Goal: Task Accomplishment & Management: Manage account settings

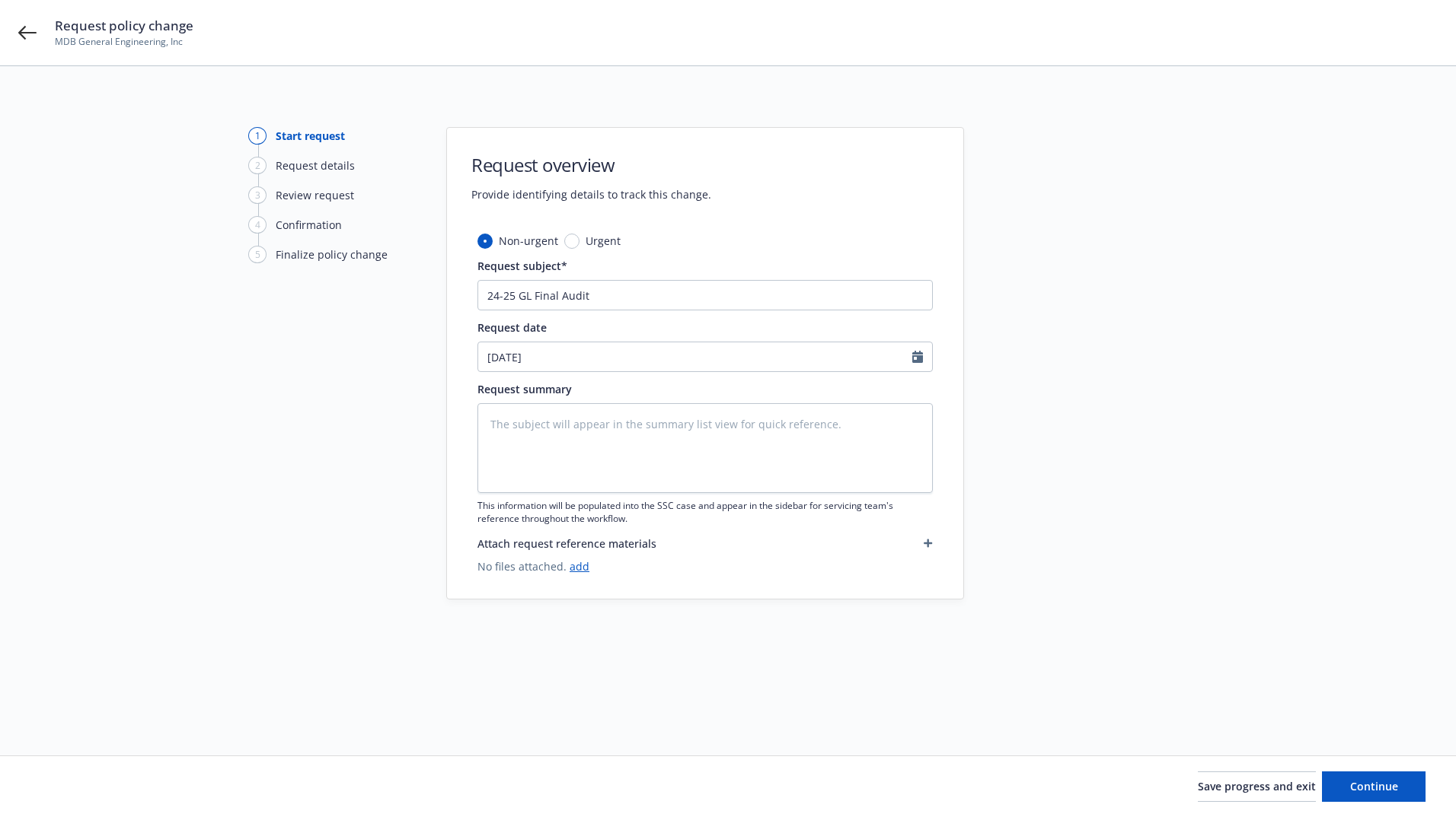
type textarea "x"
click at [19, 34] on icon at bounding box center [27, 33] width 18 height 18
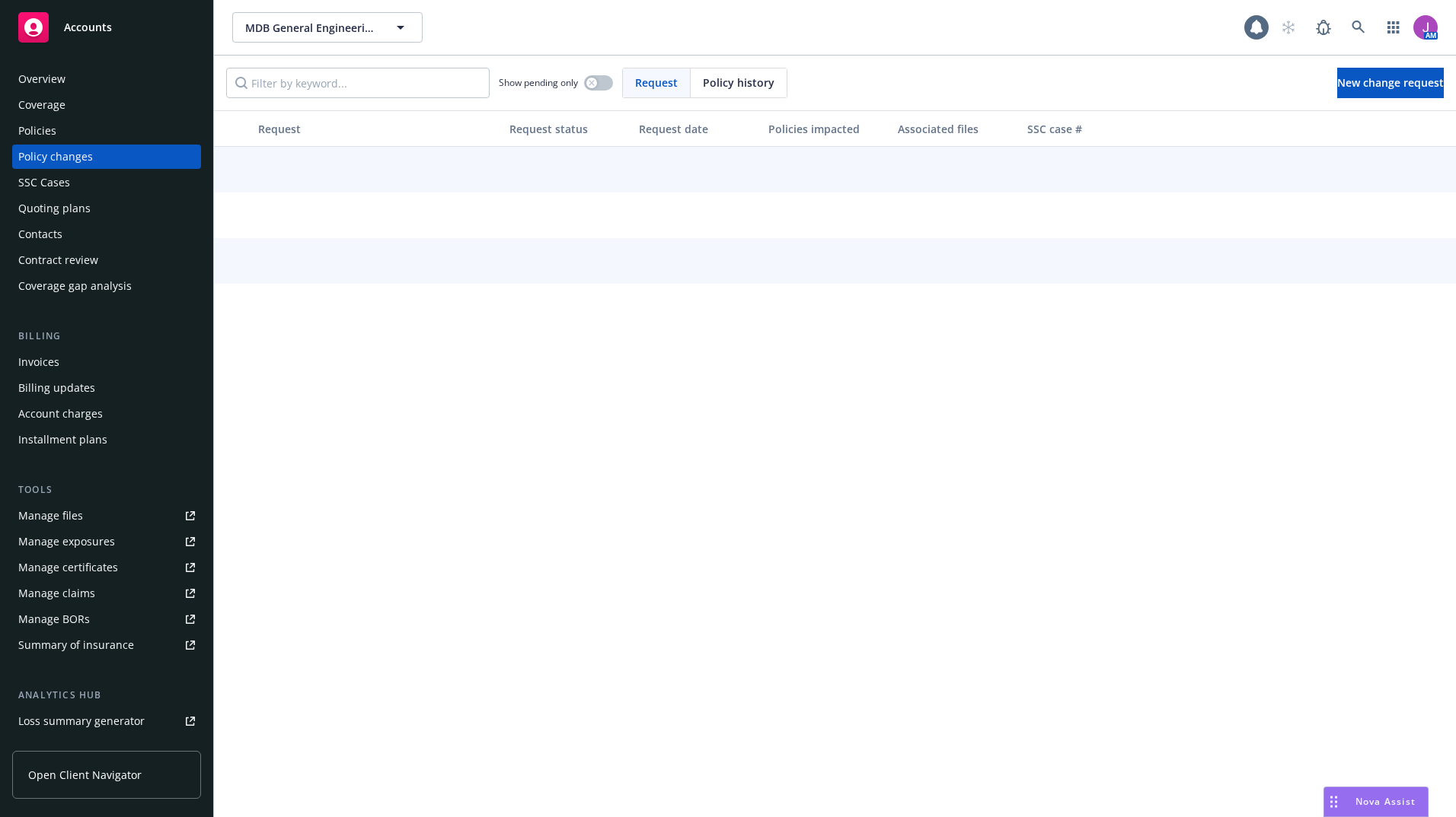
click at [19, 34] on rect at bounding box center [33, 27] width 31 height 31
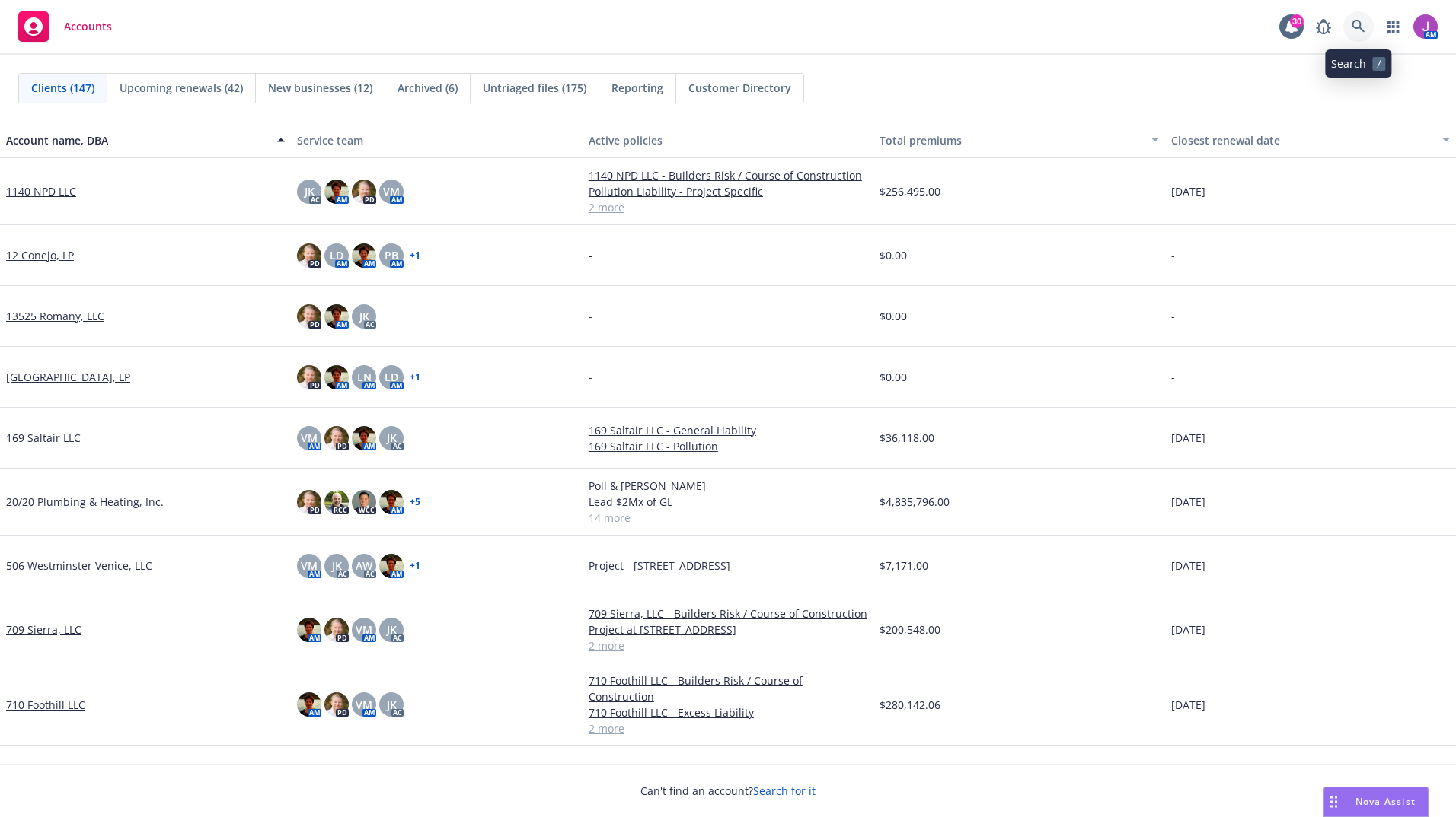
click at [1359, 27] on icon at bounding box center [1357, 26] width 13 height 13
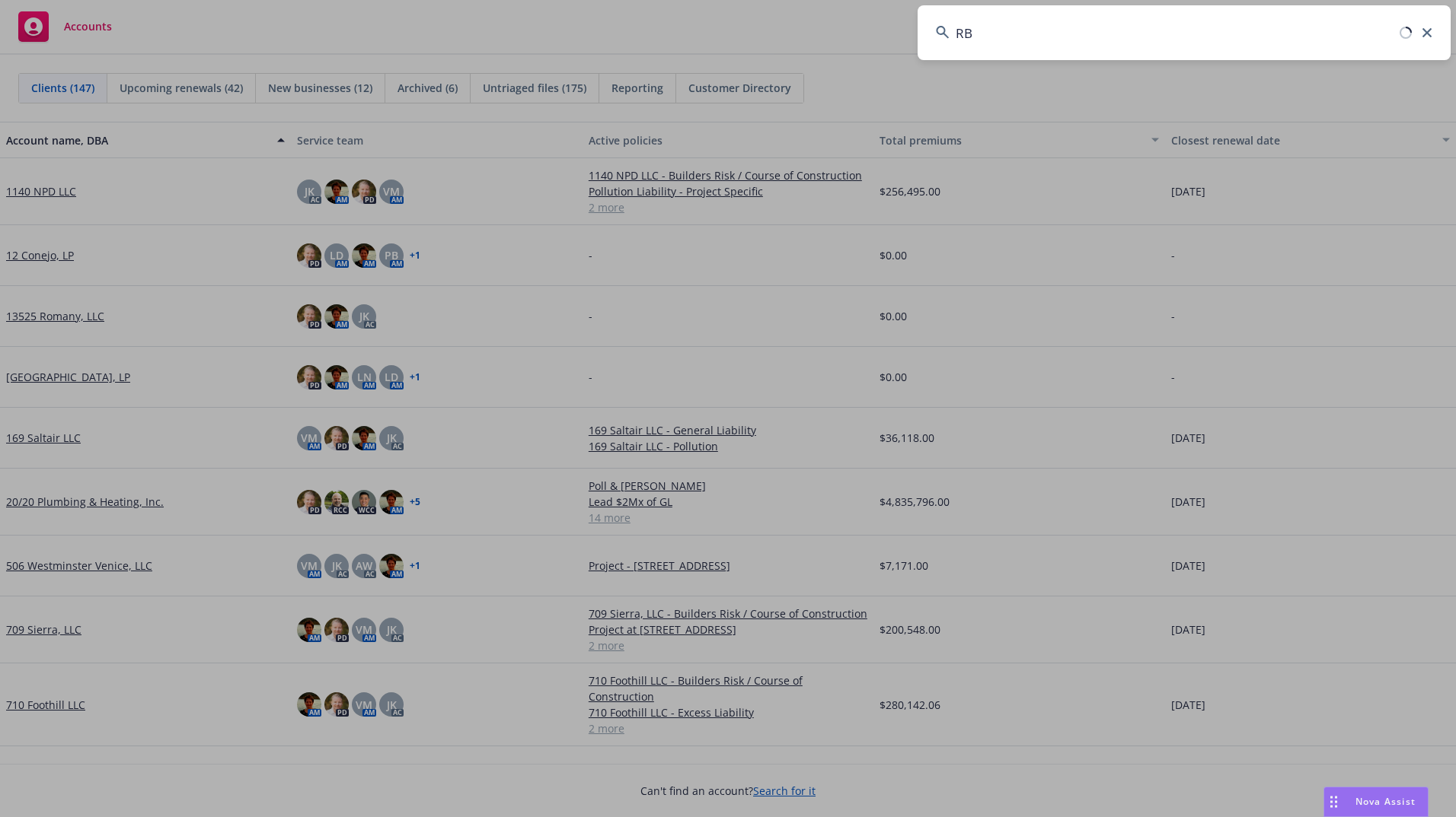
type input "RBT"
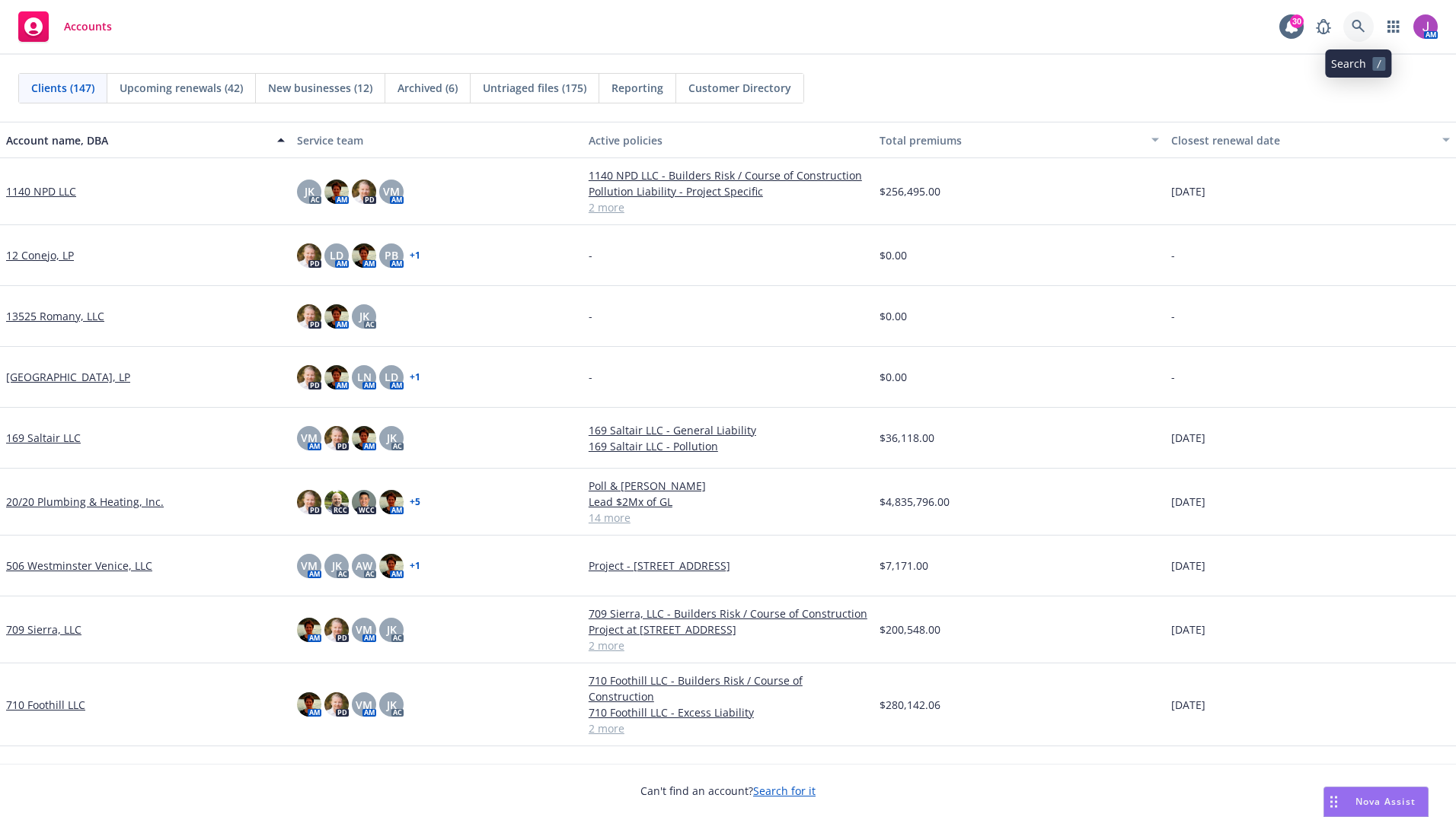
click at [1362, 28] on icon at bounding box center [1358, 27] width 14 height 14
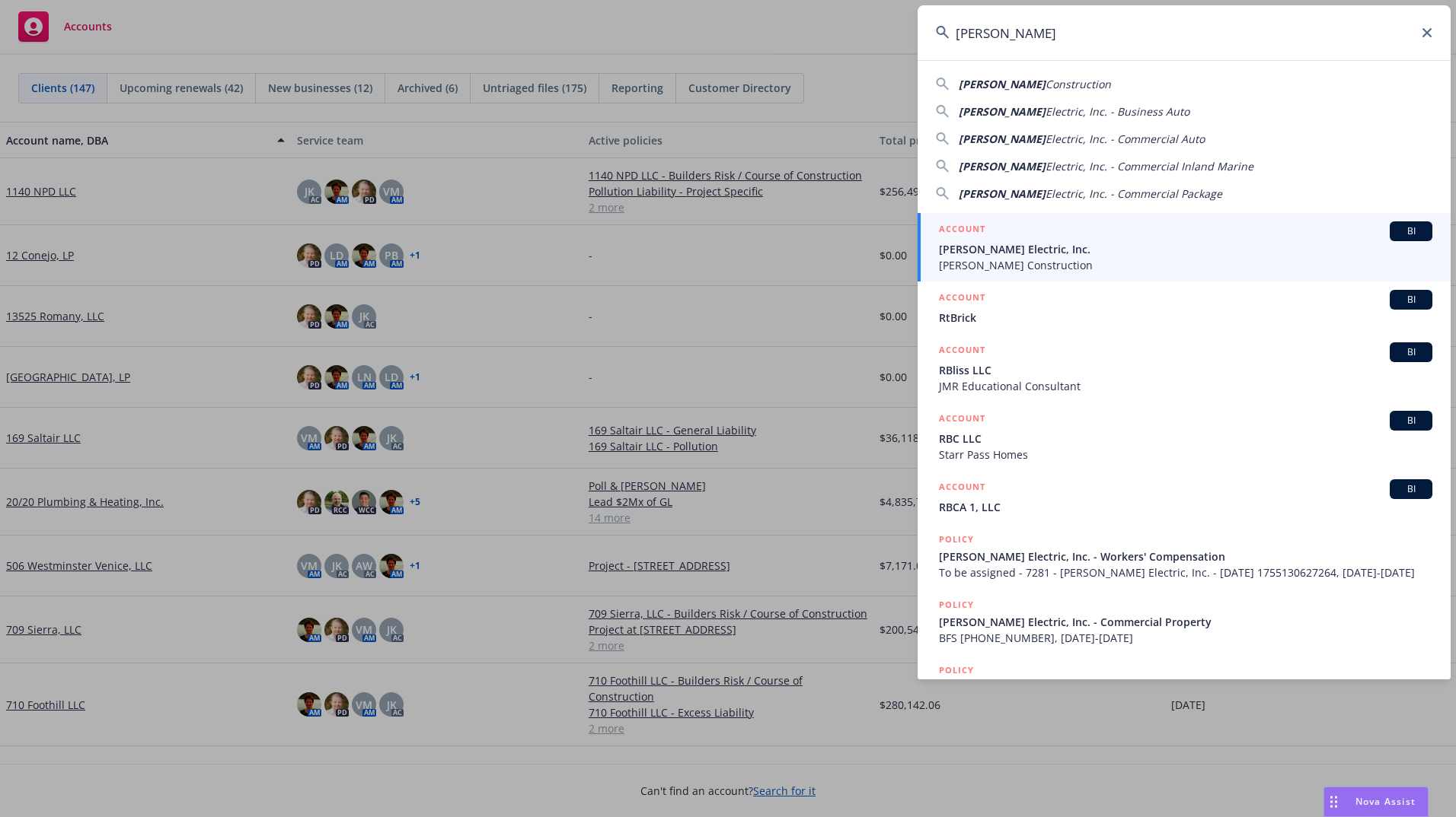
type input "RBT"
click at [967, 249] on span "RBT Electric, Inc." at bounding box center [1185, 249] width 493 height 16
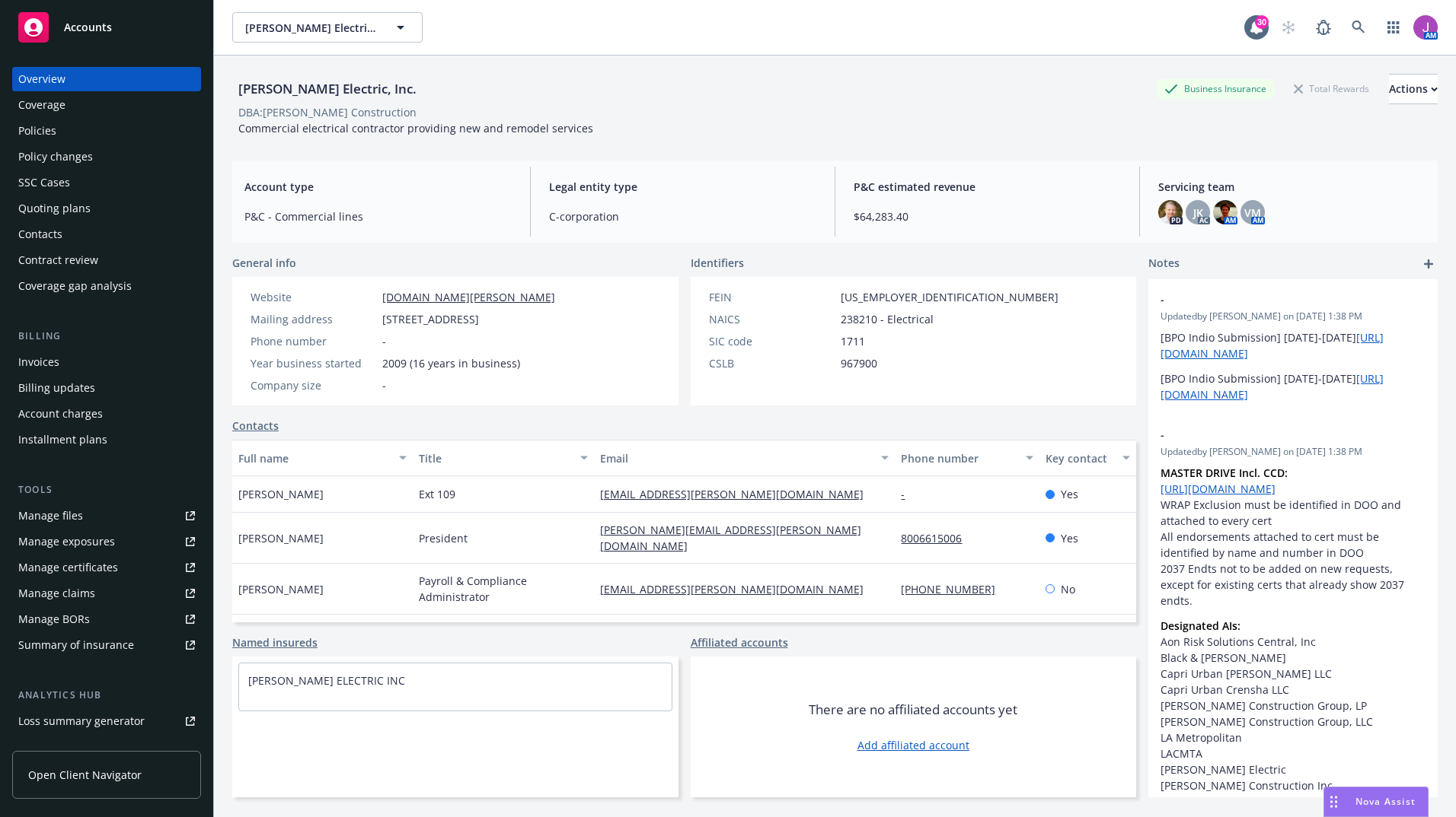
click at [61, 133] on div "Policies" at bounding box center [106, 131] width 176 height 24
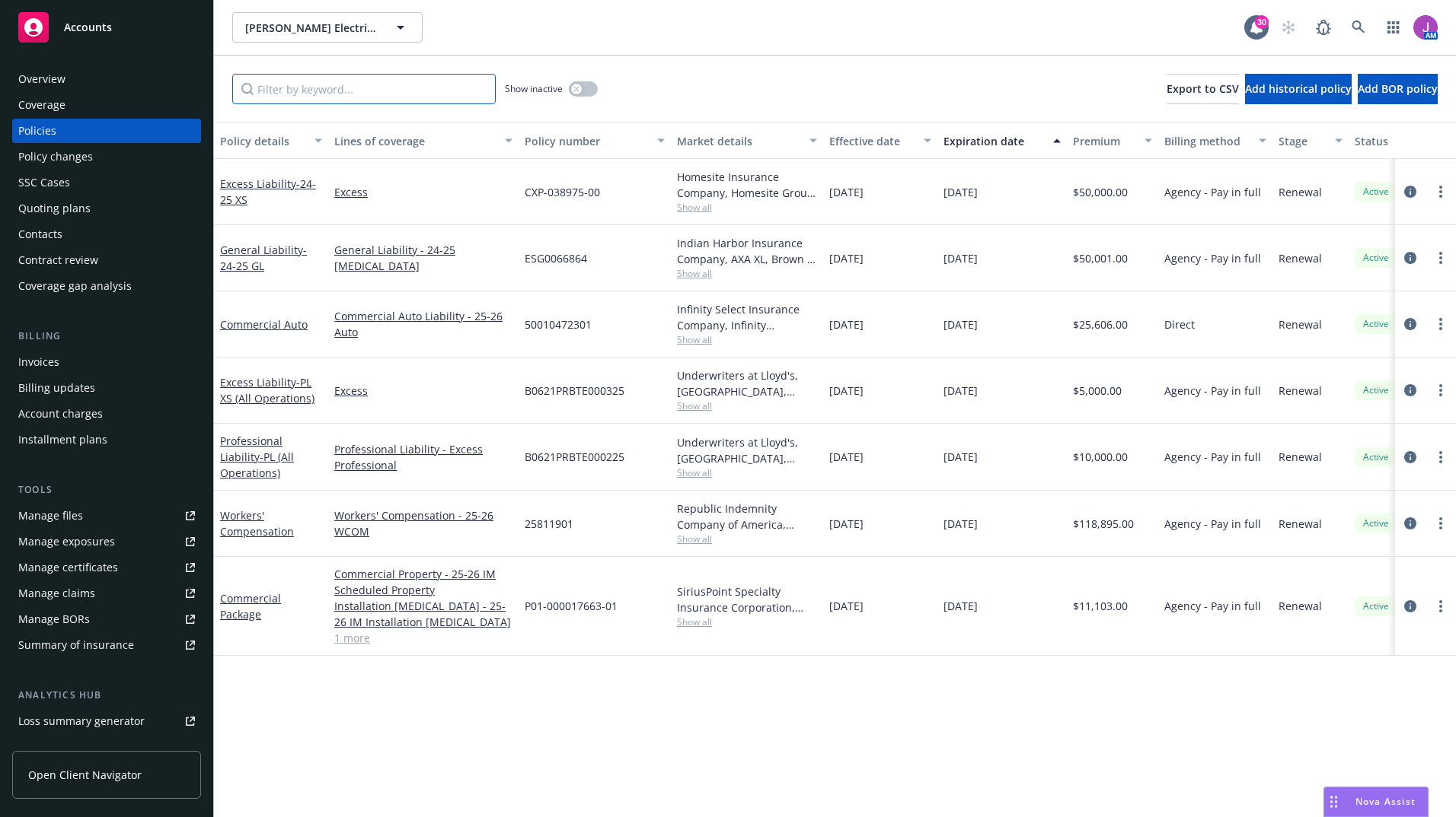
click at [287, 95] on input "Filter by keyword..." at bounding box center [364, 89] width 263 height 31
click at [44, 365] on div "Invoices" at bounding box center [38, 362] width 41 height 24
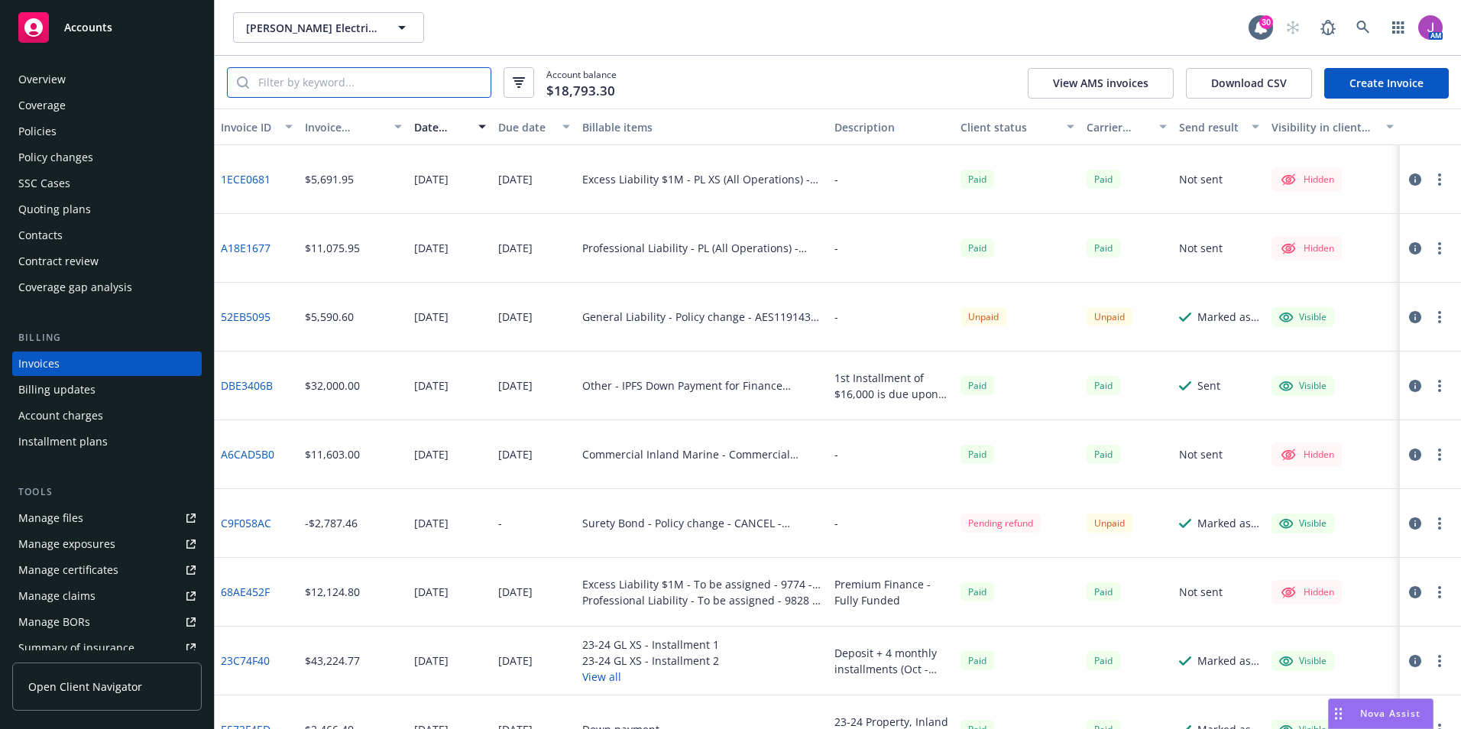
click at [317, 90] on input "search" at bounding box center [369, 82] width 241 height 29
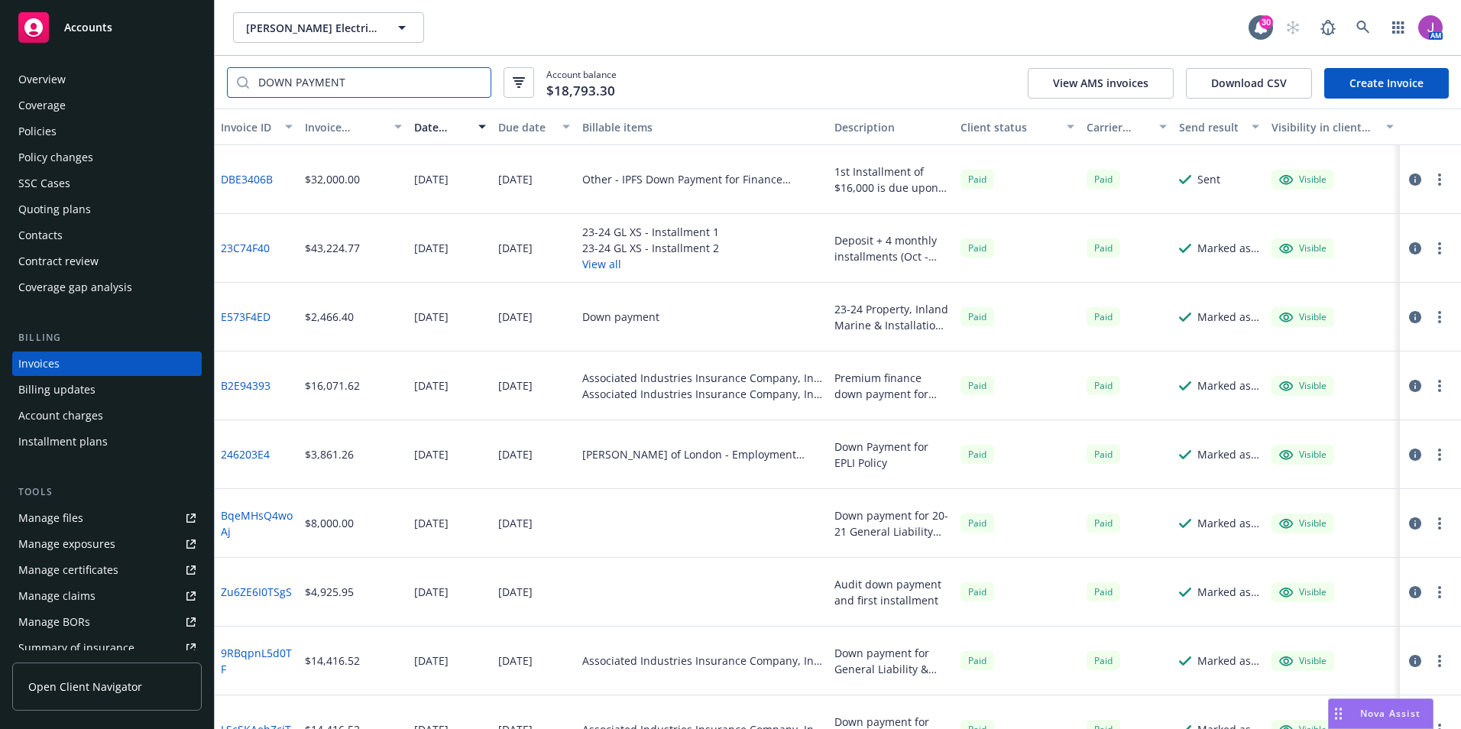
type input "DOWN PAYMENT"
click at [251, 177] on link "DBE3406B" at bounding box center [247, 179] width 52 height 16
click at [1367, 77] on link "Create Invoice" at bounding box center [1386, 83] width 125 height 31
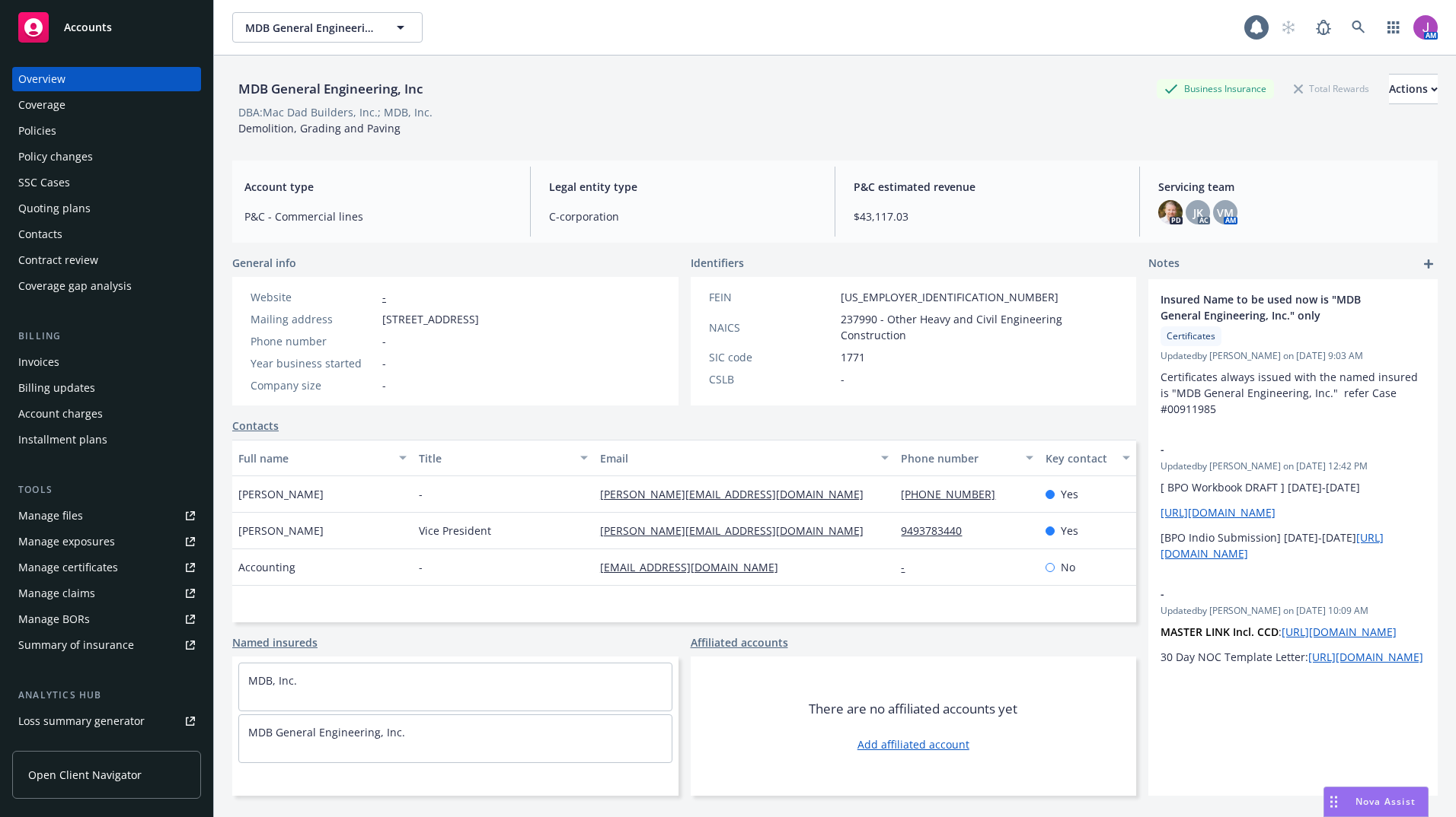
click at [284, 38] on button "MDB General Engineering, Inc" at bounding box center [327, 27] width 190 height 31
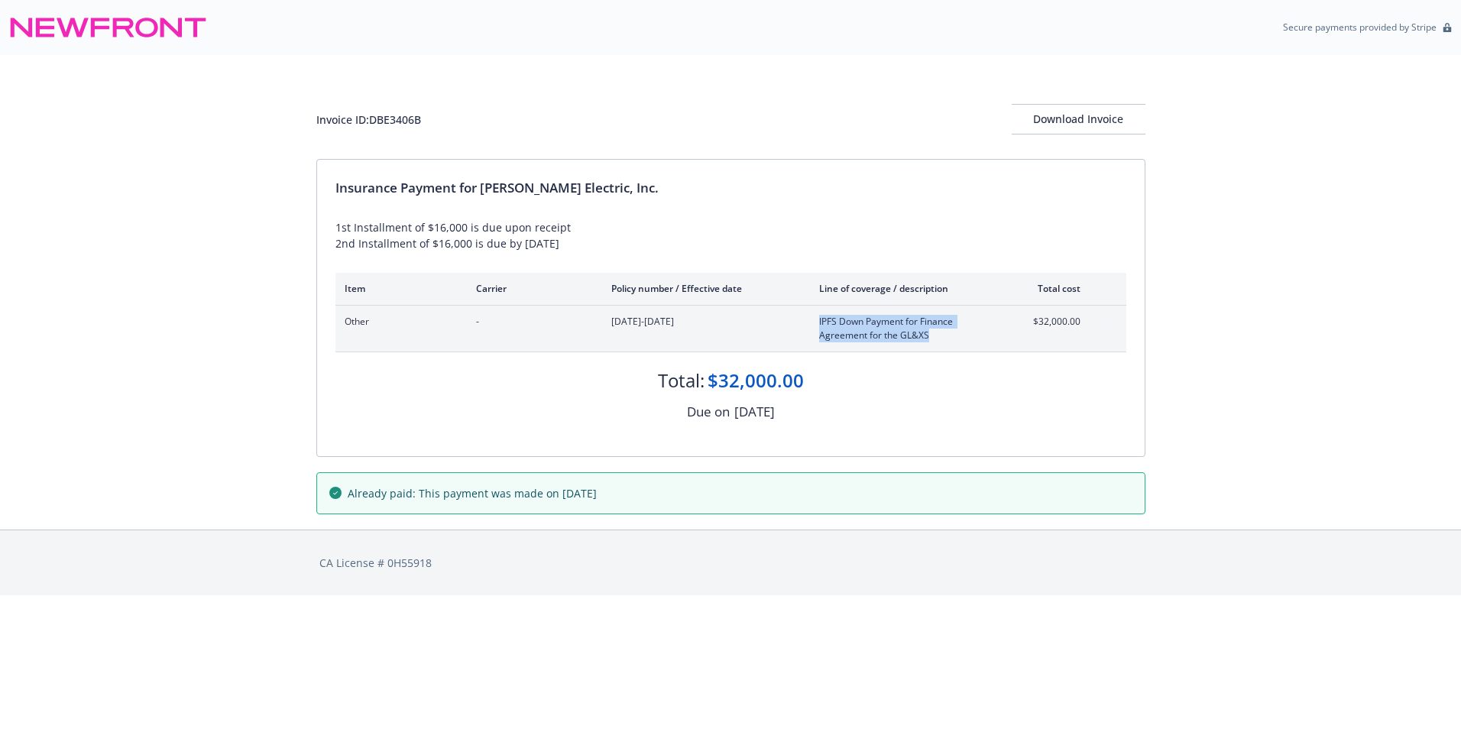
drag, startPoint x: 811, startPoint y: 319, endPoint x: 945, endPoint y: 345, distance: 136.0
click at [945, 345] on div "Other - 09/14/2024-09/14/2025 IPFS Down Payment for Finance Agreement for the G…" at bounding box center [730, 329] width 791 height 46
copy span "IPFS Down Payment for Finance Agreement for the GL&XS"
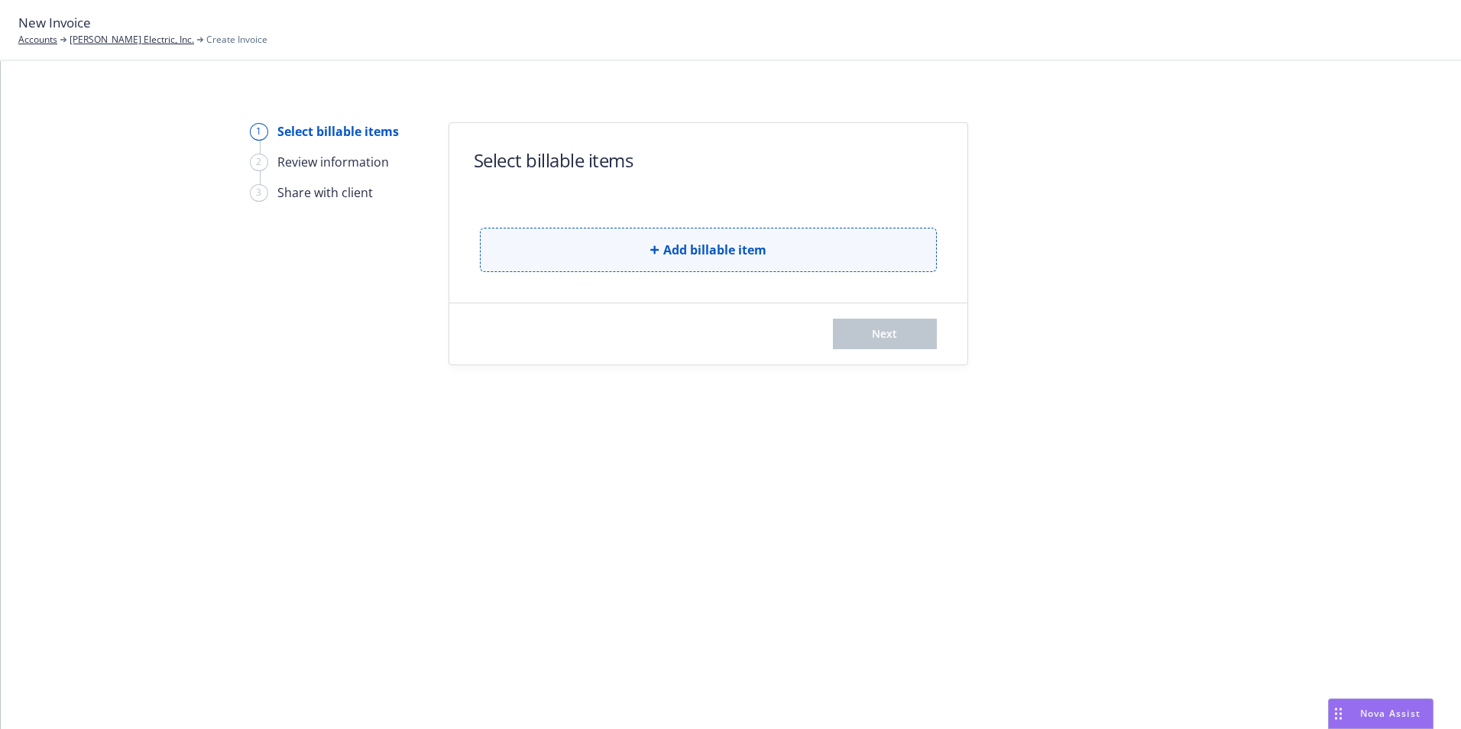
click at [610, 247] on button "Add billable item" at bounding box center [708, 250] width 457 height 44
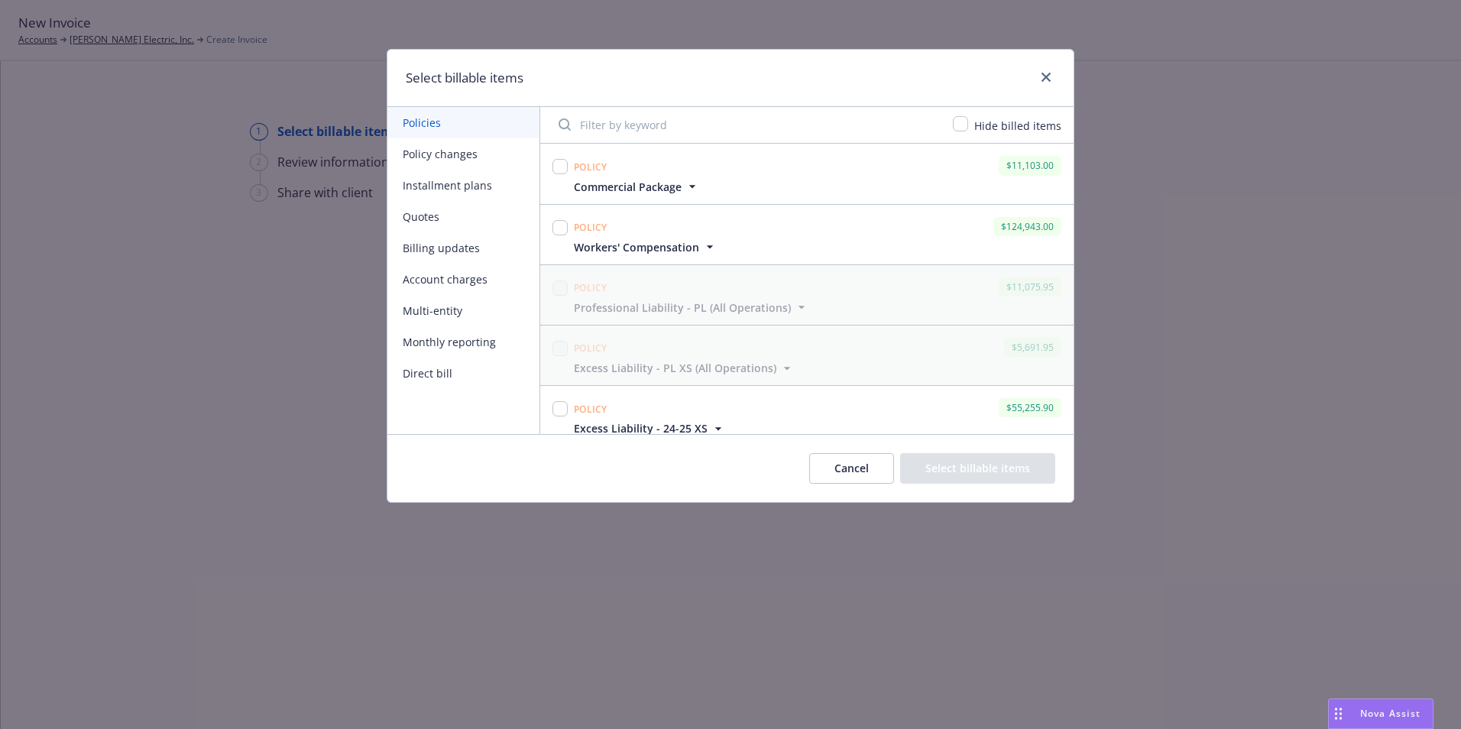
click at [447, 159] on button "Policy changes" at bounding box center [463, 153] width 152 height 31
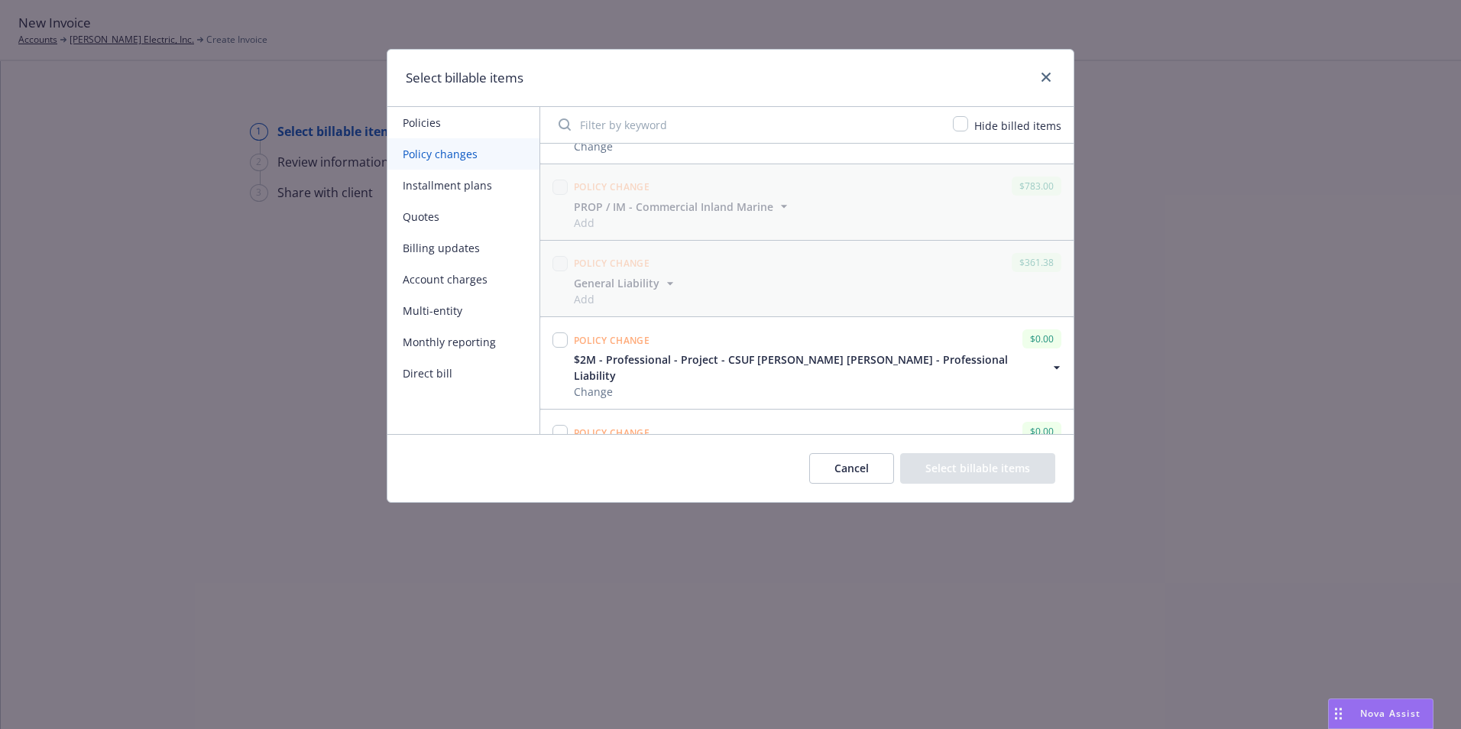
scroll to position [110, 0]
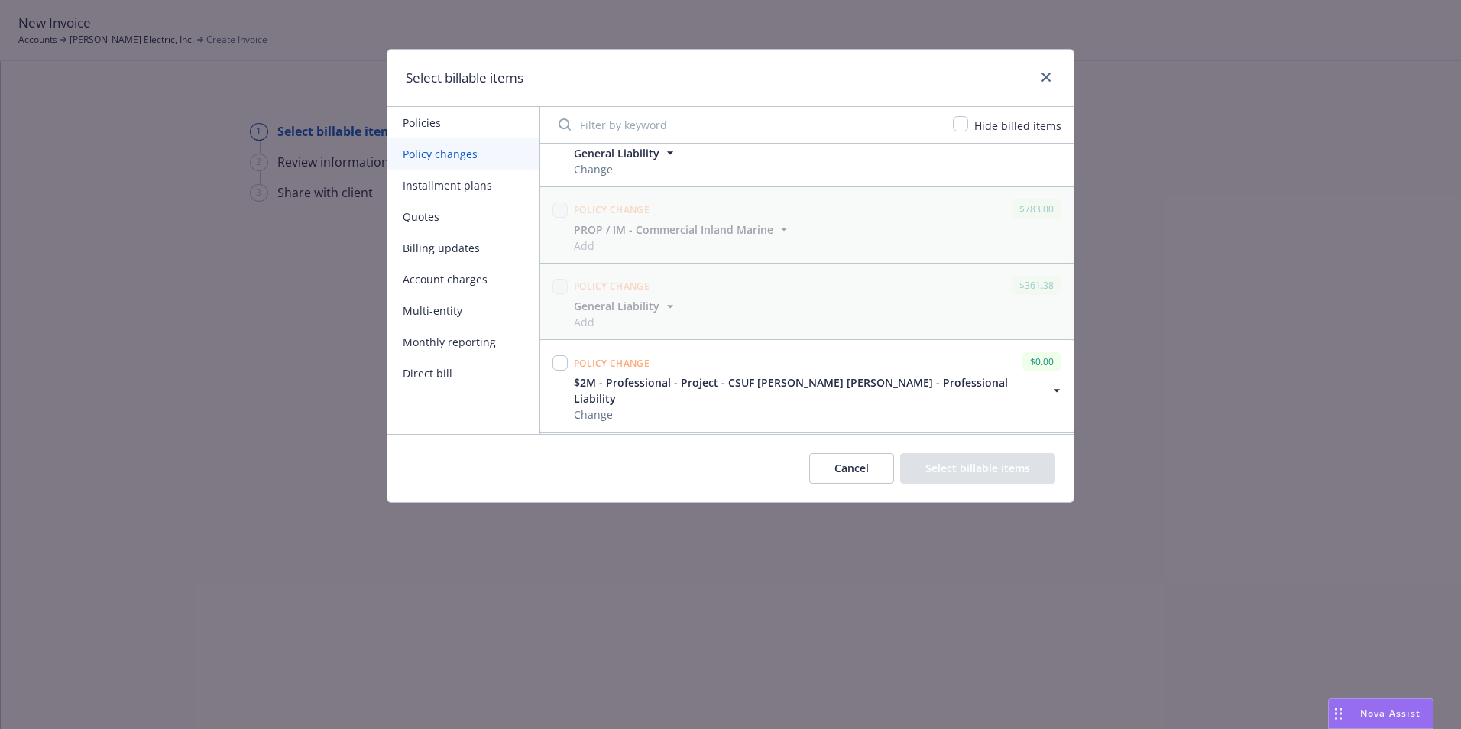
click at [441, 282] on button "Account charges" at bounding box center [463, 279] width 152 height 31
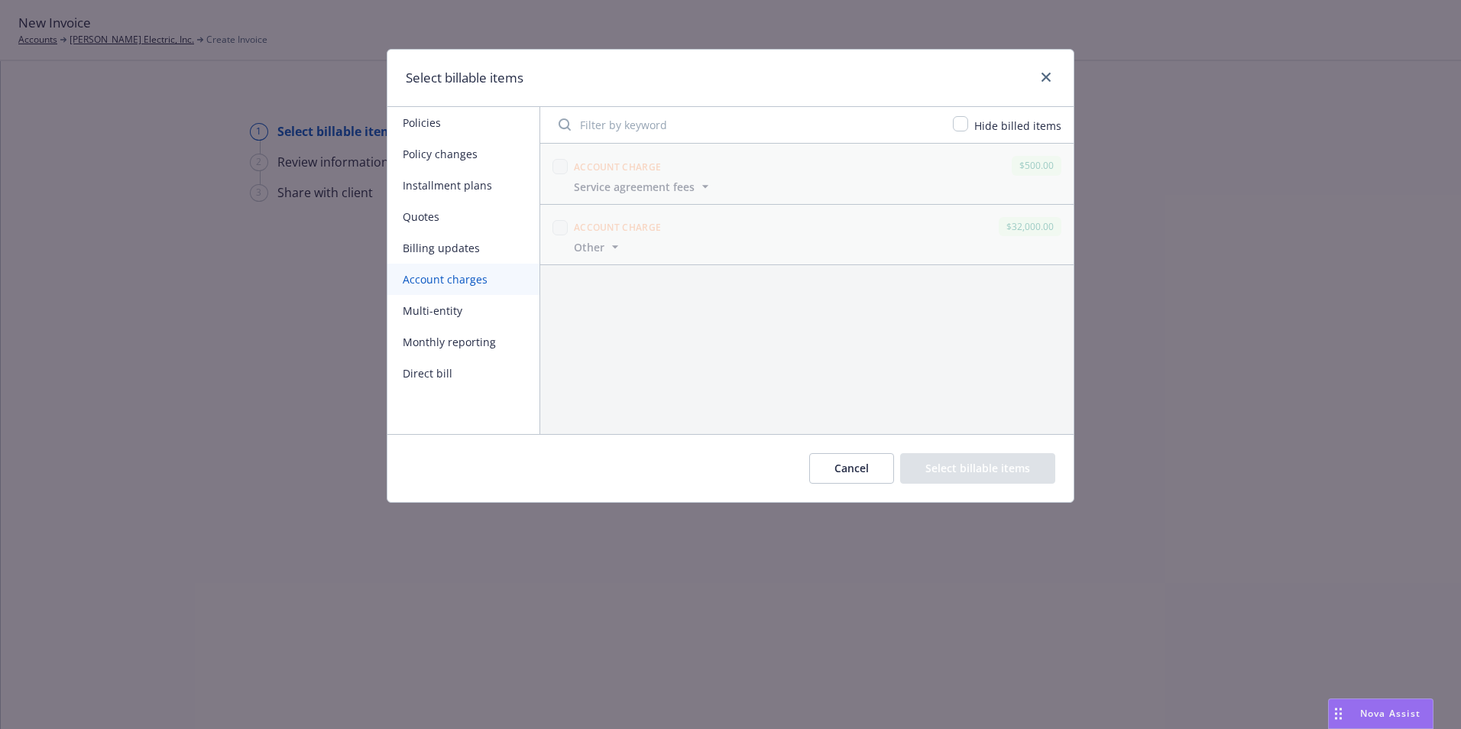
click at [462, 345] on button "Monthly reporting" at bounding box center [463, 341] width 152 height 31
click at [441, 375] on button "Direct bill" at bounding box center [463, 372] width 152 height 31
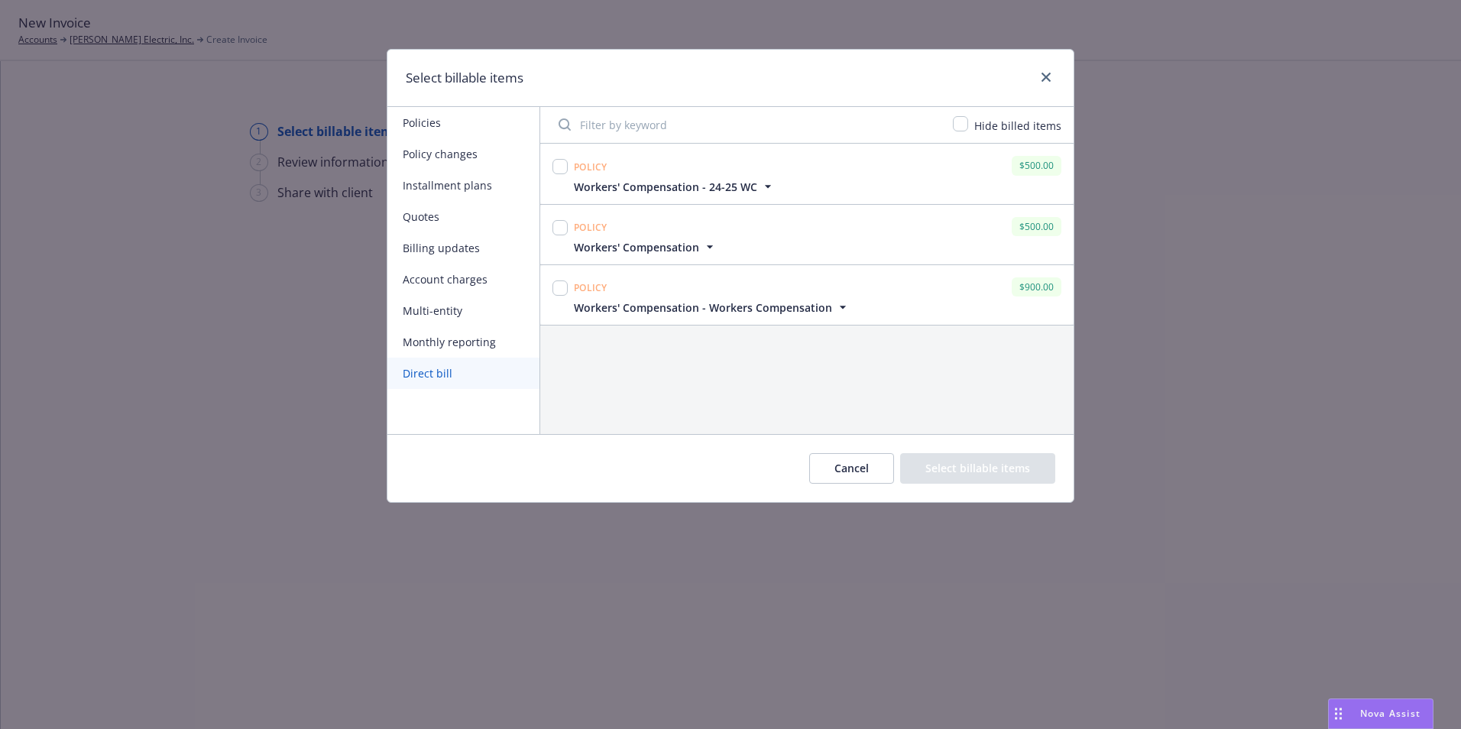
click at [457, 242] on button "Billing updates" at bounding box center [463, 247] width 152 height 31
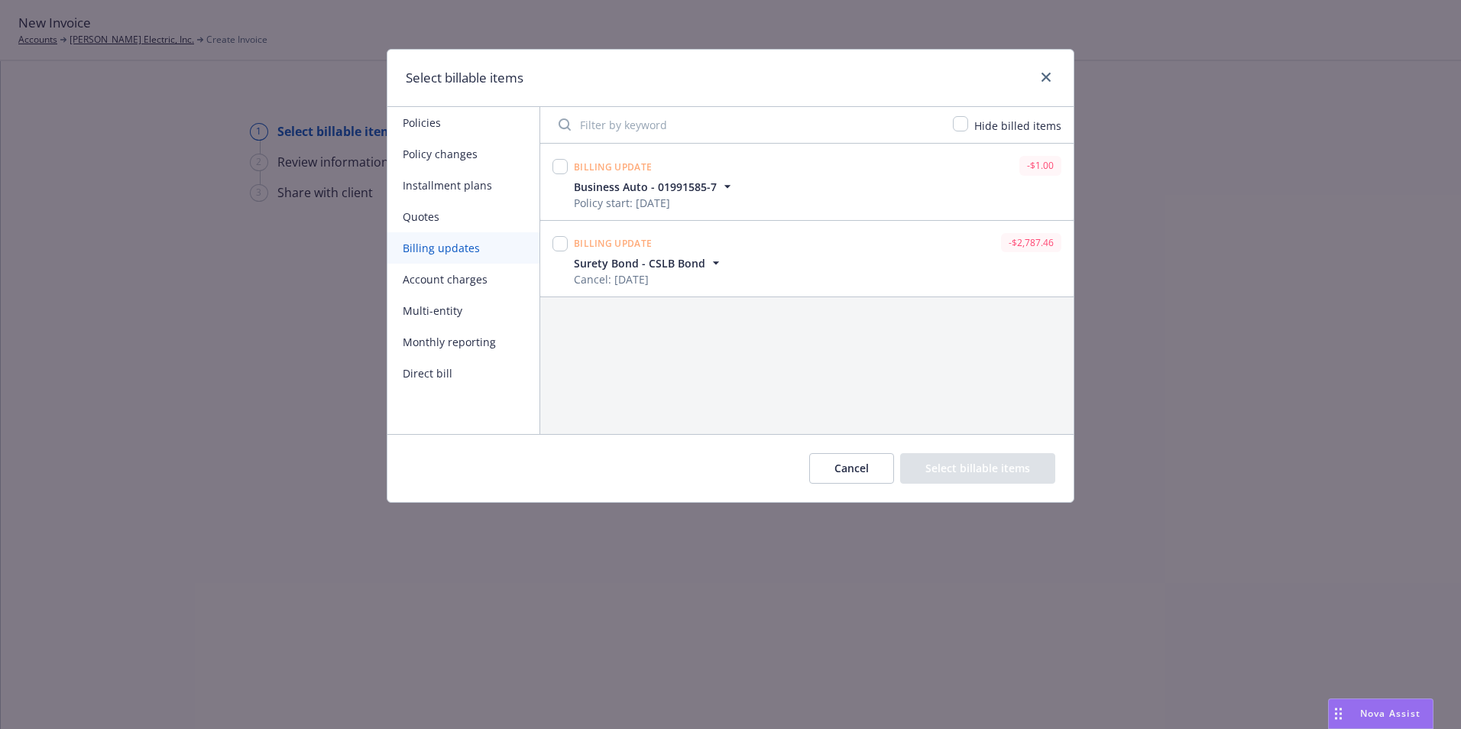
click at [438, 218] on button "Quotes" at bounding box center [463, 216] width 152 height 31
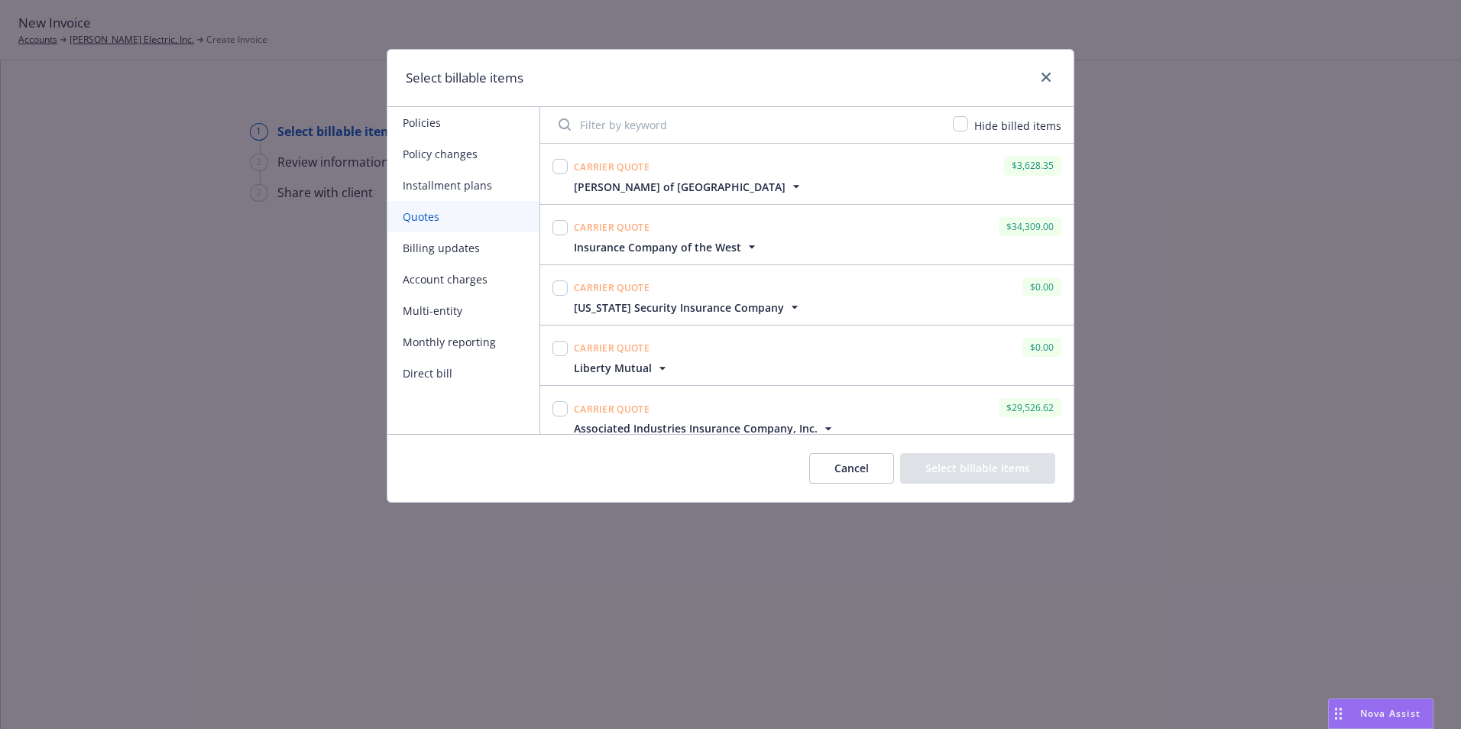
click at [466, 196] on button "Installment plans" at bounding box center [463, 185] width 152 height 31
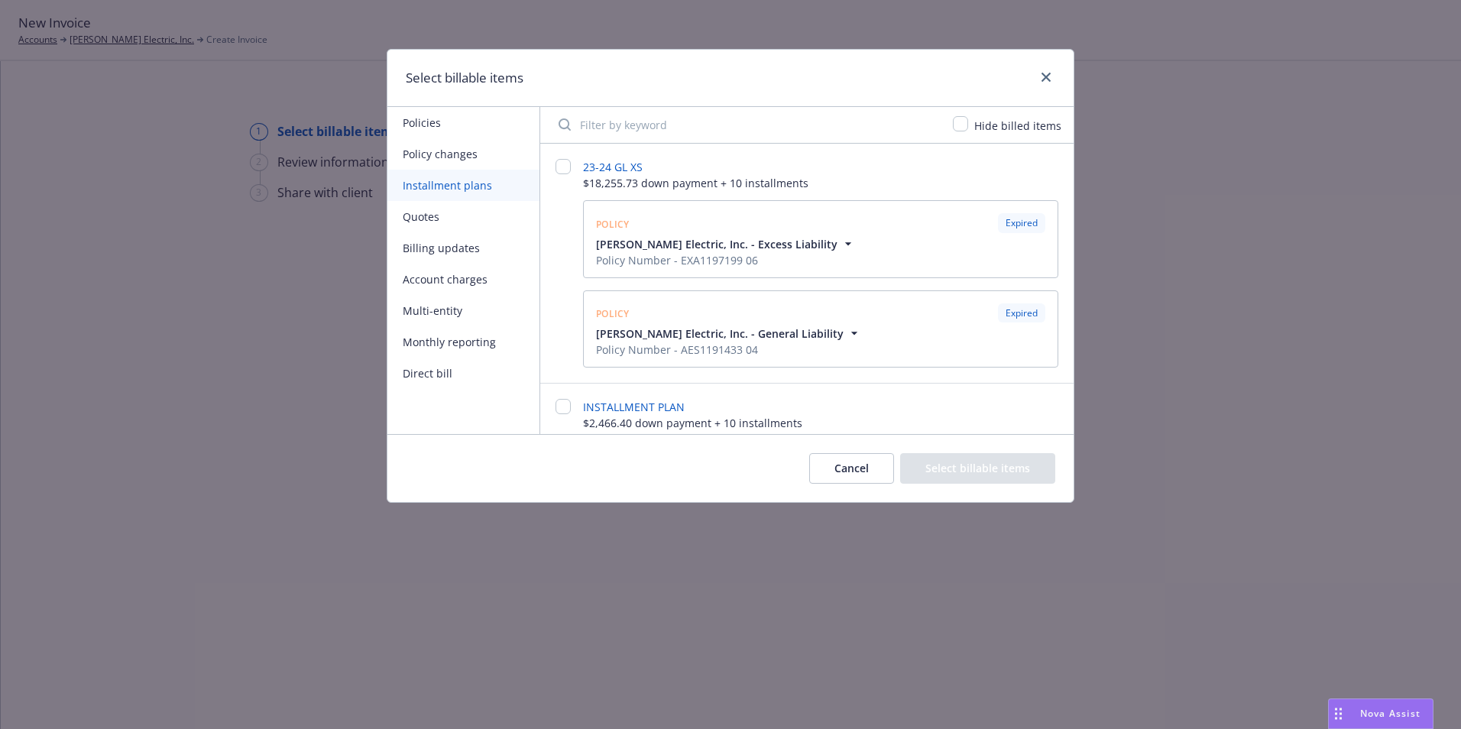
click at [463, 153] on button "Policy changes" at bounding box center [463, 153] width 152 height 31
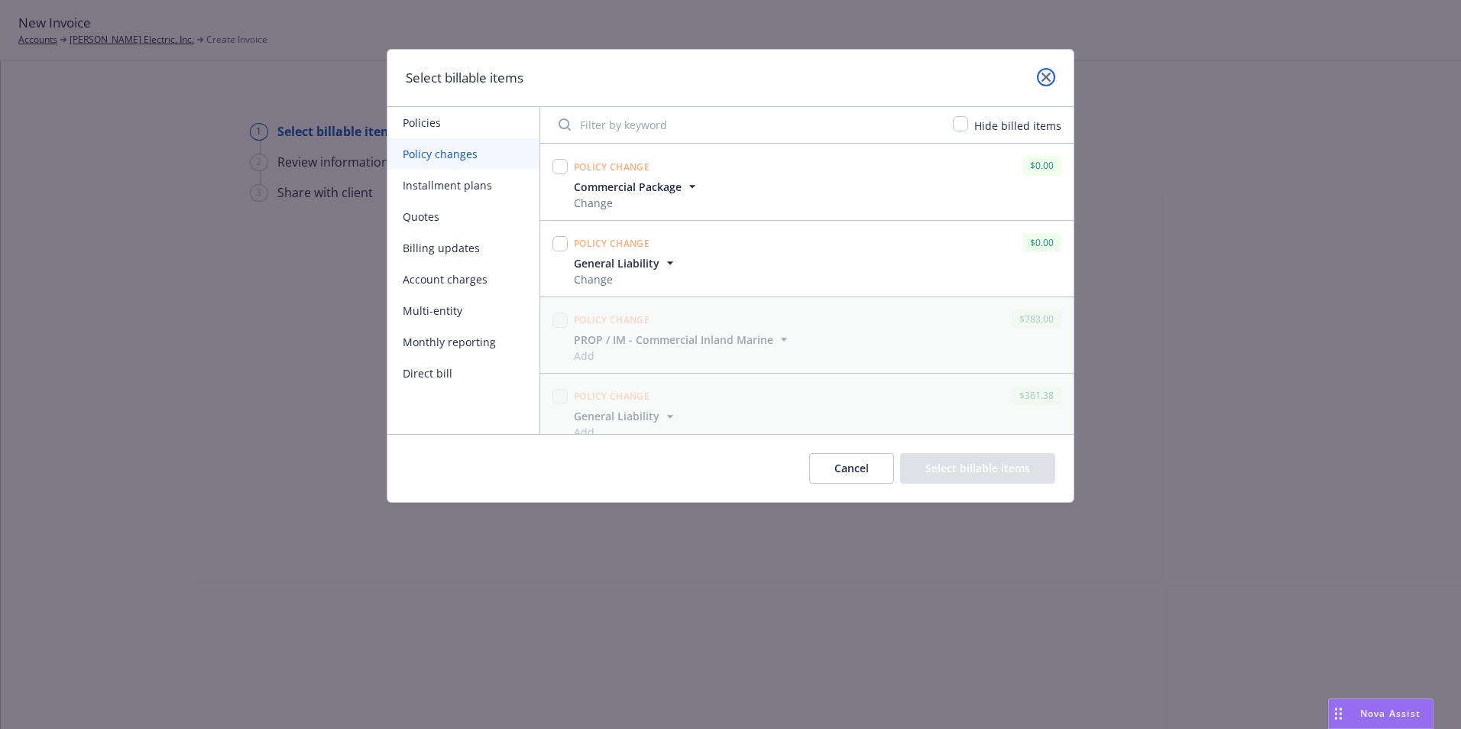
click at [1043, 77] on icon "close" at bounding box center [1045, 77] width 9 height 9
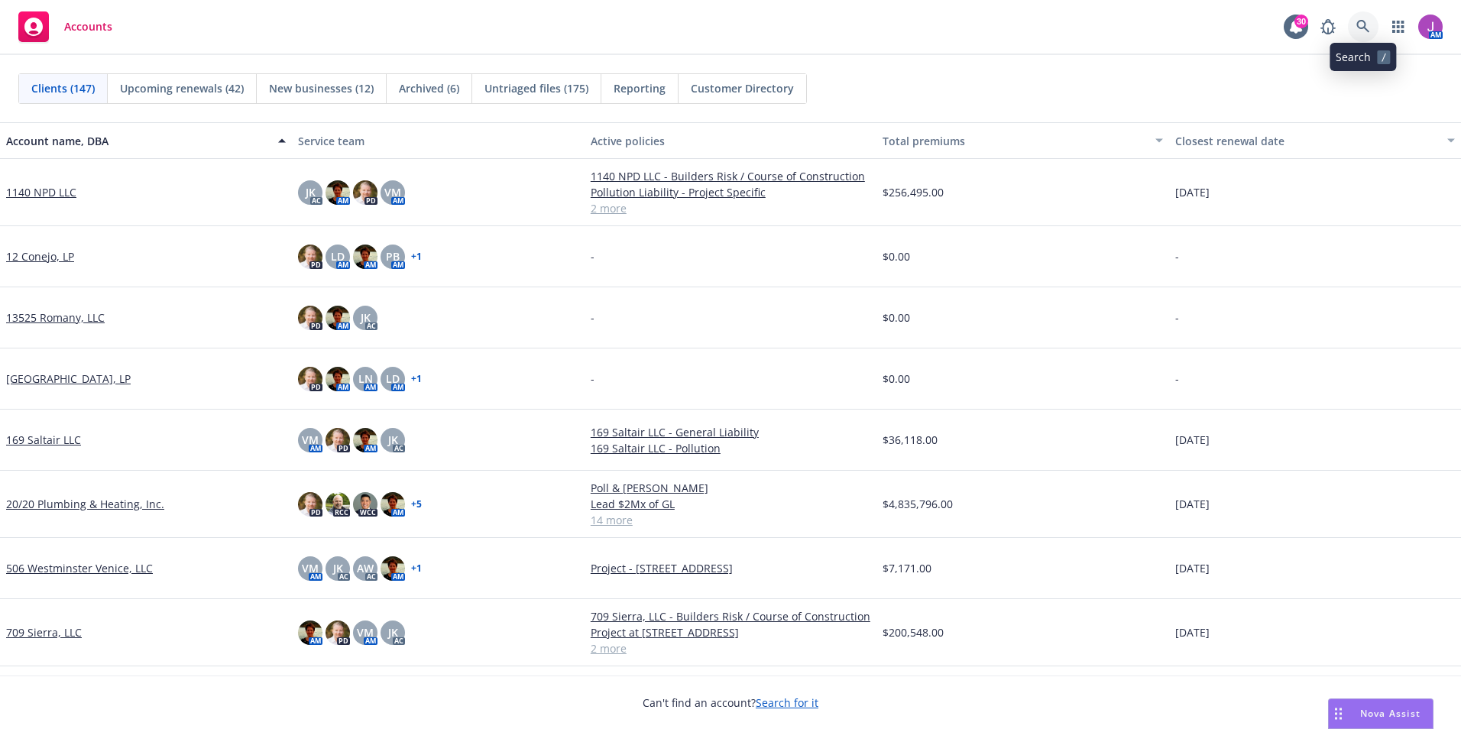
click at [1359, 27] on icon at bounding box center [1363, 27] width 14 height 14
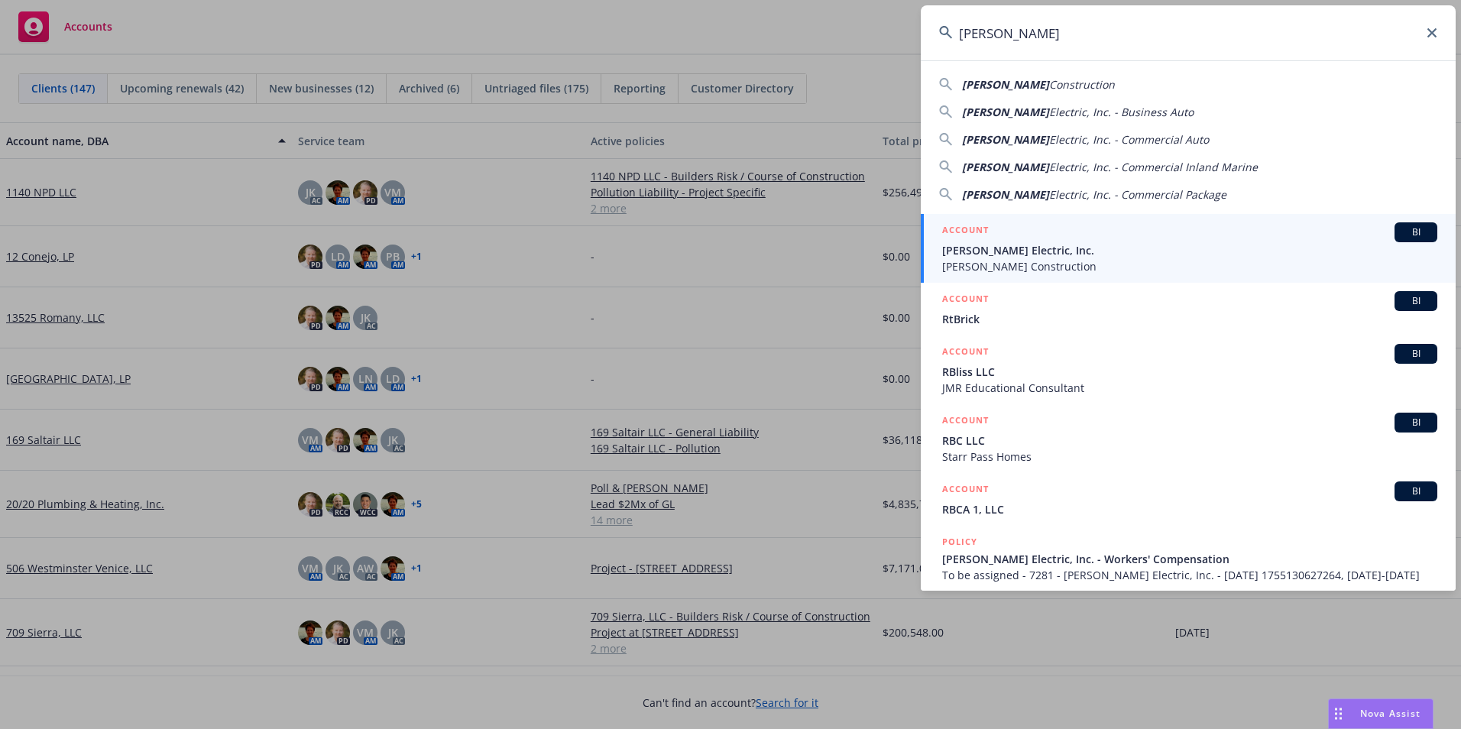
click at [1049, 77] on span "Construction" at bounding box center [1082, 84] width 66 height 15
type input "RBT Construction"
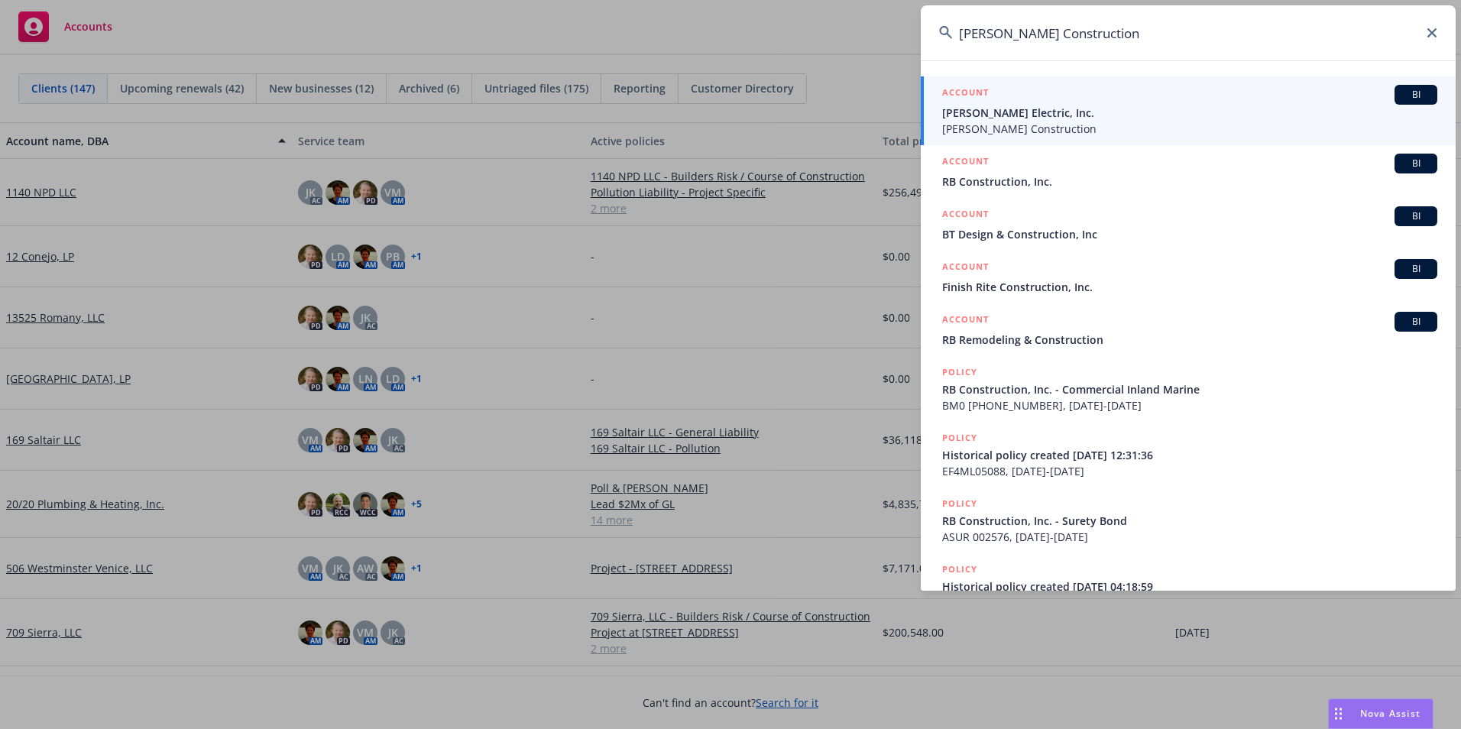
click at [1001, 127] on span "RBT Construction" at bounding box center [1189, 129] width 495 height 16
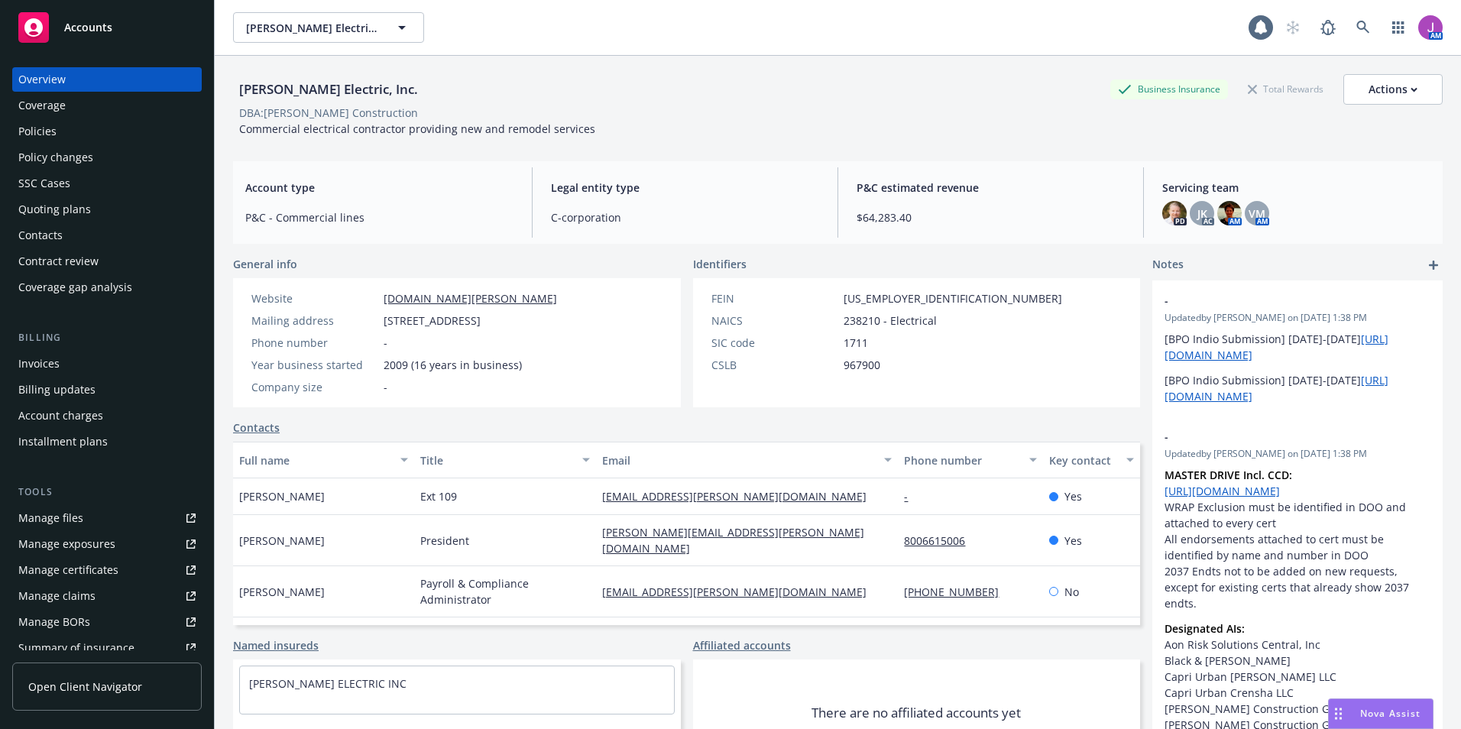
click at [104, 360] on div "Invoices" at bounding box center [106, 363] width 177 height 24
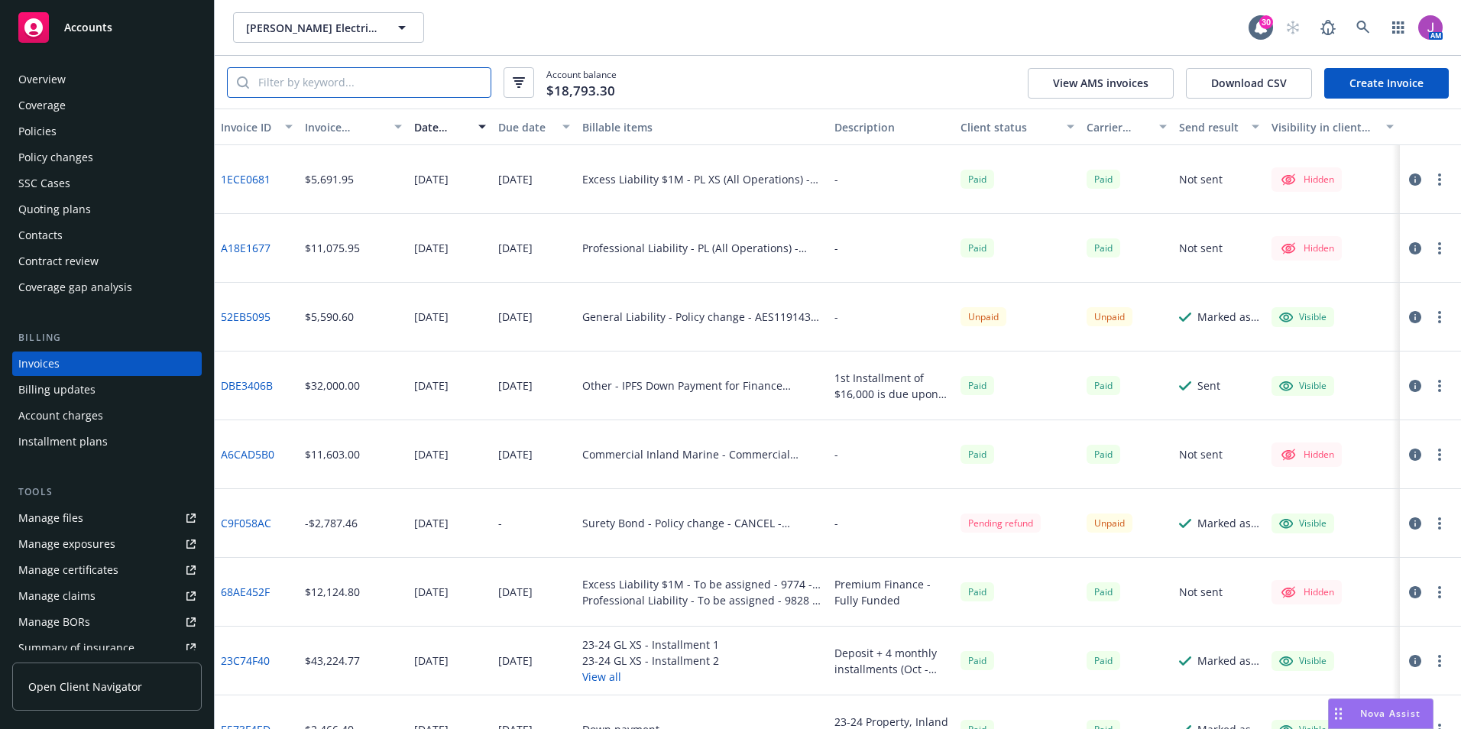
click at [350, 80] on input "search" at bounding box center [369, 82] width 241 height 29
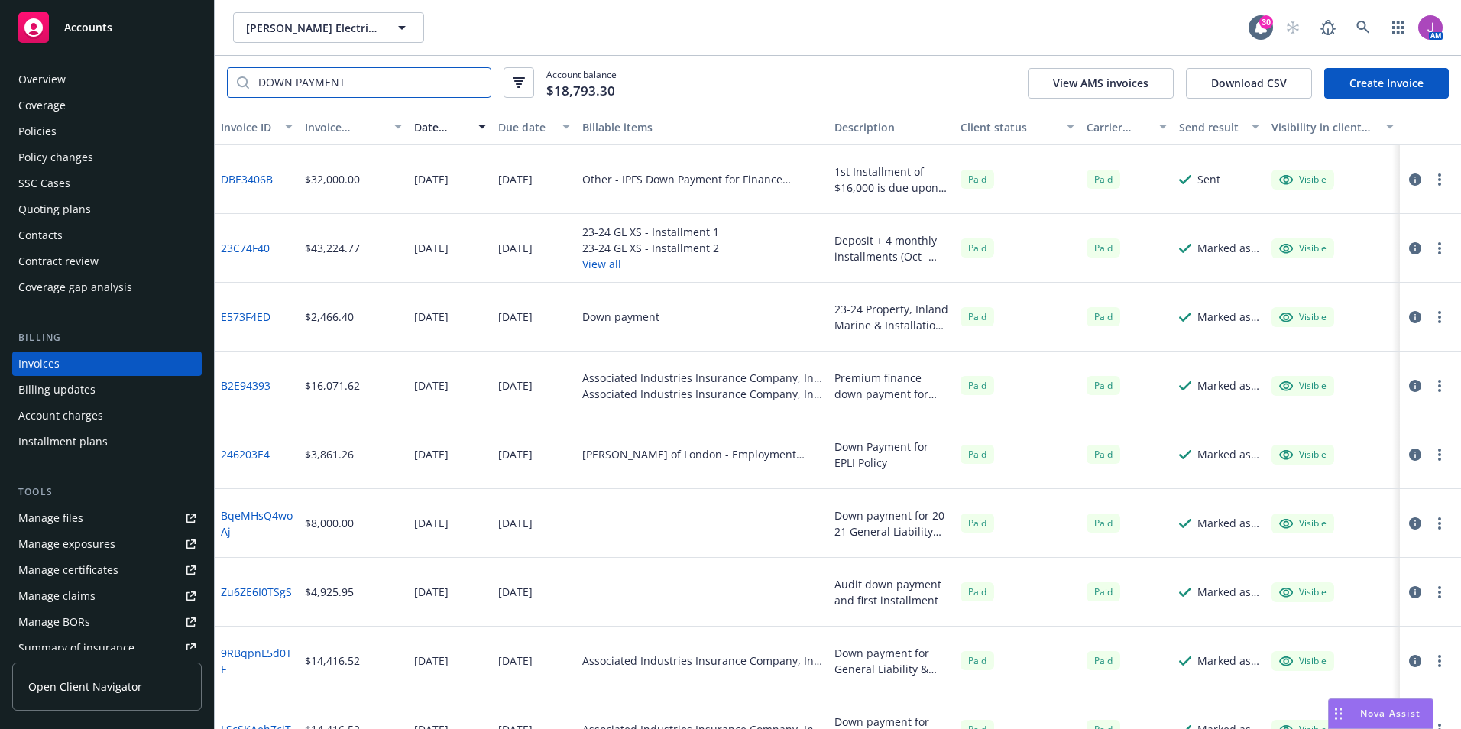
type input "DOWN PAYMENT"
click at [1409, 179] on icon "button" at bounding box center [1415, 179] width 12 height 12
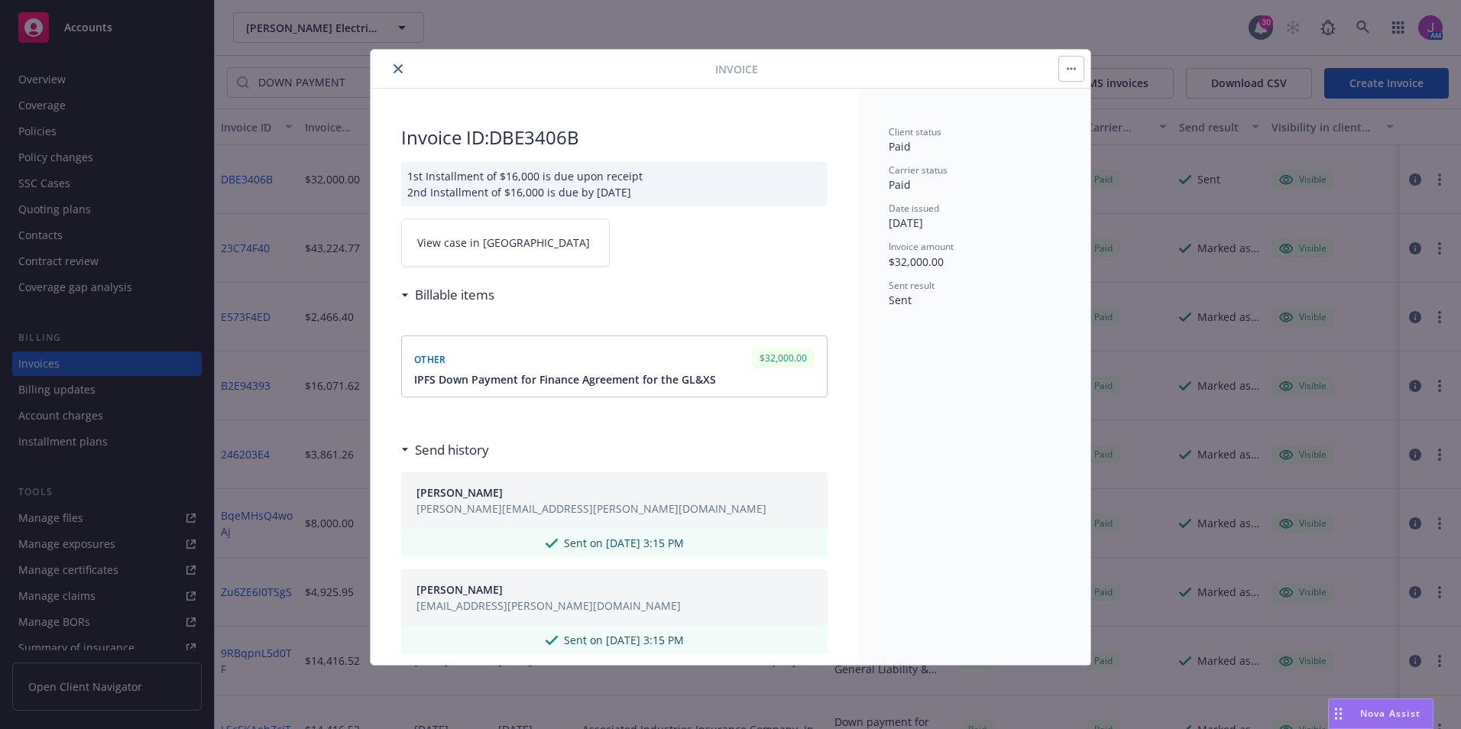
click at [403, 70] on button "close" at bounding box center [398, 69] width 18 height 18
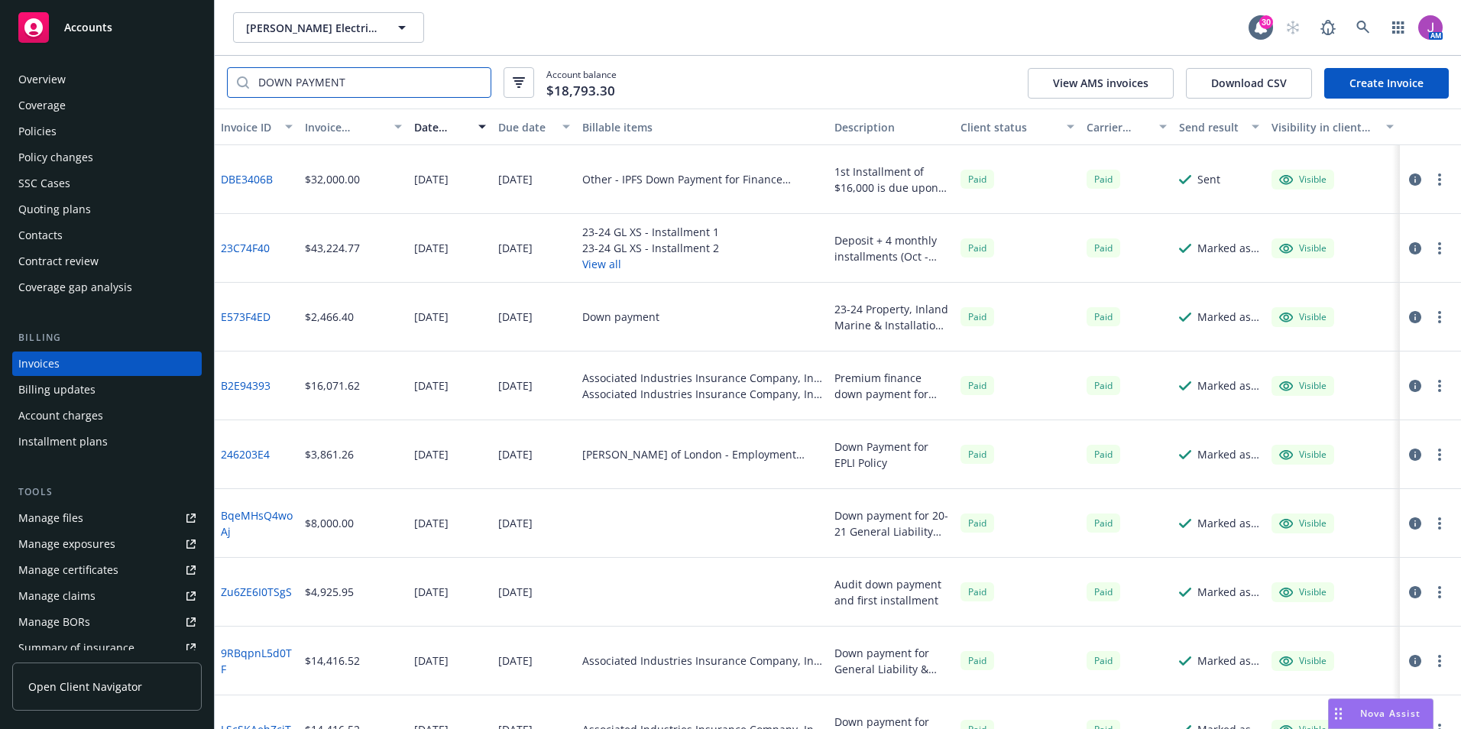
click at [475, 84] on input "DOWN PAYMENT" at bounding box center [369, 82] width 241 height 29
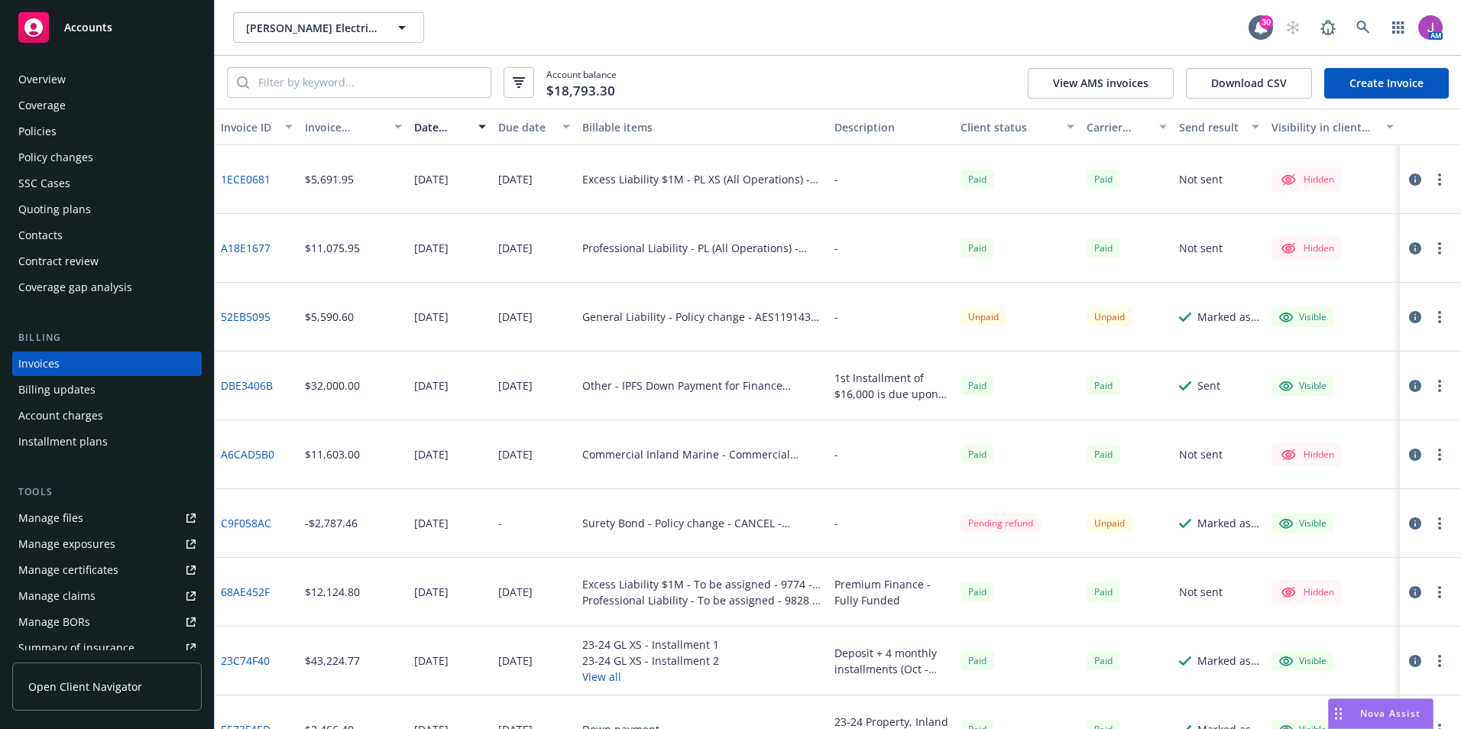
click at [76, 167] on div "Policy changes" at bounding box center [55, 157] width 75 height 24
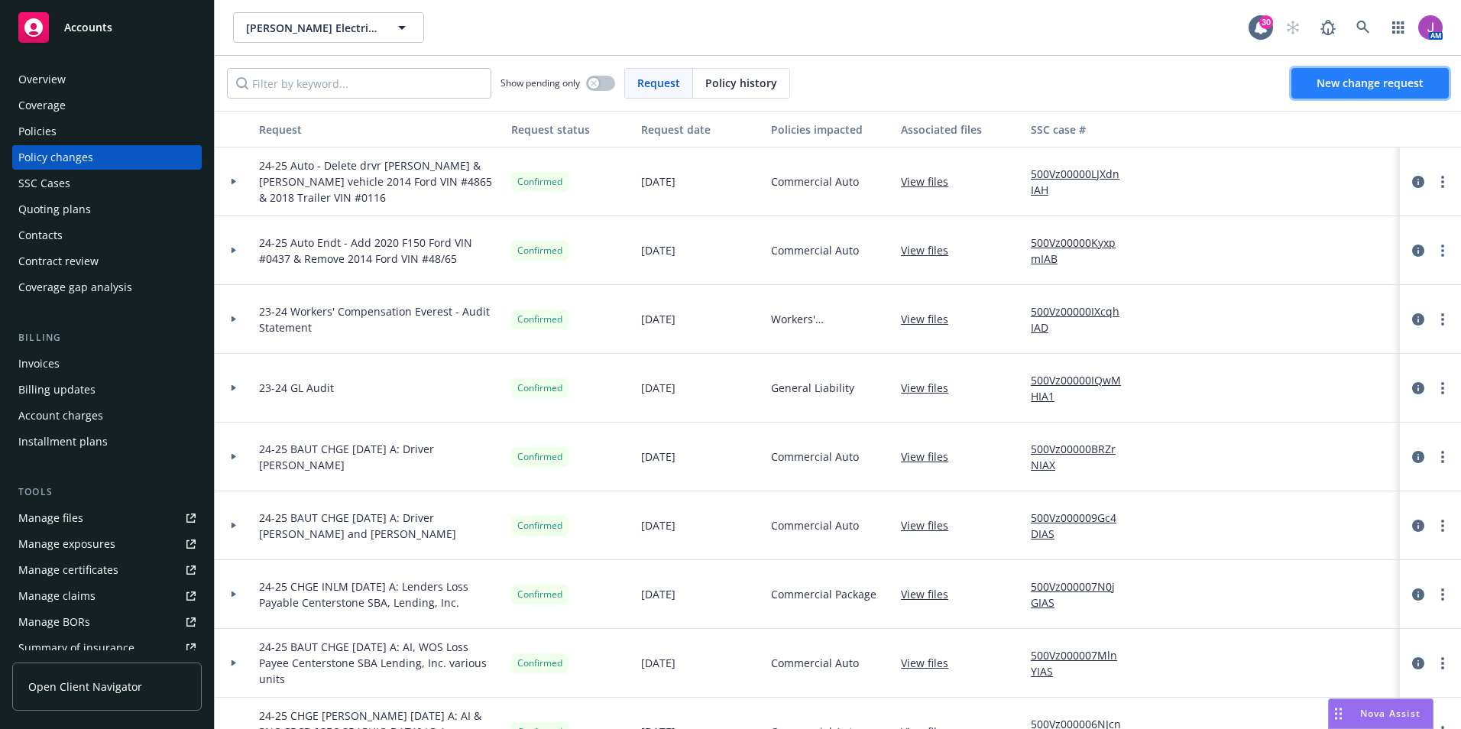
click at [1357, 92] on link "New change request" at bounding box center [1369, 83] width 157 height 31
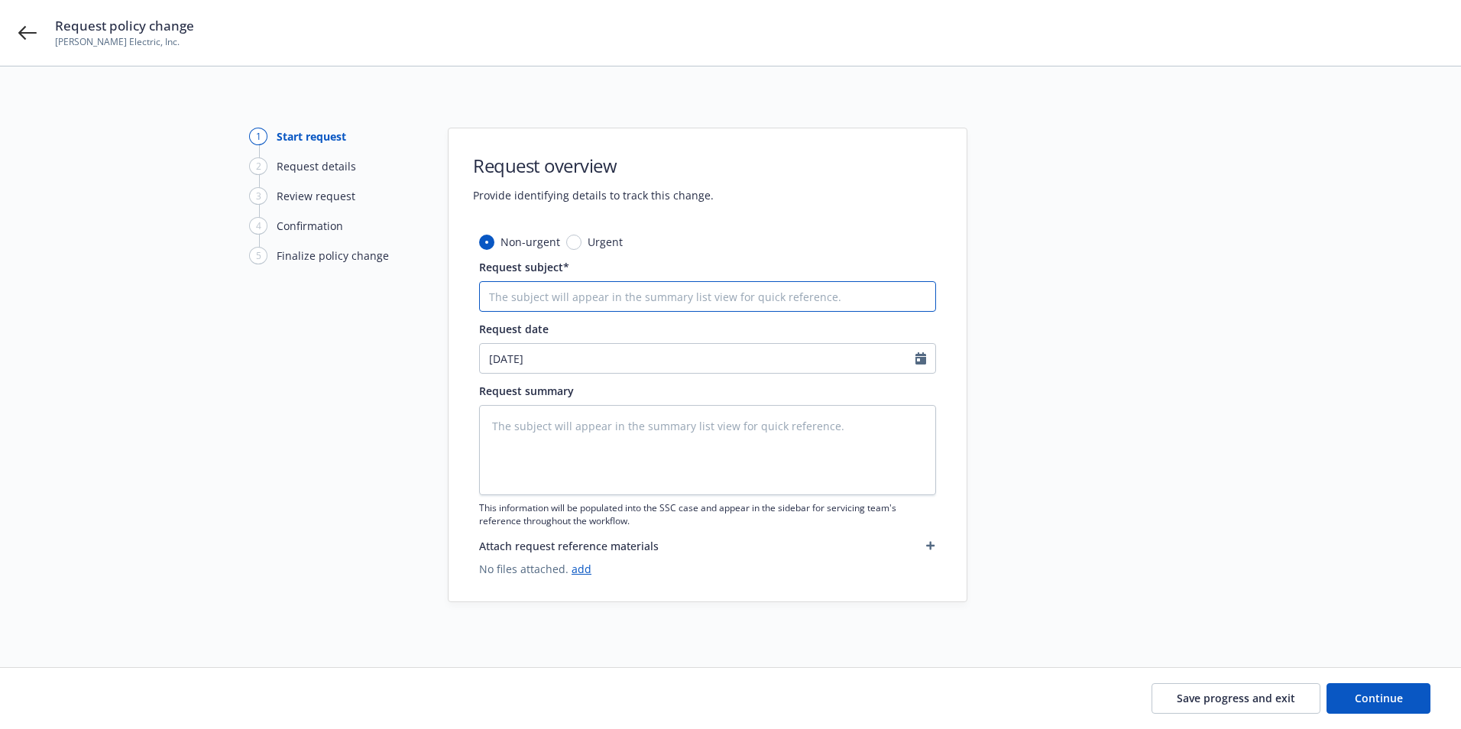
click at [582, 294] on input "Request subject*" at bounding box center [707, 296] width 457 height 31
type textarea "x"
type input "d"
type textarea "x"
type input "dO"
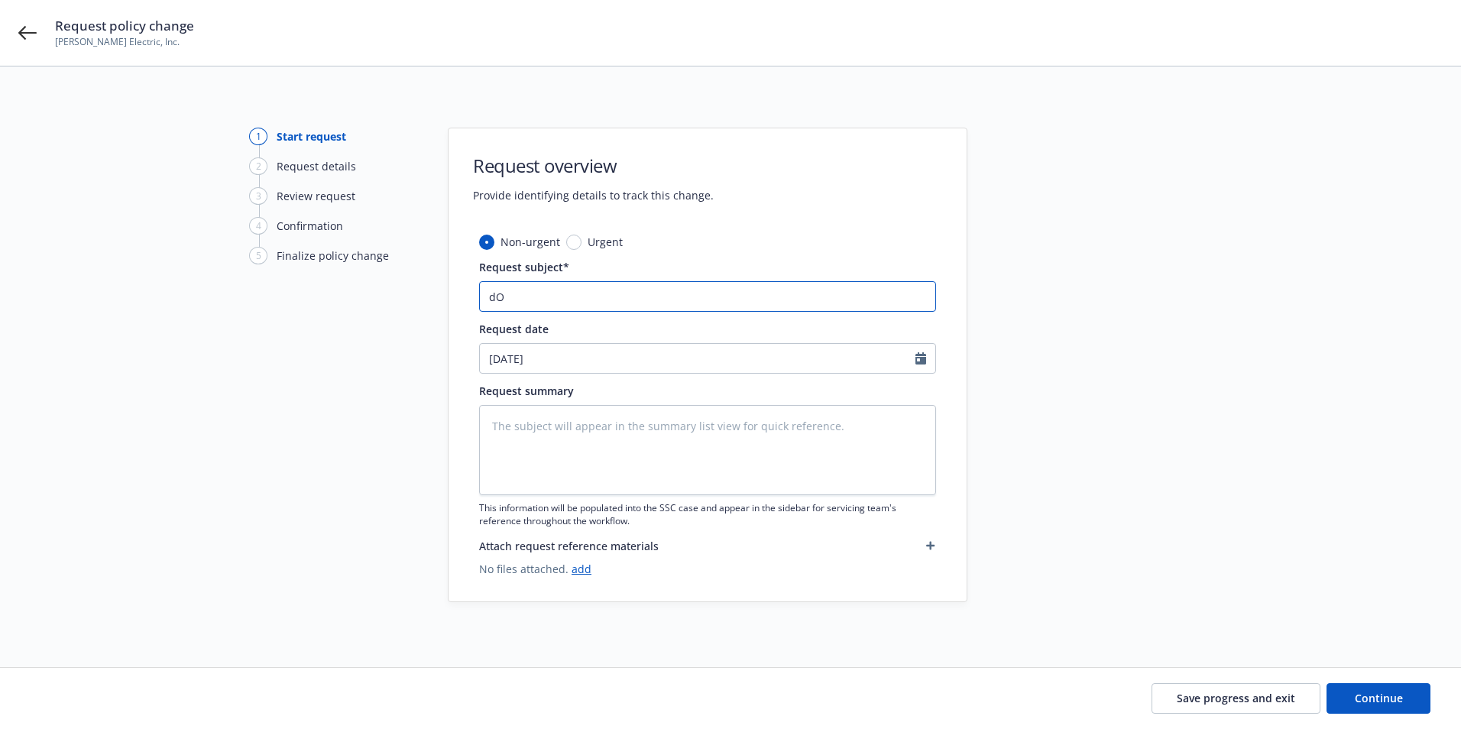
type textarea "x"
type input "dOW"
type textarea "x"
type input "dO"
type textarea "x"
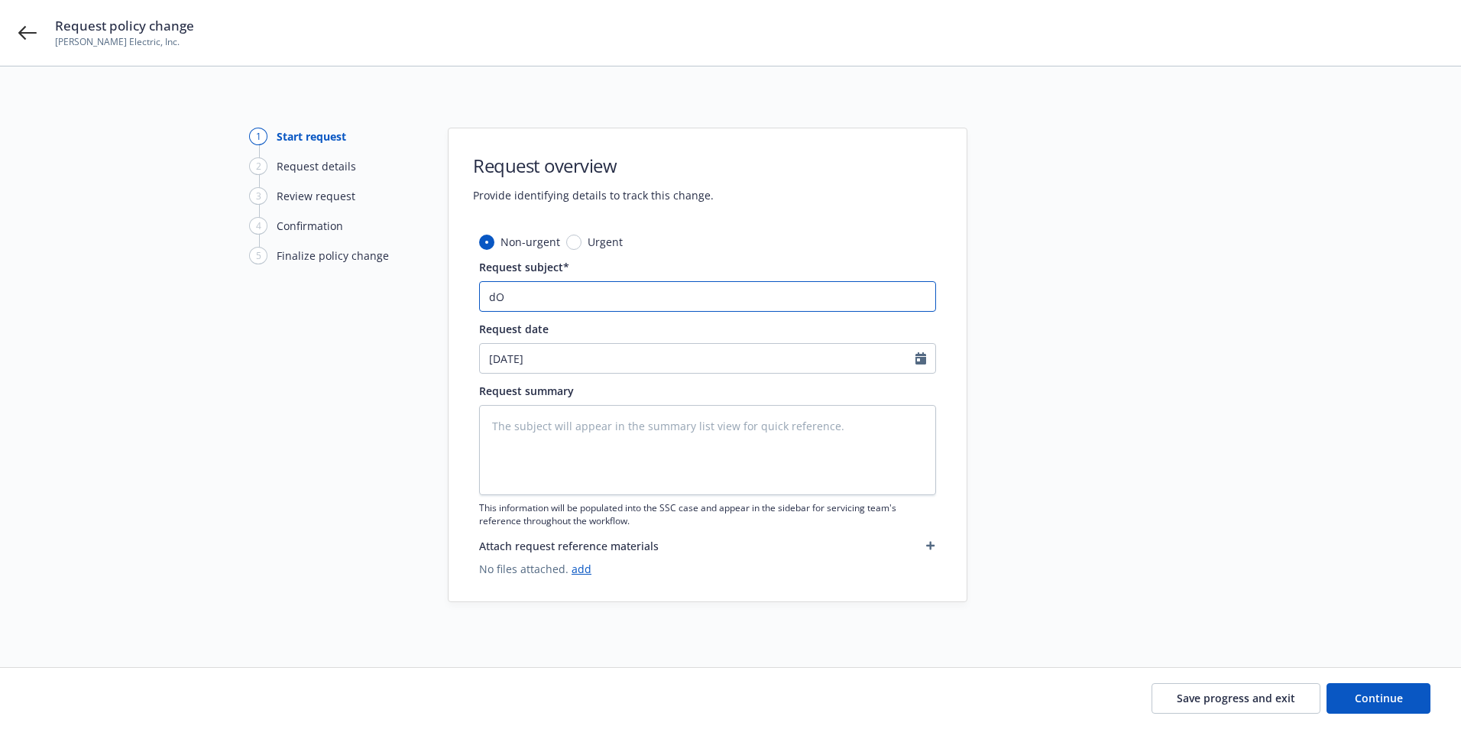
type input "d"
type textarea "x"
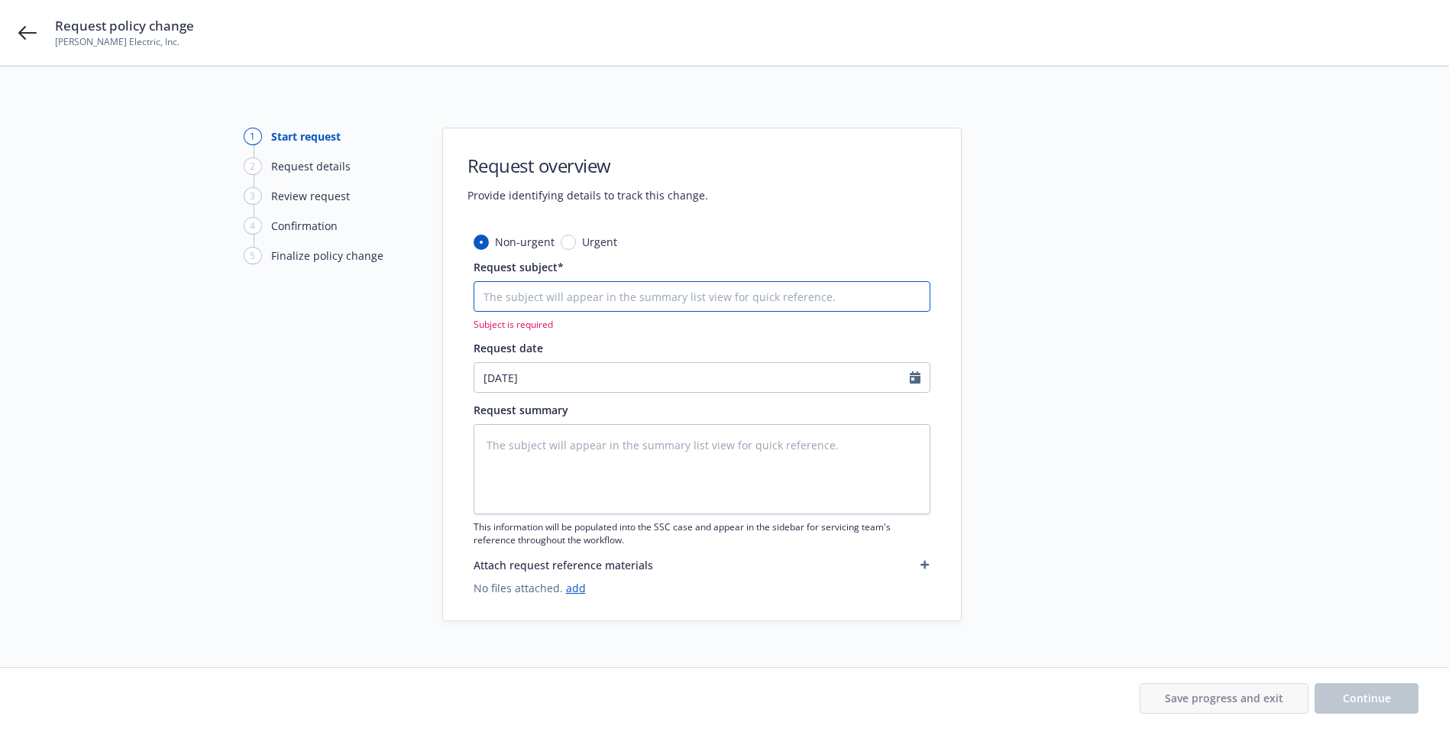
type textarea "x"
type input "D"
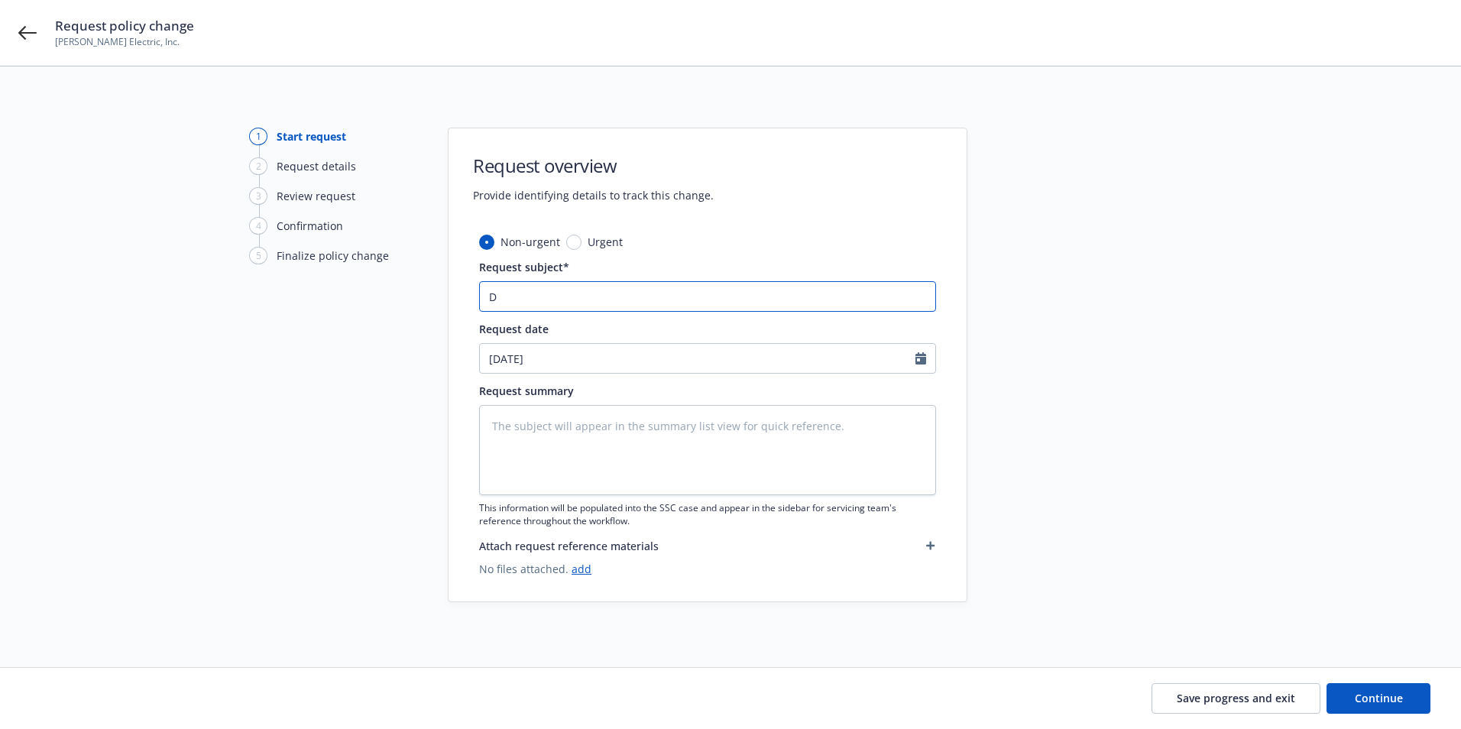
type textarea "x"
type input "Do"
type textarea "x"
type input "Don"
type textarea "x"
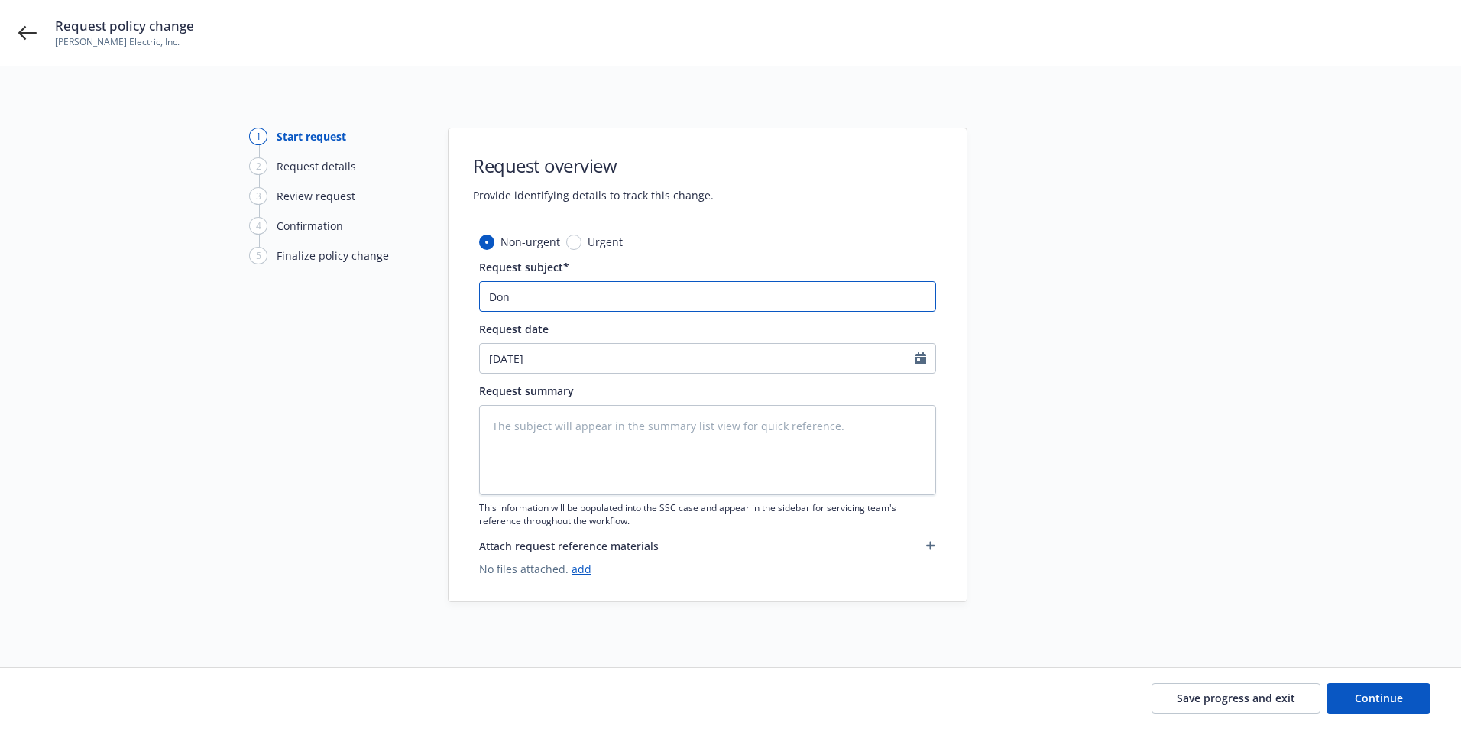
type input "Do"
type textarea "x"
type input "Dow"
type textarea "x"
type input "Down"
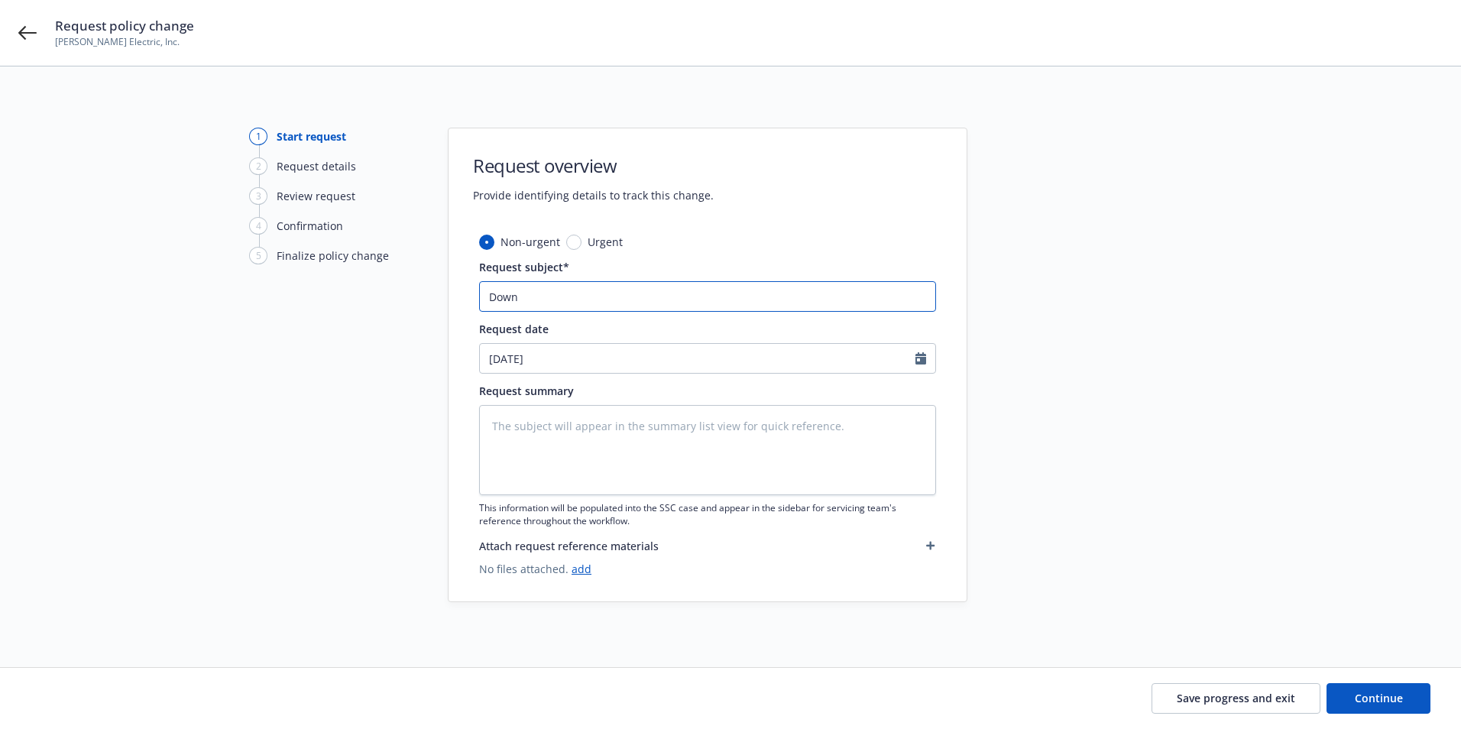
type textarea "x"
type input "Down"
type textarea "x"
type input "Down P"
type textarea "x"
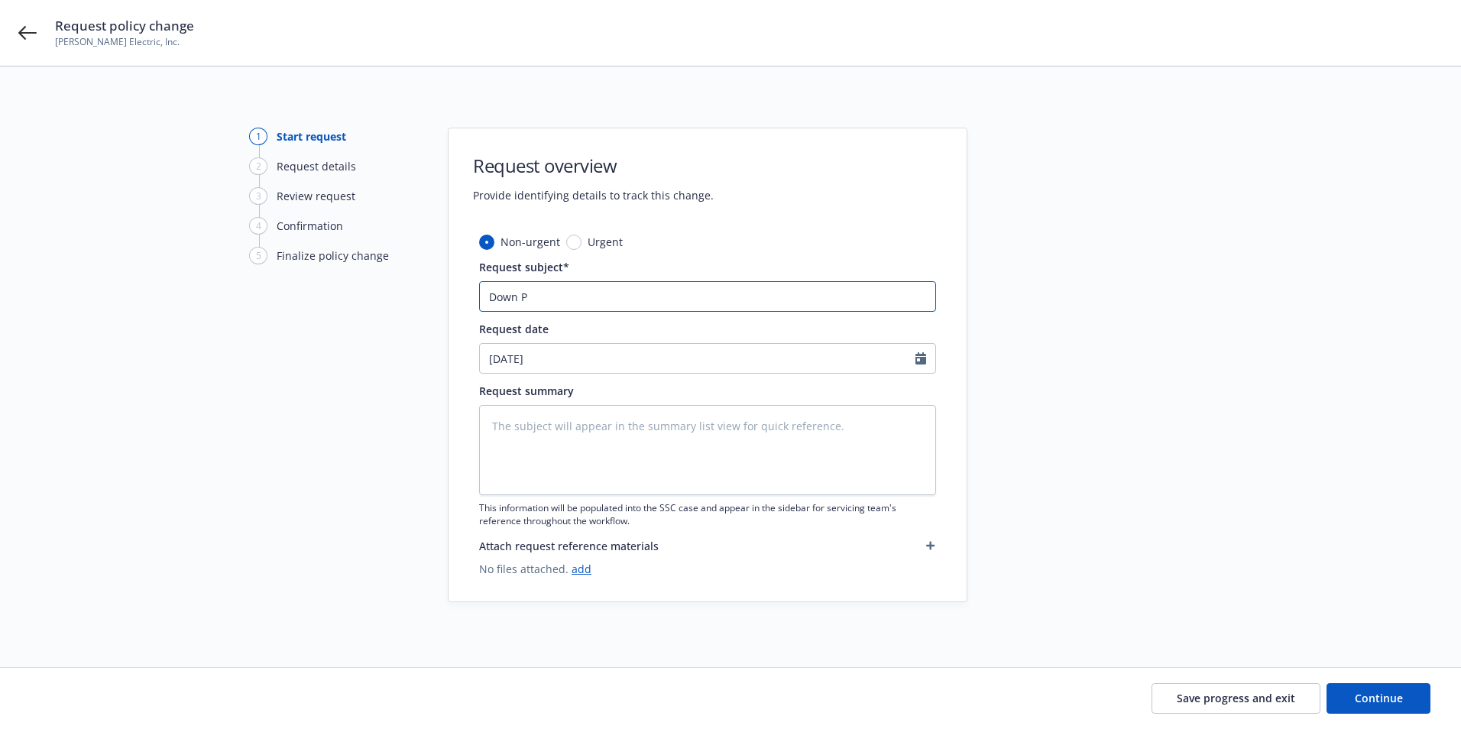
type input "Down Pa"
type textarea "x"
type input "Down Pay"
type textarea "x"
type input "Down Paym"
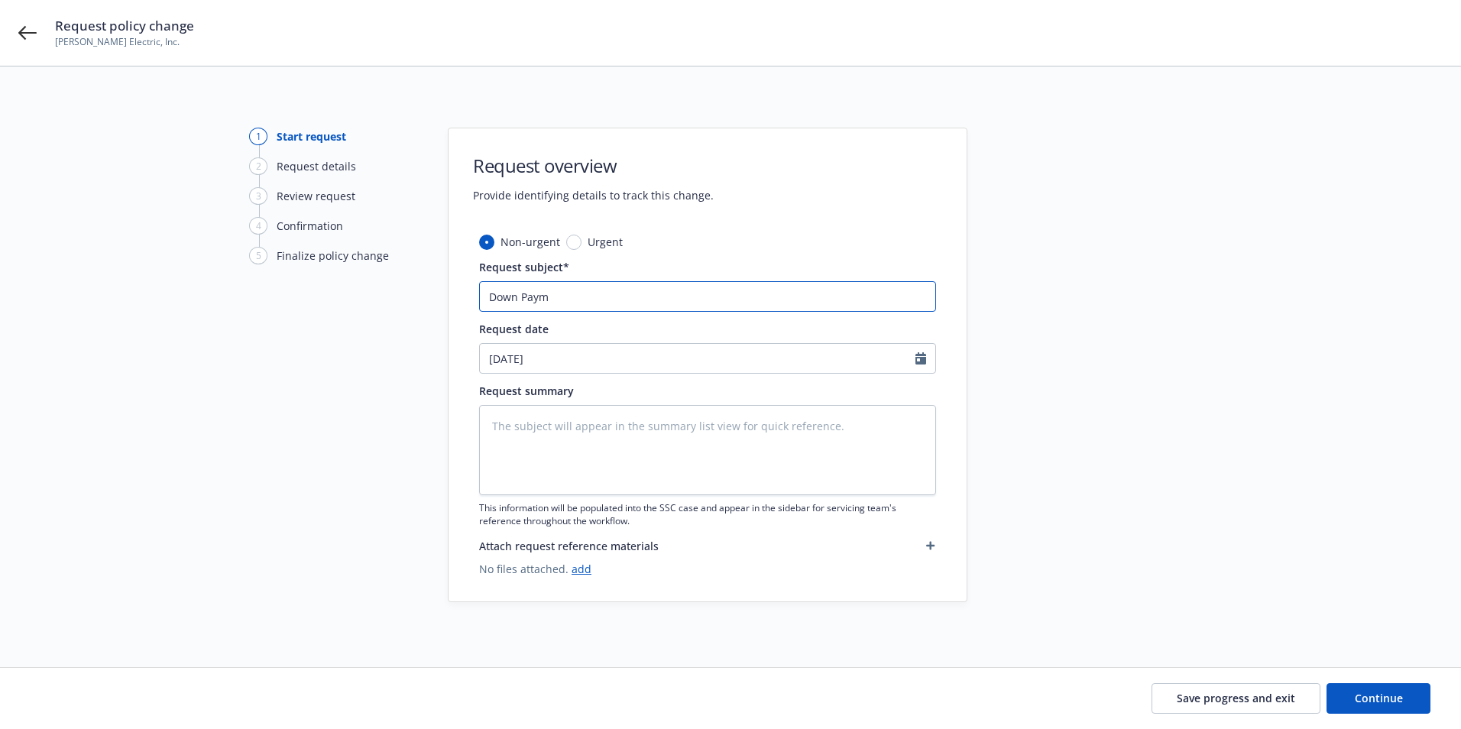
type textarea "x"
type input "Down Payme"
type textarea "x"
type input "Down Paymen"
type textarea "x"
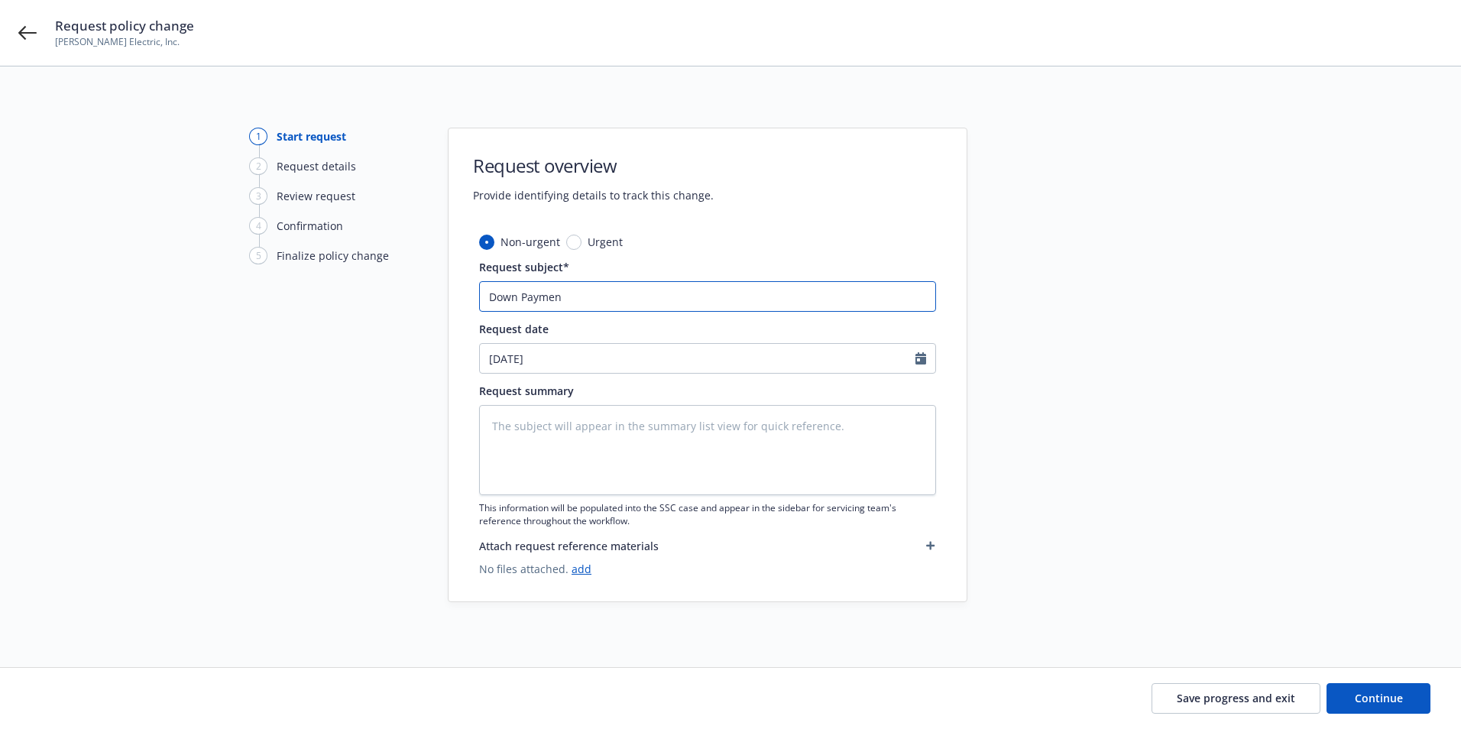
type input "Down Payment"
type textarea "x"
type input "Down Payment"
click at [490, 296] on input "Down Payment" at bounding box center [707, 296] width 457 height 31
type textarea "x"
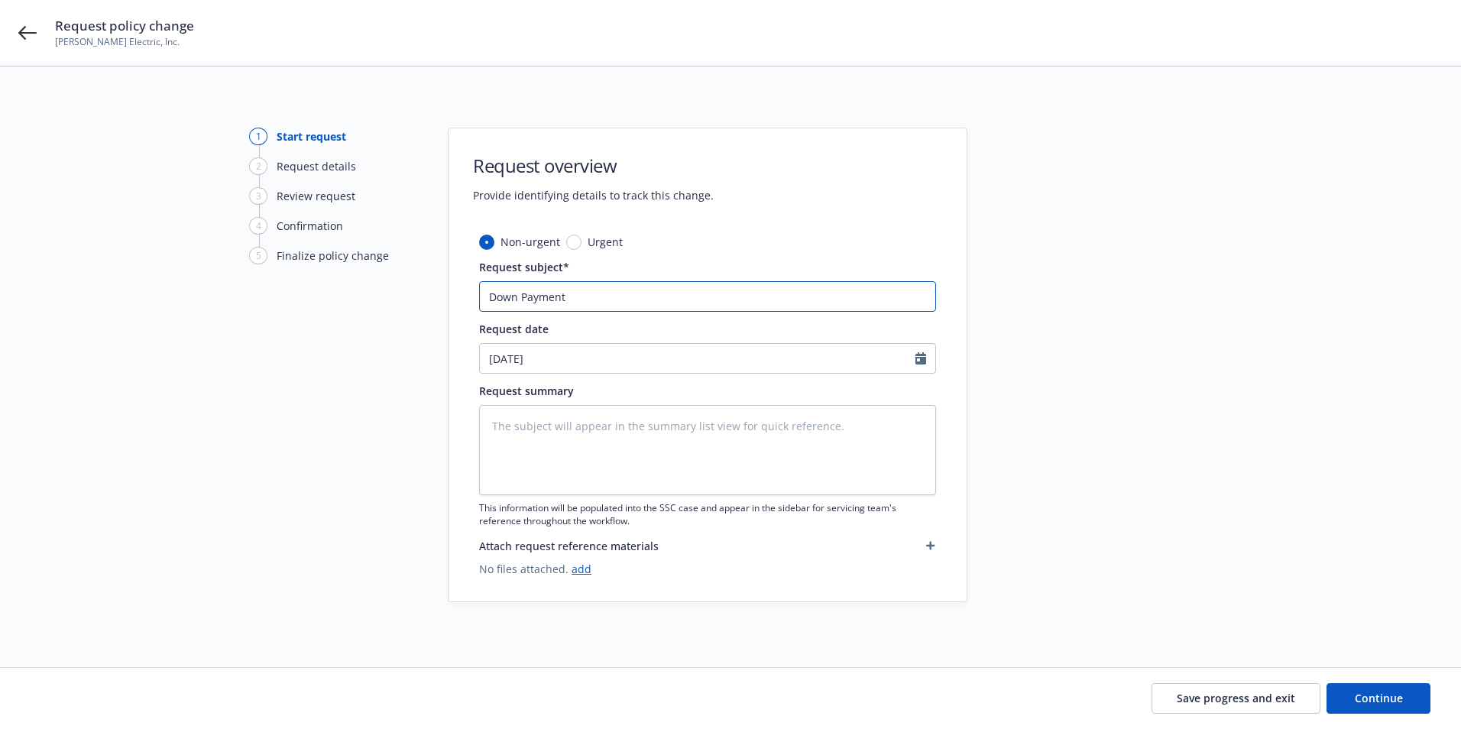
type input "ADown Payment"
type textarea "x"
type input "AFDown Payment"
type textarea "x"
type input "AFCDown Payment"
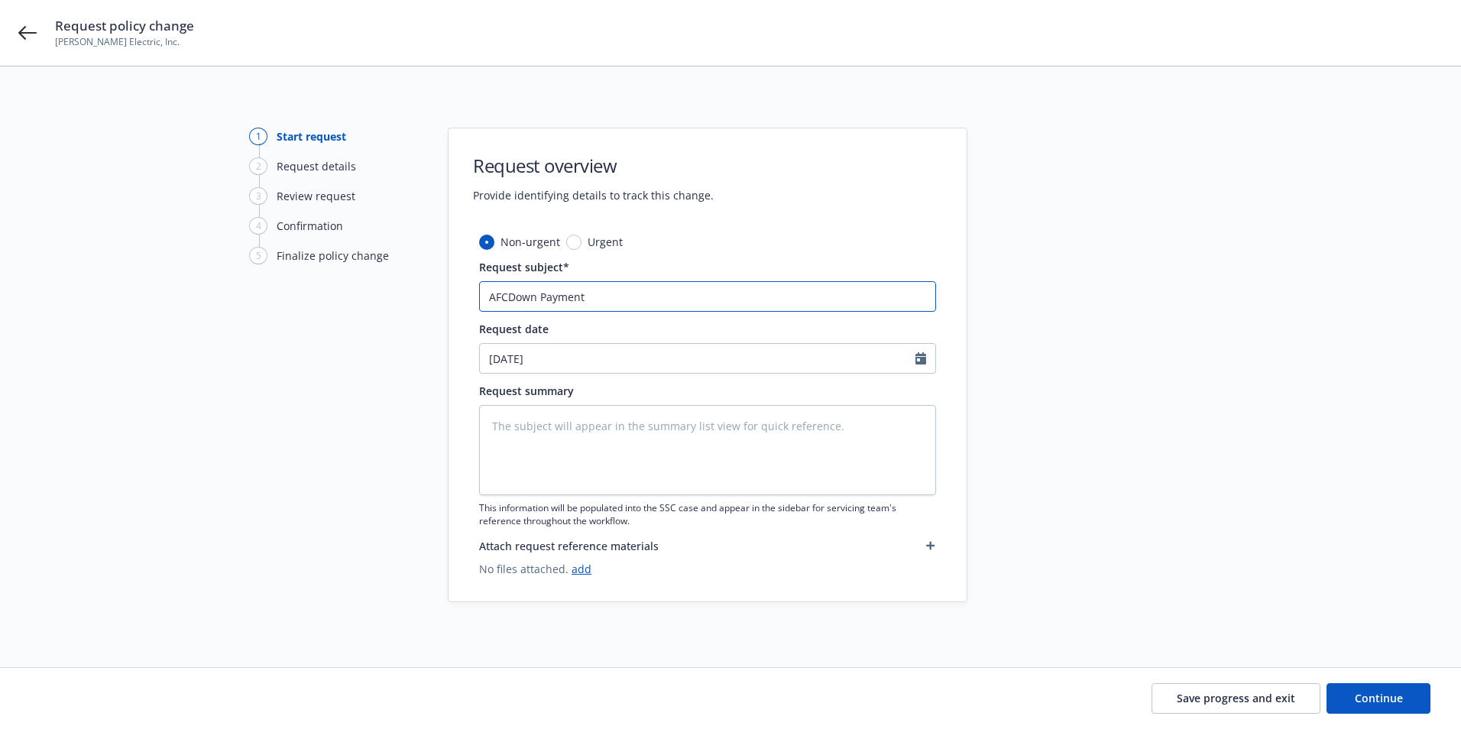
type textarea "x"
type input "AFCODown Payment"
type textarea "x"
type input "AFCO Down Payment"
click at [637, 296] on input "AFCO Down Payment" at bounding box center [707, 296] width 457 height 31
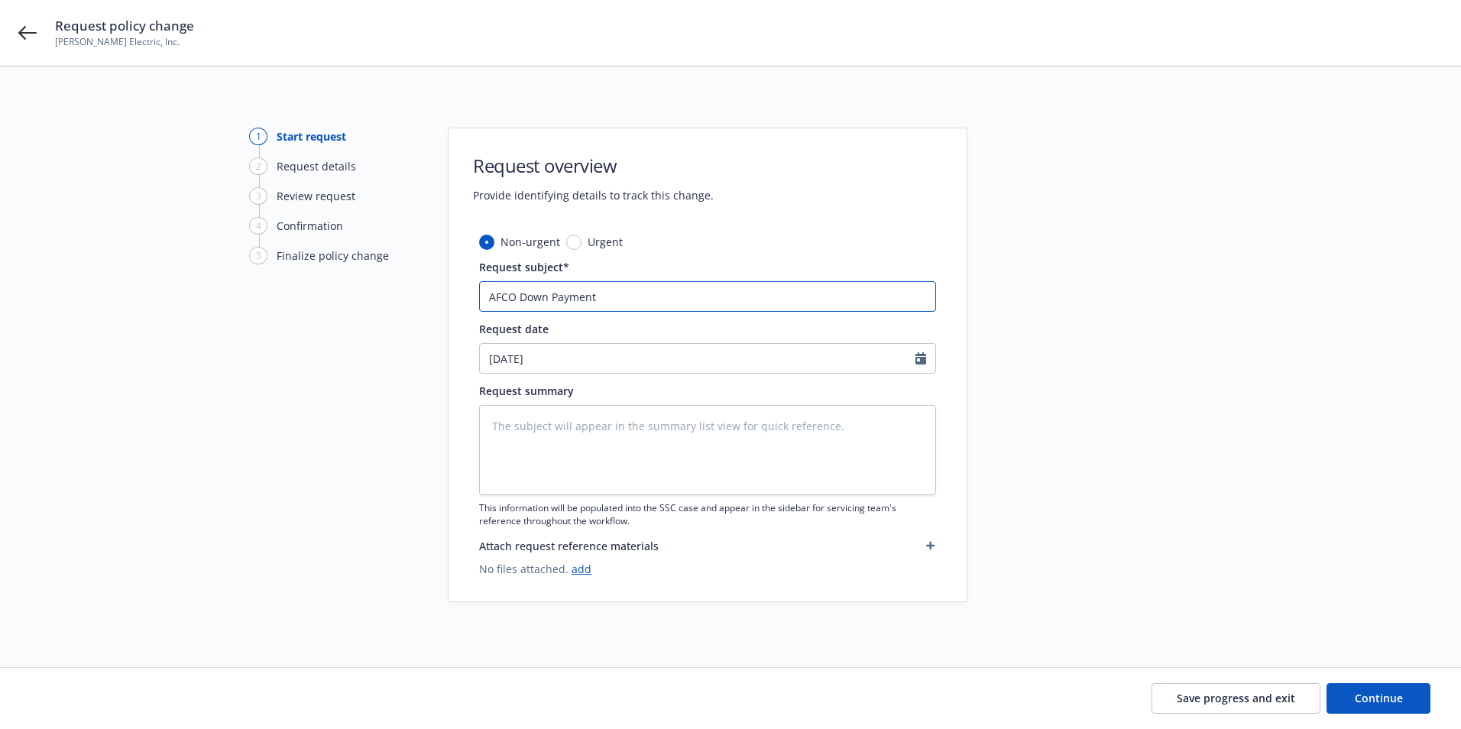
type textarea "x"
type input "AFCO Down Payment -"
type textarea "x"
type input "AFCO Down Payment -"
type textarea "x"
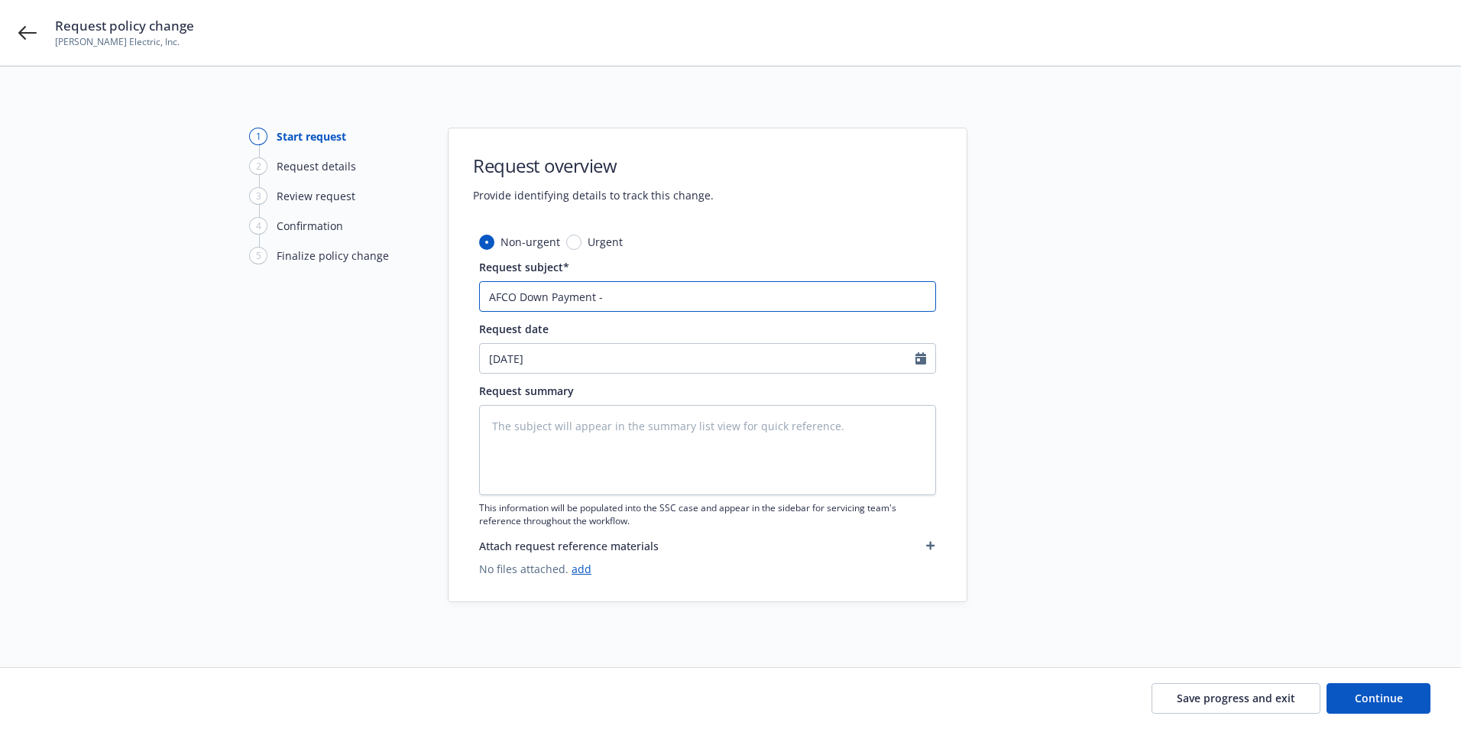
type input "AFCO Down Payment - 2"
type textarea "x"
type input "AFCO Down Payment - 23"
type textarea "x"
type input "AFCO Down Payment - 23-"
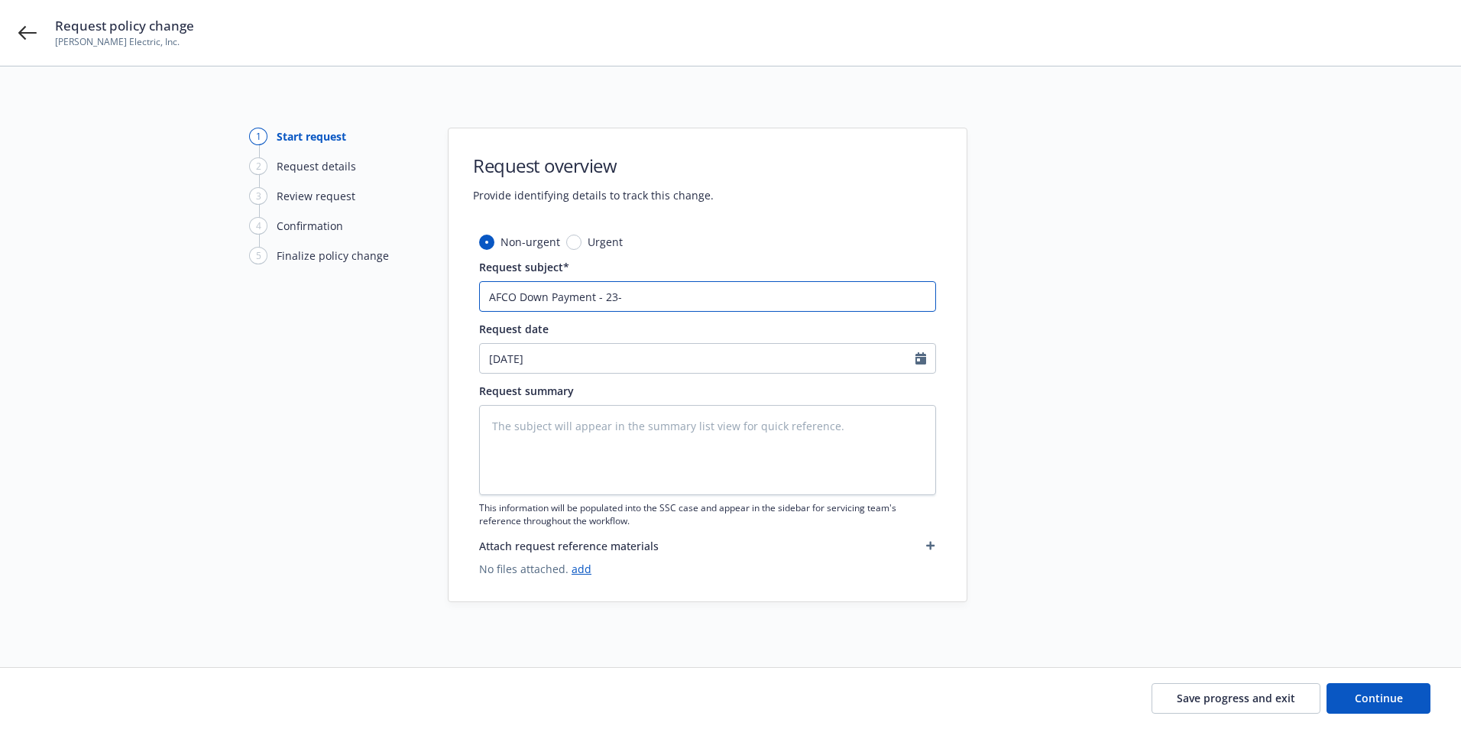
type textarea "x"
type input "AFCO Down Payment - 23-2"
type textarea "x"
type input "AFCO Down Payment - 23-24"
type textarea "x"
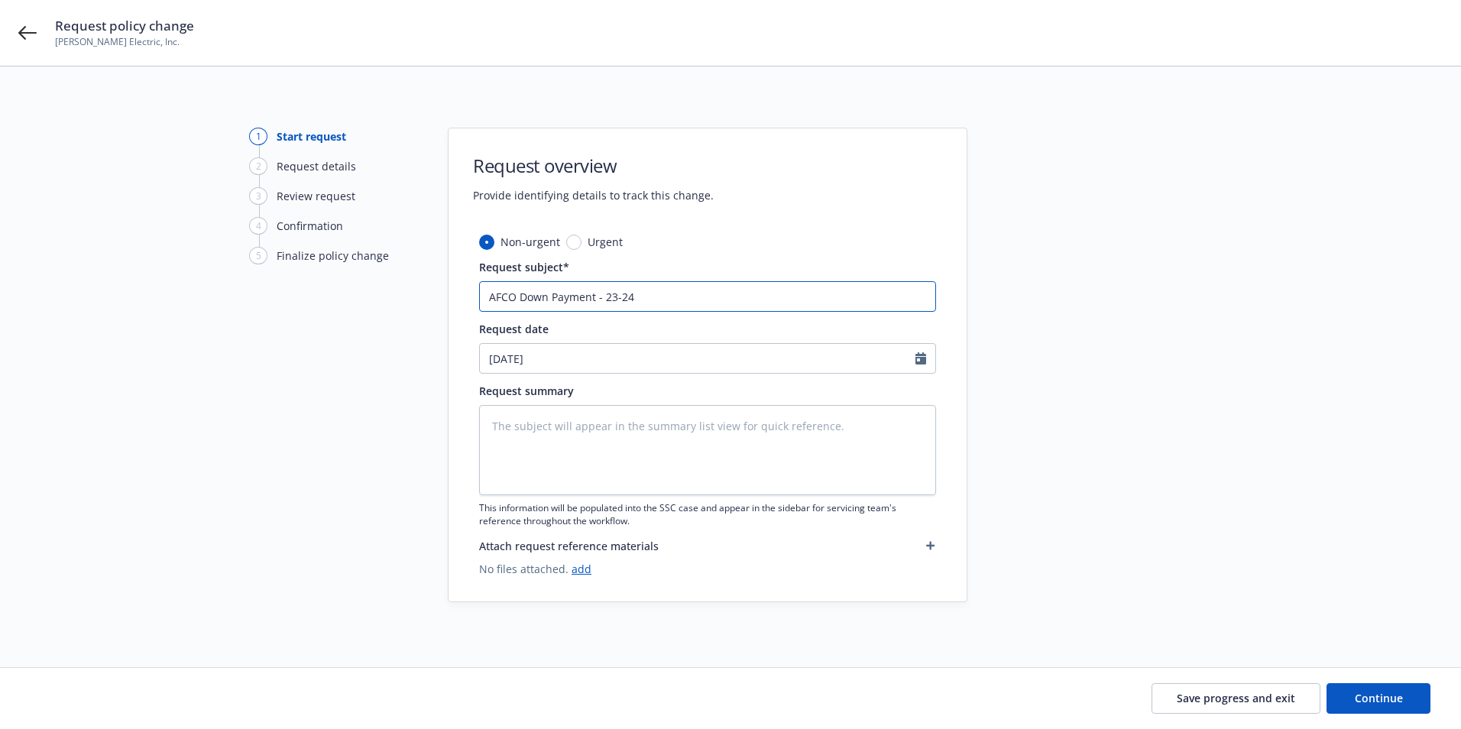
type input "AFCO Down Payment - 23-24"
type textarea "x"
type input "AFCO Down Payment - 23-24 g"
type textarea "x"
type input "AFCO Down Payment - 23-24"
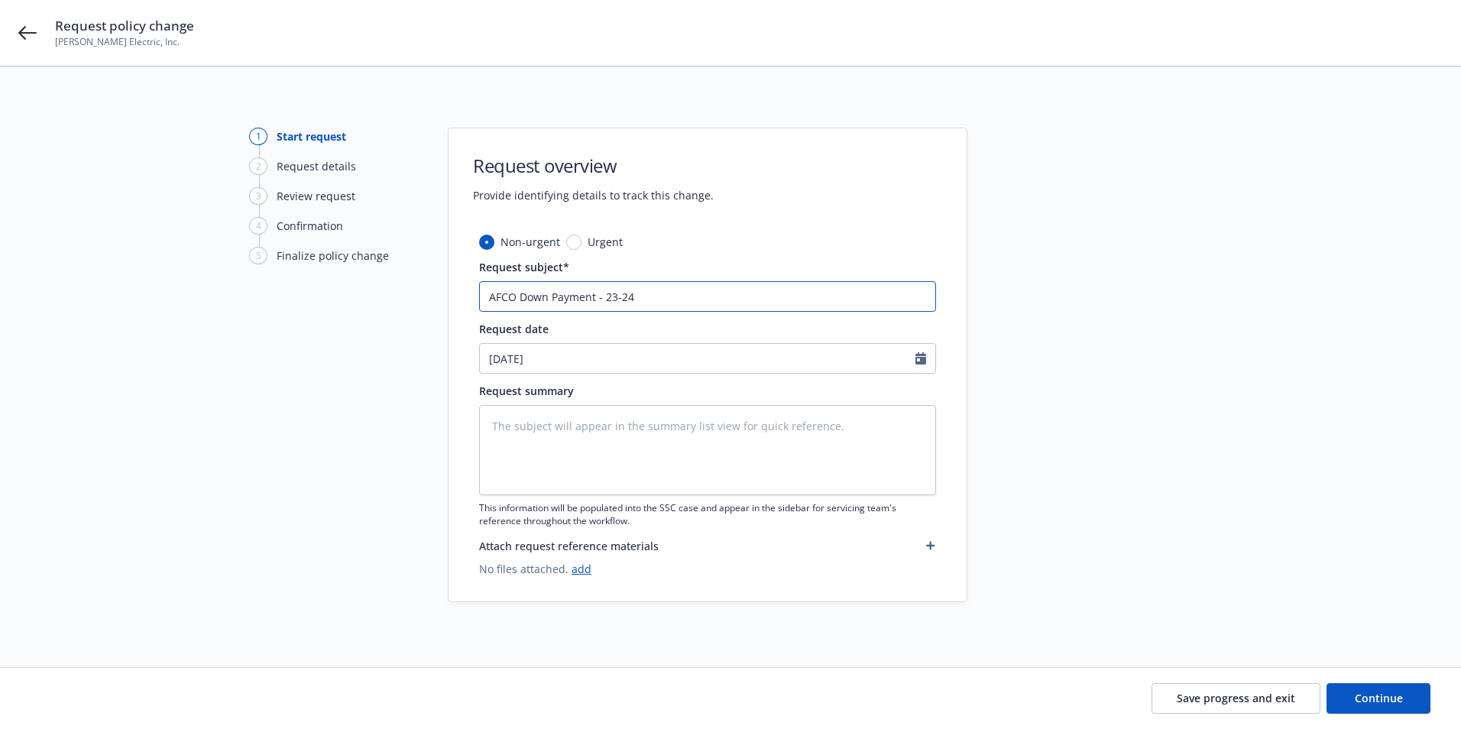
type textarea "x"
type input "AFCO Down Payment - 23-24 G"
type textarea "x"
type input "AFCO Down Payment - 23-24 GL"
type textarea "x"
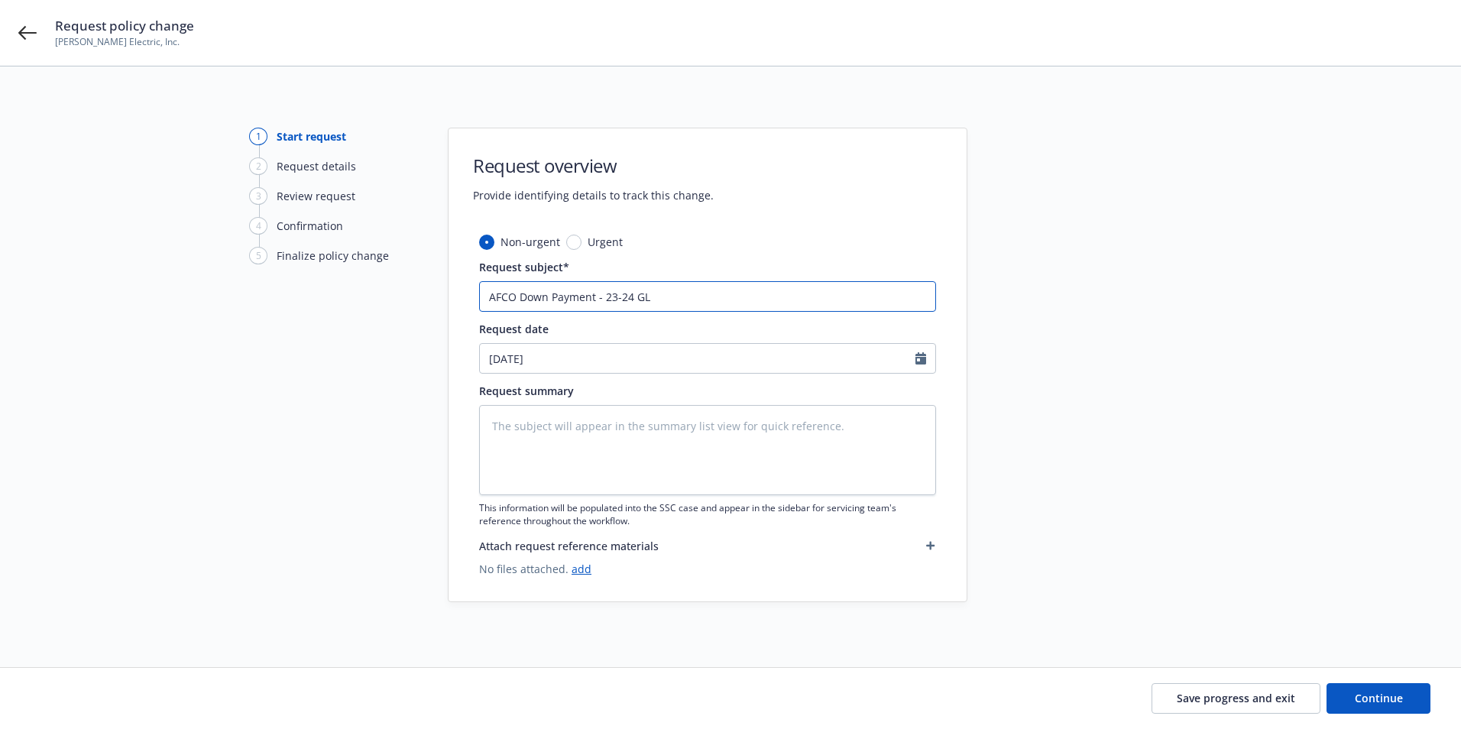
type input "AFCO Down Payment - 23-24 GL"
type textarea "x"
type input "AFCO Down Payment - 23-24 GL F"
type textarea "x"
type input "AFCO Down Payment - 23-24 GL FI"
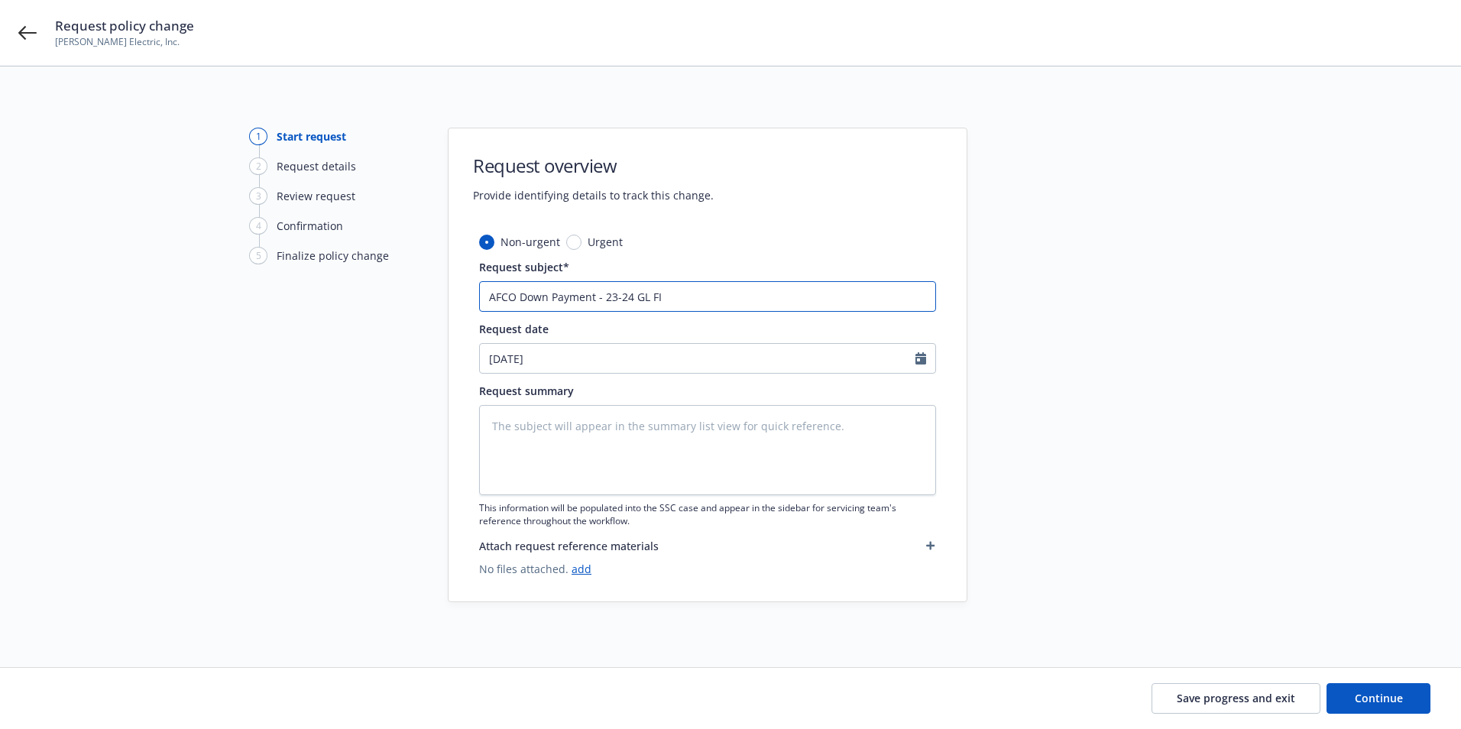
type textarea "x"
type input "AFCO Down Payment - 23-24 GL FIN"
type textarea "x"
type input "AFCO Down Payment - 23-24 GL FINA"
type textarea "x"
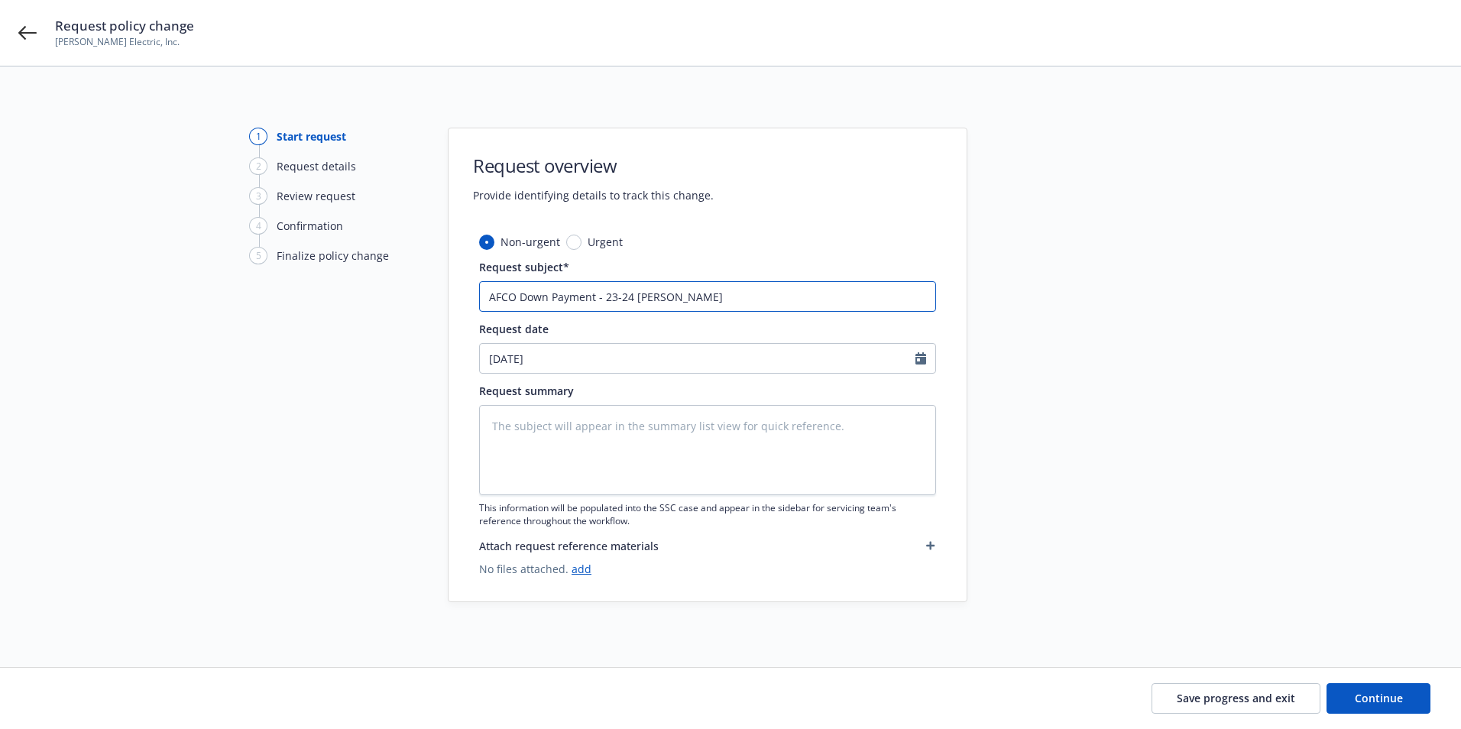
type input "AFCO Down Payment - 23-24 GL FINAL"
type textarea "x"
type input "AFCO Down Payment - 23-24 GL FINAL"
type textarea "x"
type input "AFCO Down Payment - 23-24 GL FINAL A"
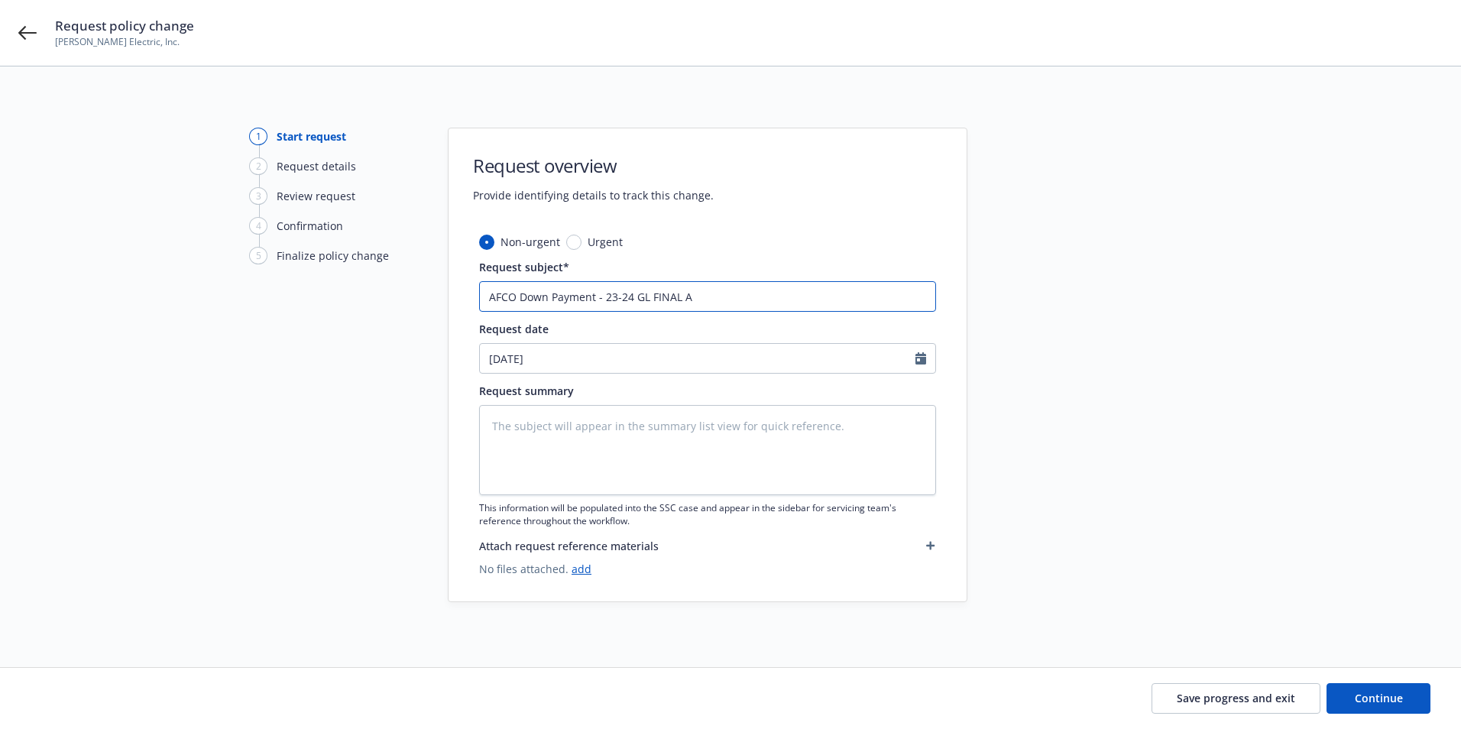
type textarea "x"
type input "AFCO Down Payment - 23-24 GL FINAL AU"
type textarea "x"
type input "AFCO Down Payment - 23-24 GL FINAL AUI"
type textarea "x"
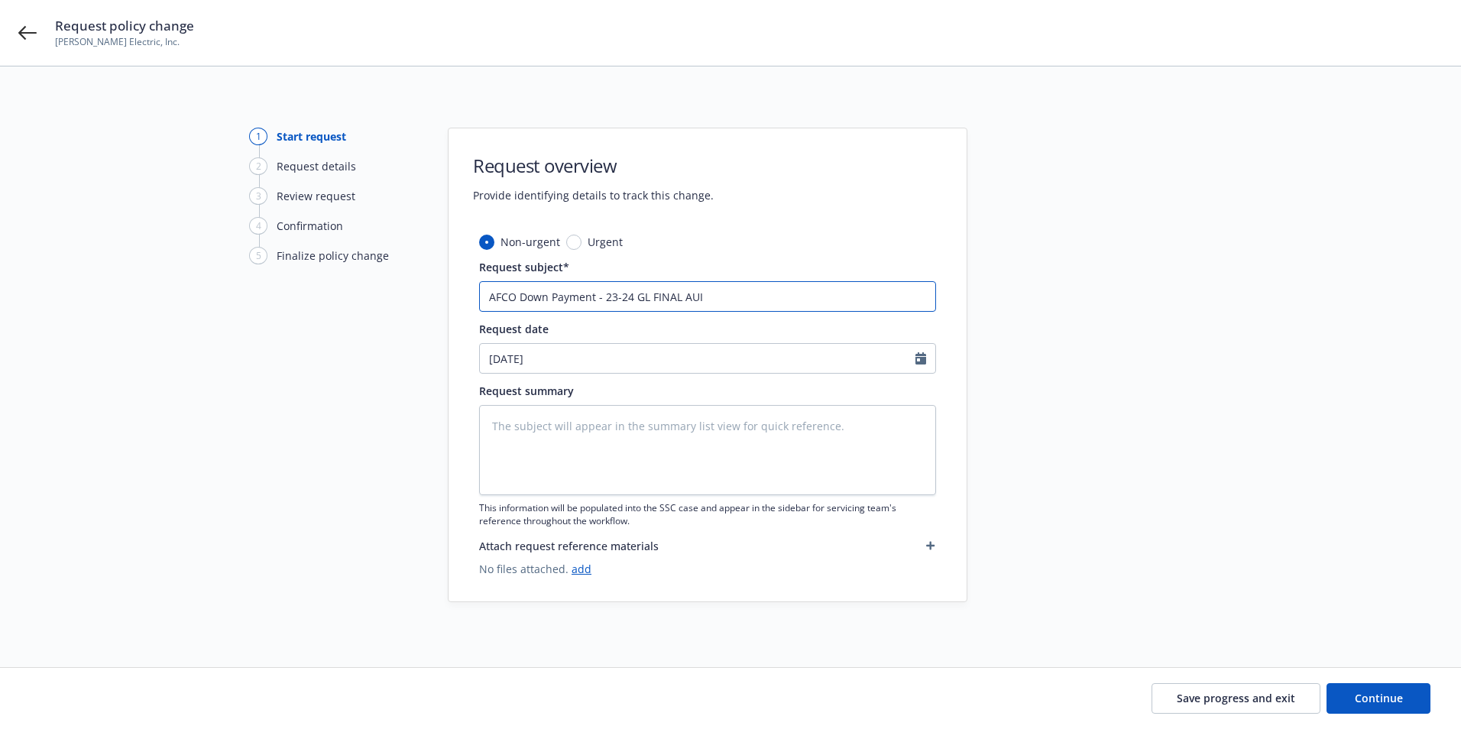
type input "AFCO Down Payment - 23-24 GL FINAL AU"
type textarea "x"
type input "AFCO Down Payment - 23-24 GL FINAL AUD"
type textarea "x"
type input "AFCO Down Payment - 23-24 GL FINAL AUDI"
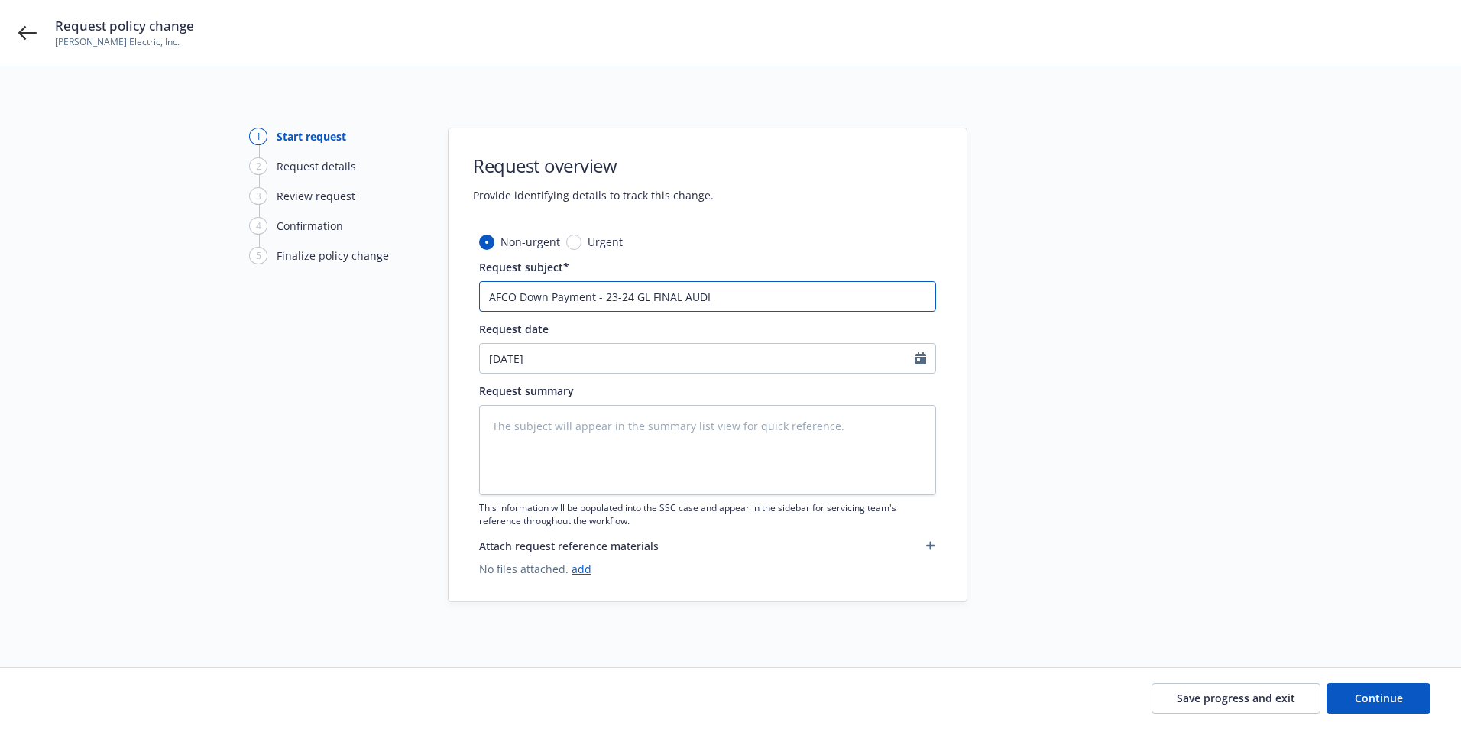
type textarea "x"
type input "AFCO Down Payment - 23-24 GL FINAL AUDIR"
type textarea "x"
type input "AFCO Down Payment - 23-24 GL FINAL AUDIR"
type textarea "x"
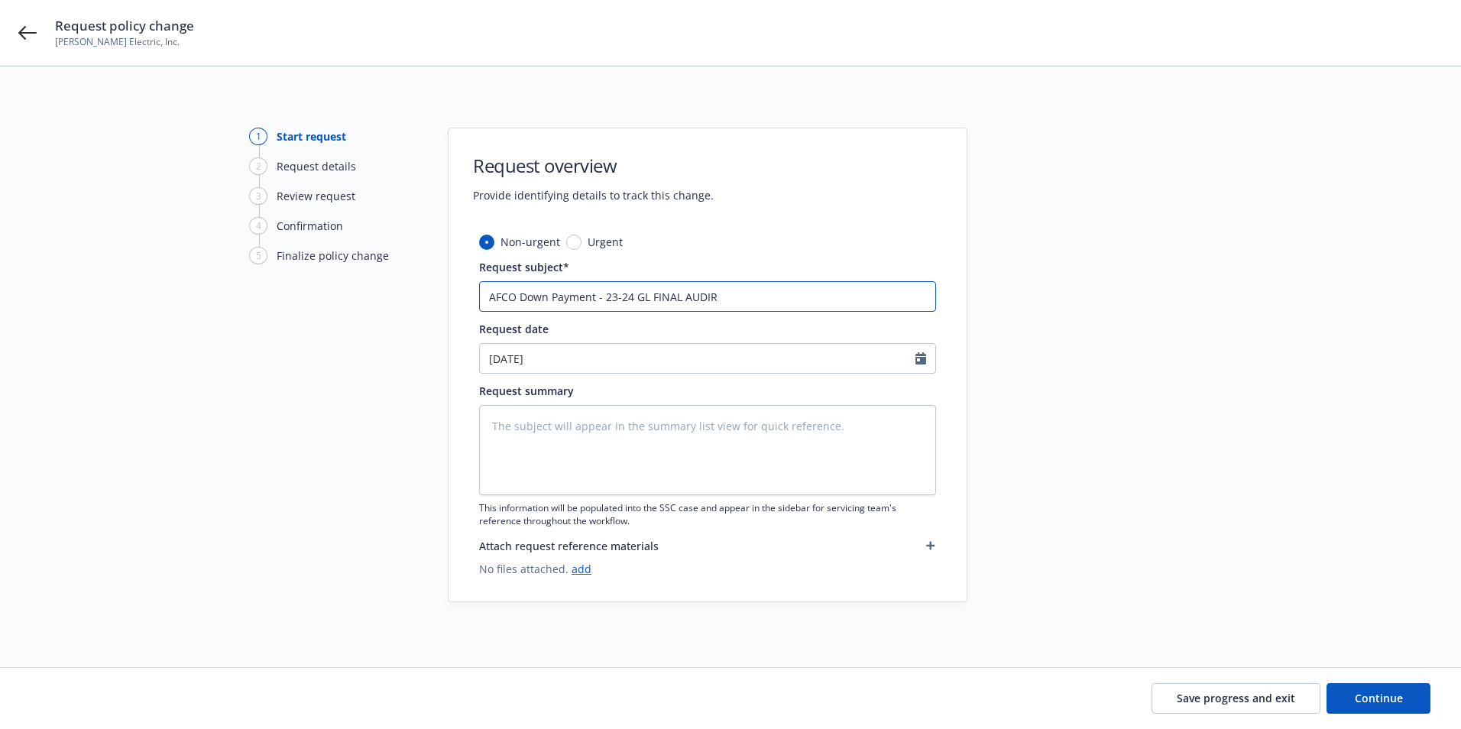
type input "AFCO Down Payment - 23-24 GL FINAL AUDIR"
type textarea "x"
type input "AFCO Down Payment - 23-24 GL FINAL AUDI"
type textarea "x"
type input "AFCO Down Payment - 23-24 GL FINAL AUDIT"
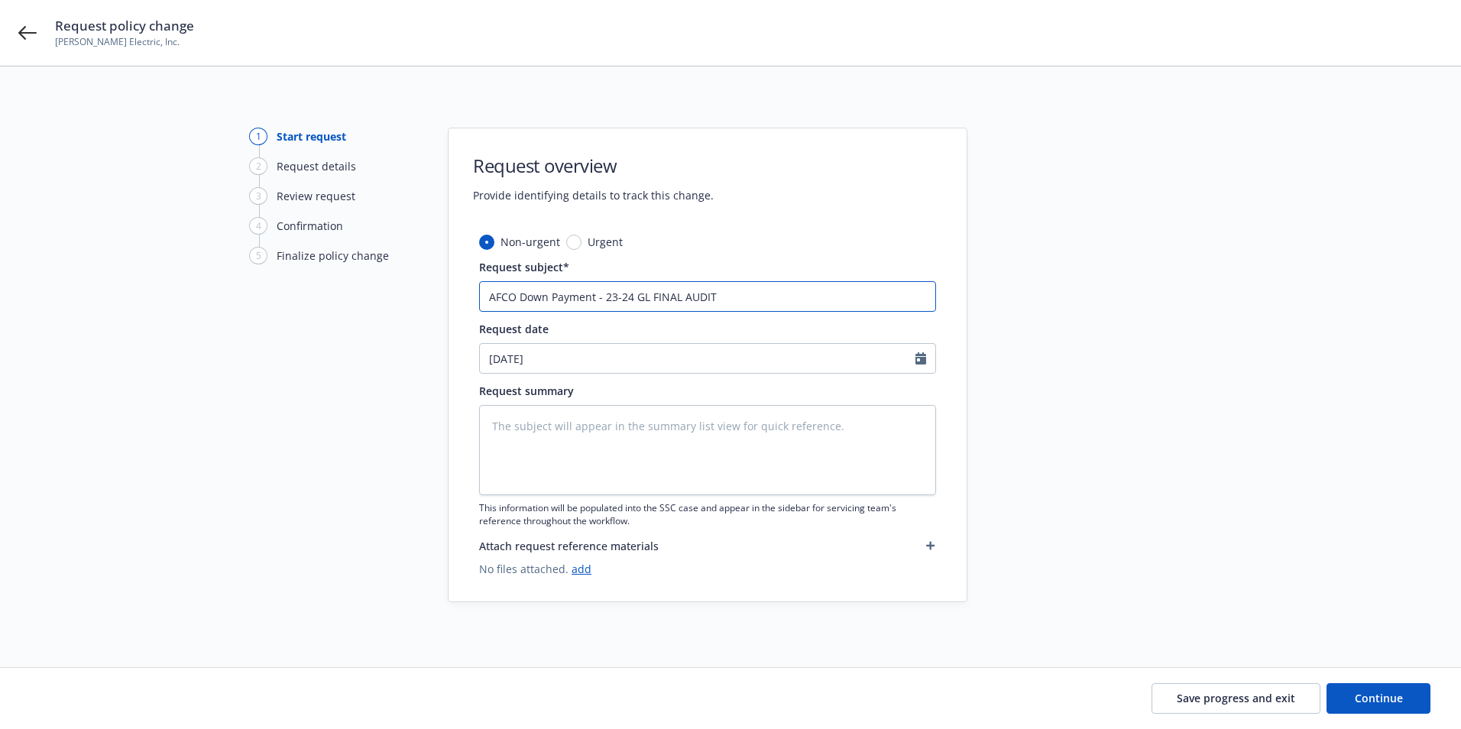
type textarea "x"
type input "AFCO Down Payment - 23-24 GL FINAL AUDIT"
type textarea "x"
type input "AFCO Down Payment - 23-24 GL FINAL AUDIT P"
type textarea "x"
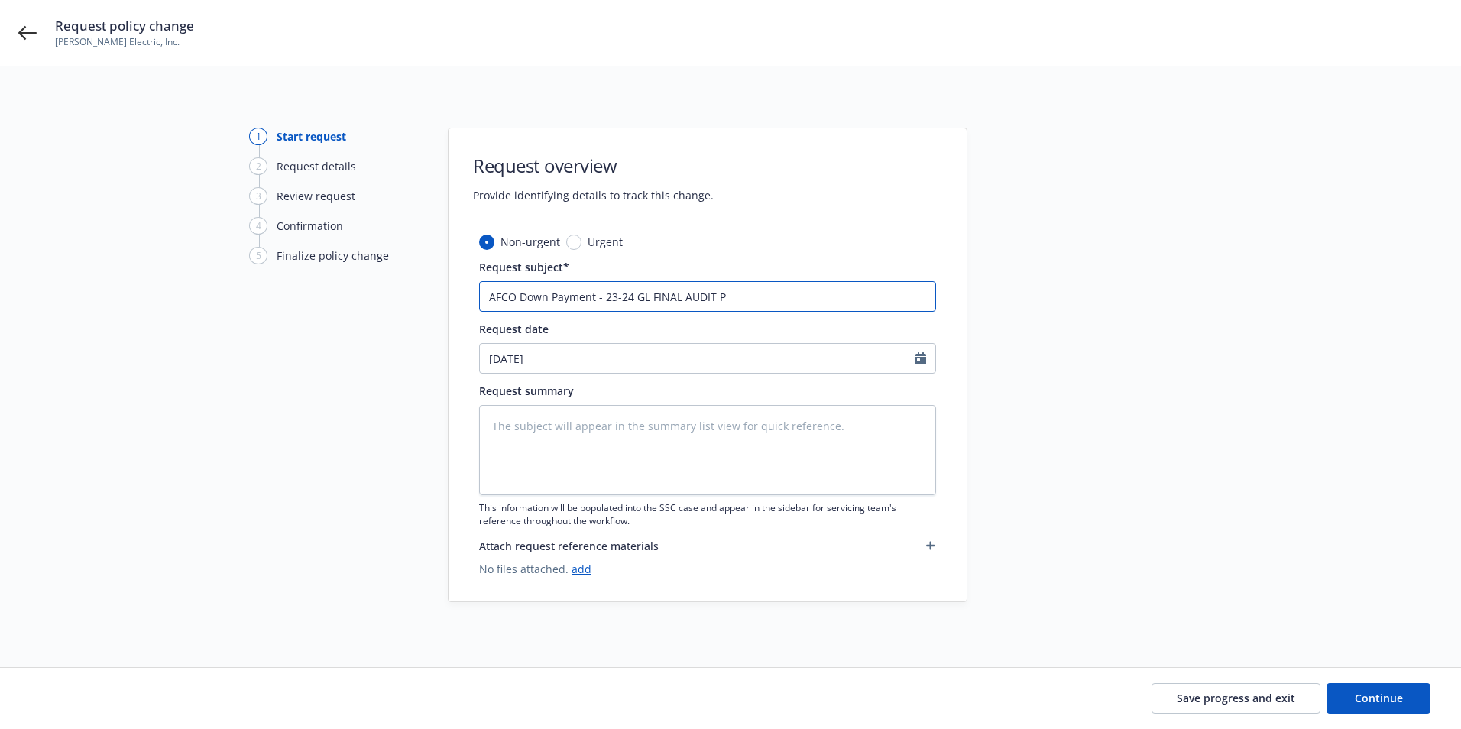
type input "AFCO Down Payment - 23-24 GL FINAL AUDIT PR"
type textarea "x"
type input "AFCO Down Payment - 23-24 GL FINAL AUDIT PRE"
type textarea "x"
type input "AFCO Down Payment - 23-24 GL FINAL AUDIT PREM"
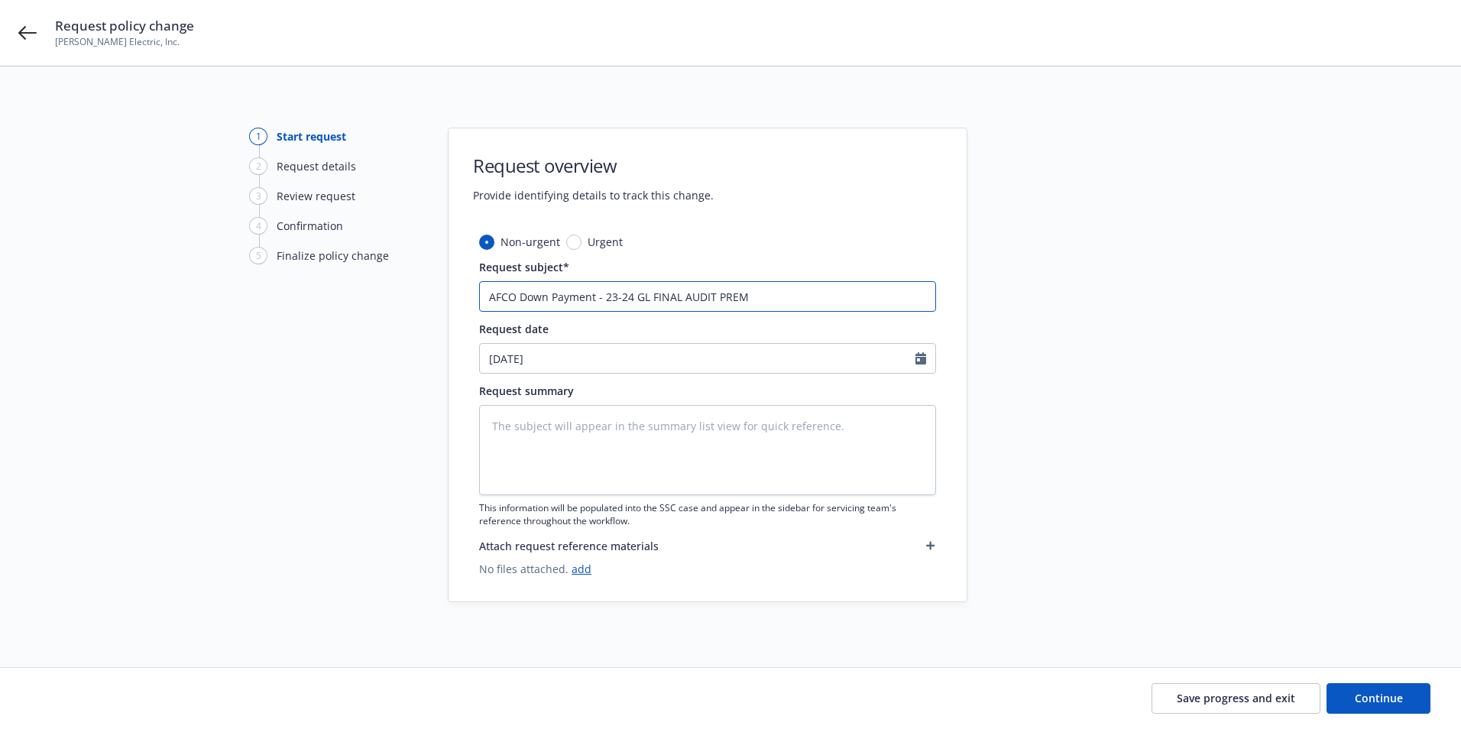
type textarea "x"
type input "AFCO Down Payment - 23-24 GL FINAL AUDIT PREMI"
type textarea "x"
type input "AFCO Down Payment - 23-24 GL FINAL AUDIT PREMIU"
type textarea "x"
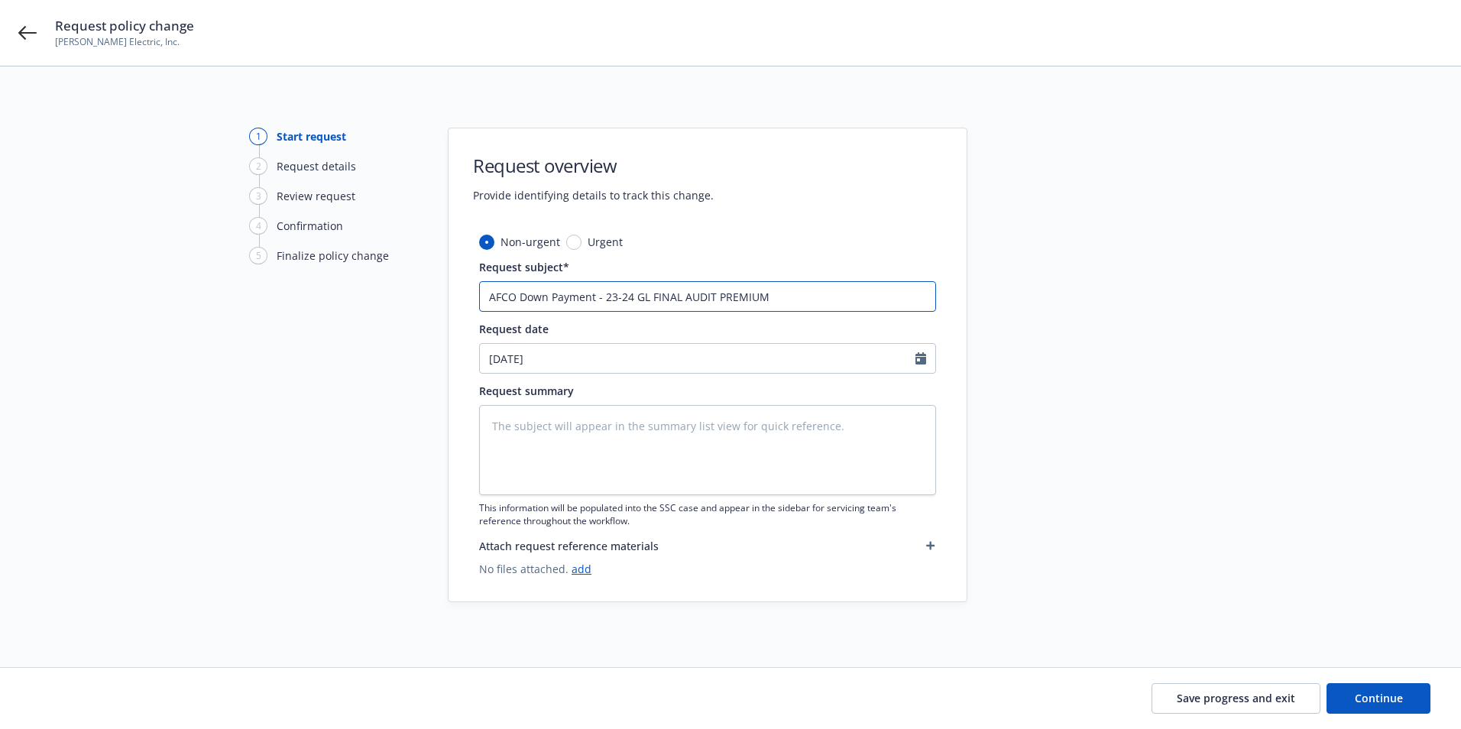
type input "AFCO Down Payment - 23-24 GL FINAL AUDIT PREMIUM"
click at [551, 423] on textarea at bounding box center [707, 450] width 457 height 90
paste textarea "$ 2,515.77"
type textarea "x"
type textarea "$ 2,515.77"
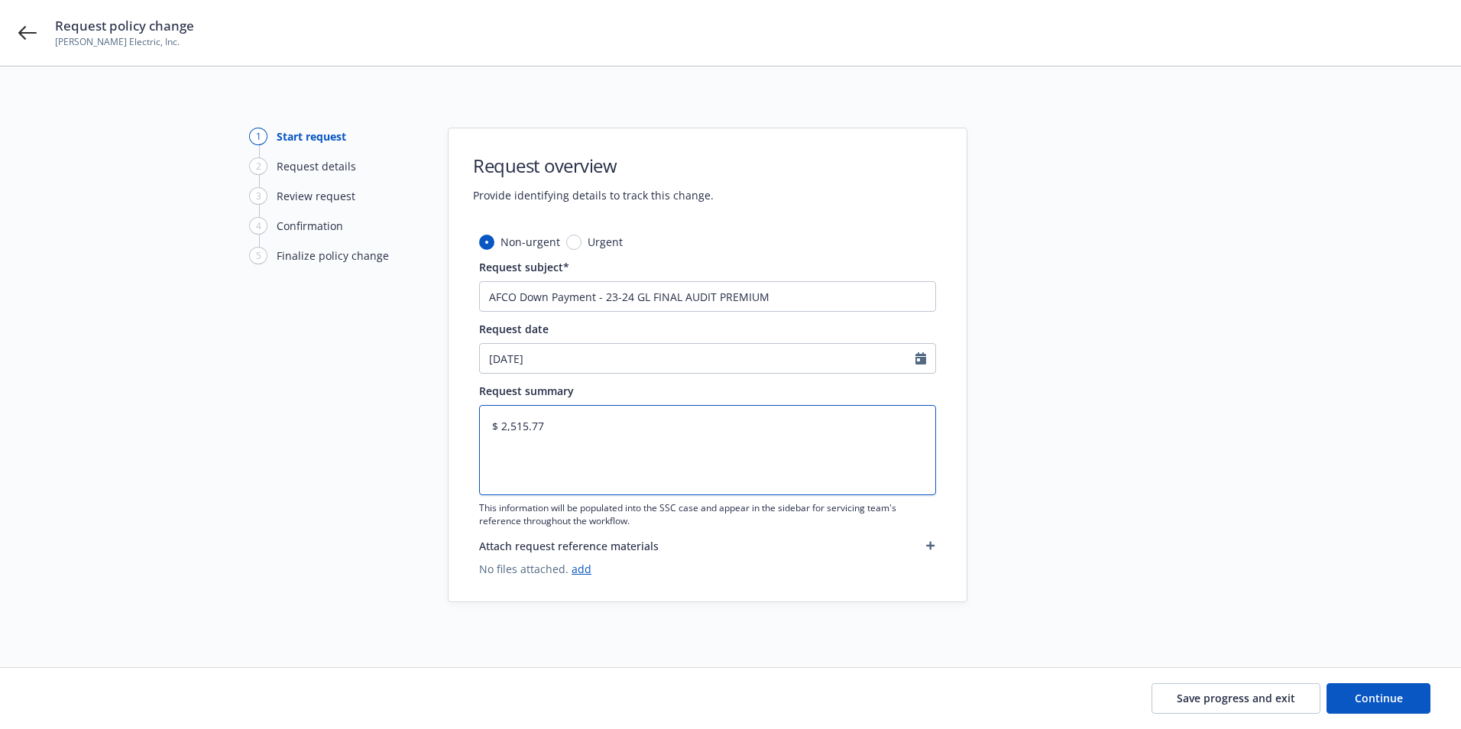
click at [490, 422] on textarea "$ 2,515.77" at bounding box center [707, 450] width 457 height 90
type textarea "x"
type textarea "D$ 2,515.77"
type textarea "x"
type textarea "Do$ 2,515.77"
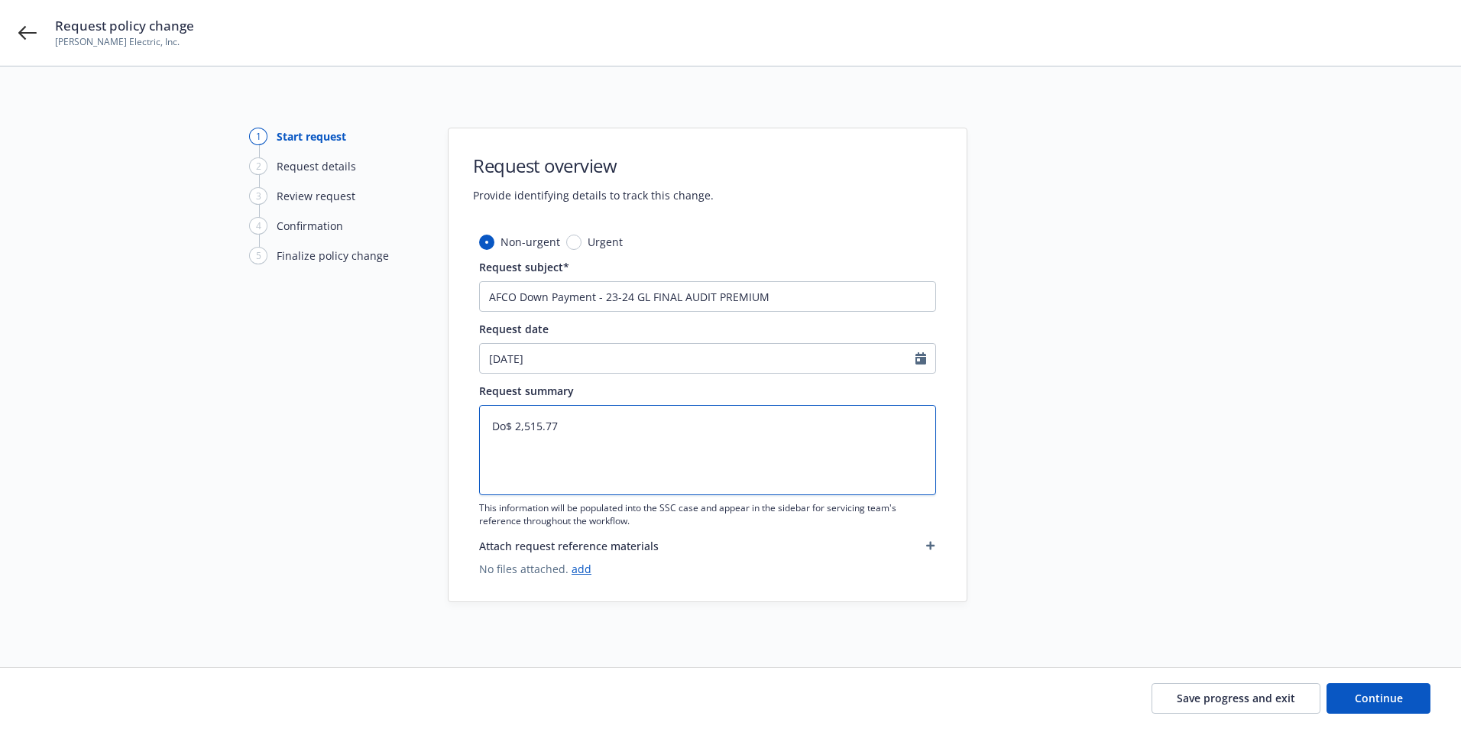
type textarea "x"
type textarea "Dow$ 2,515.77"
type textarea "x"
type textarea "Down$ 2,515.77"
type textarea "x"
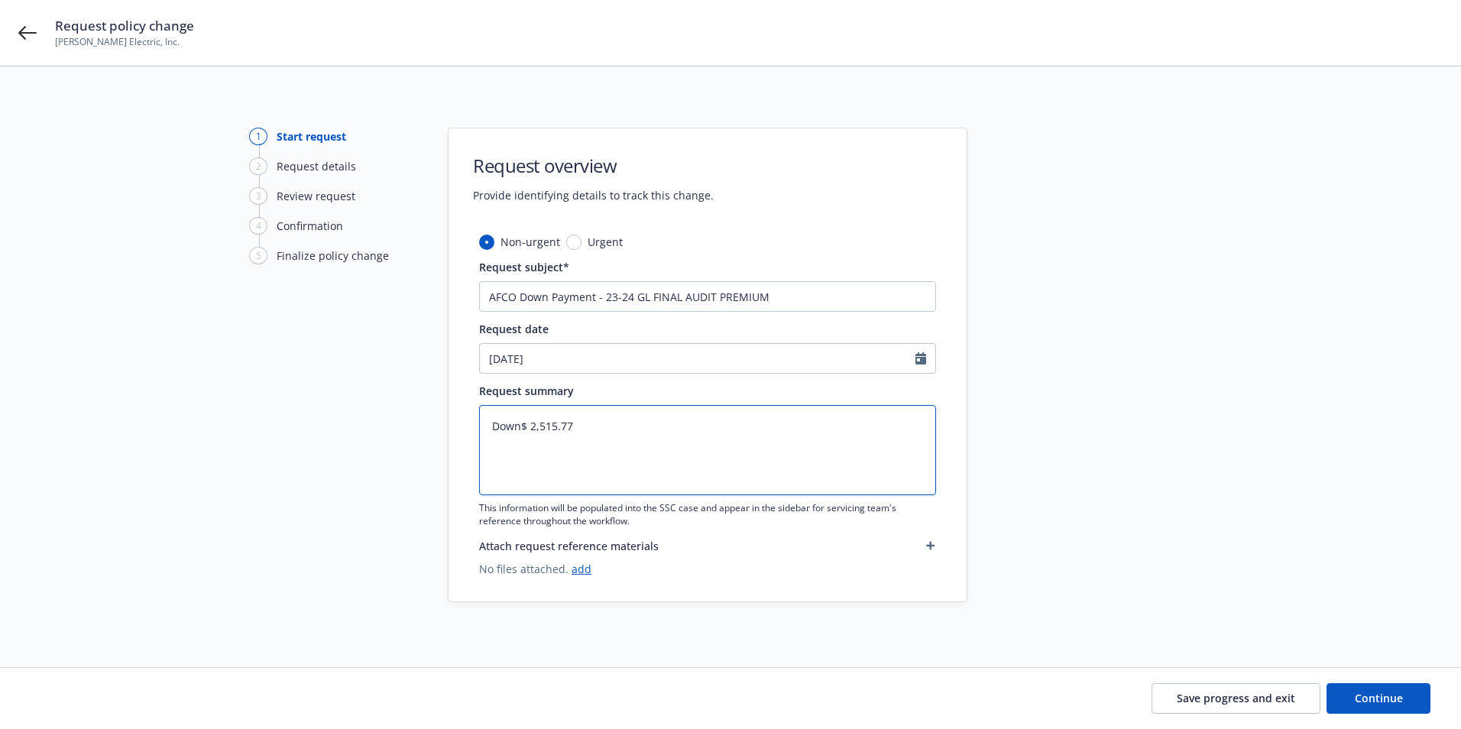
type textarea "Down $ 2,515.77"
type textarea "x"
type textarea "Down P$ 2,515.77"
type textarea "x"
type textarea "Down Pay$ 2,515.77"
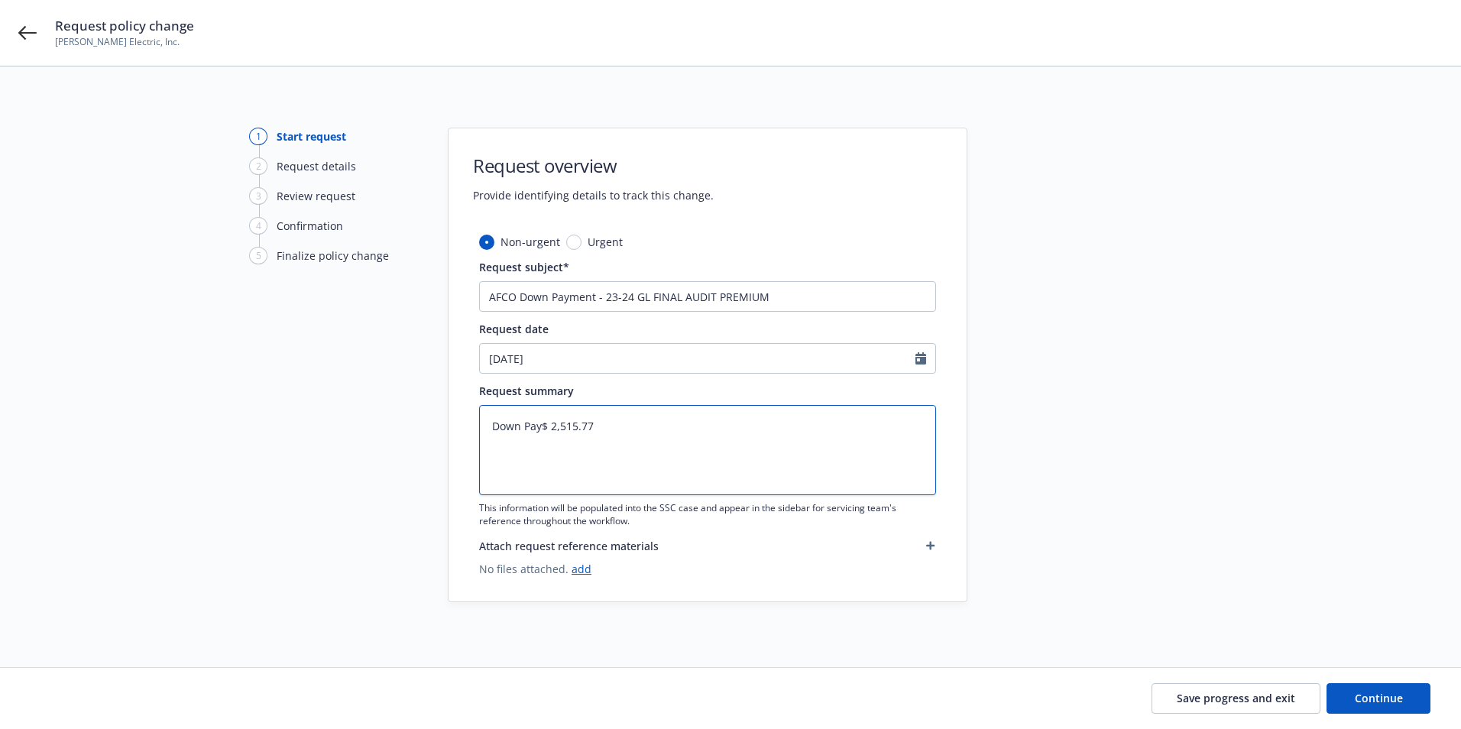
type textarea "x"
type textarea "Down Paym$ 2,515.77"
type textarea "x"
type textarea "Down Payme$ 2,515.77"
type textarea "x"
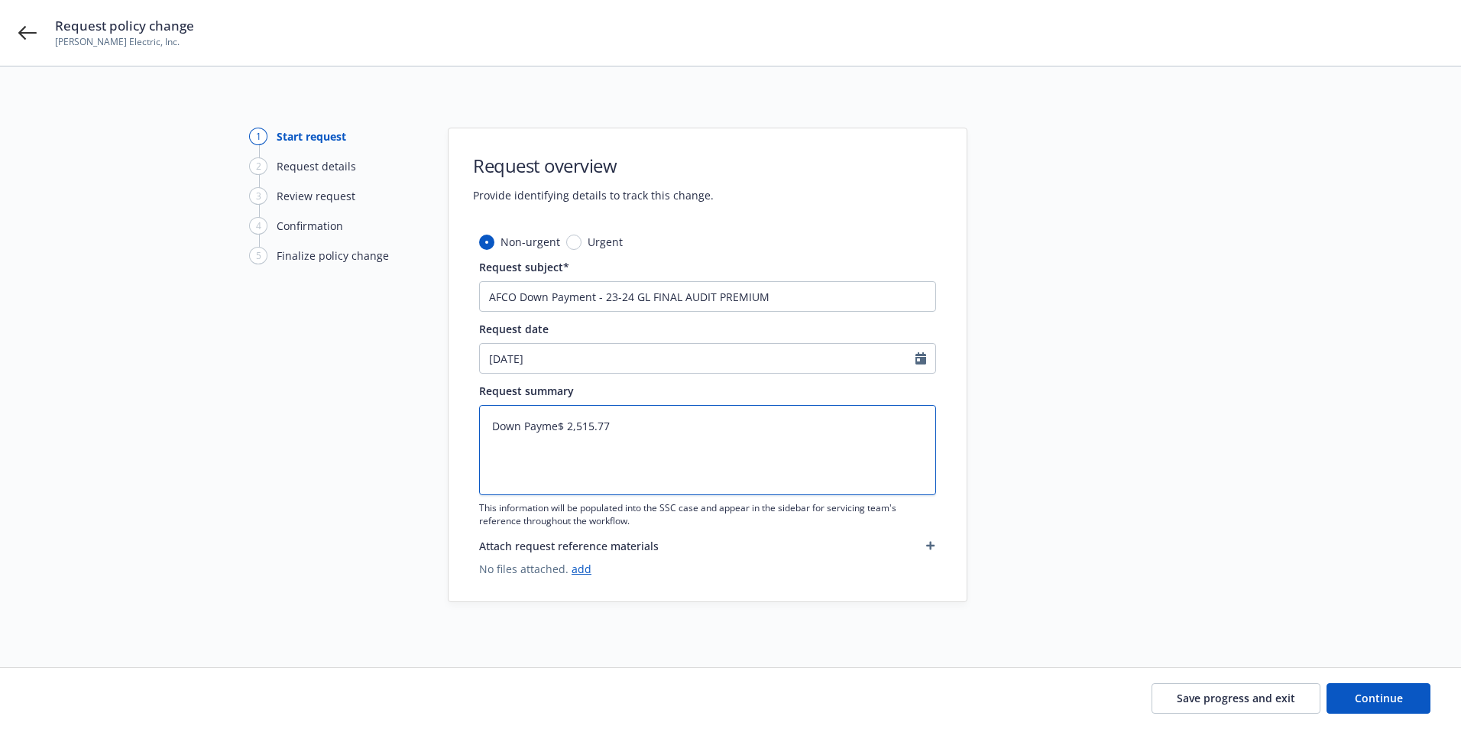
type textarea "Down Paymen$ 2,515.77"
type textarea "x"
type textarea "Down Payment$ 2,515.77"
type textarea "x"
type textarea "Down Payment:$ 2,515.77"
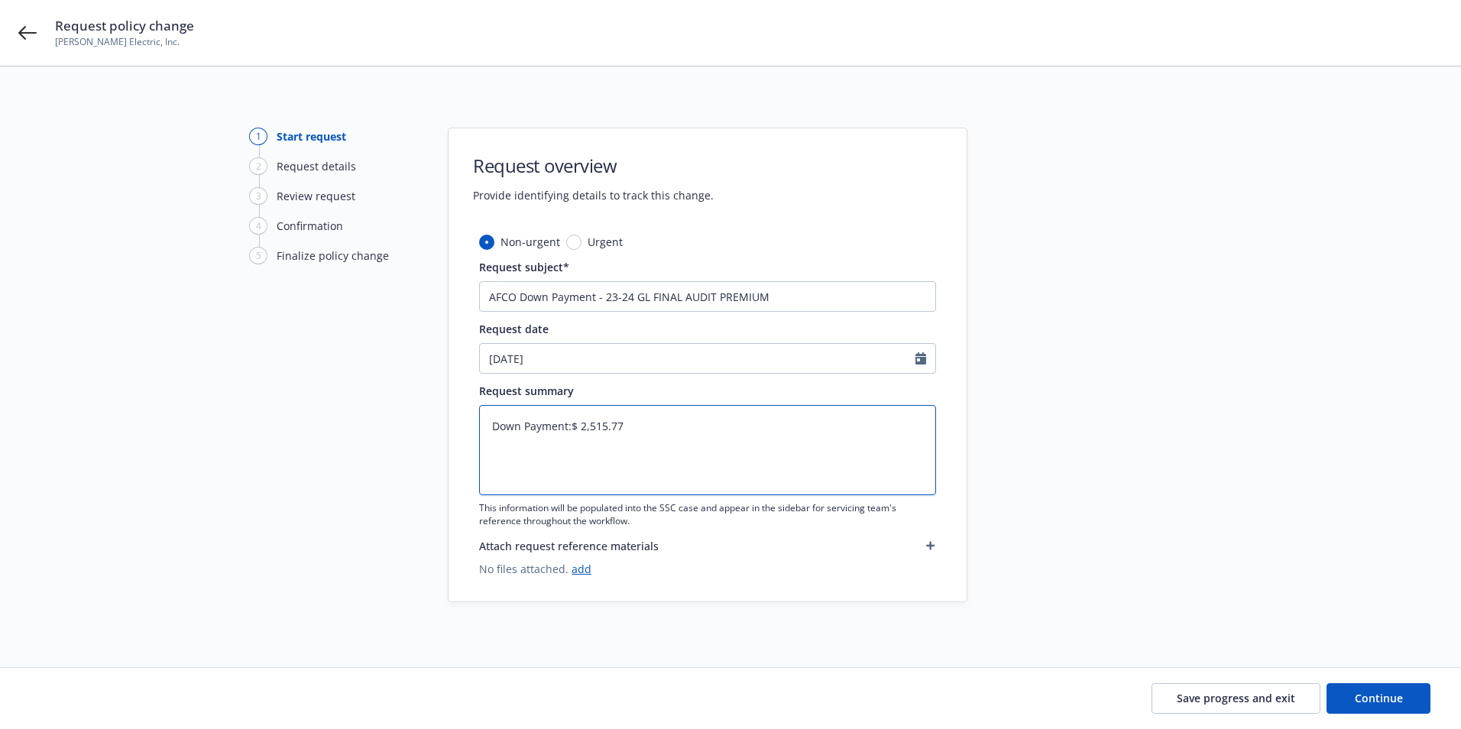
type textarea "x"
type textarea "Down Payment: $ 2,515.77"
type textarea "x"
type textarea "Down Payment: $2,515.77"
click at [645, 425] on textarea "Down Payment: $2,515.77" at bounding box center [707, 450] width 457 height 90
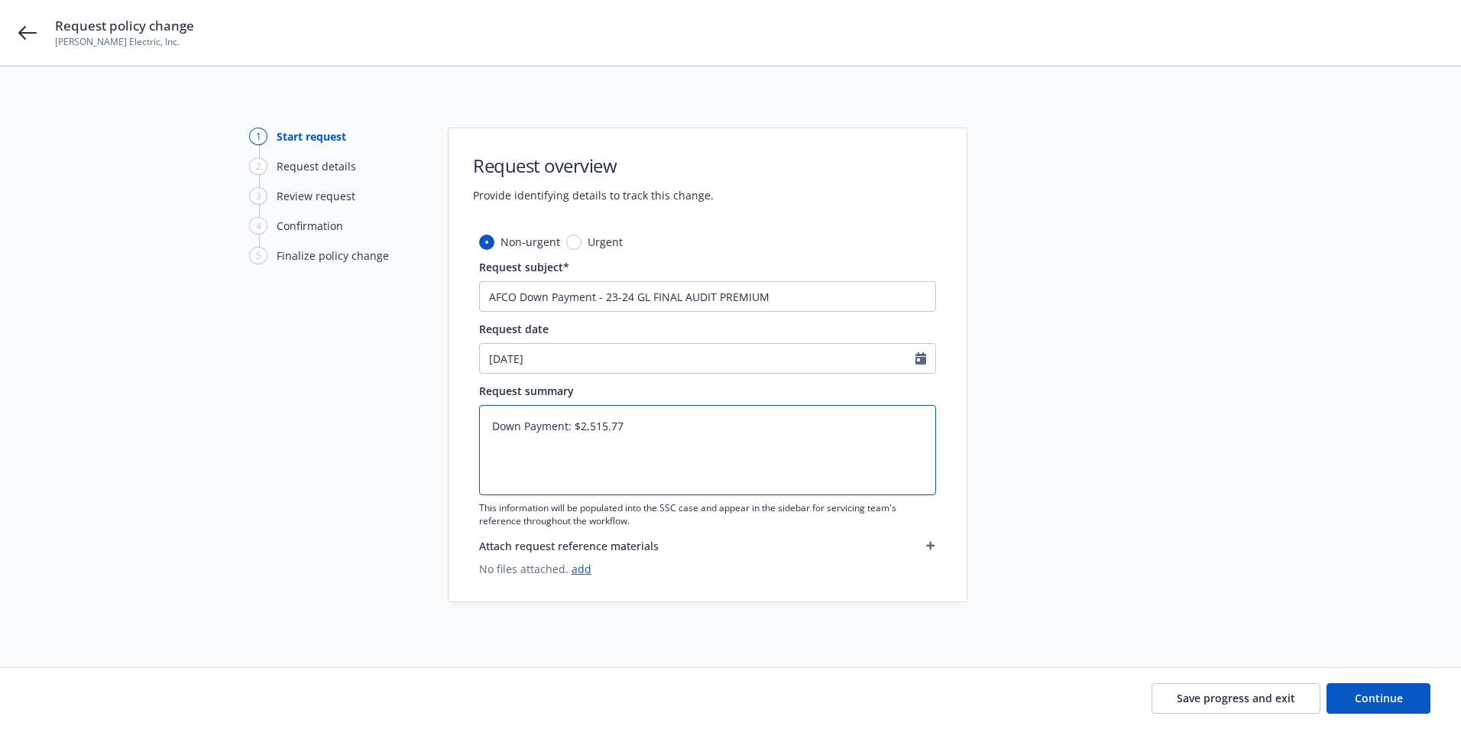
type textarea "x"
type textarea "Down Payment: $2,515.77"
type textarea "x"
type textarea "Down Payment: $2,515.77 T"
type textarea "x"
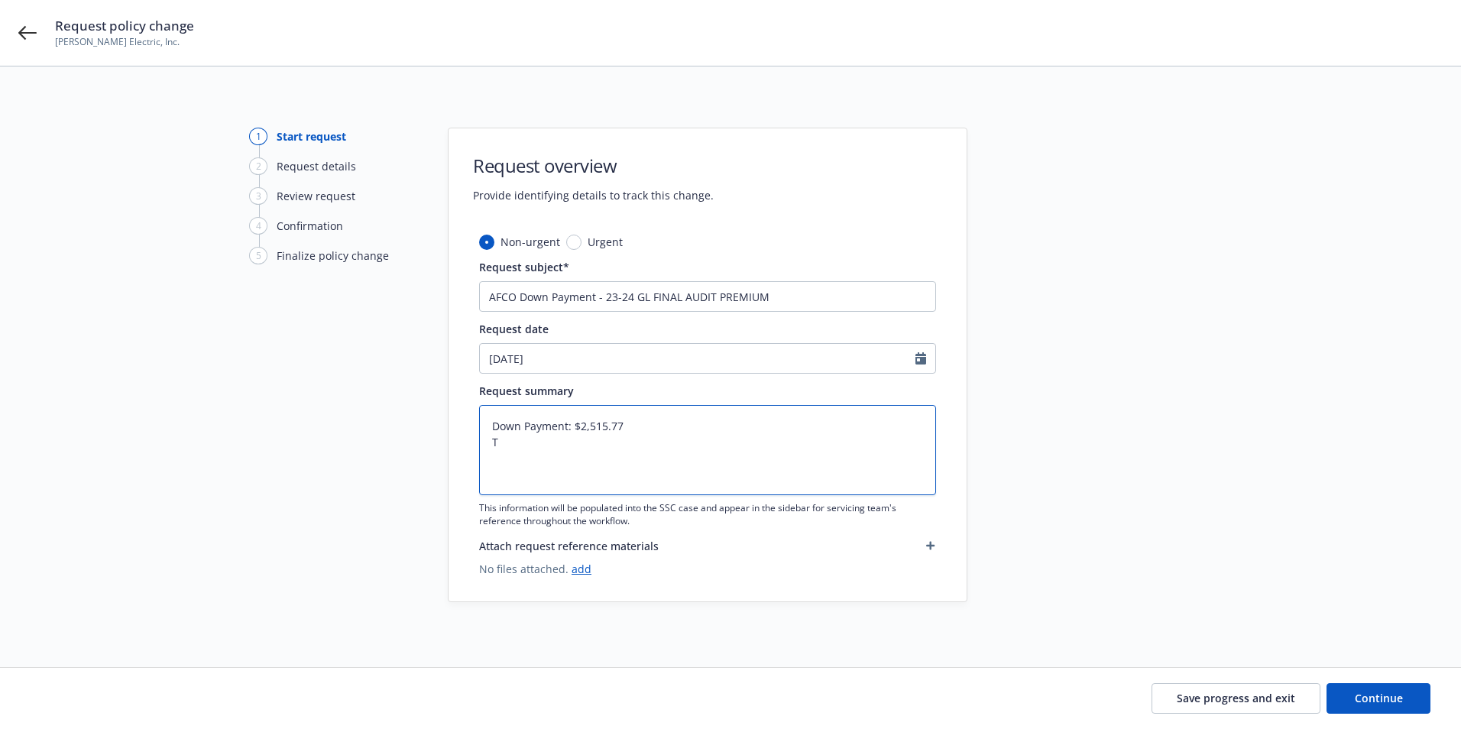
type textarea "Down Payment: $2,515.77 To"
type textarea "x"
type textarea "Down Payment: $2,515.77 Tot"
type textarea "x"
type textarea "Down Payment: $2,515.77 Tota"
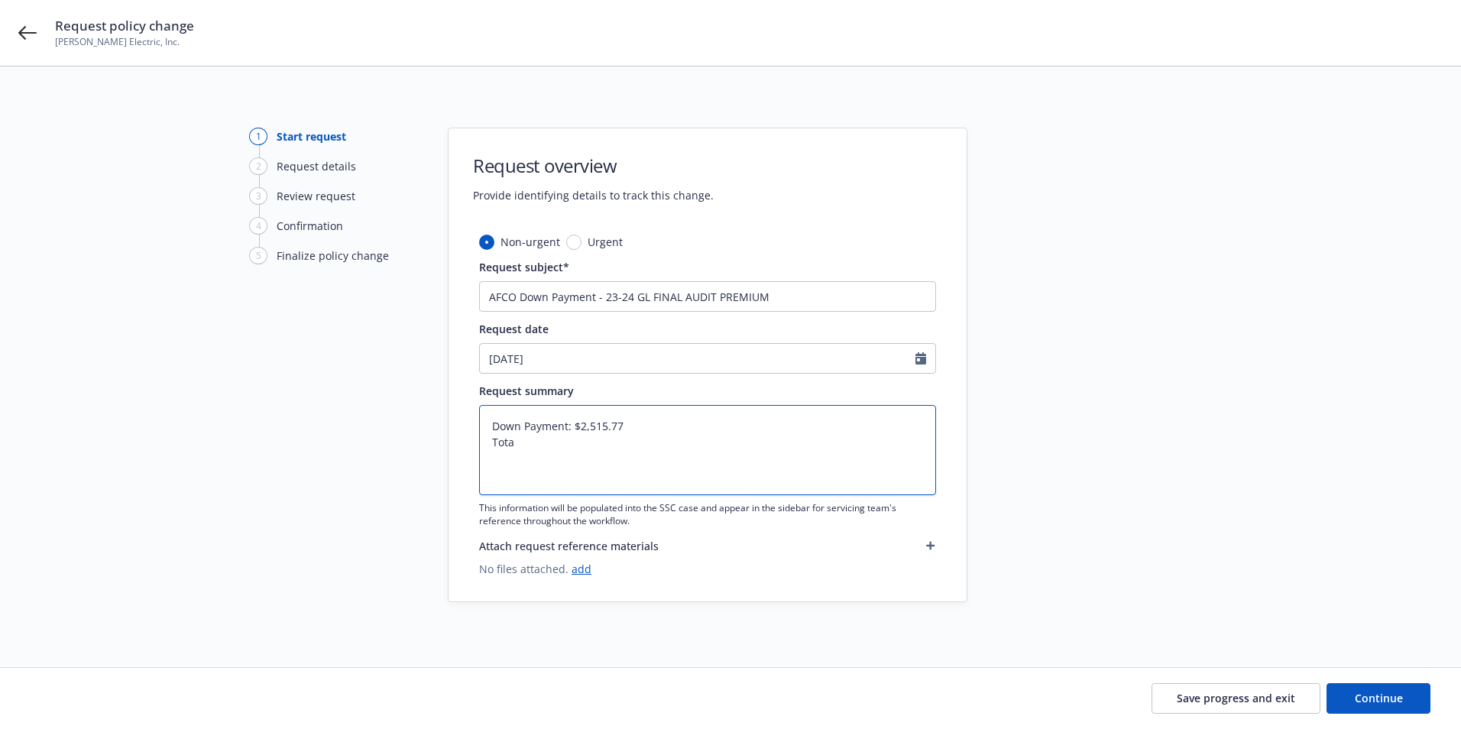
type textarea "x"
type textarea "Down Payment: $2,515.77 Total"
type textarea "x"
type textarea "Down Payment: $2,515.77 Total"
type textarea "x"
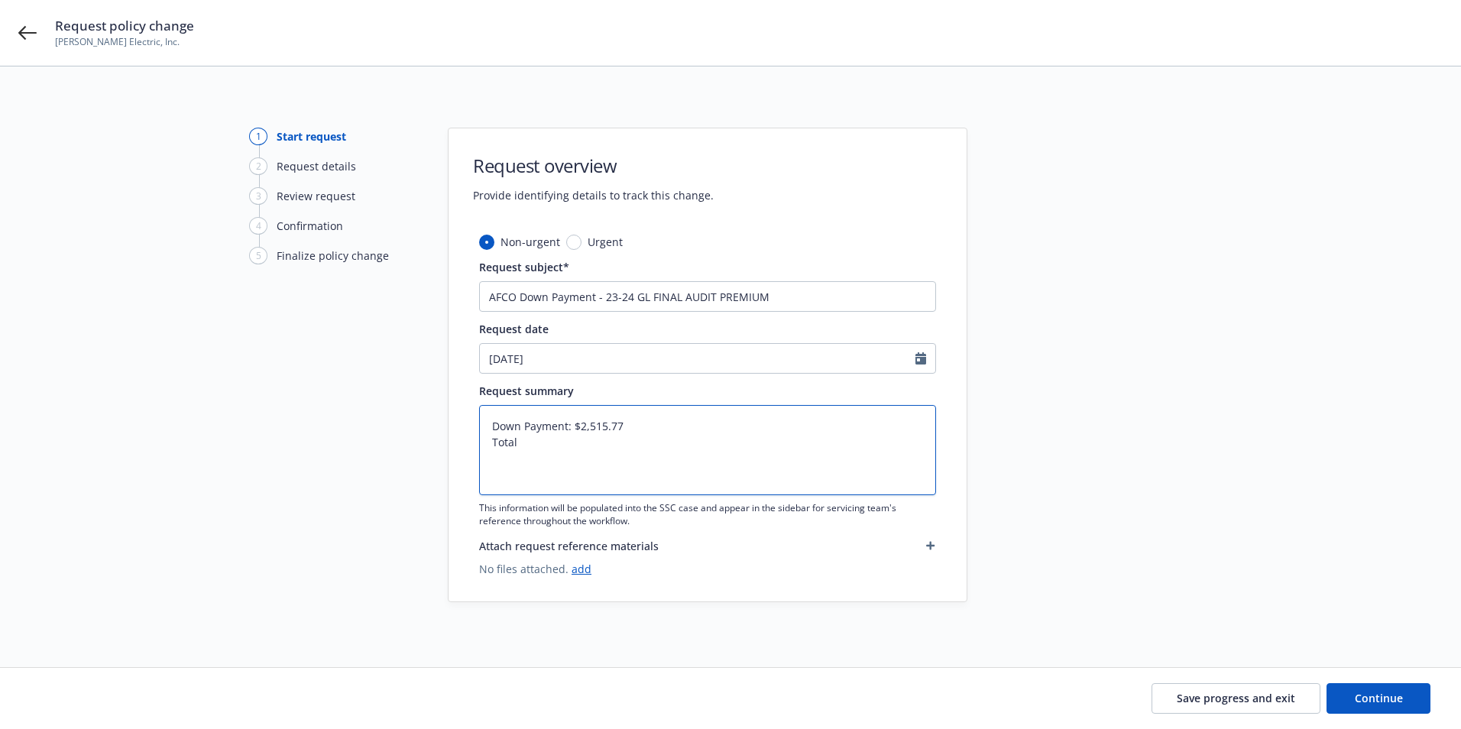
type textarea "Down Payment: $2,515.77 Total P"
type textarea "x"
type textarea "Down Payment: $2,515.77 Total Pr"
type textarea "x"
type textarea "Down Payment: $2,515.77 Total Pre"
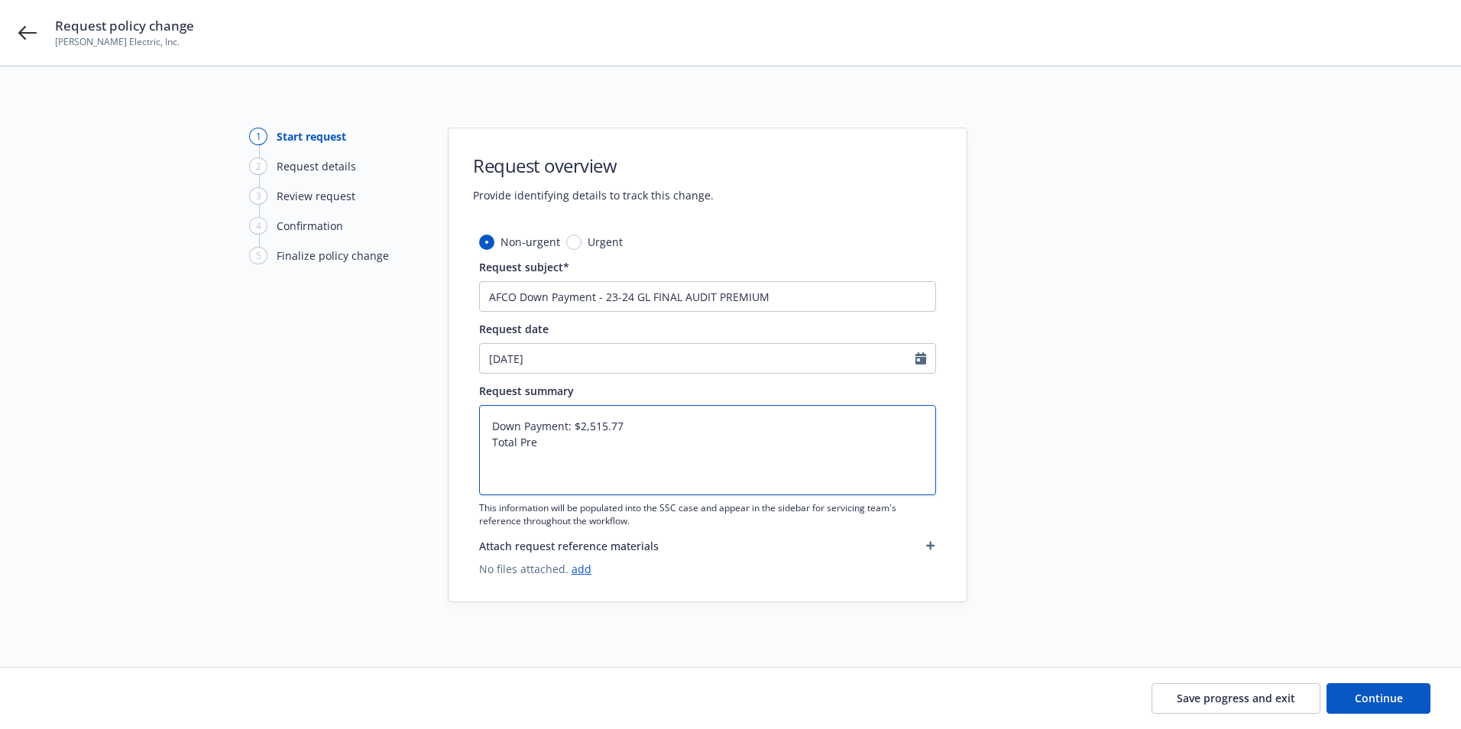
type textarea "x"
type textarea "Down Payment: $2,515.77 Total Prem"
type textarea "x"
type textarea "Down Payment: $2,515.77 Total Premi"
type textarea "x"
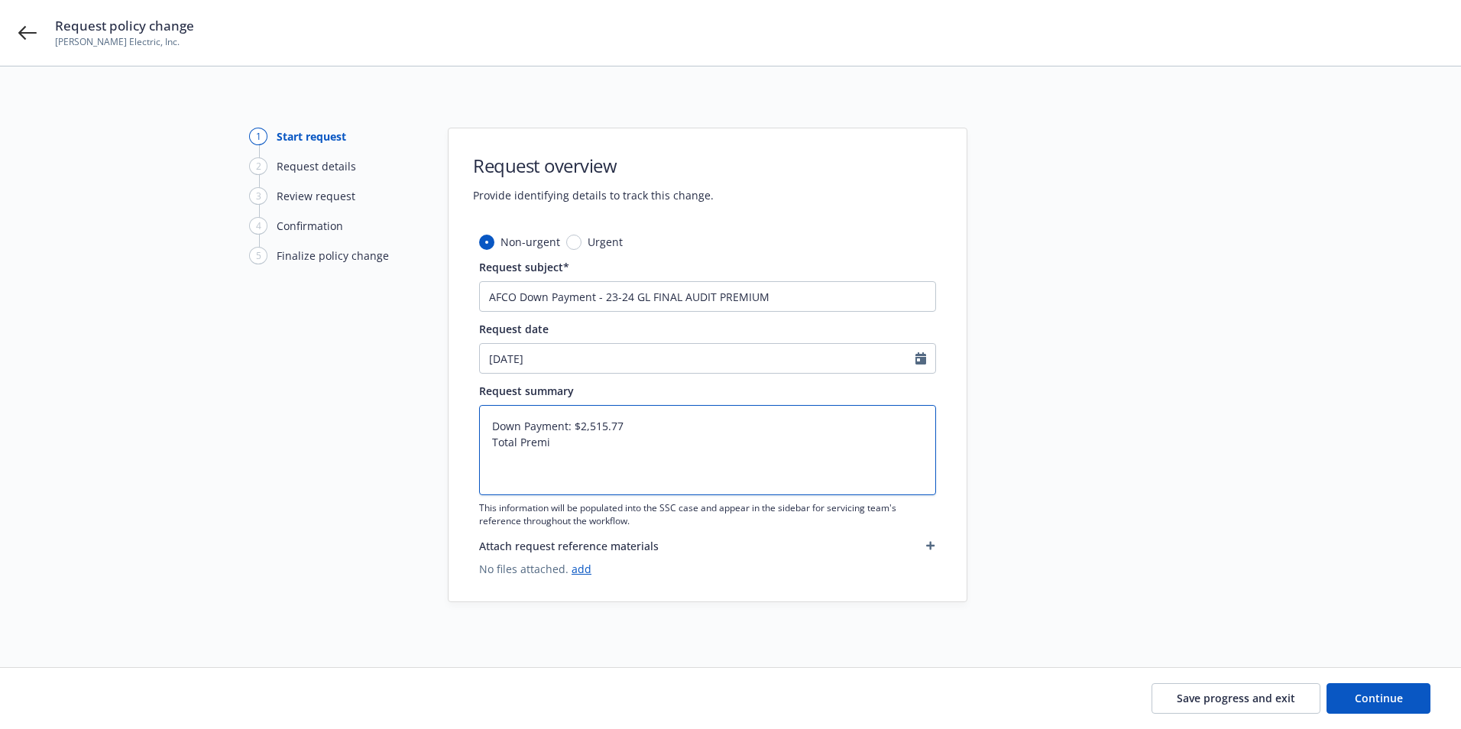
type textarea "Down Payment: $2,515.77 Total Premiu"
type textarea "x"
type textarea "Down Payment: $2,515.77 Total Premium"
type textarea "x"
type textarea "Down Payment: $2,515.77 Total Premium:"
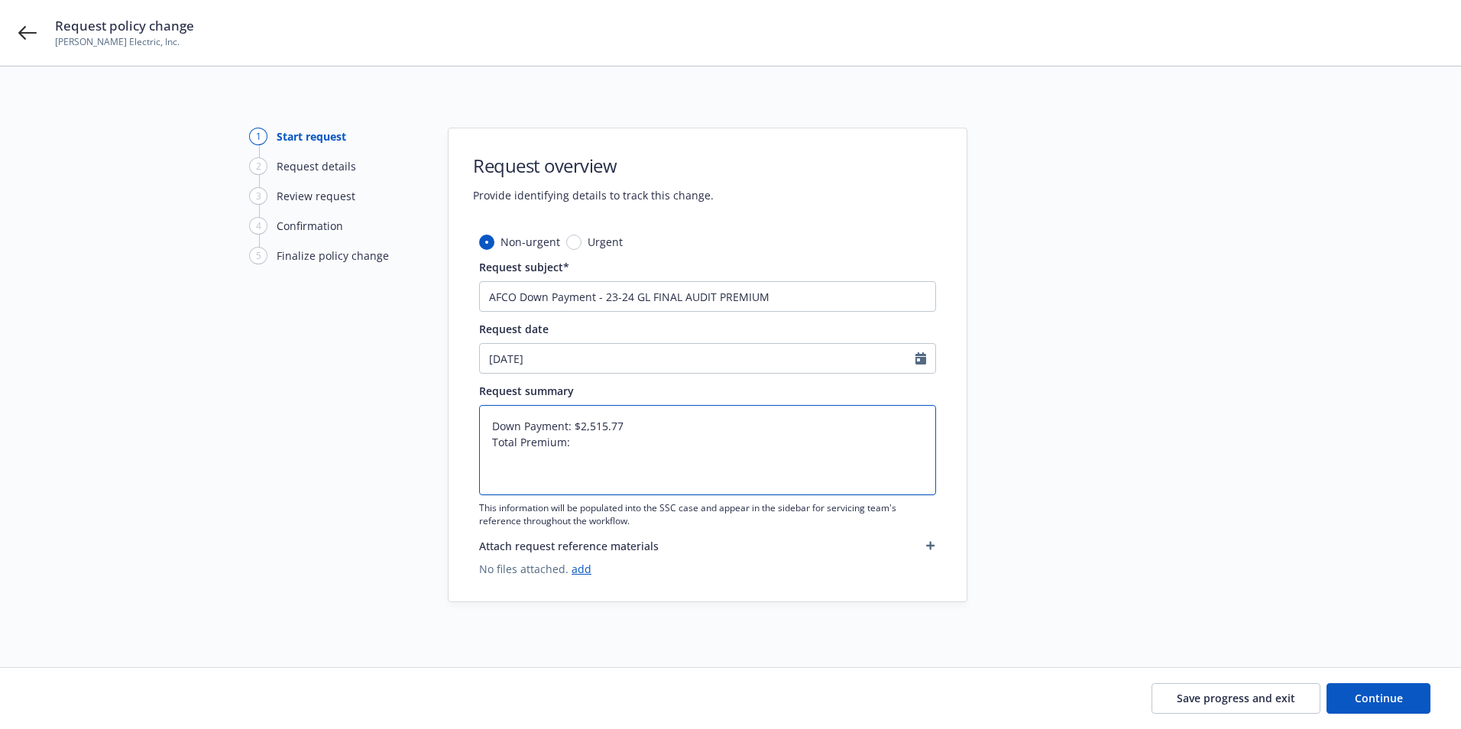
type textarea "x"
type textarea "Down Payment: $2,515.77 Total Premium:"
type textarea "x"
type textarea "Down Payment: $2,515.77 Total Premium: $"
type textarea "x"
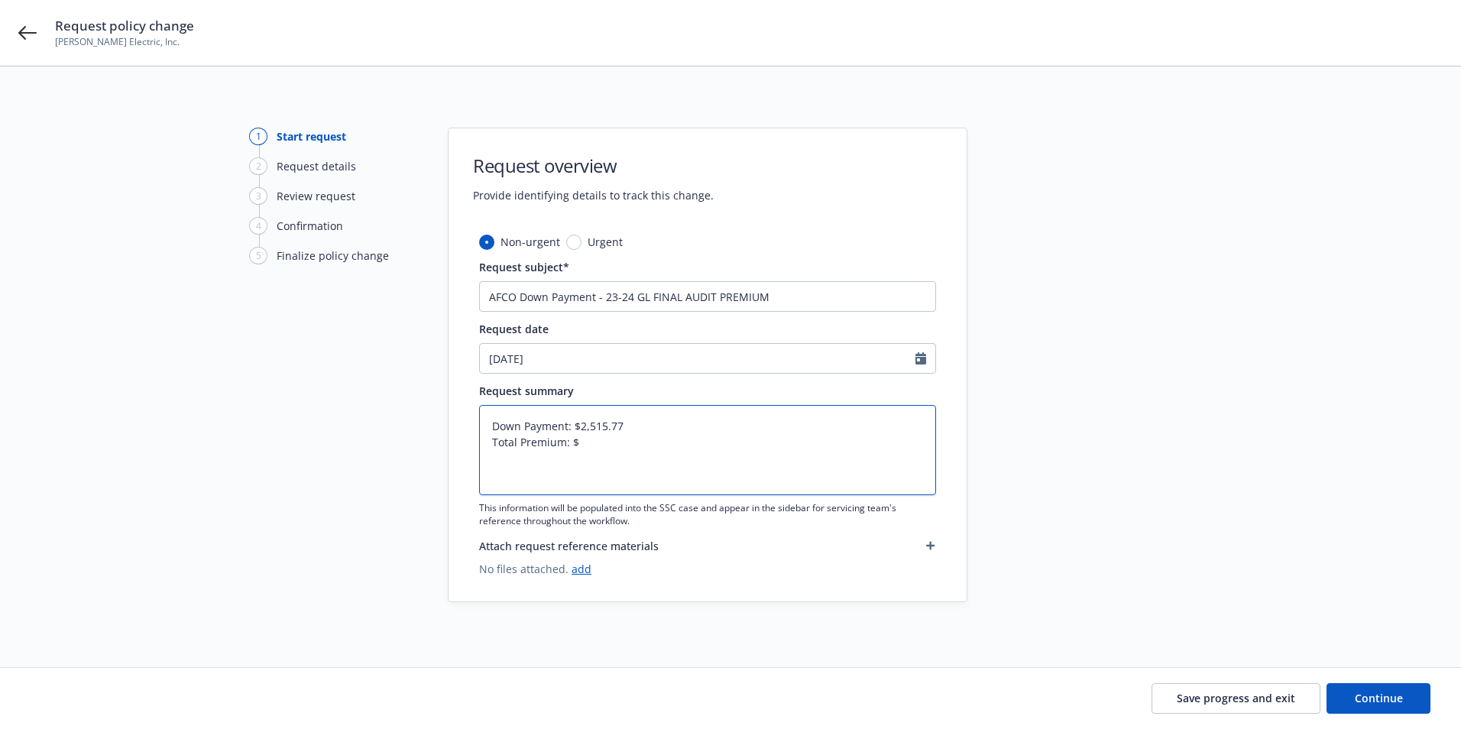
type textarea "Down Payment: $2,515.77 Total Premium: $5"
type textarea "x"
type textarea "Down Payment: $2,515.77 Total Premium: $5,"
type textarea "x"
click at [1372, 704] on span "Continue" at bounding box center [1378, 698] width 48 height 15
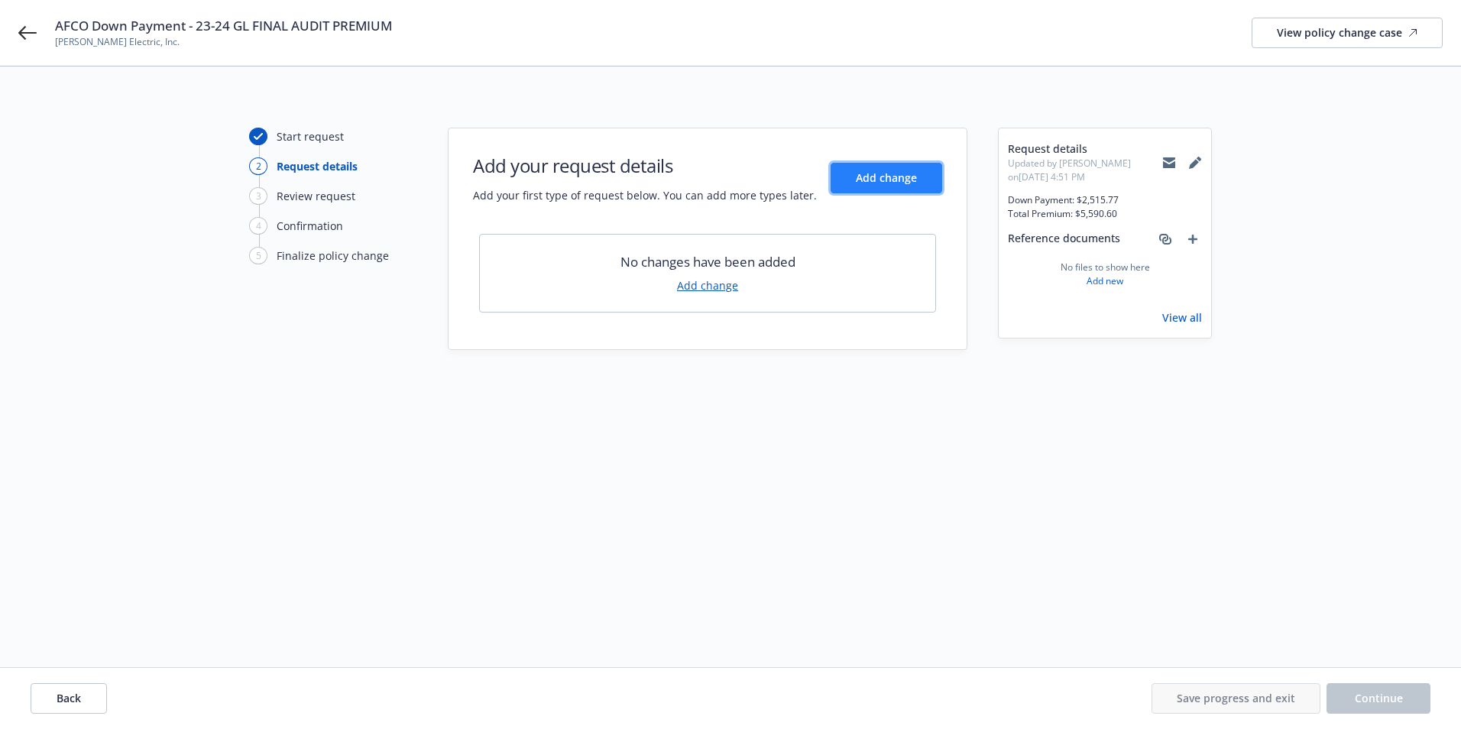
click at [869, 176] on span "Add change" at bounding box center [886, 177] width 61 height 15
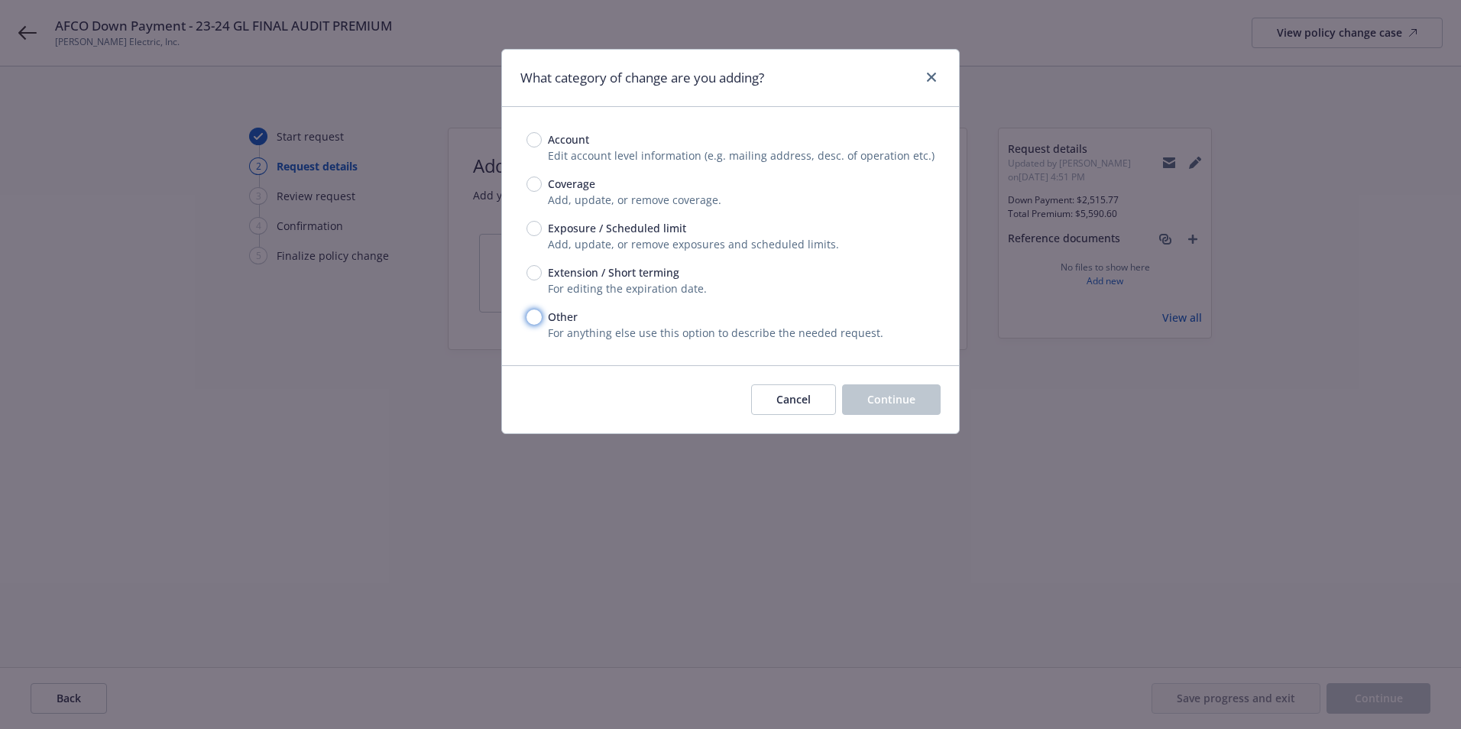
click at [530, 319] on input "Other" at bounding box center [533, 316] width 15 height 15
click at [910, 402] on span "Continue" at bounding box center [891, 399] width 48 height 15
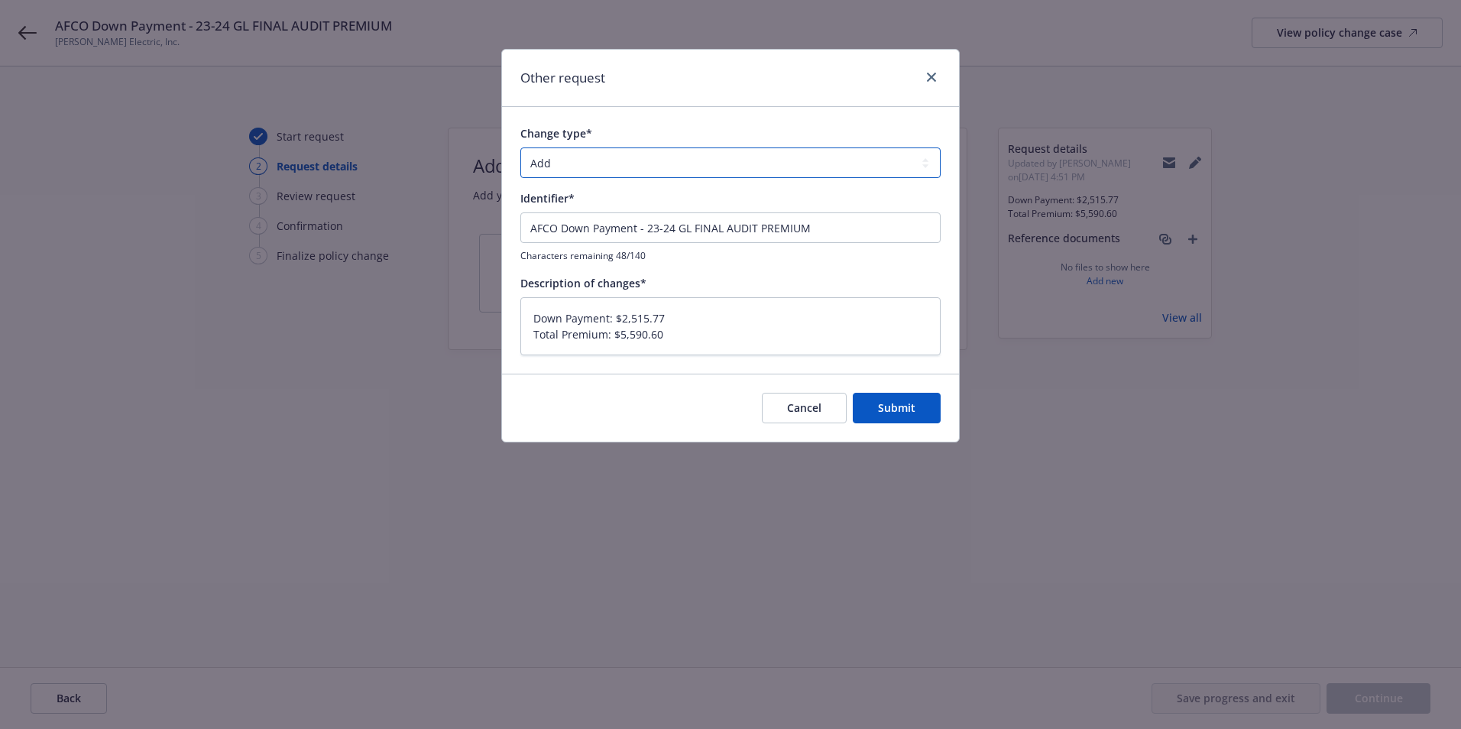
click at [557, 160] on select "Add Audit Change Remove" at bounding box center [730, 162] width 420 height 31
click at [520, 147] on select "Add Audit Change Remove" at bounding box center [730, 162] width 420 height 31
click at [889, 418] on button "Submit" at bounding box center [896, 408] width 88 height 31
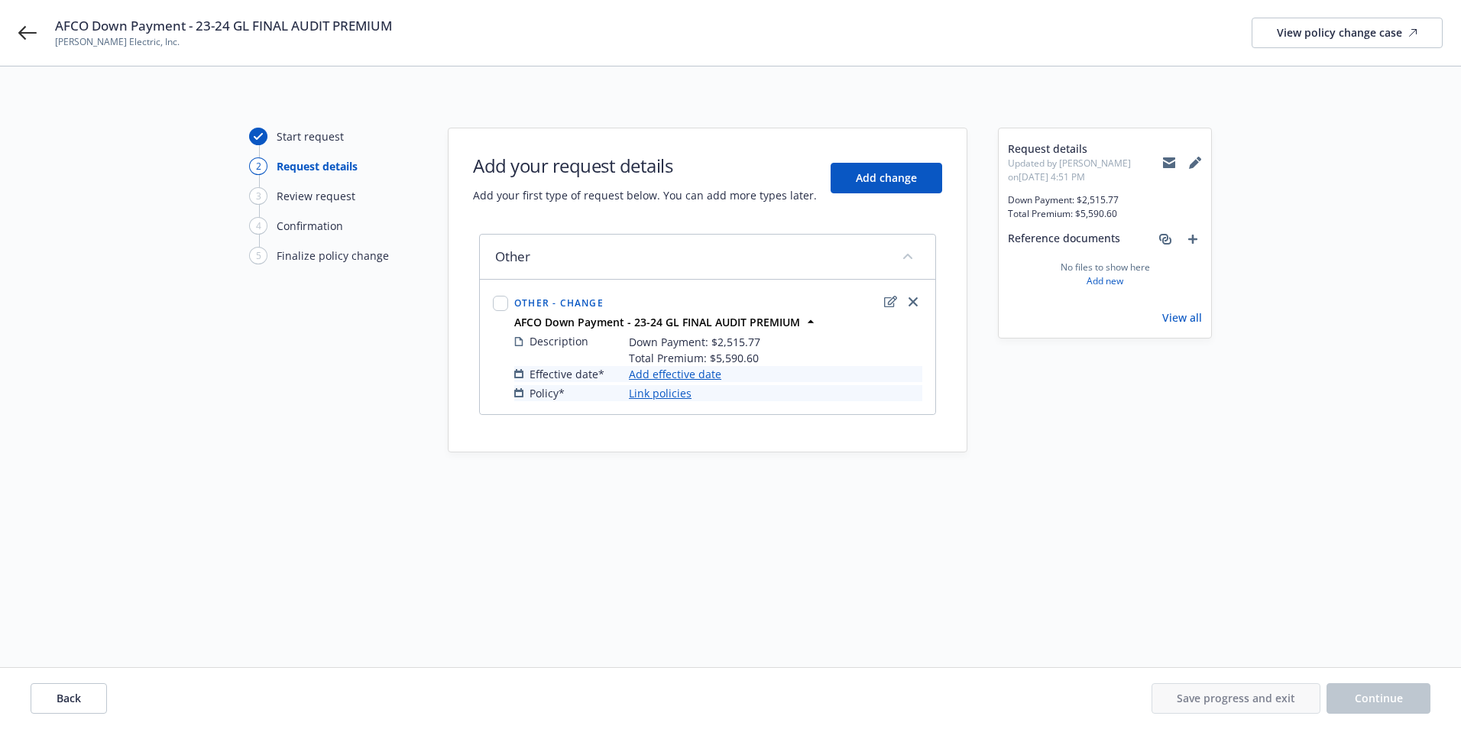
click at [658, 376] on link "Add effective date" at bounding box center [675, 374] width 92 height 16
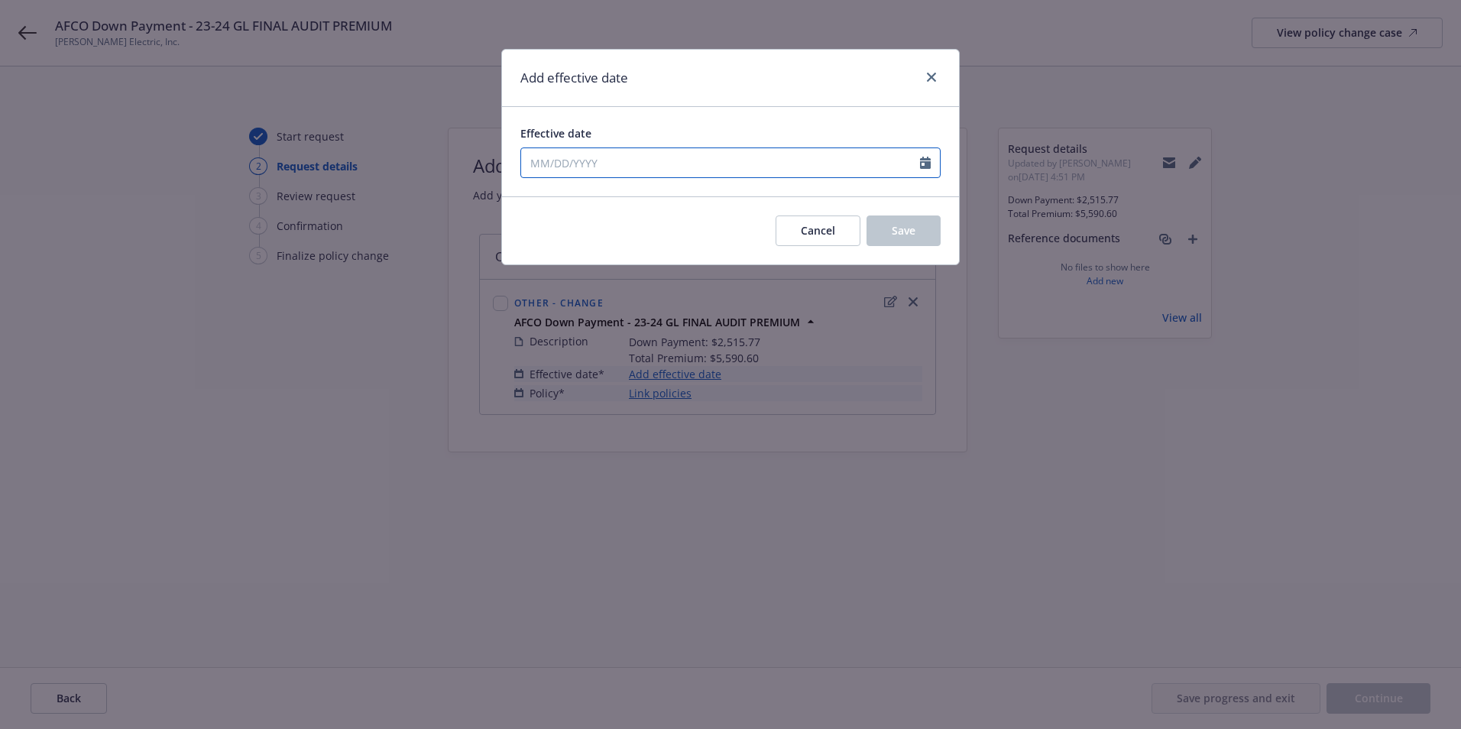
click at [589, 165] on input "Effective date" at bounding box center [720, 162] width 399 height 29
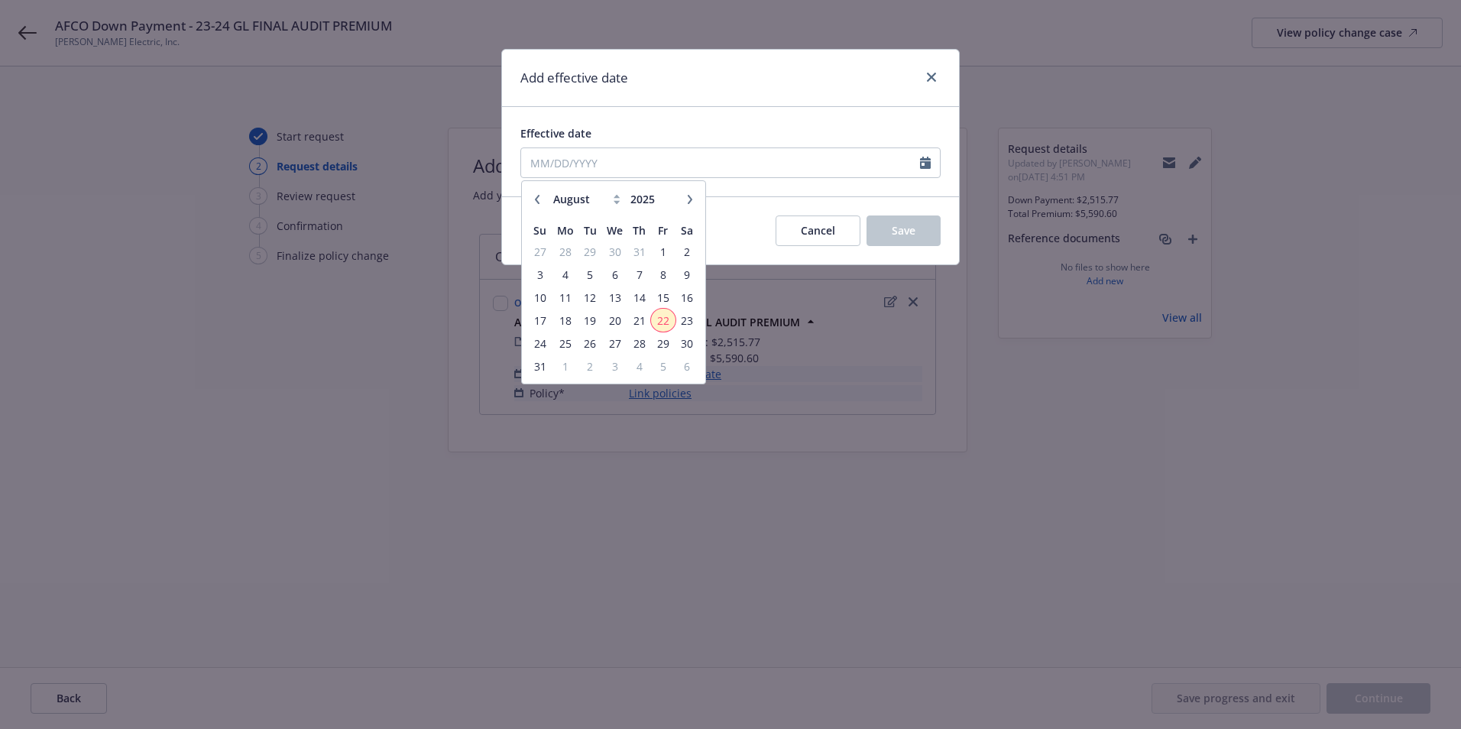
click at [665, 327] on span "22" at bounding box center [662, 320] width 21 height 19
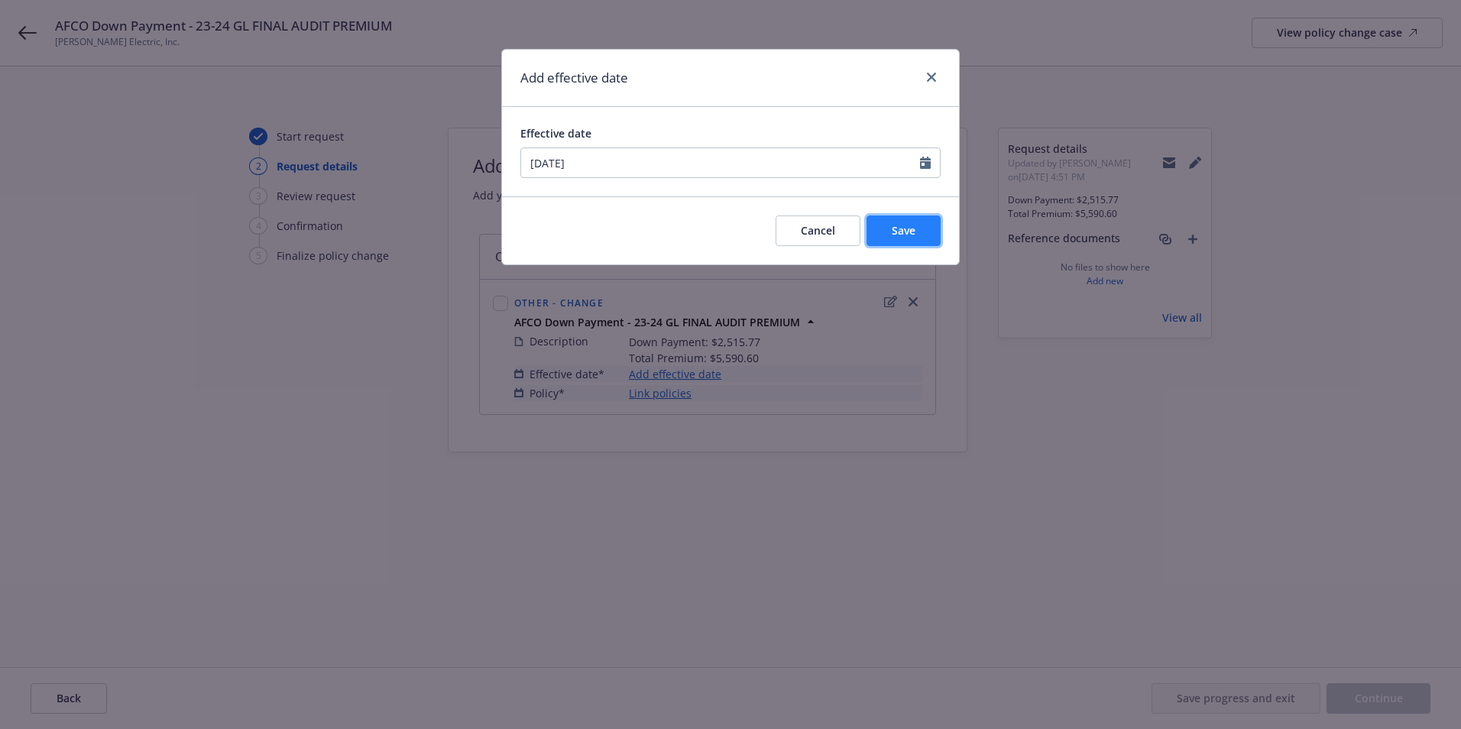
click at [904, 225] on span "Save" at bounding box center [903, 230] width 24 height 15
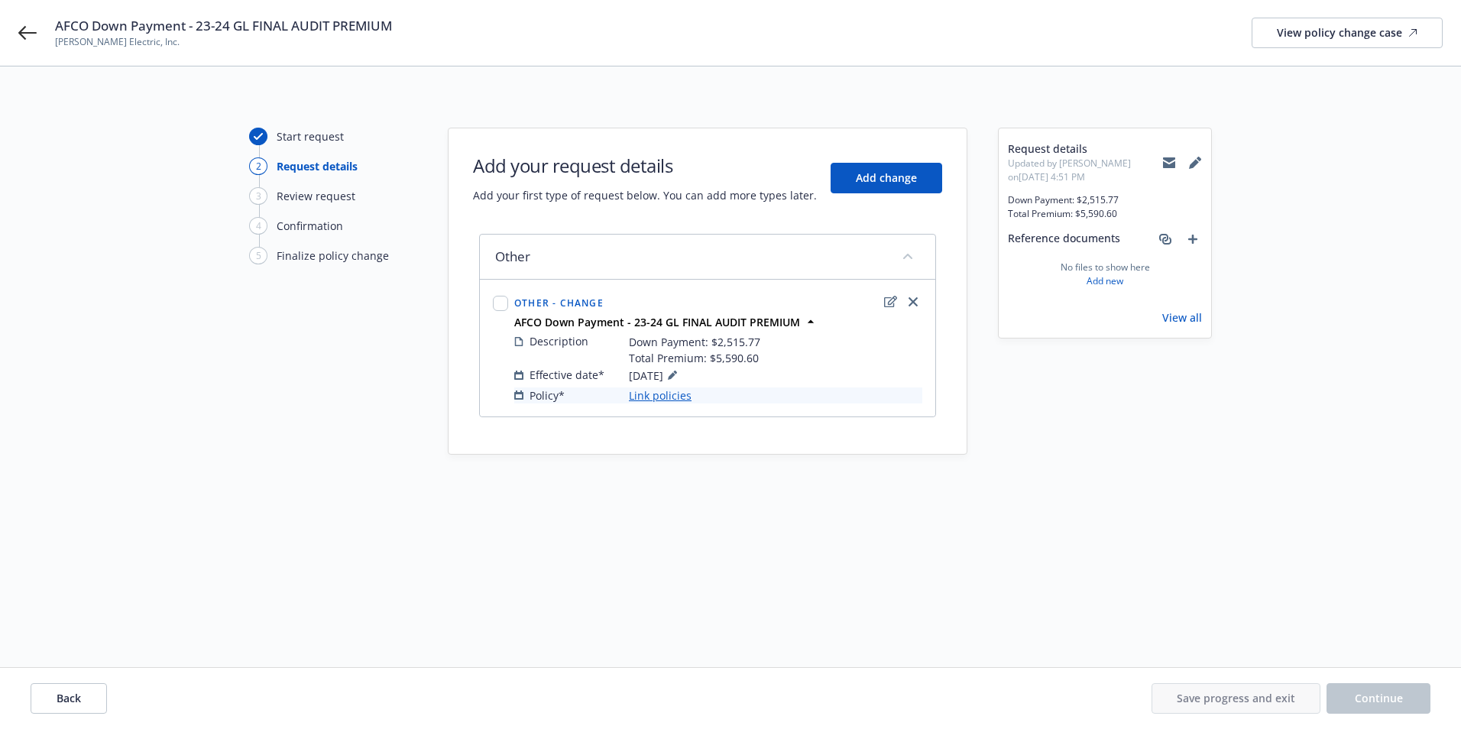
click at [659, 389] on link "Link policies" at bounding box center [660, 395] width 63 height 16
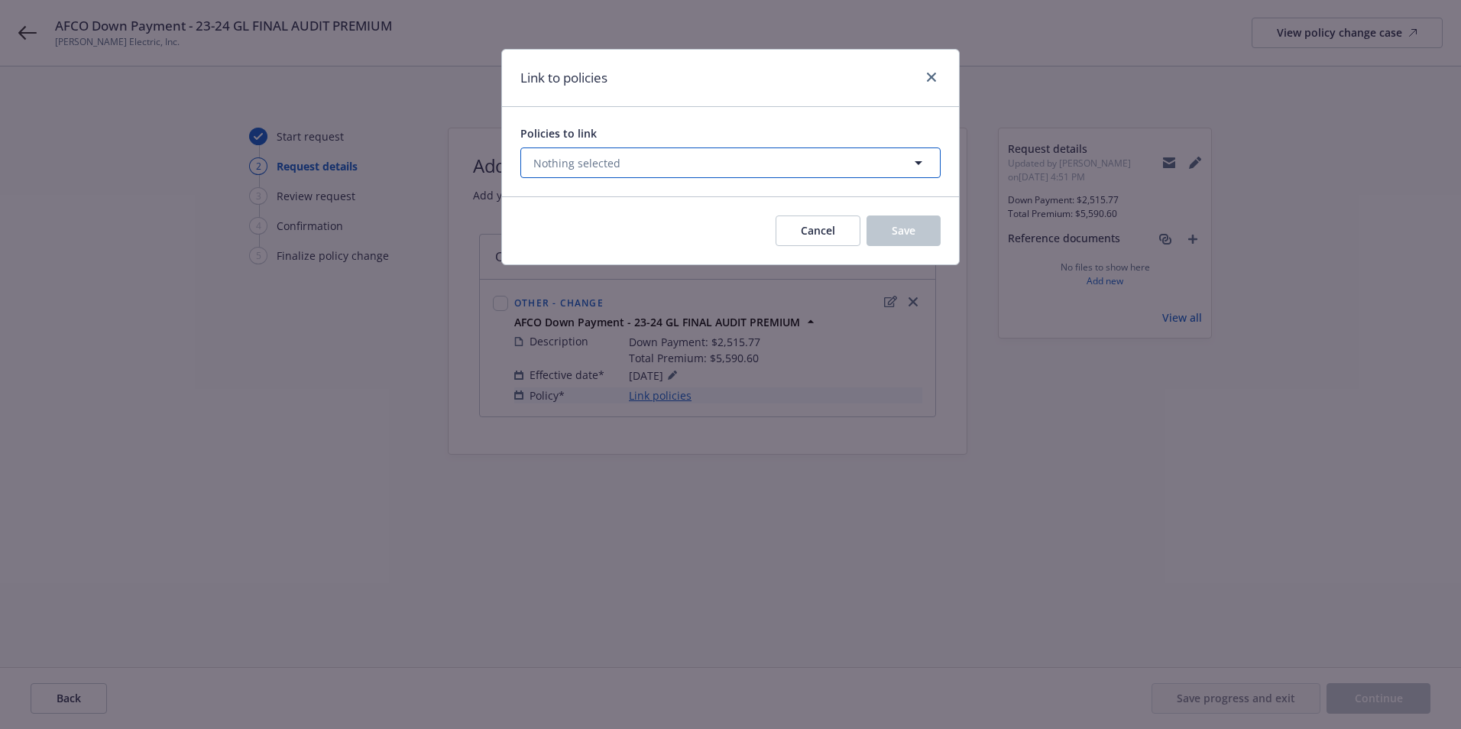
click at [599, 173] on button "Nothing selected" at bounding box center [730, 162] width 420 height 31
click at [619, 173] on button "Nothing selected" at bounding box center [730, 162] width 420 height 31
click at [860, 194] on select "All Active Upcoming Expired Cancelled" at bounding box center [864, 200] width 87 height 24
click at [822, 188] on select "All Active Upcoming Expired Cancelled" at bounding box center [864, 200] width 87 height 24
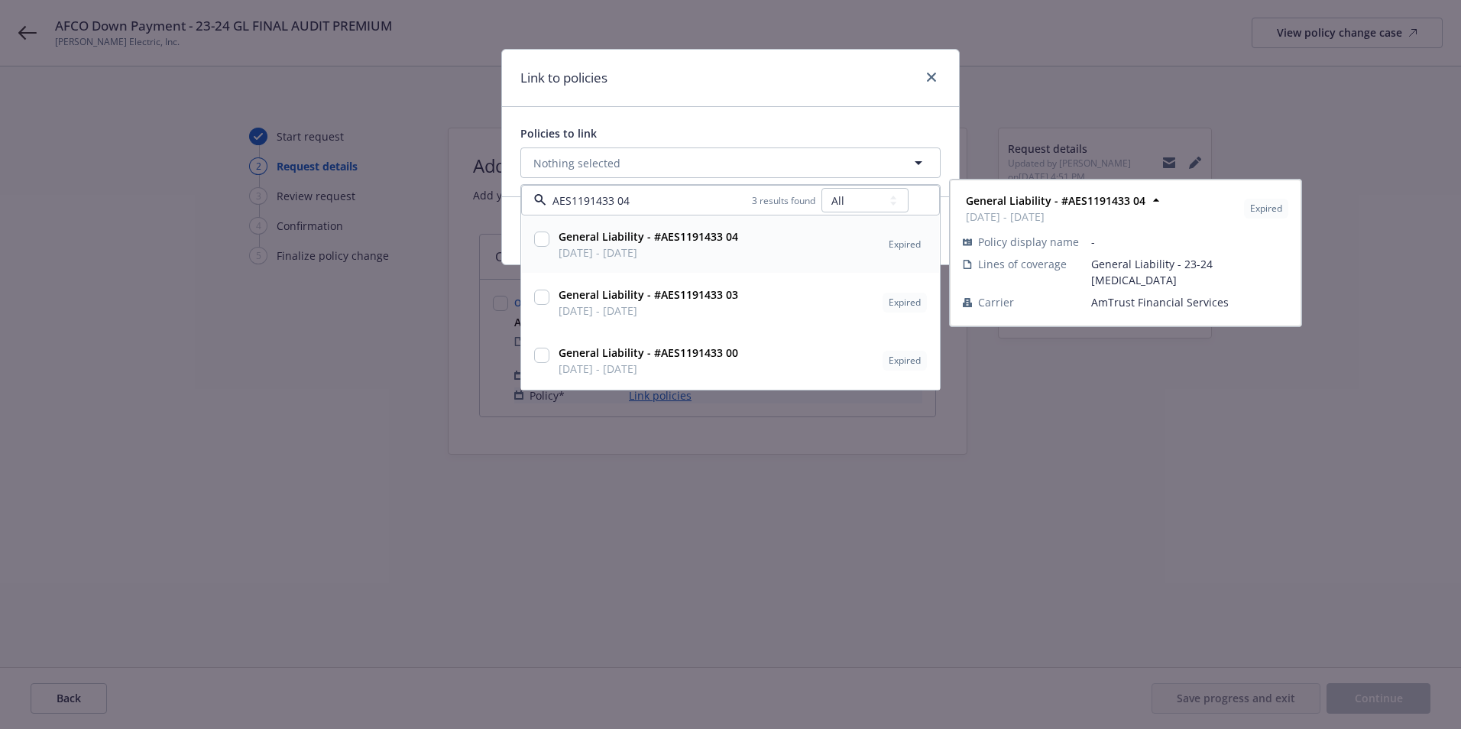
click at [667, 209] on div "AES1191433 04 3 results found All Active Upcoming Expired Cancelled" at bounding box center [730, 200] width 419 height 31
click at [542, 238] on input "checkbox" at bounding box center [541, 238] width 15 height 15
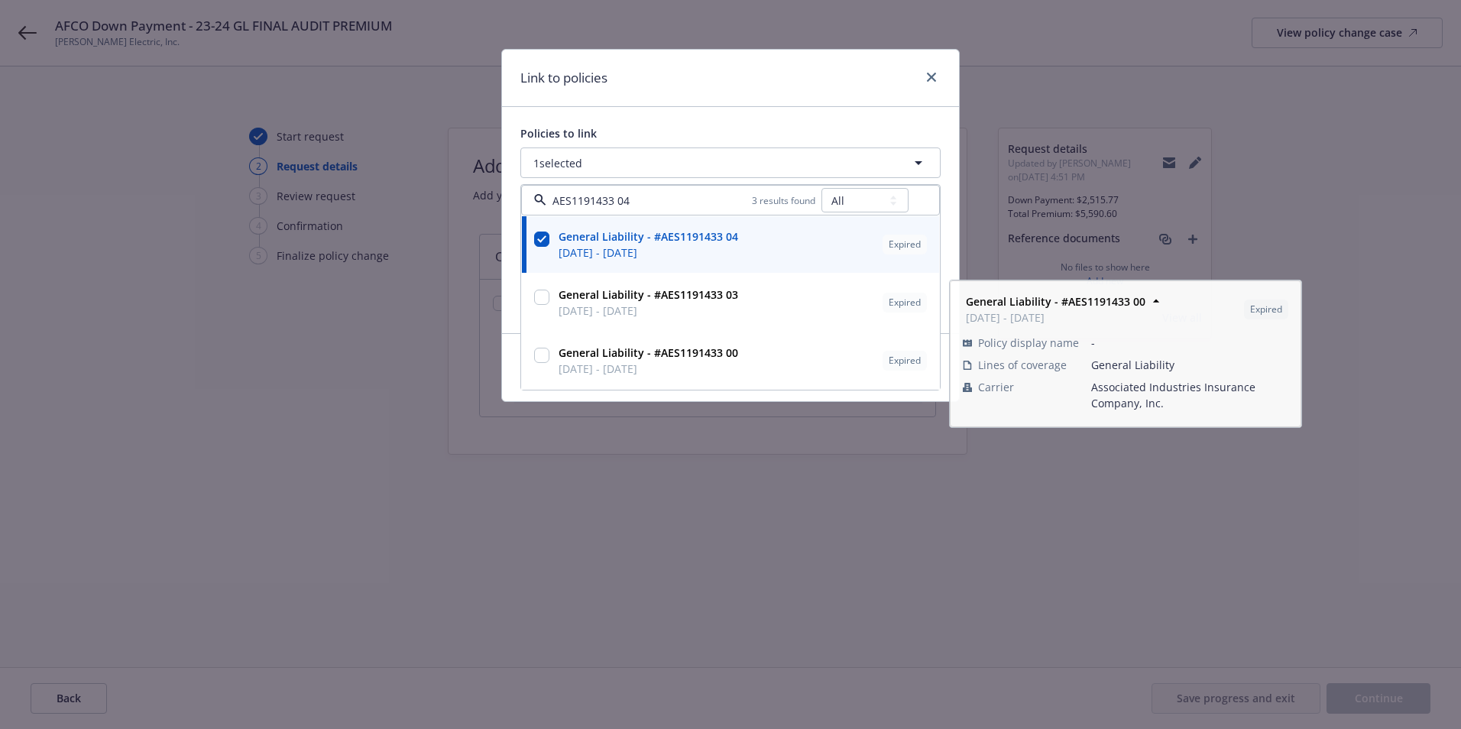
click at [903, 538] on div "Link to policies Policies to link 1 selected AES1191433 04 3 results found All …" at bounding box center [730, 364] width 1461 height 729
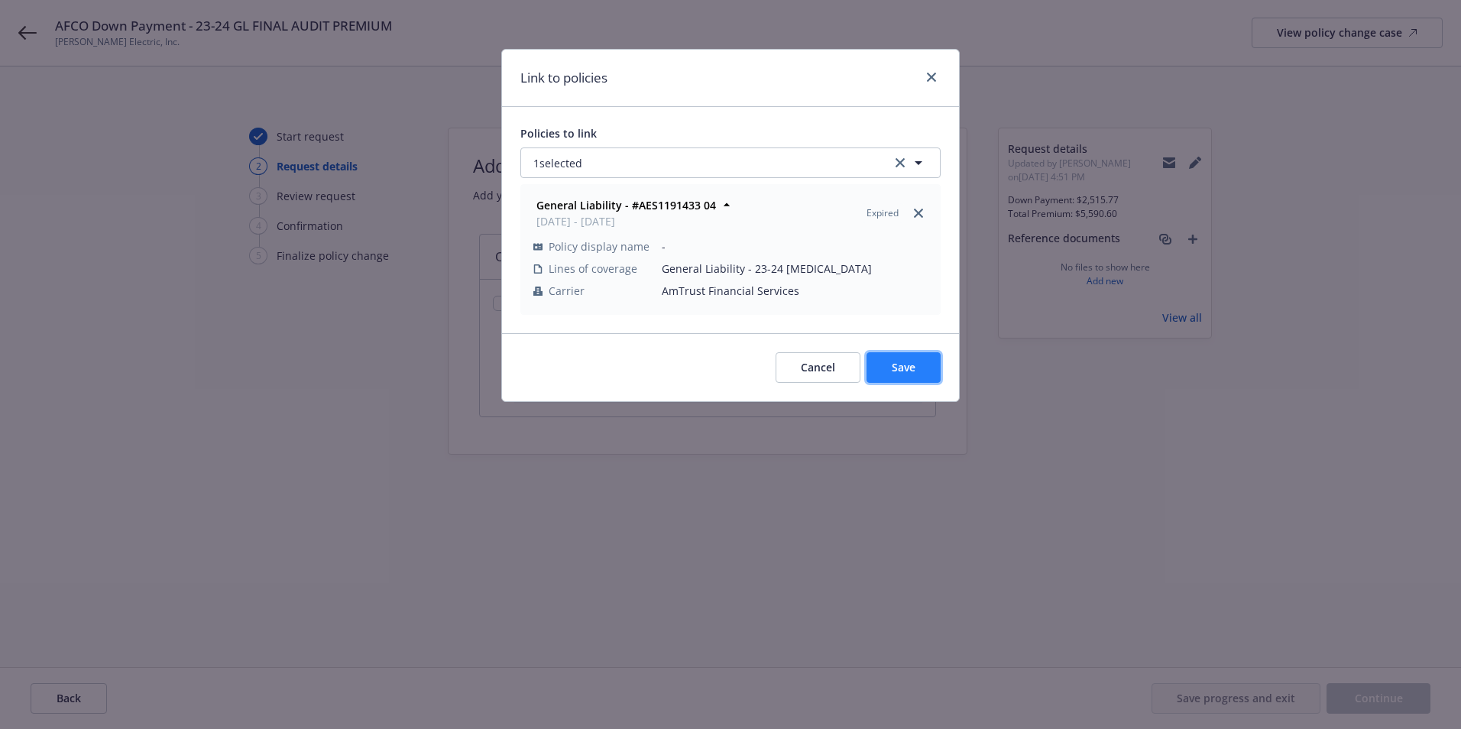
click at [899, 367] on span "Save" at bounding box center [903, 367] width 24 height 15
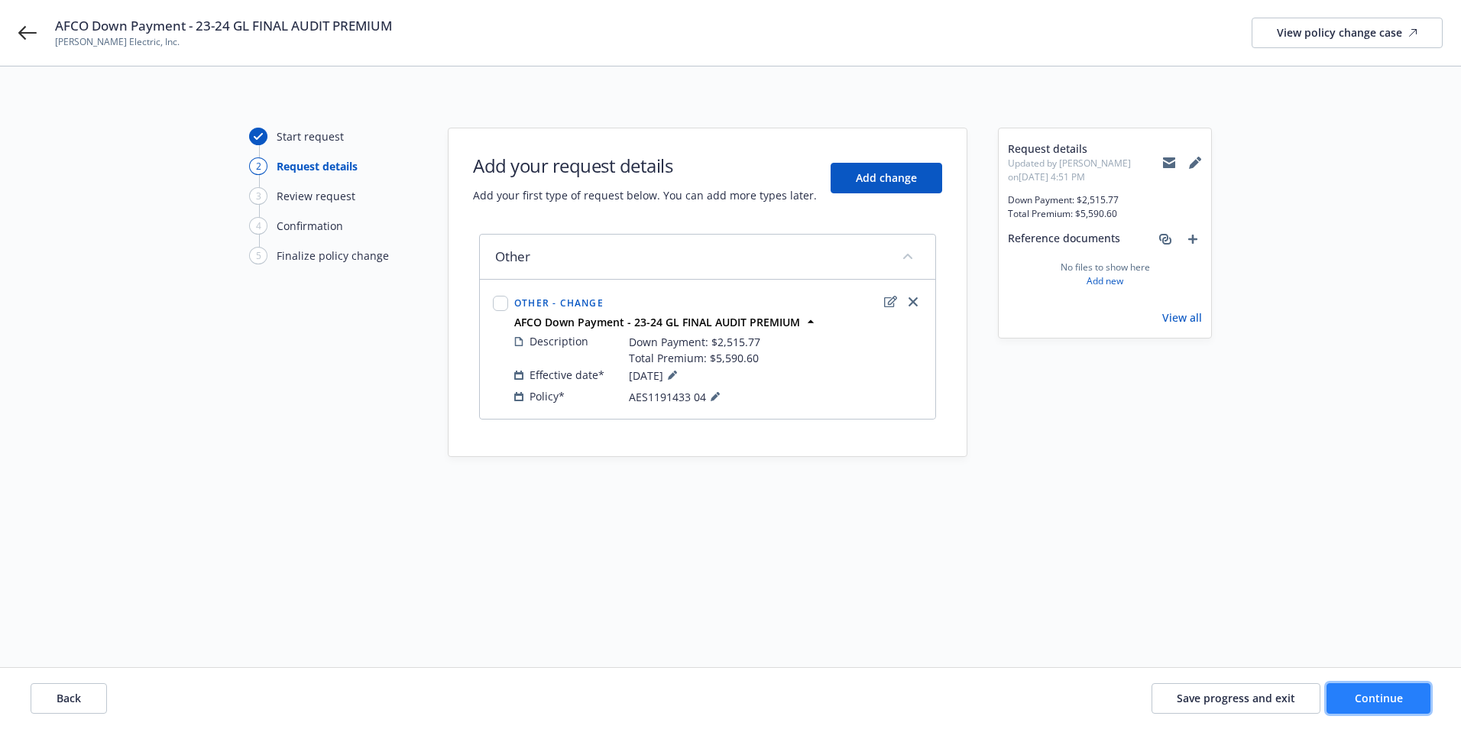
click at [1361, 694] on span "Continue" at bounding box center [1378, 698] width 48 height 15
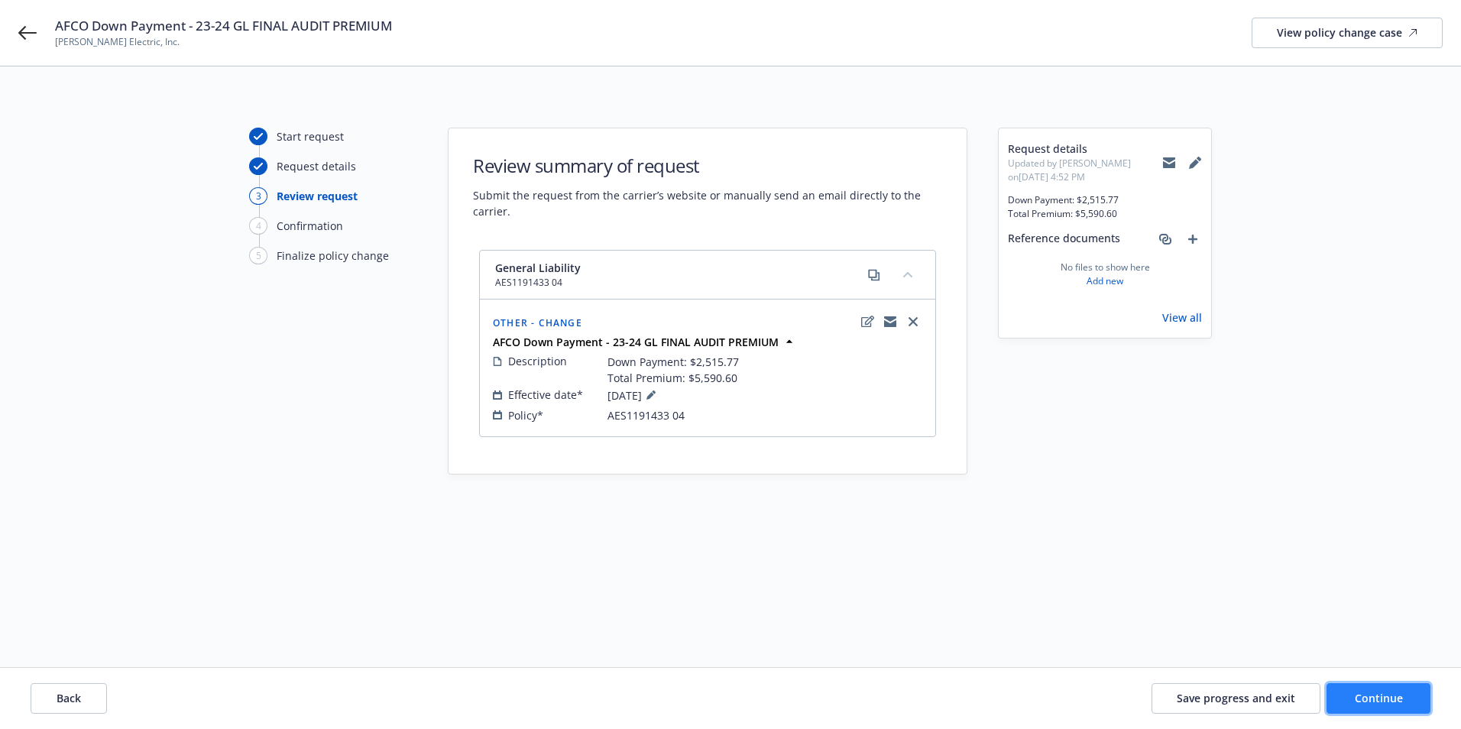
click at [1361, 694] on span "Continue" at bounding box center [1378, 698] width 48 height 15
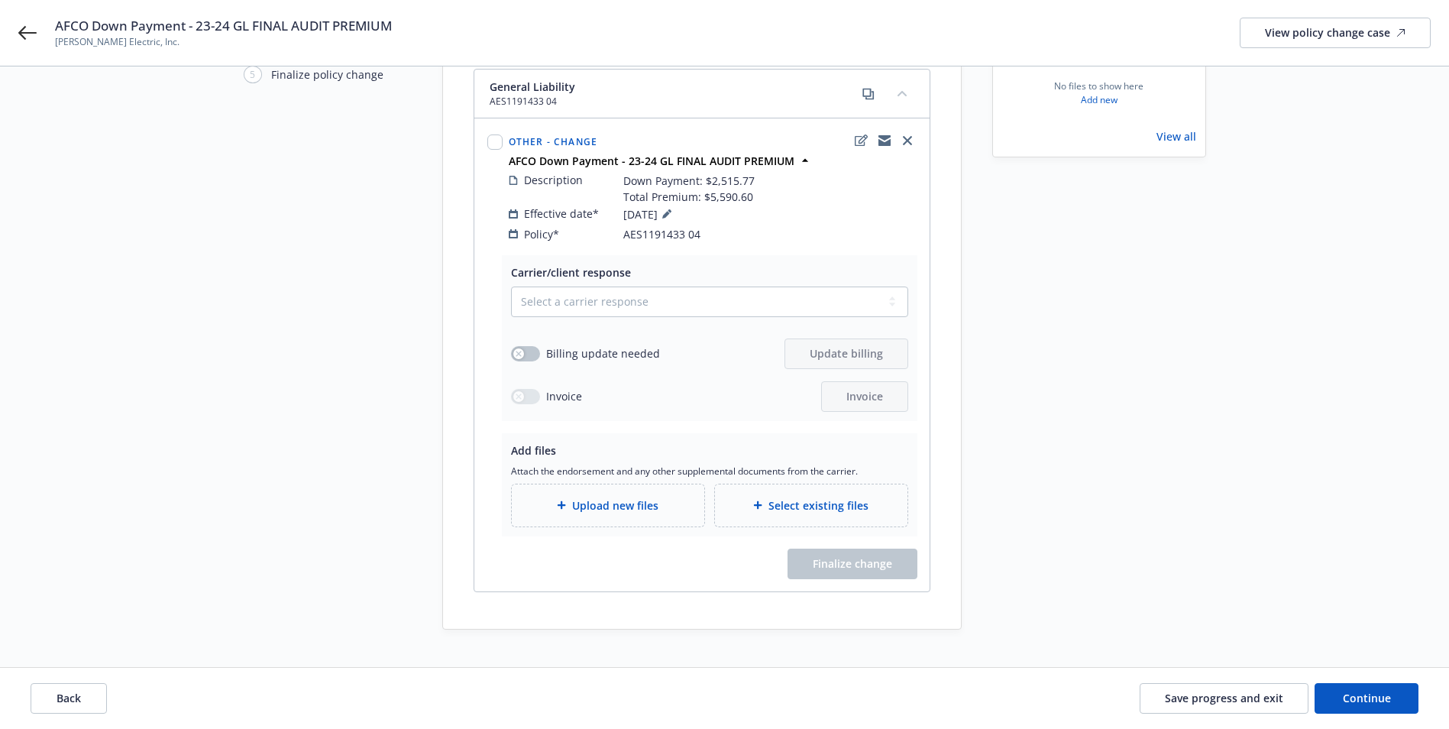
scroll to position [189, 0]
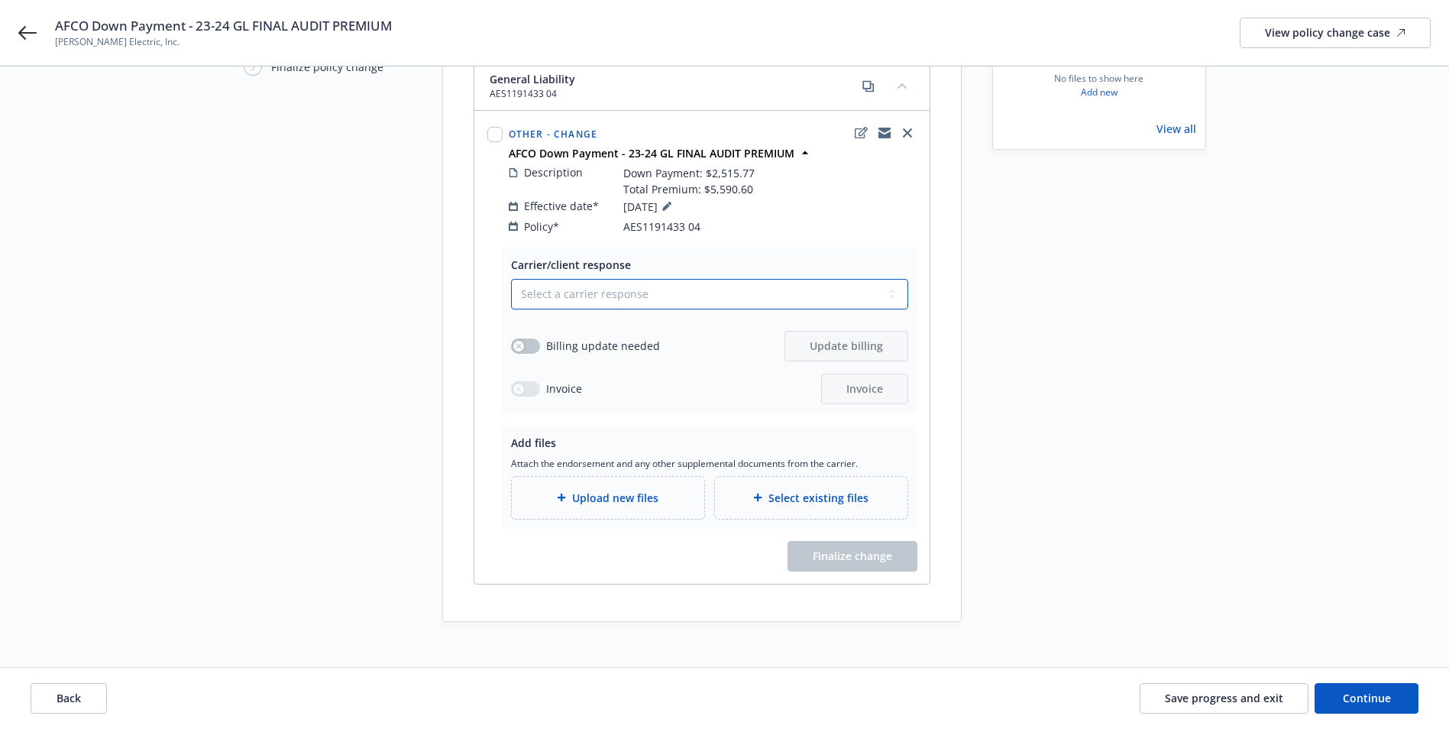
drag, startPoint x: 645, startPoint y: 281, endPoint x: 631, endPoint y: 295, distance: 19.4
click at [645, 281] on select "Select a carrier response Accepted Accepted with revision No endorsement needed…" at bounding box center [709, 294] width 397 height 31
click at [511, 279] on select "Select a carrier response Accepted Accepted with revision No endorsement needed…" at bounding box center [709, 294] width 397 height 31
click at [563, 284] on select "Select a carrier response Accepted Accepted with revision No endorsement needed…" at bounding box center [709, 294] width 397 height 31
click at [511, 309] on select "Select a carrier response Accepted Accepted with revision No endorsement needed…" at bounding box center [709, 294] width 397 height 31
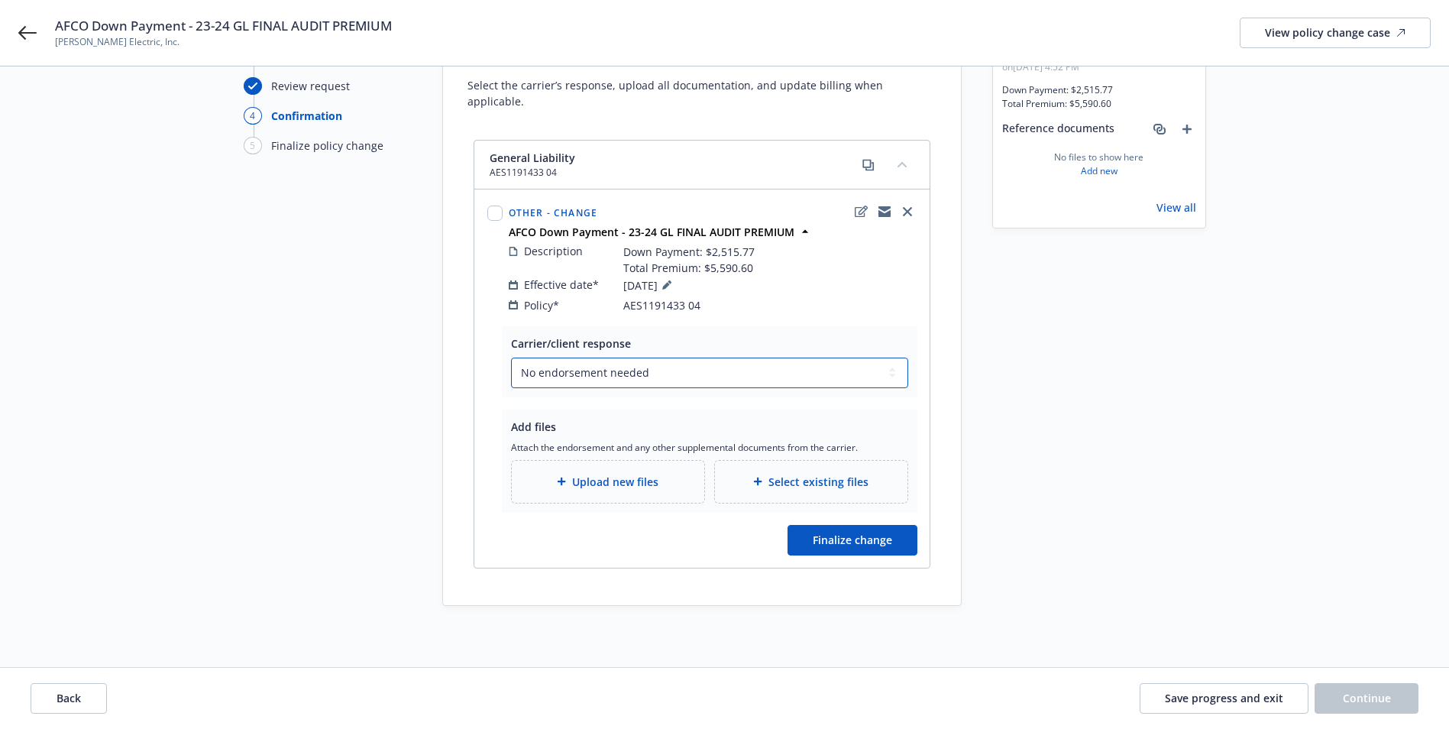
scroll to position [94, 0]
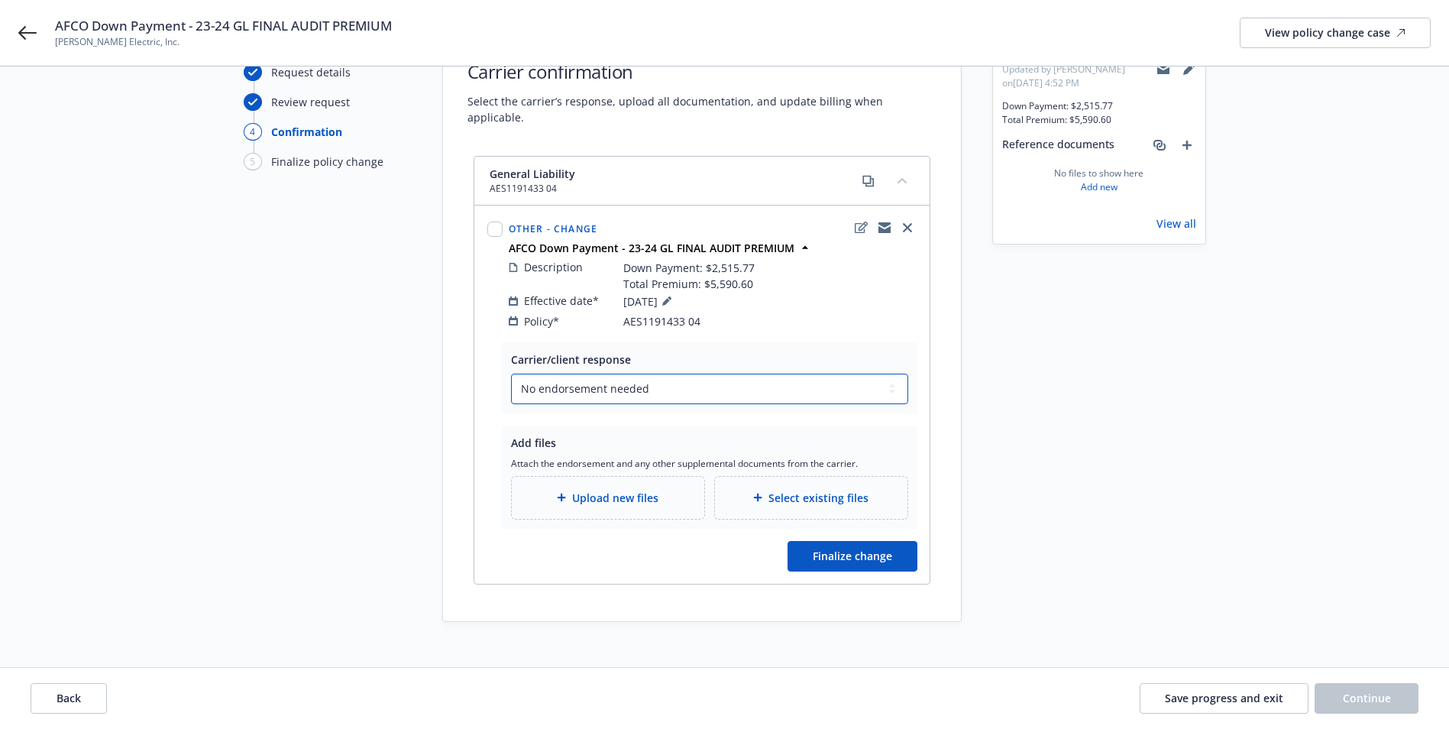
click at [614, 374] on select "Select a carrier response Accepted Accepted with revision No endorsement needed…" at bounding box center [709, 389] width 397 height 31
click at [511, 374] on select "Select a carrier response Accepted Accepted with revision No endorsement needed…" at bounding box center [709, 389] width 397 height 31
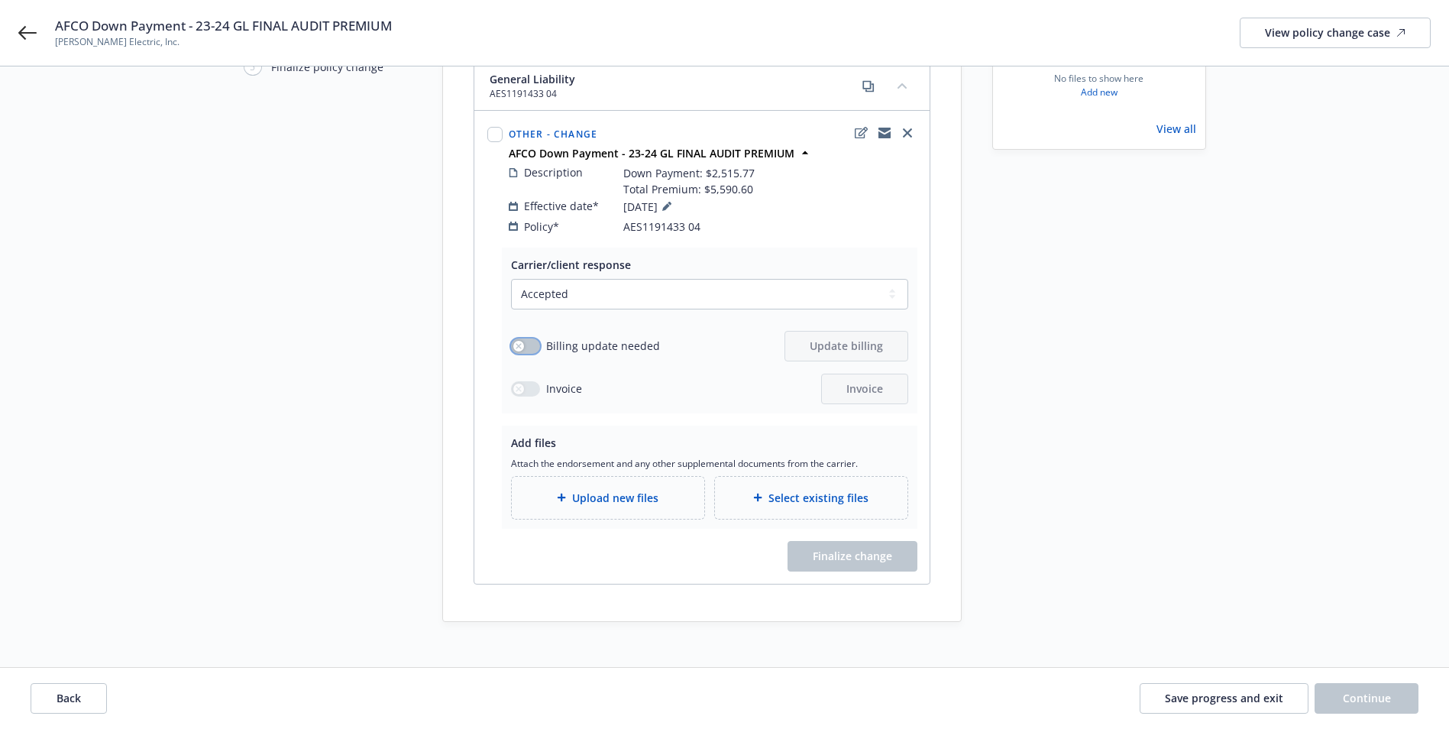
click at [531, 338] on button "button" at bounding box center [525, 345] width 29 height 15
click at [852, 338] on span "Update billing" at bounding box center [846, 345] width 73 height 15
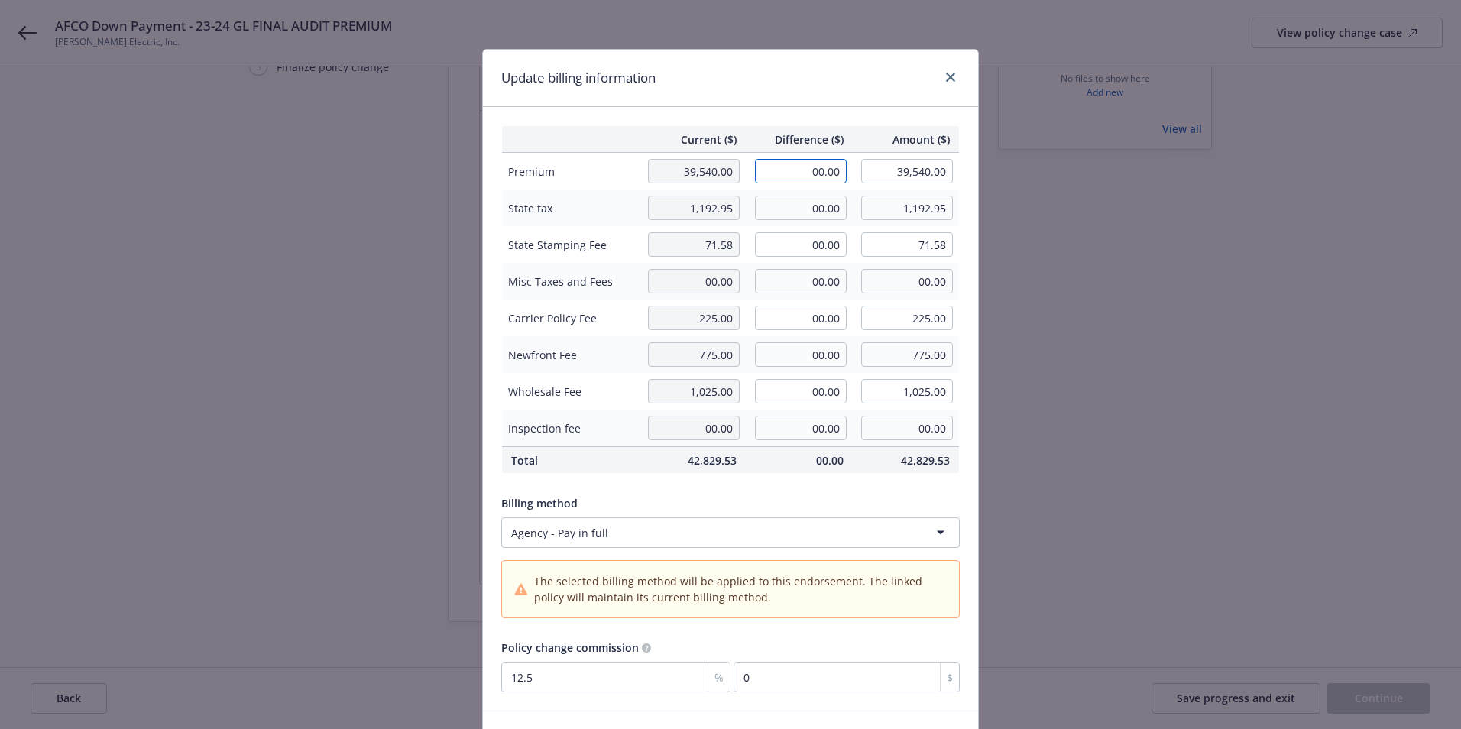
click at [804, 177] on input "00.00" at bounding box center [801, 171] width 92 height 24
click at [1082, 370] on div "Update billing information Current ($) Difference ($) Amount ($) Premium 39,540…" at bounding box center [730, 364] width 1461 height 729
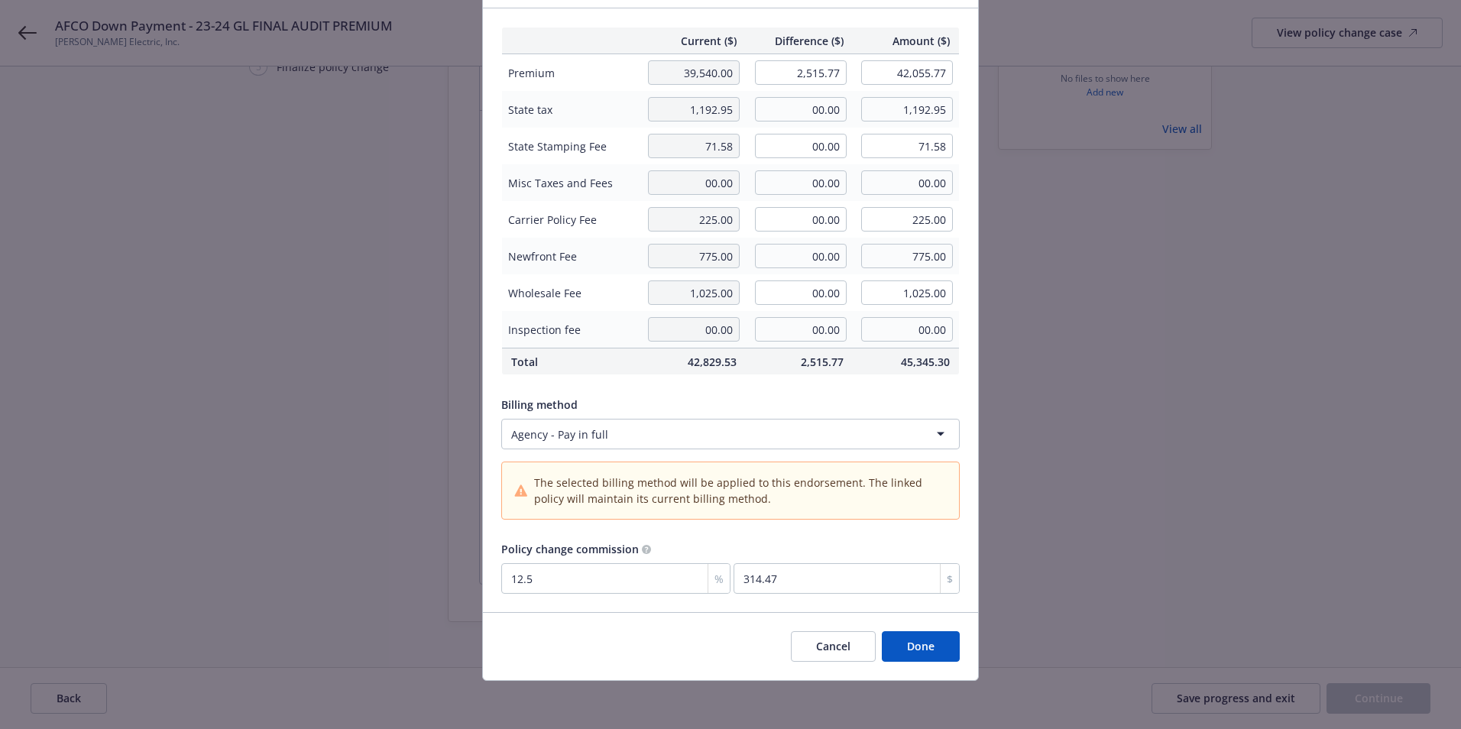
scroll to position [99, 0]
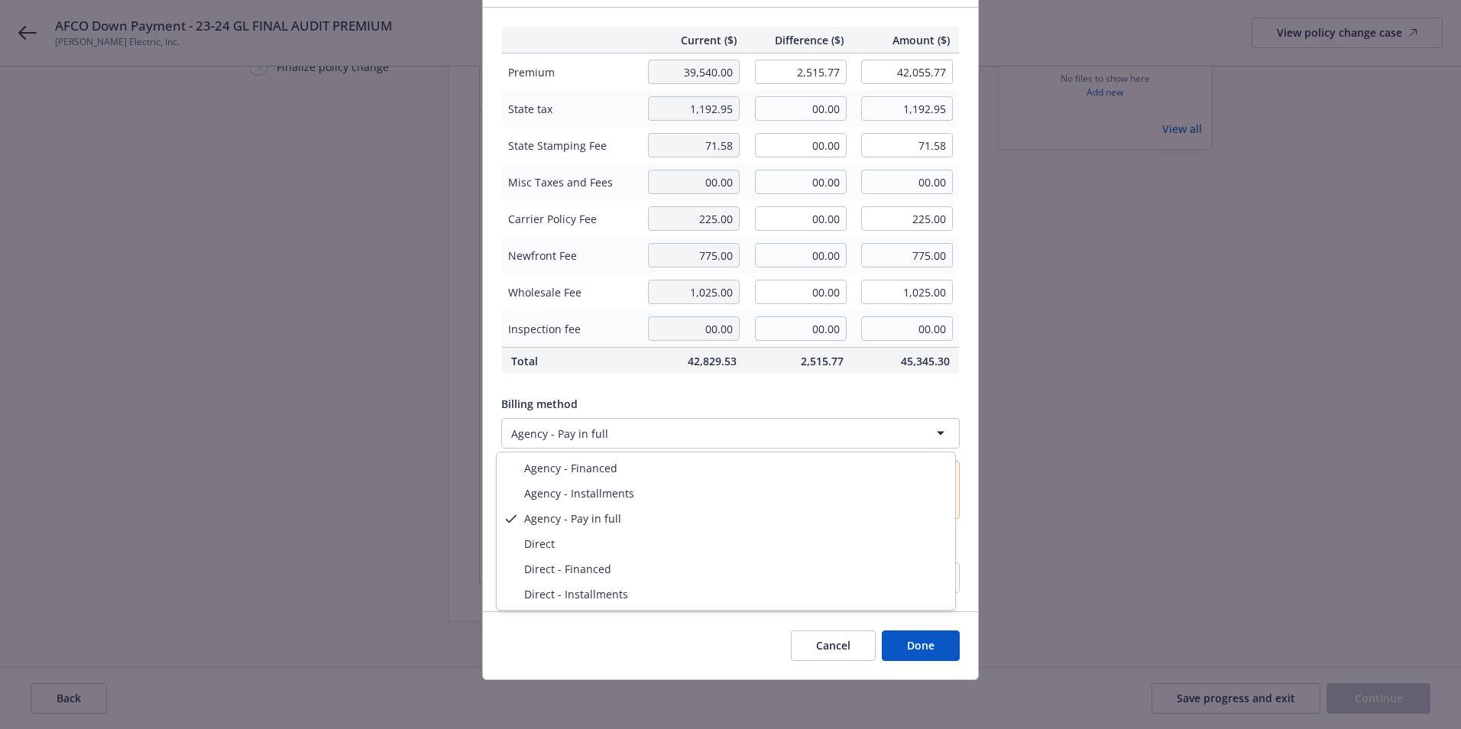
click at [691, 435] on html "AFCO Down Payment - 23-24 GL FINAL AUDIT PREMIUM RBT Electric, Inc. View policy…" at bounding box center [730, 175] width 1461 height 729
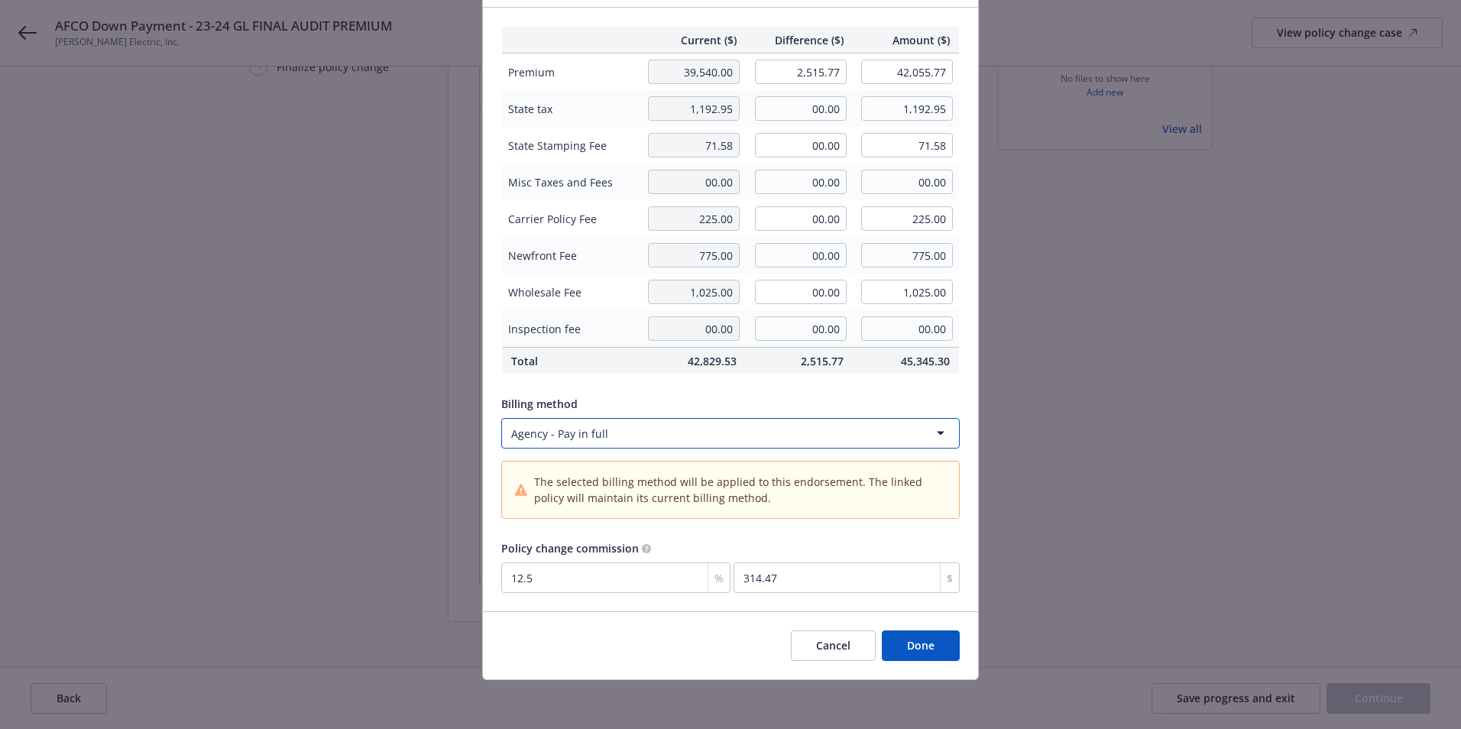
click at [694, 396] on html "AFCO Down Payment - 23-24 GL FINAL AUDIT PREMIUM RBT Electric, Inc. View policy…" at bounding box center [730, 175] width 1461 height 729
click at [913, 649] on button "Done" at bounding box center [921, 645] width 78 height 31
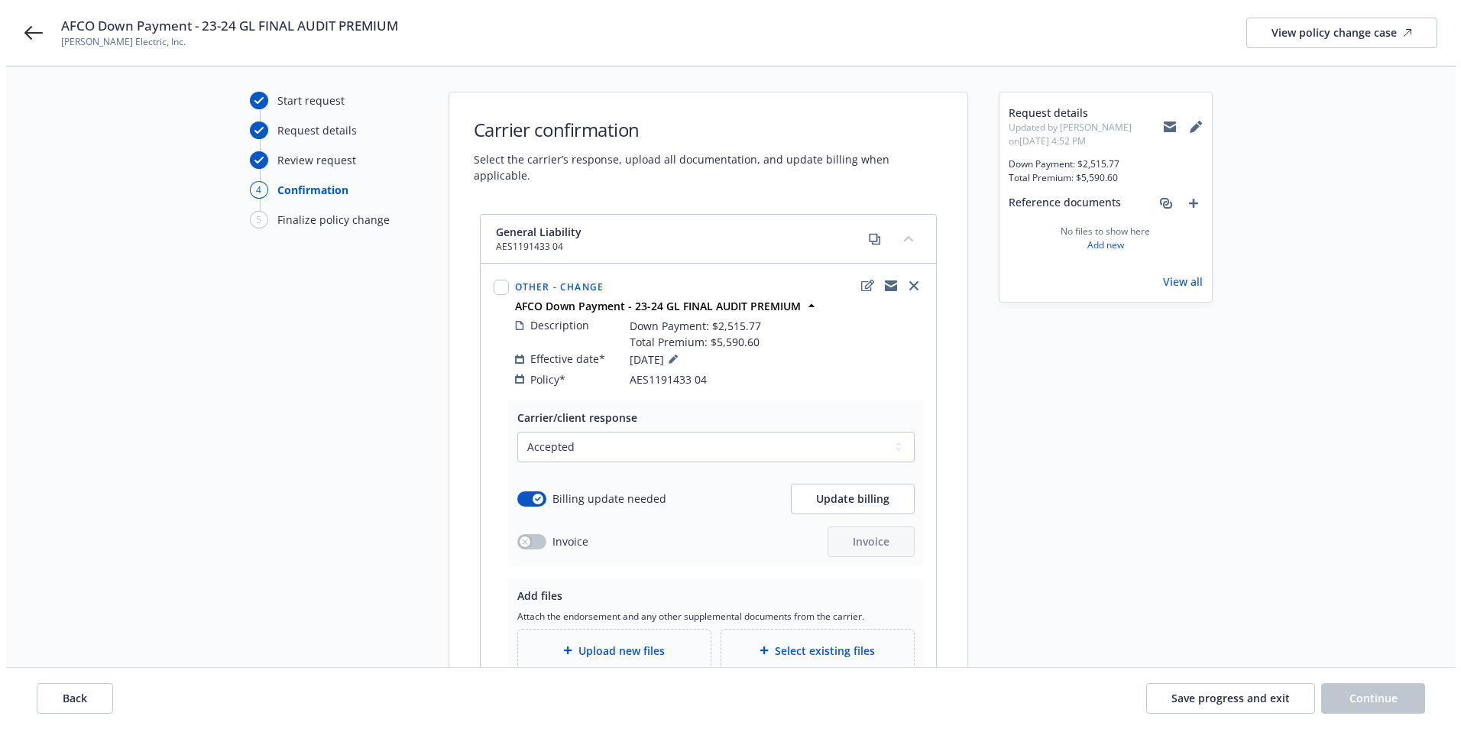
scroll to position [189, 0]
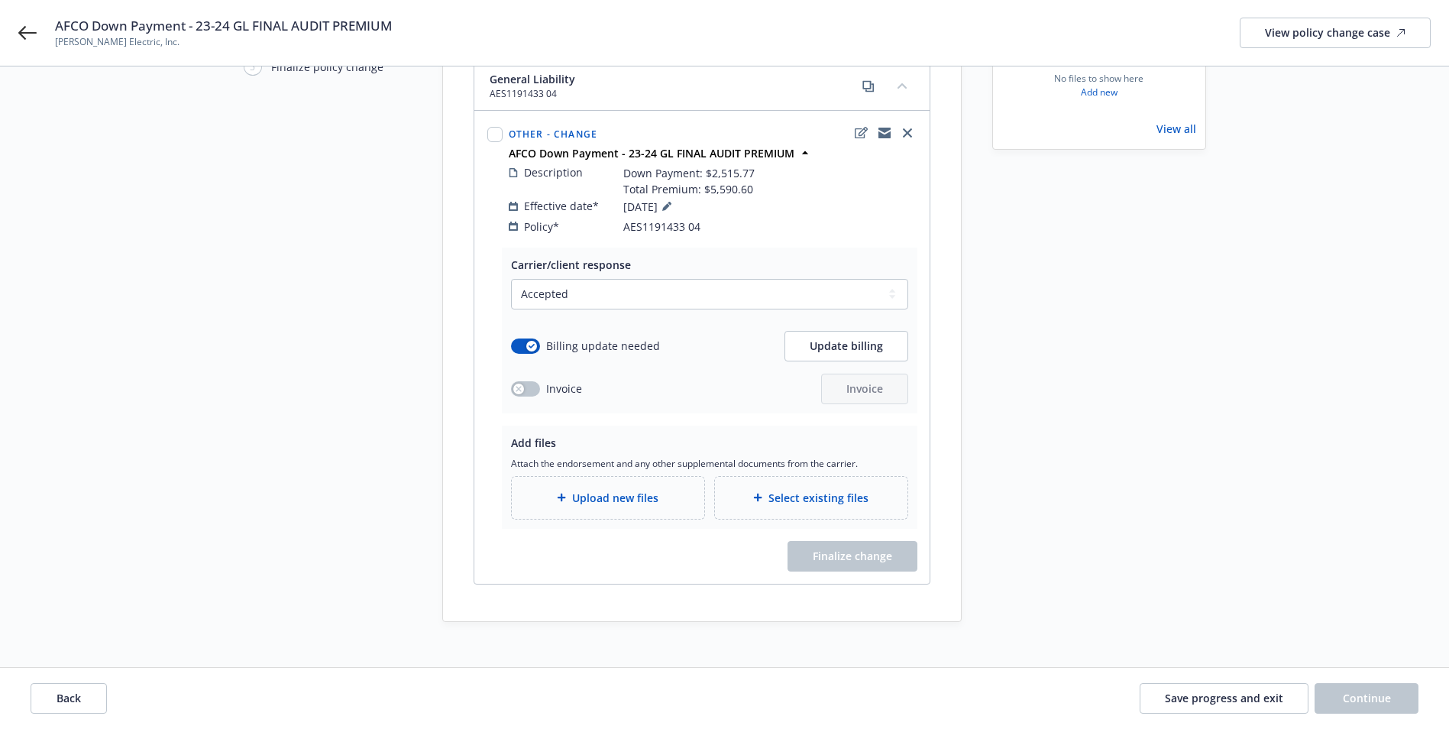
click at [612, 490] on span "Upload new files" at bounding box center [615, 498] width 86 height 16
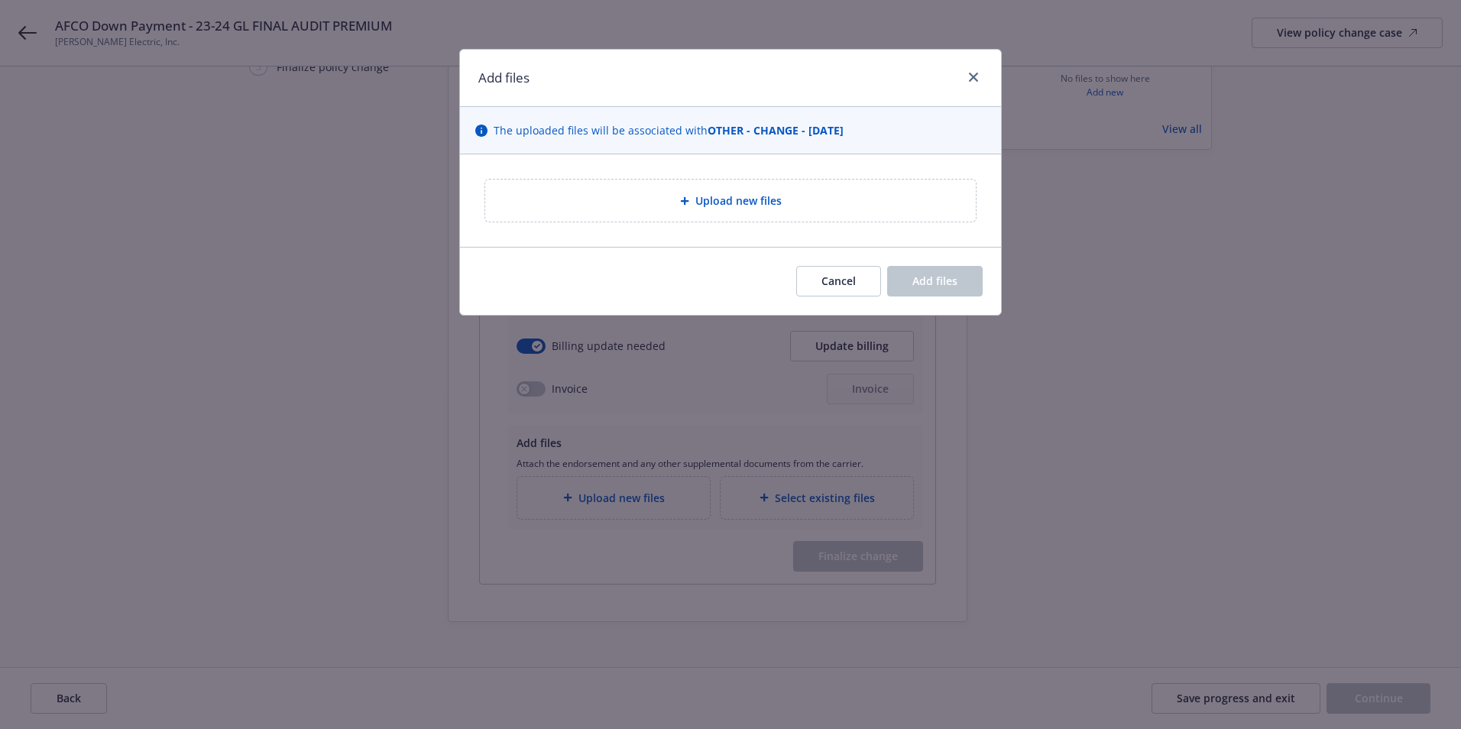
click at [735, 213] on div "Upload new files" at bounding box center [730, 201] width 490 height 42
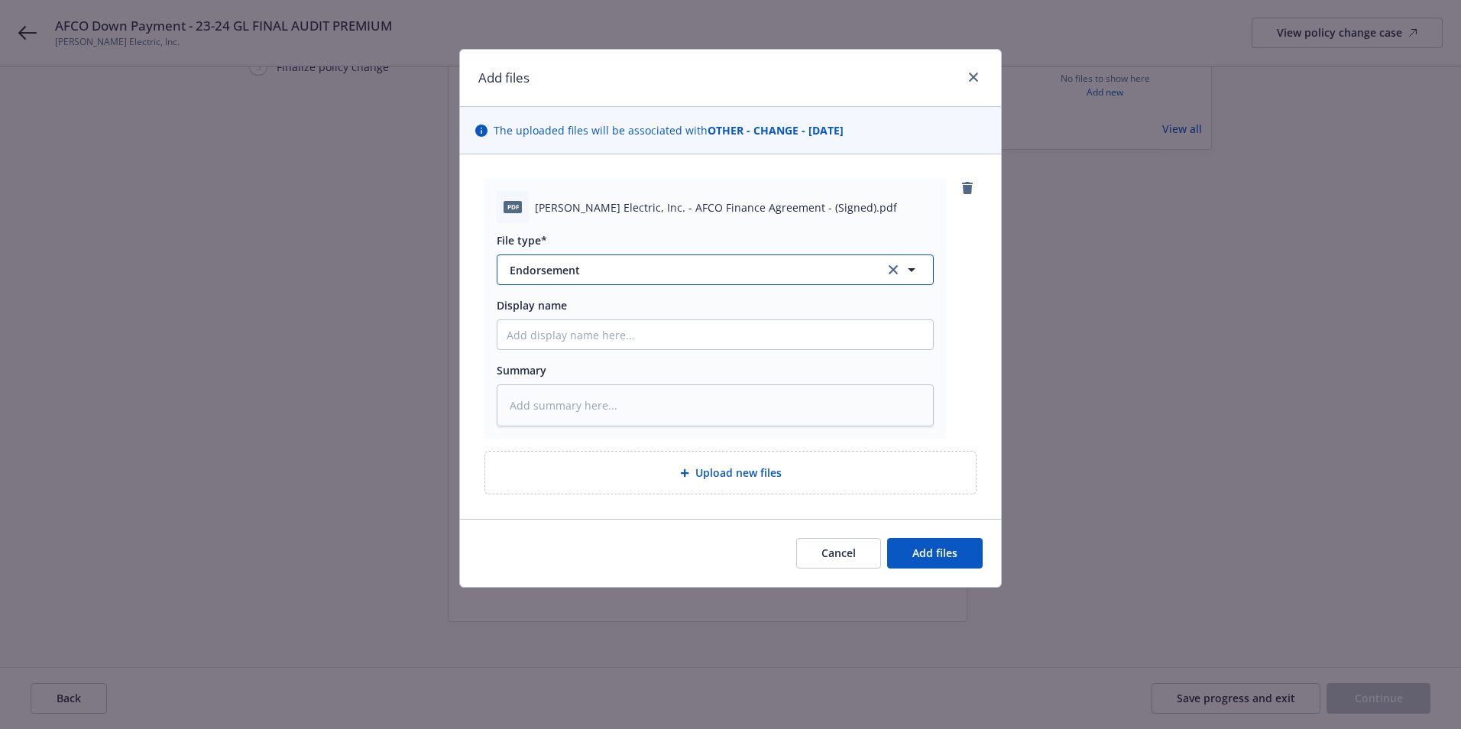
click at [638, 275] on span "Endorsement" at bounding box center [686, 270] width 354 height 16
click at [597, 318] on span "Premium Finance Agreement - signed" at bounding box center [610, 312] width 195 height 16
click at [956, 549] on span "Add files" at bounding box center [934, 552] width 45 height 15
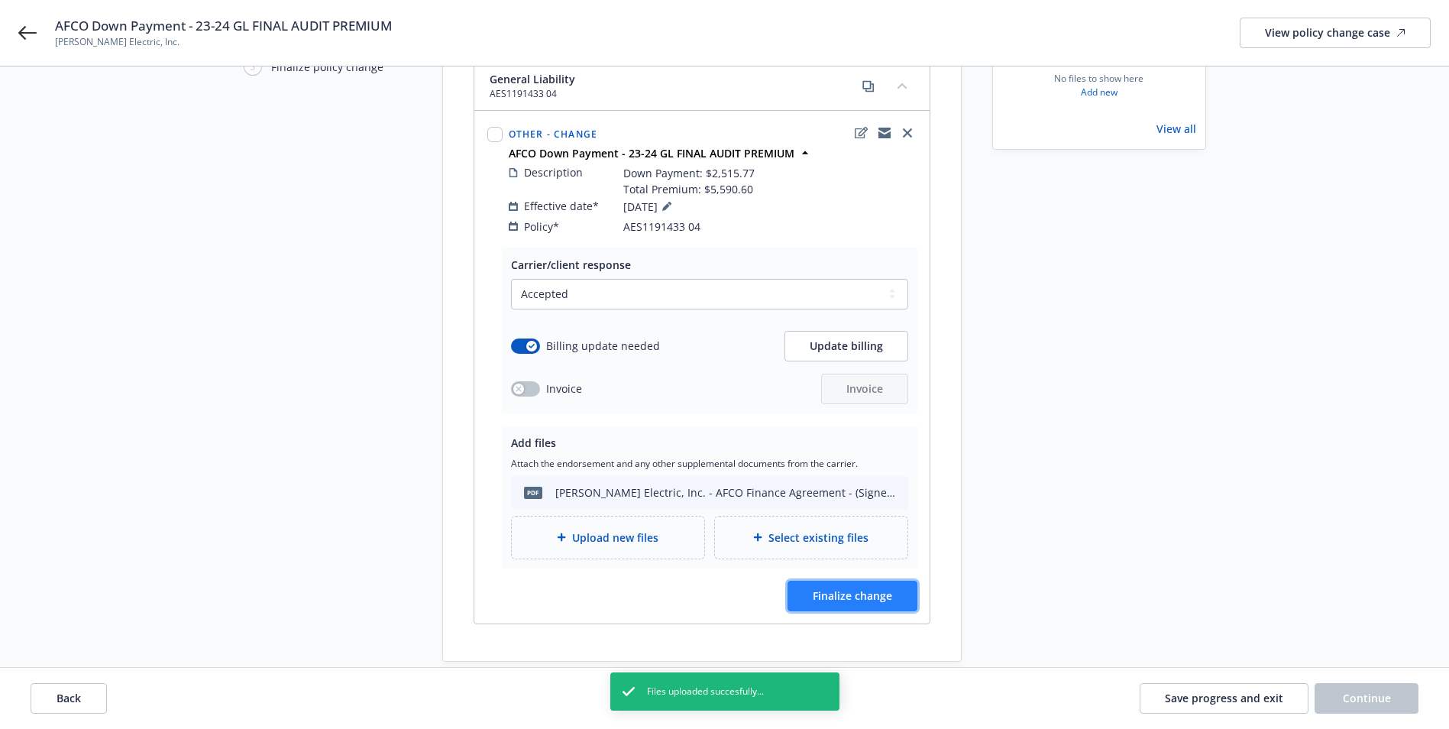
click at [871, 588] on span "Finalize change" at bounding box center [852, 595] width 79 height 15
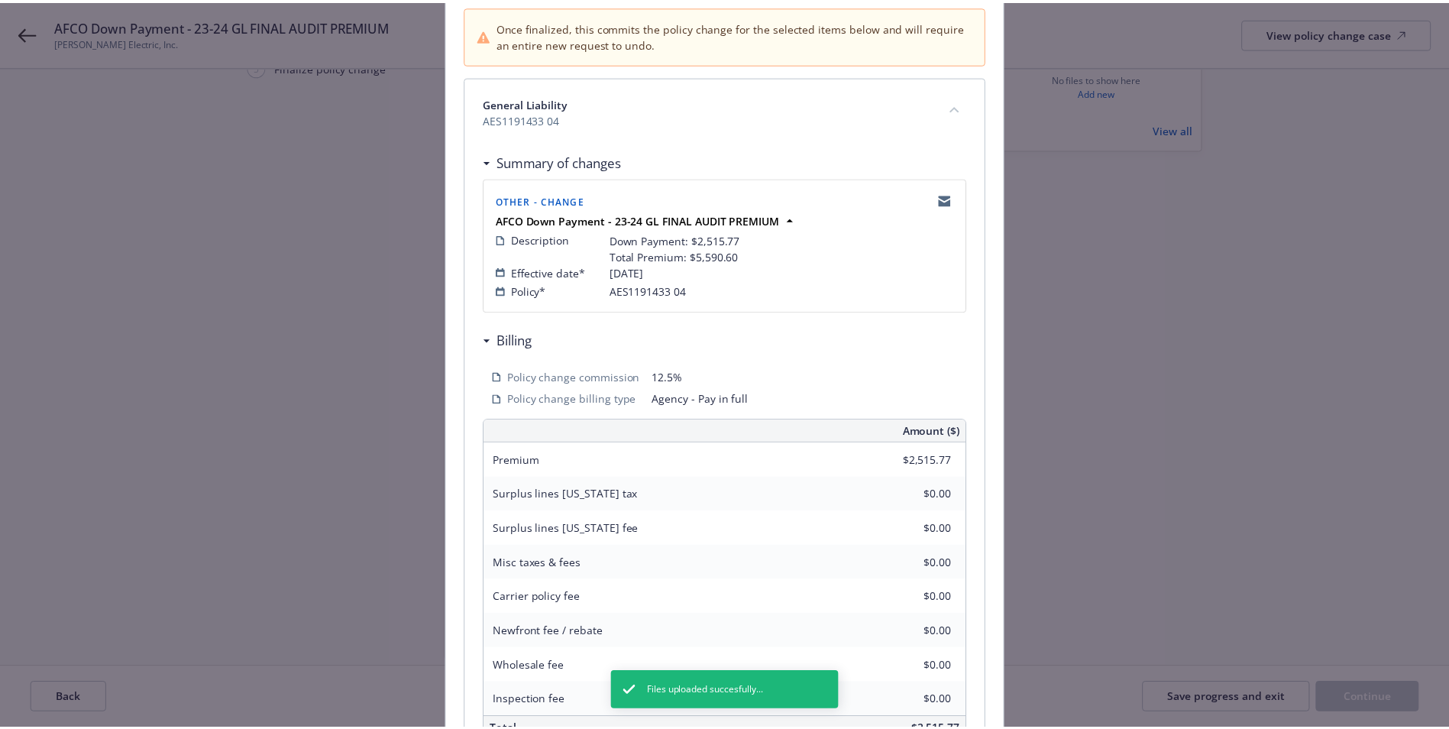
scroll to position [320, 0]
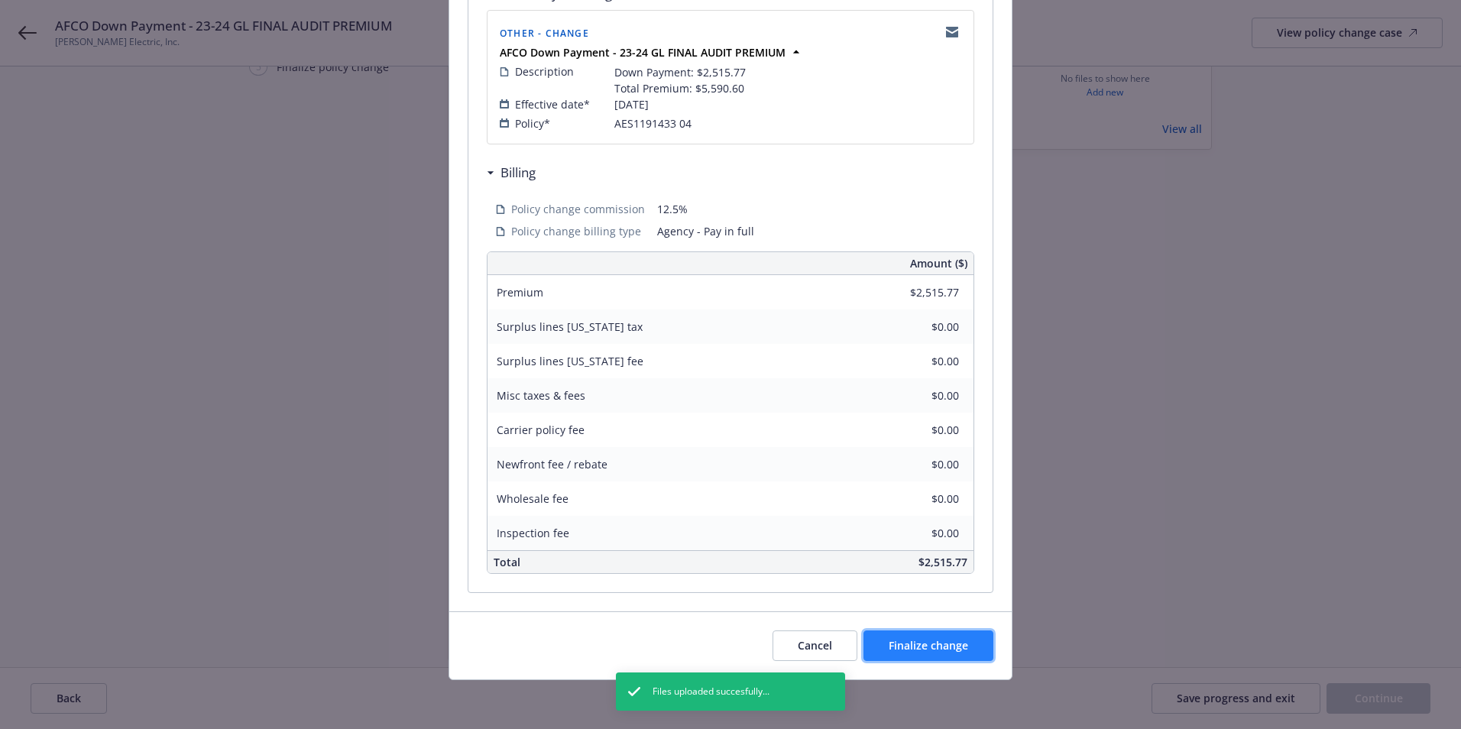
click at [951, 644] on span "Finalize change" at bounding box center [927, 645] width 79 height 15
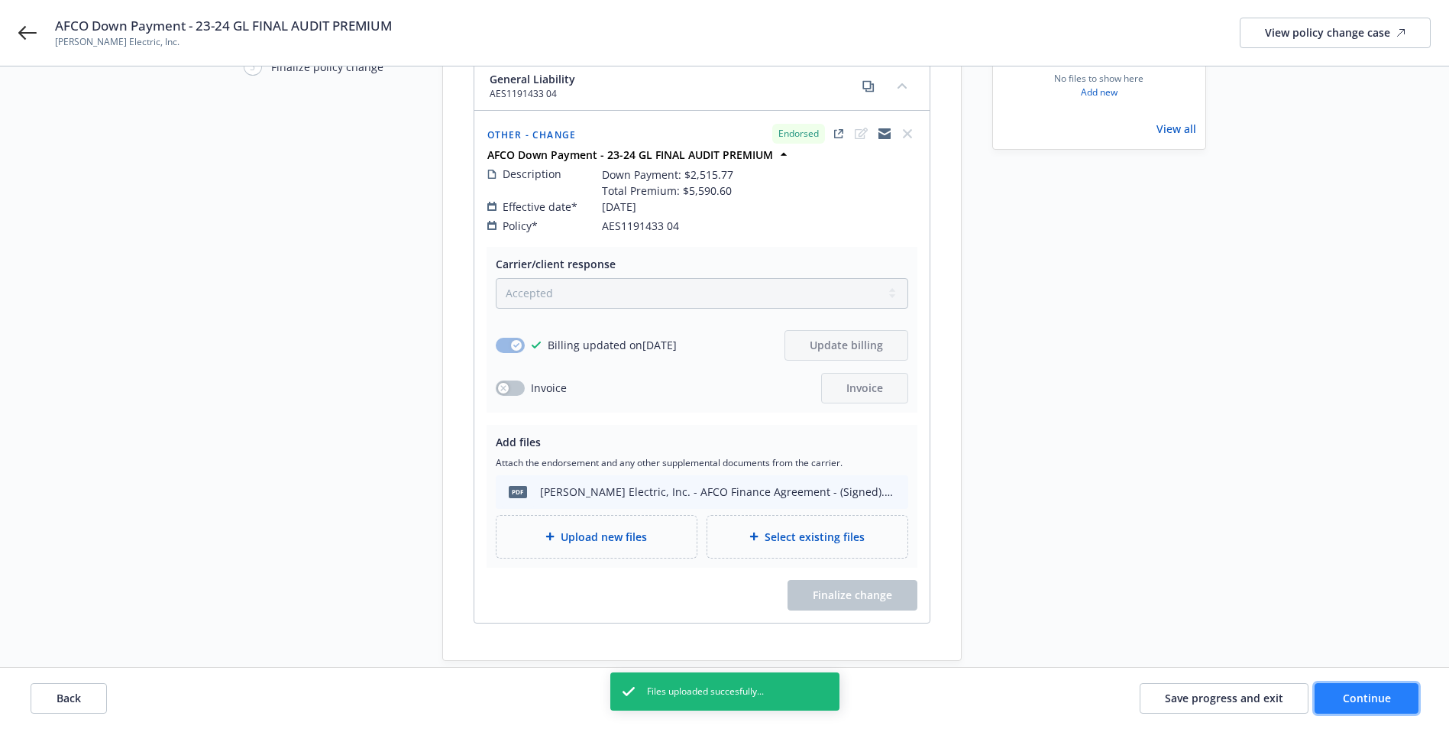
click at [1356, 700] on span "Continue" at bounding box center [1367, 698] width 48 height 15
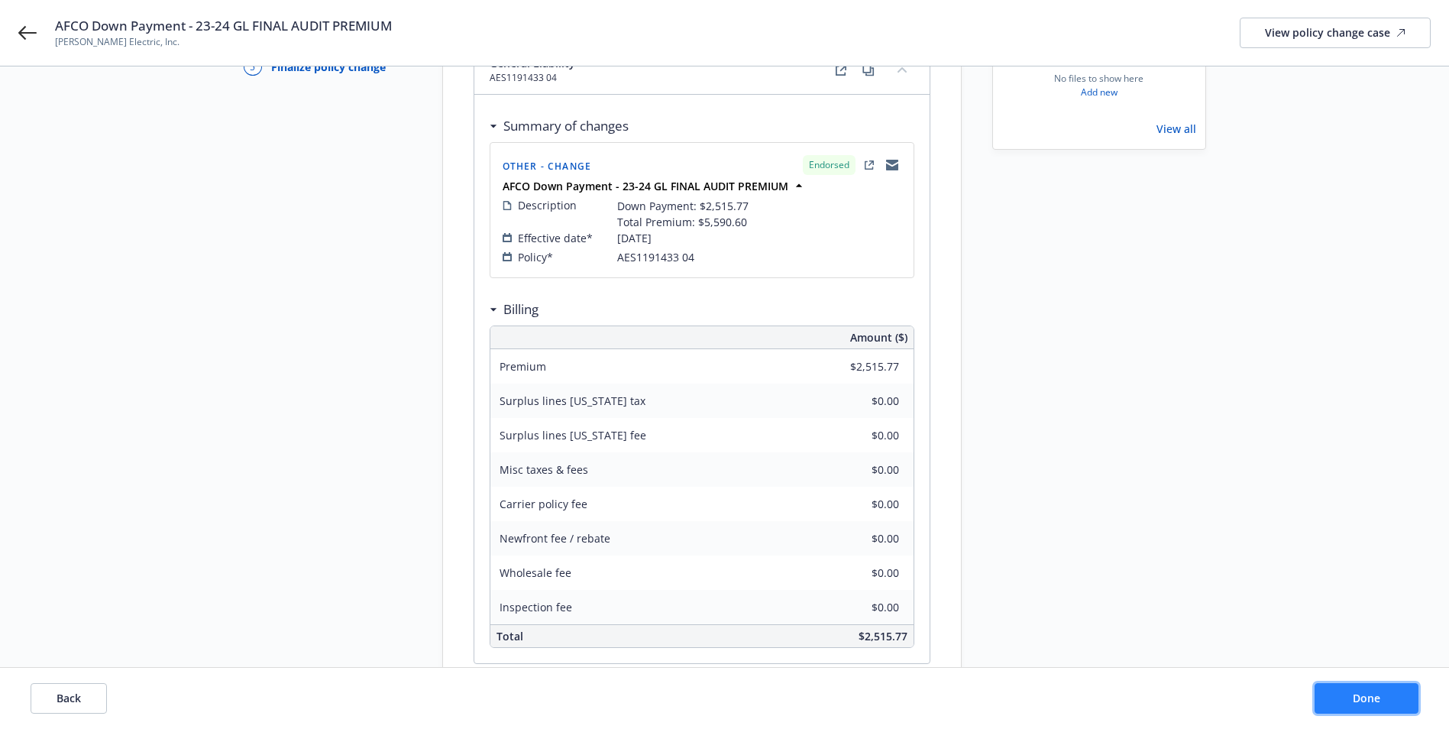
click at [1355, 690] on button "Done" at bounding box center [1367, 698] width 104 height 31
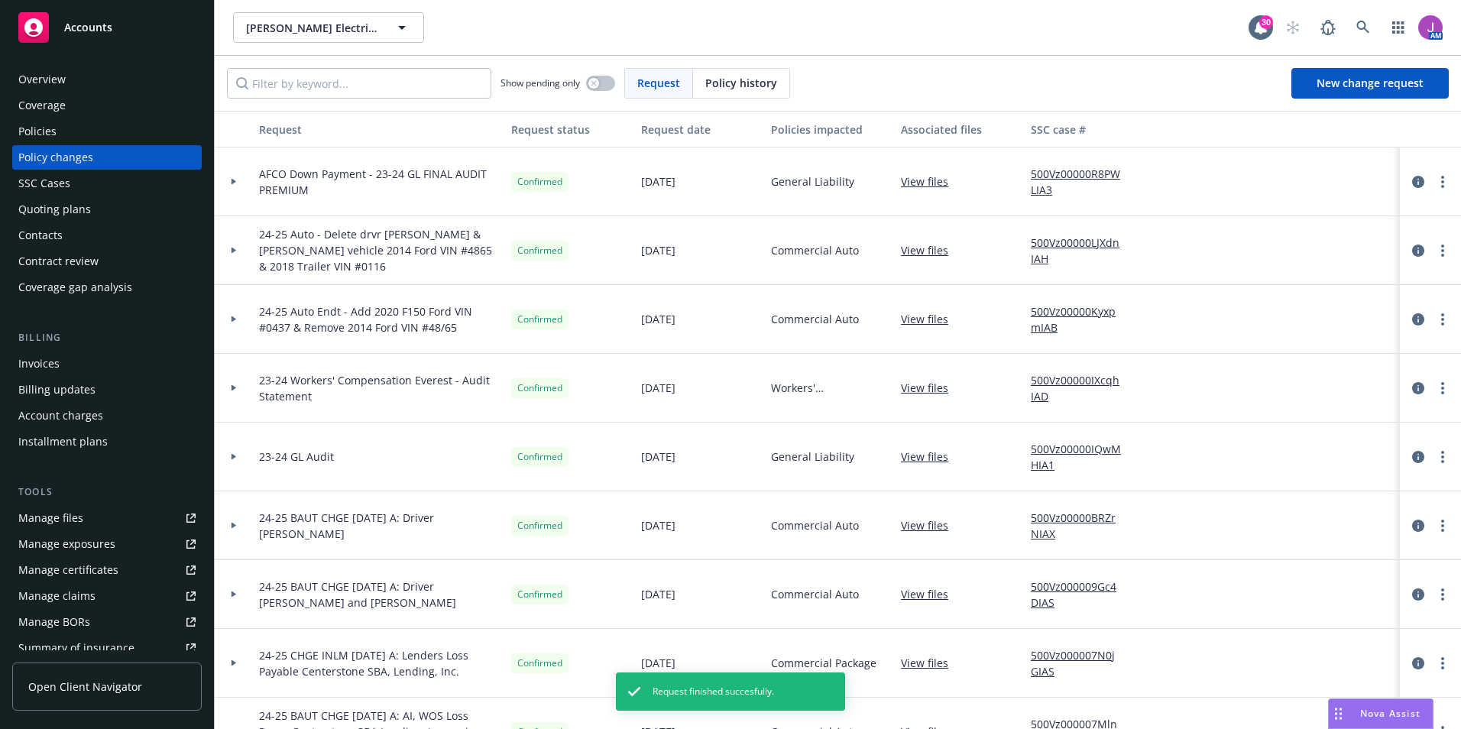
click at [81, 360] on div "Invoices" at bounding box center [106, 363] width 177 height 24
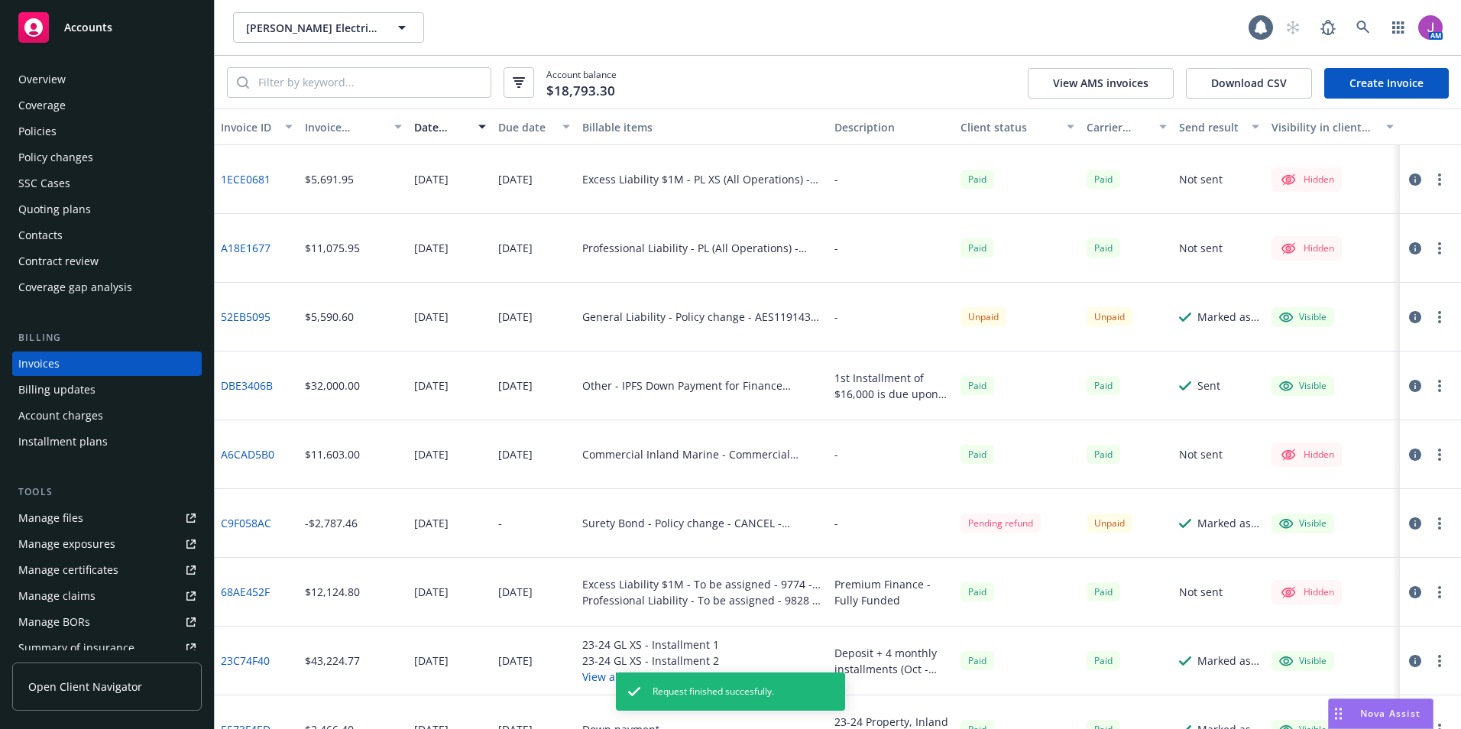
click at [1366, 86] on link "Create Invoice" at bounding box center [1386, 83] width 125 height 31
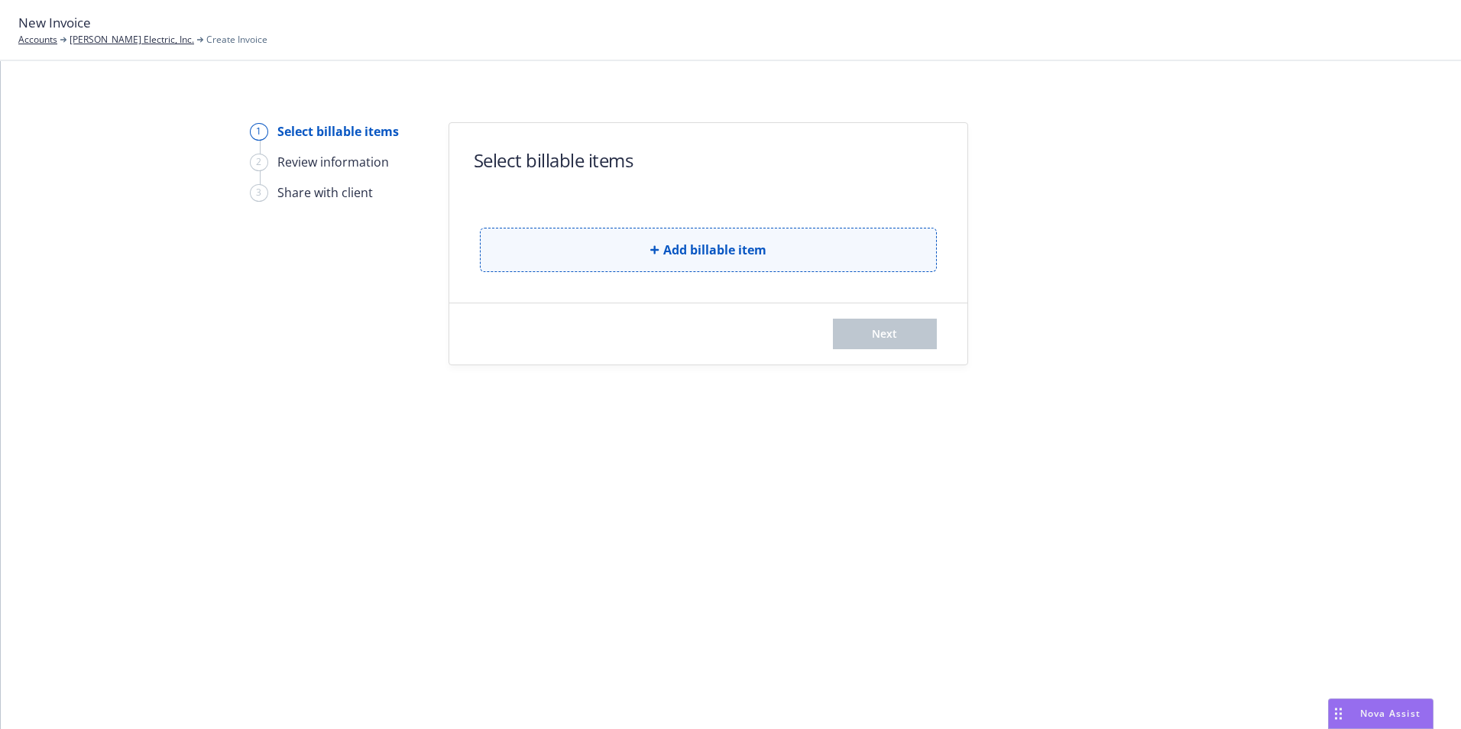
click at [687, 242] on span "Add billable item" at bounding box center [714, 250] width 103 height 18
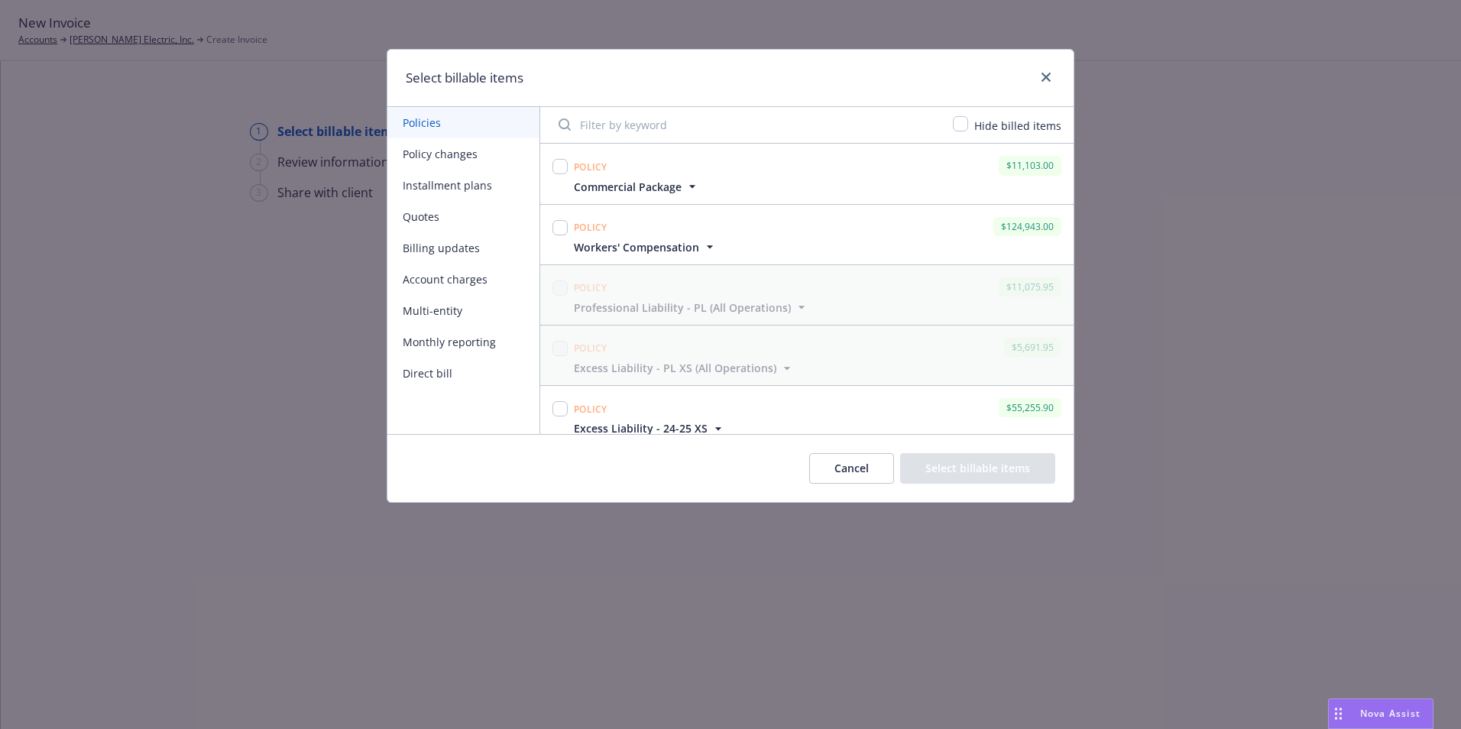
click at [447, 160] on button "Policy changes" at bounding box center [463, 153] width 152 height 31
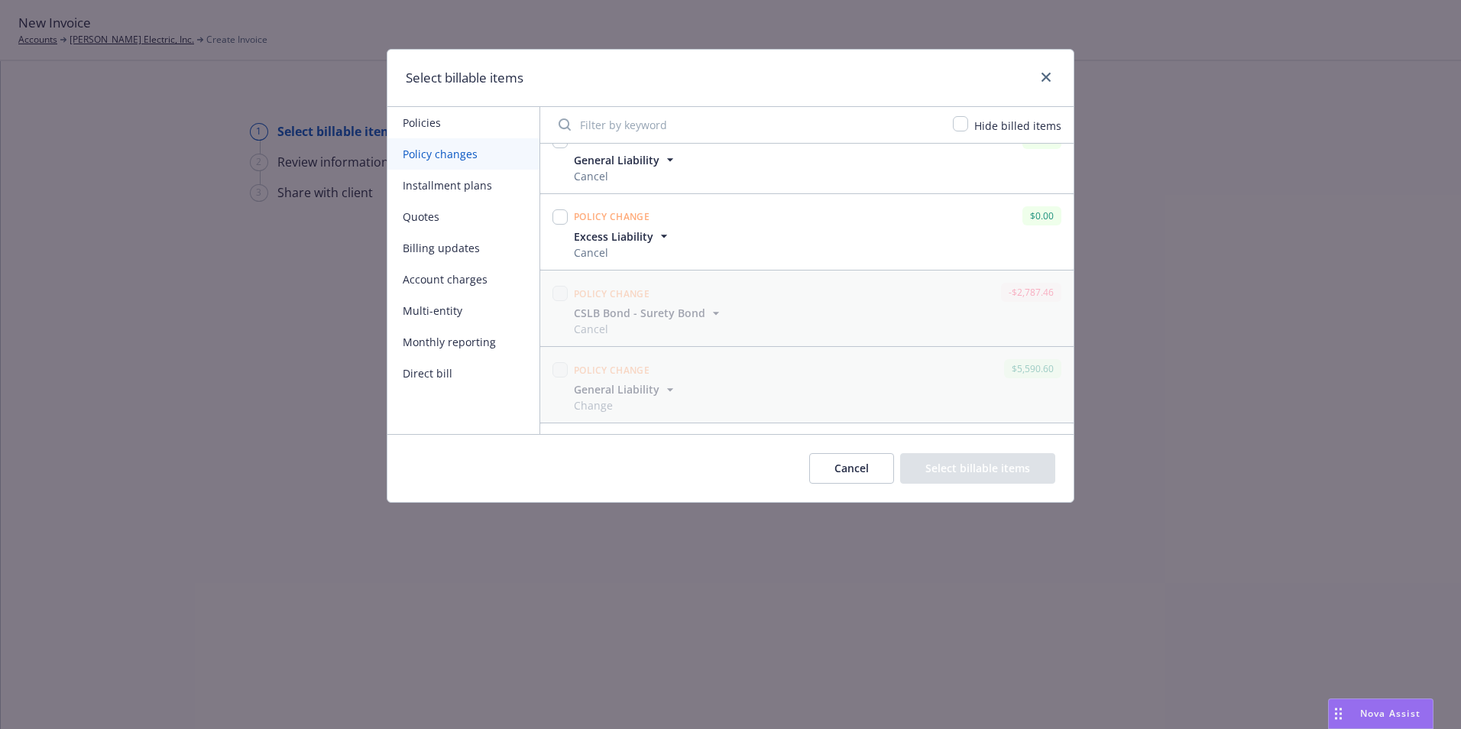
scroll to position [1316, 0]
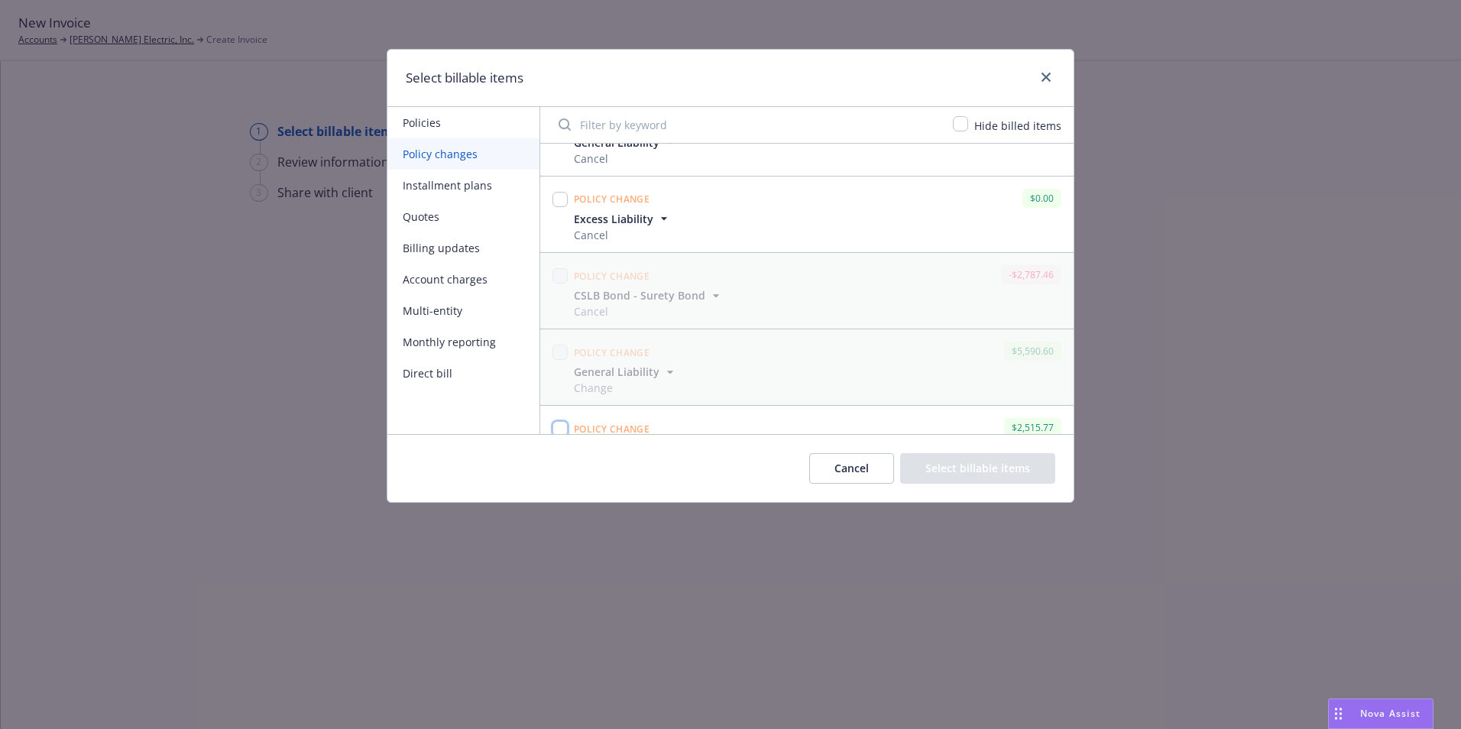
click at [564, 421] on input "checkbox" at bounding box center [559, 428] width 15 height 15
checkbox input "true"
click at [663, 441] on icon "button" at bounding box center [669, 448] width 15 height 15
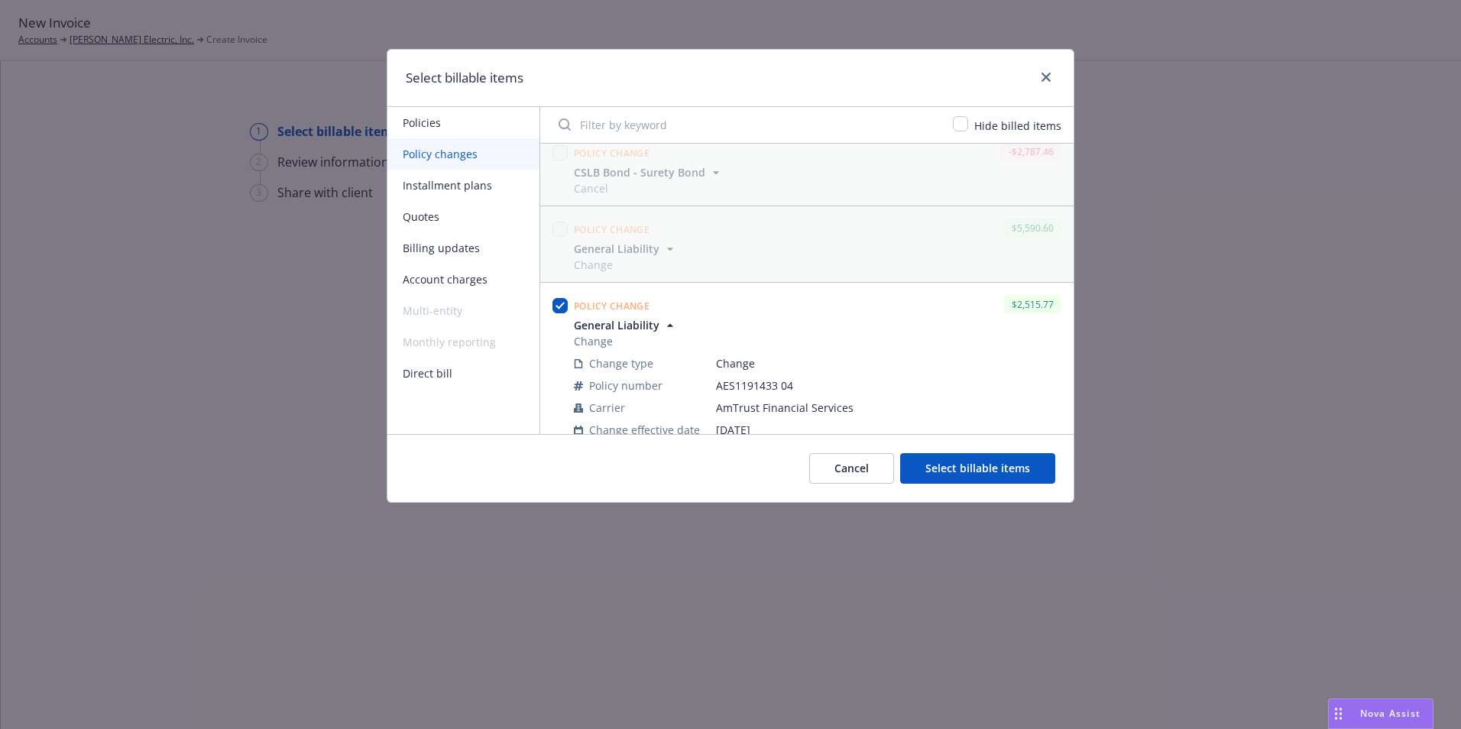
click at [838, 466] on button "Cancel" at bounding box center [851, 468] width 85 height 31
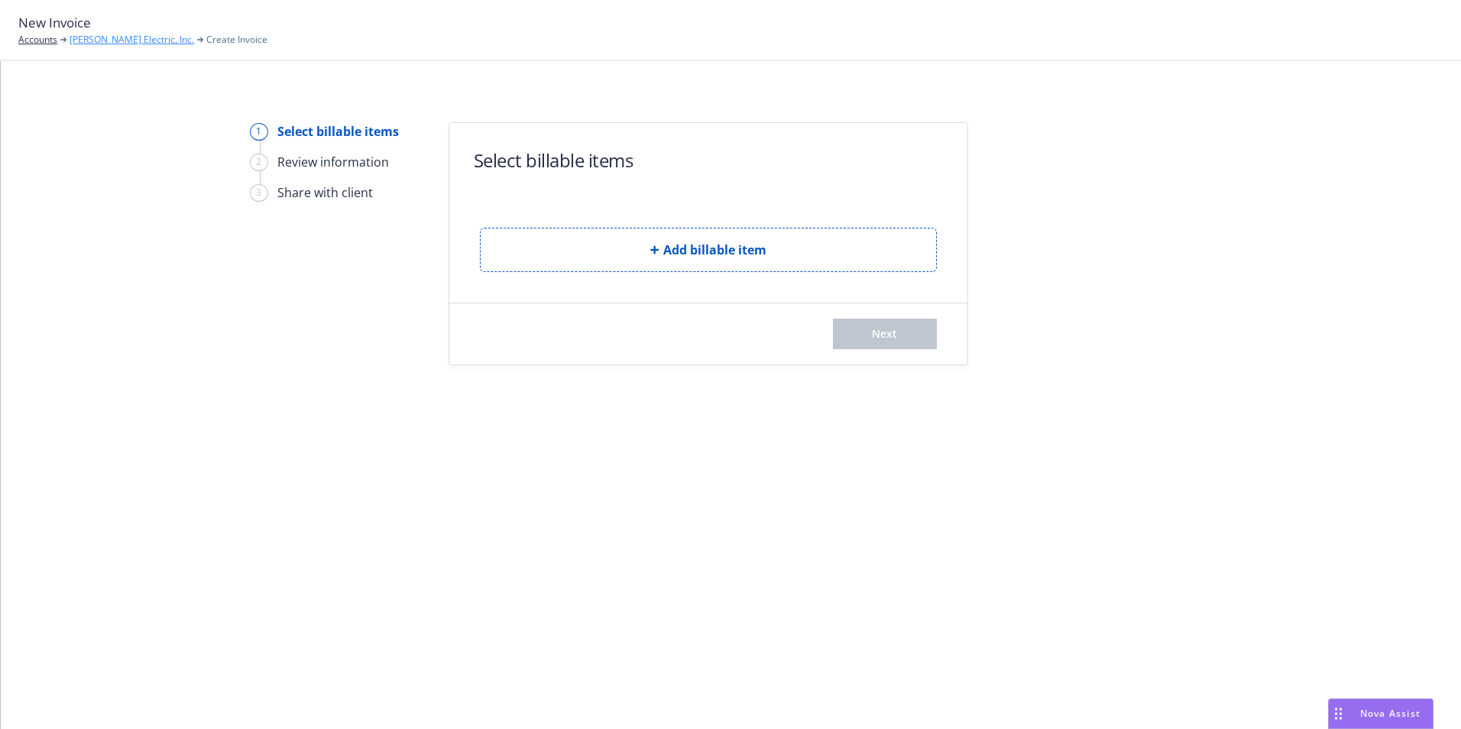
click at [102, 42] on link "[PERSON_NAME] Electric, Inc." at bounding box center [132, 40] width 125 height 14
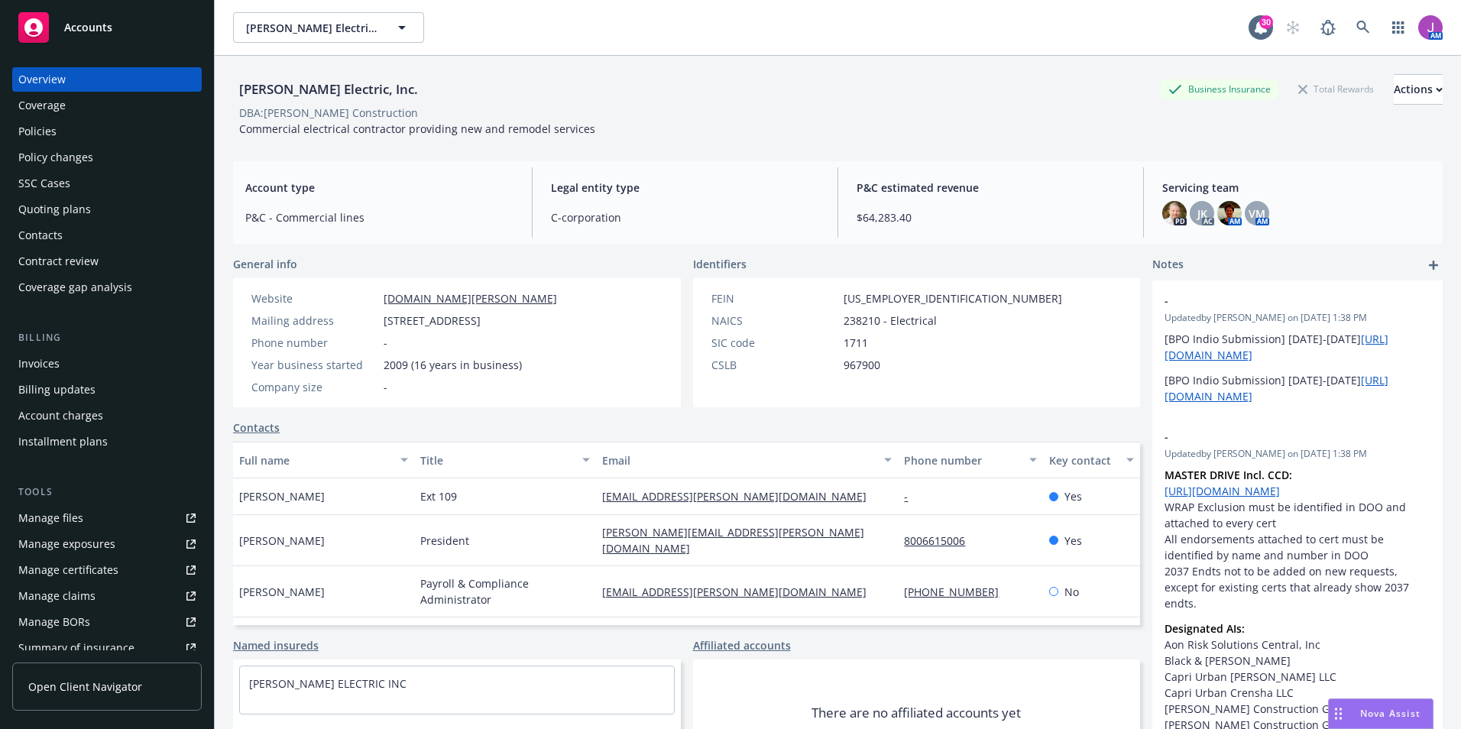
click at [83, 412] on div "Account charges" at bounding box center [60, 415] width 85 height 24
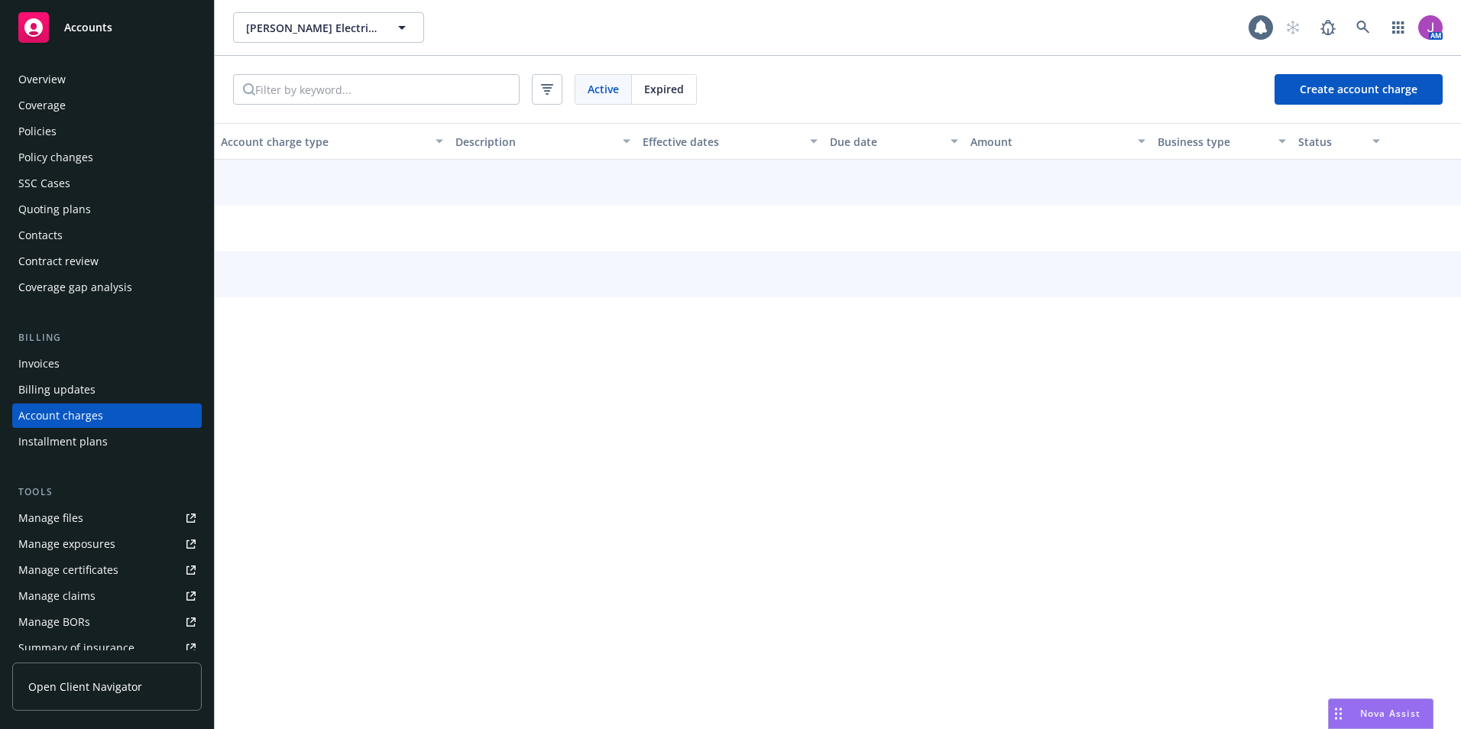
scroll to position [27, 0]
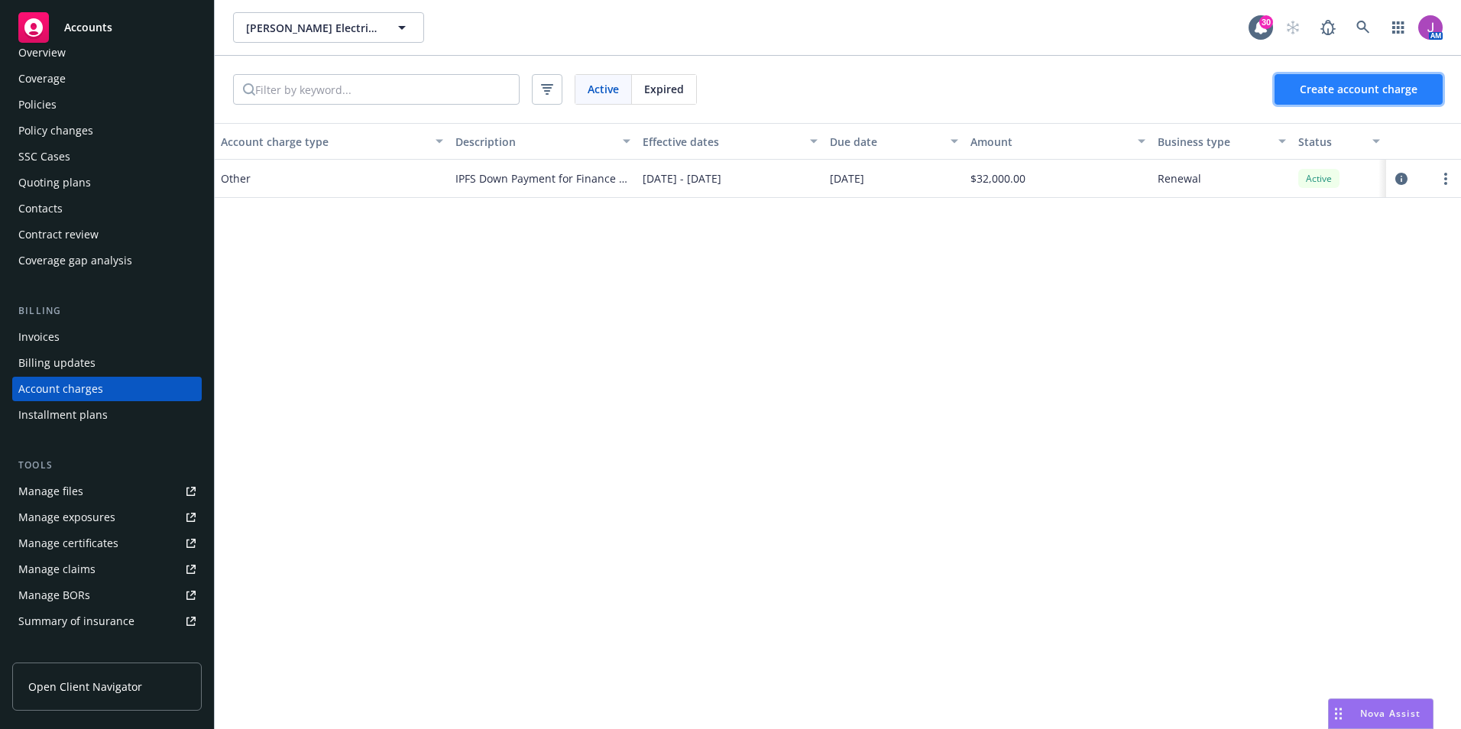
click at [1348, 92] on span "Create account charge" at bounding box center [1358, 89] width 118 height 15
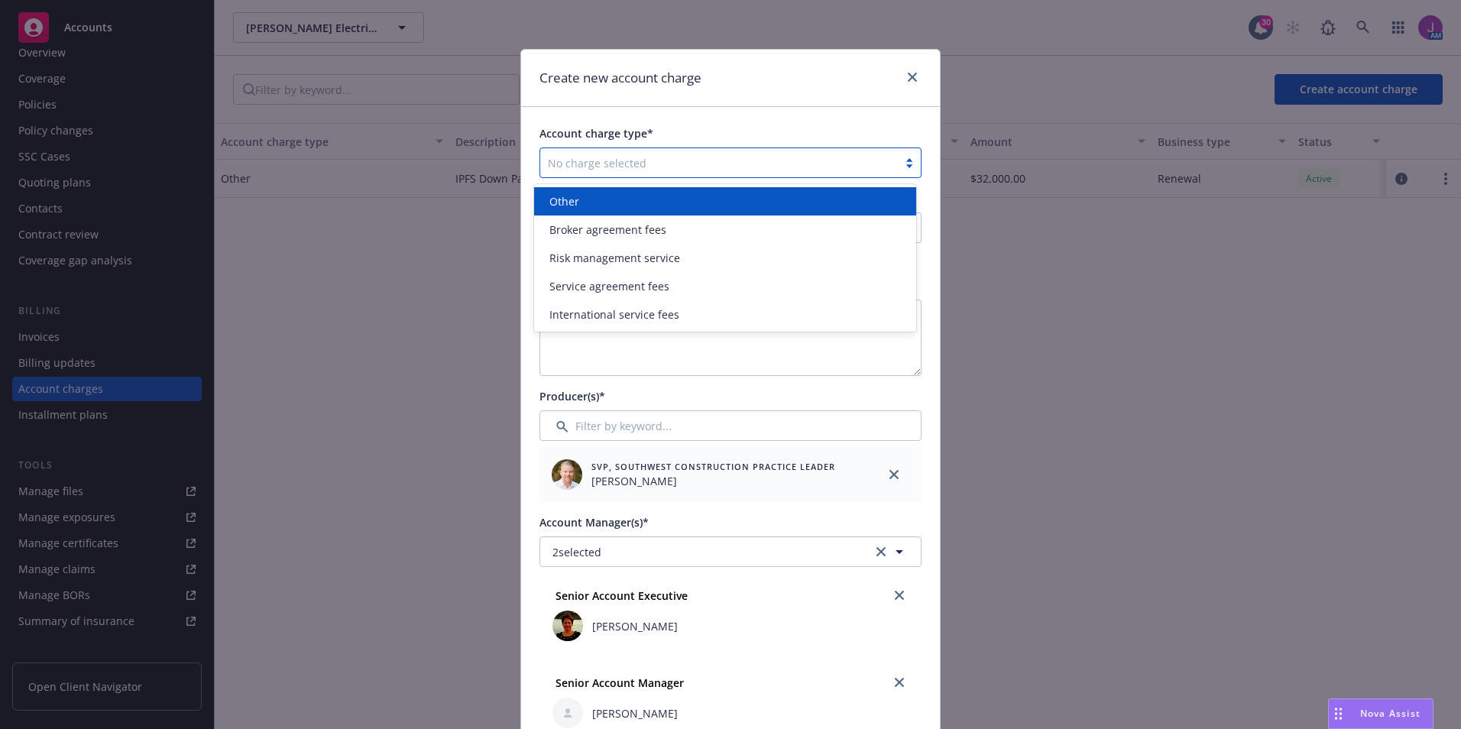
click at [616, 158] on div at bounding box center [719, 163] width 342 height 18
click at [632, 199] on div "Other" at bounding box center [725, 201] width 364 height 16
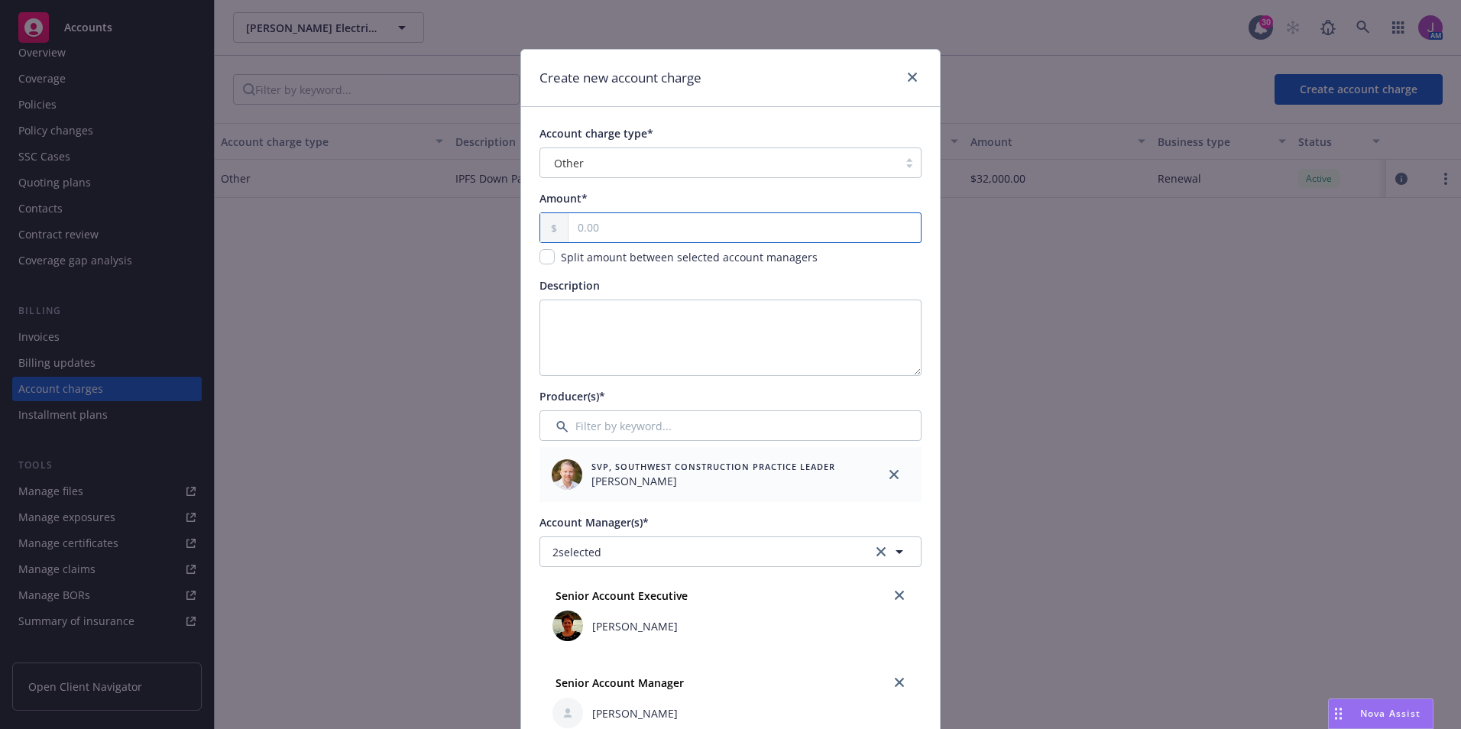
click at [627, 235] on input "text" at bounding box center [744, 227] width 352 height 29
type input "2,515.77"
click at [1147, 494] on div "Create new account charge Account charge type* Other Amount* 2,515.77 Split amo…" at bounding box center [730, 364] width 1461 height 729
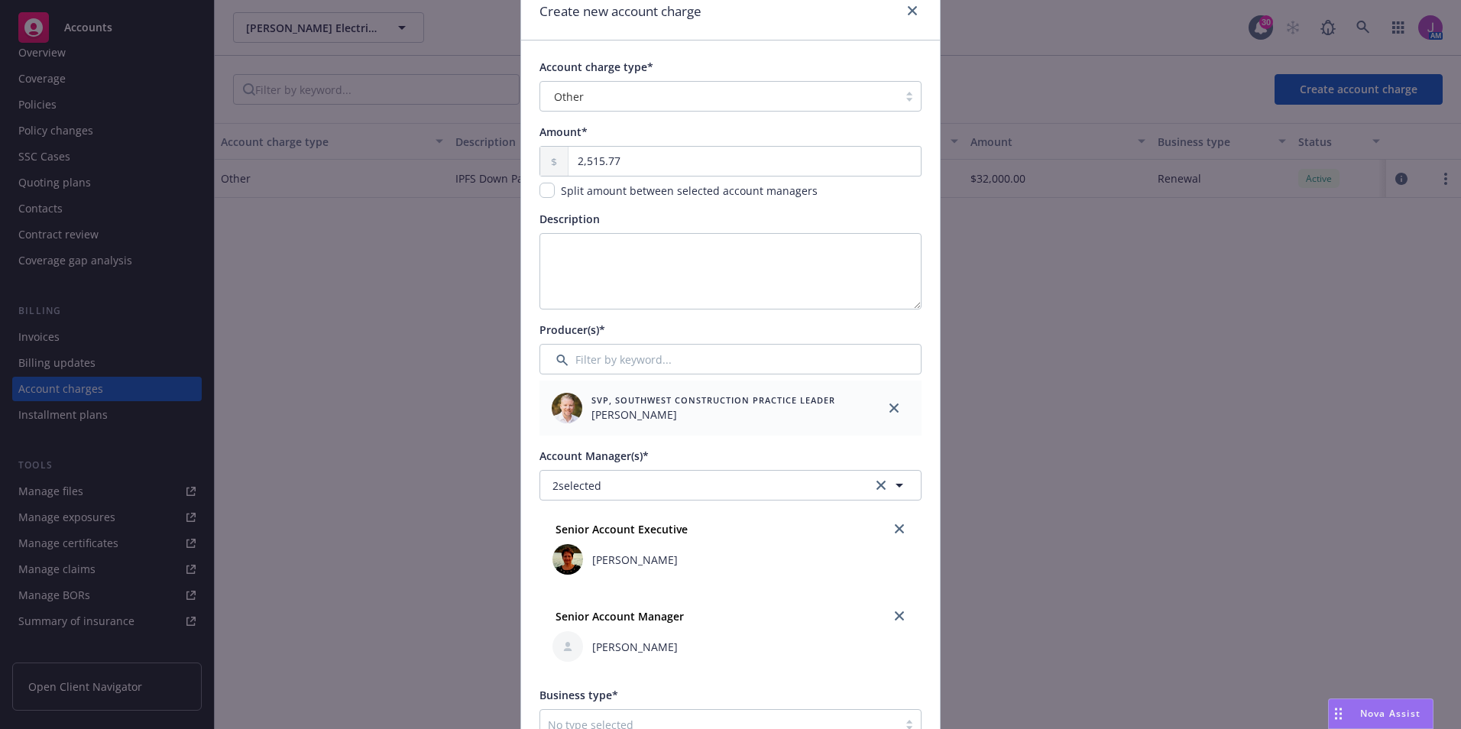
scroll to position [153, 0]
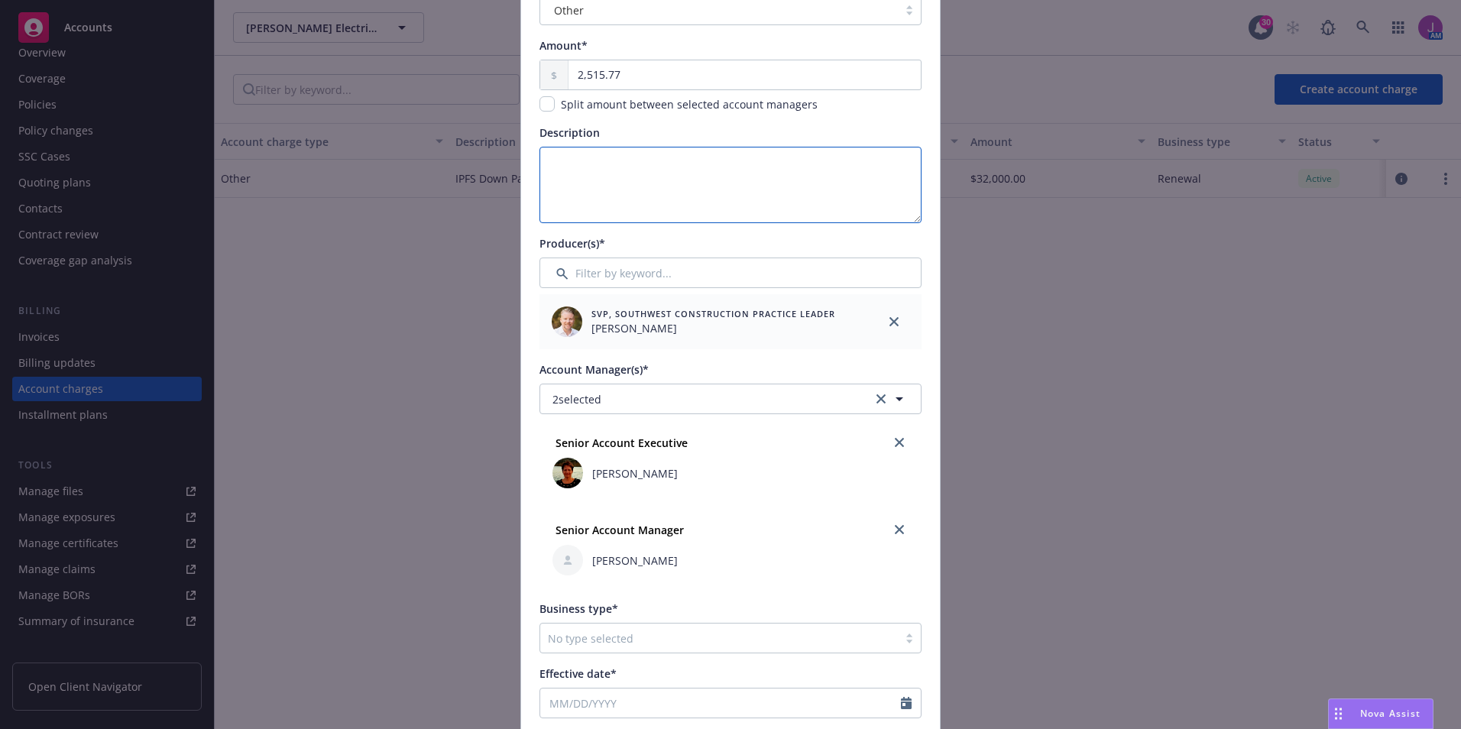
click at [614, 171] on textarea "Description" at bounding box center [730, 185] width 382 height 76
paste textarea "IPFS Down Payment for Finance Agreement for the GL&XS"
drag, startPoint x: 564, startPoint y: 164, endPoint x: 497, endPoint y: 152, distance: 69.1
click at [506, 154] on div "Create new account charge Account charge type* Other Amount* 2,515.77 Split amo…" at bounding box center [730, 364] width 1461 height 729
drag, startPoint x: 819, startPoint y: 164, endPoint x: 869, endPoint y: 161, distance: 50.5
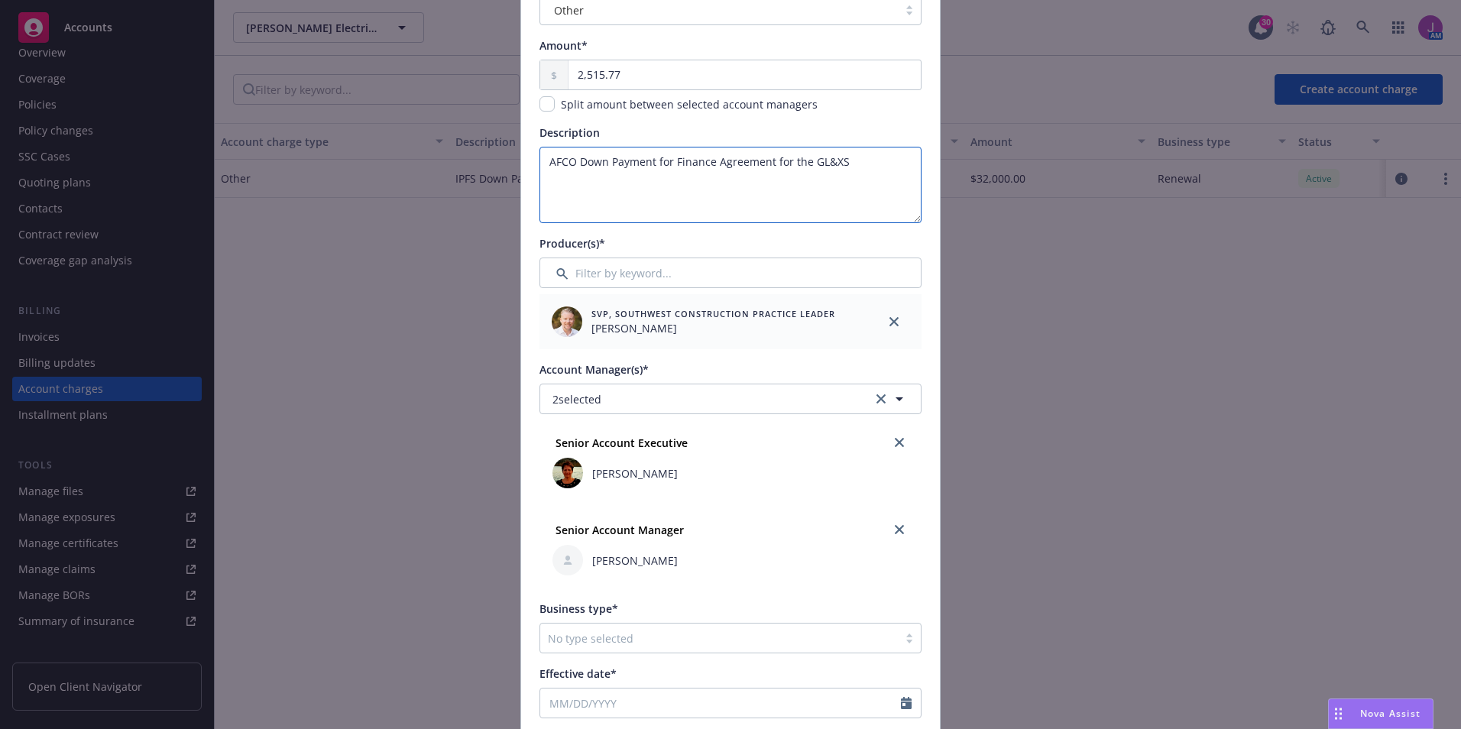
click at [869, 161] on textarea "AFCO Down Payment for Finance Agreement for the GL&XS" at bounding box center [730, 185] width 382 height 76
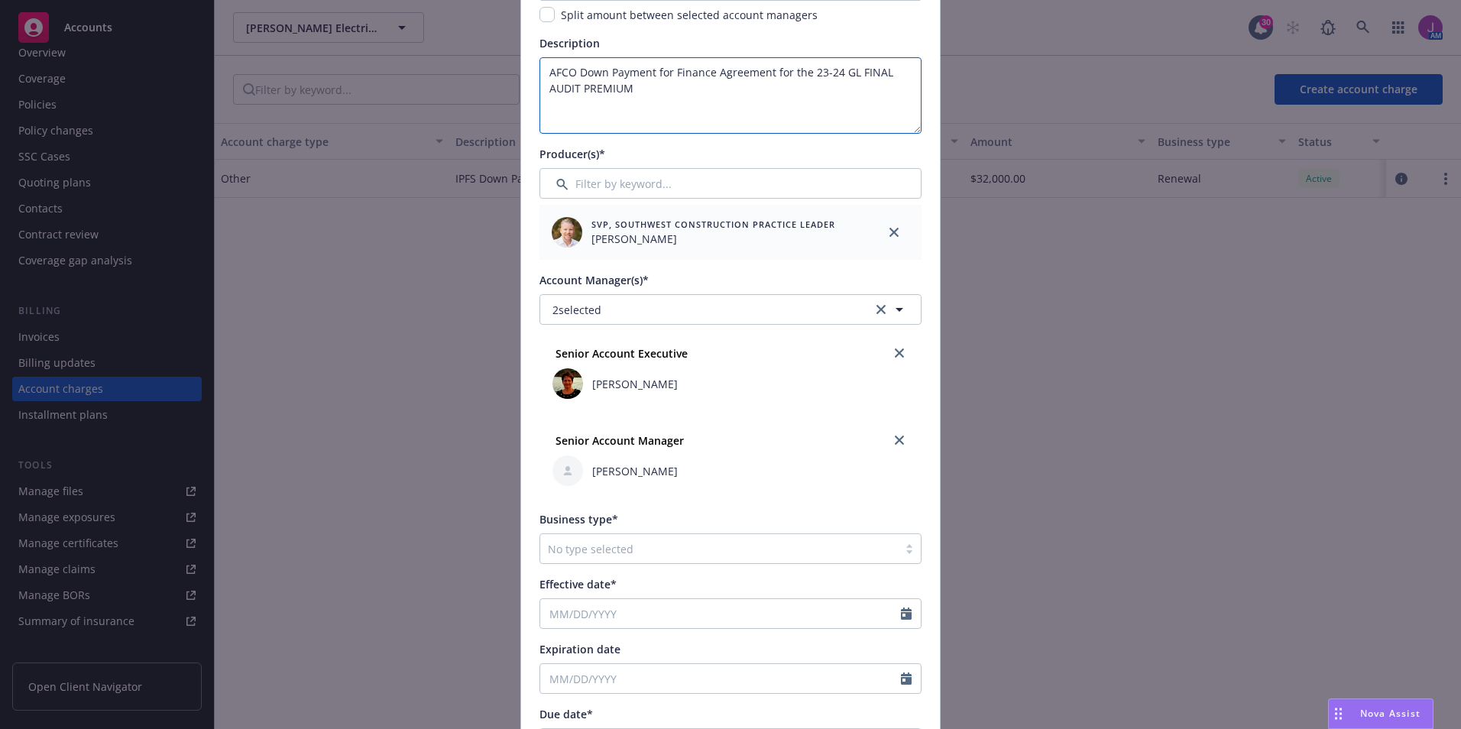
scroll to position [382, 0]
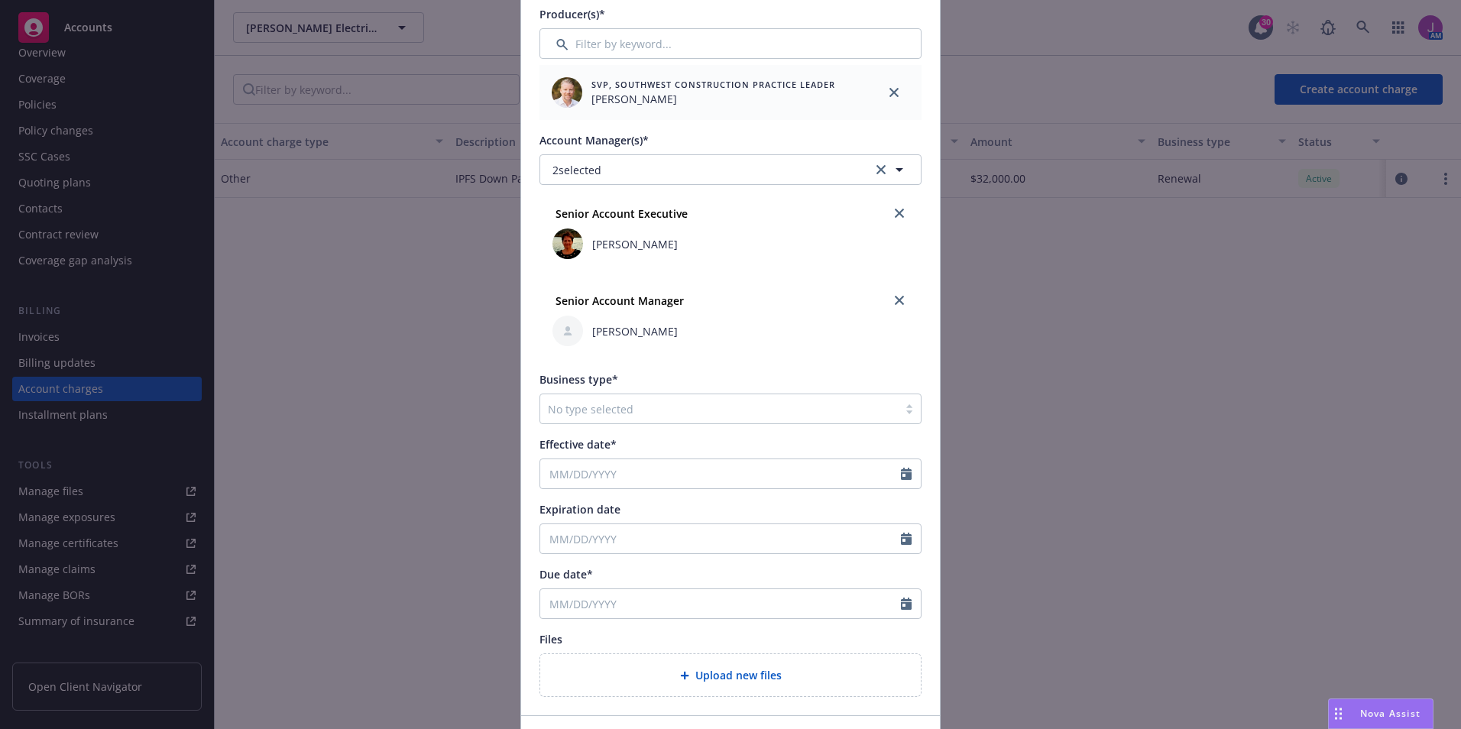
type textarea "AFCO Down Payment for Finance Agreement for the 23-24 GL FINAL AUDIT PREMIUM"
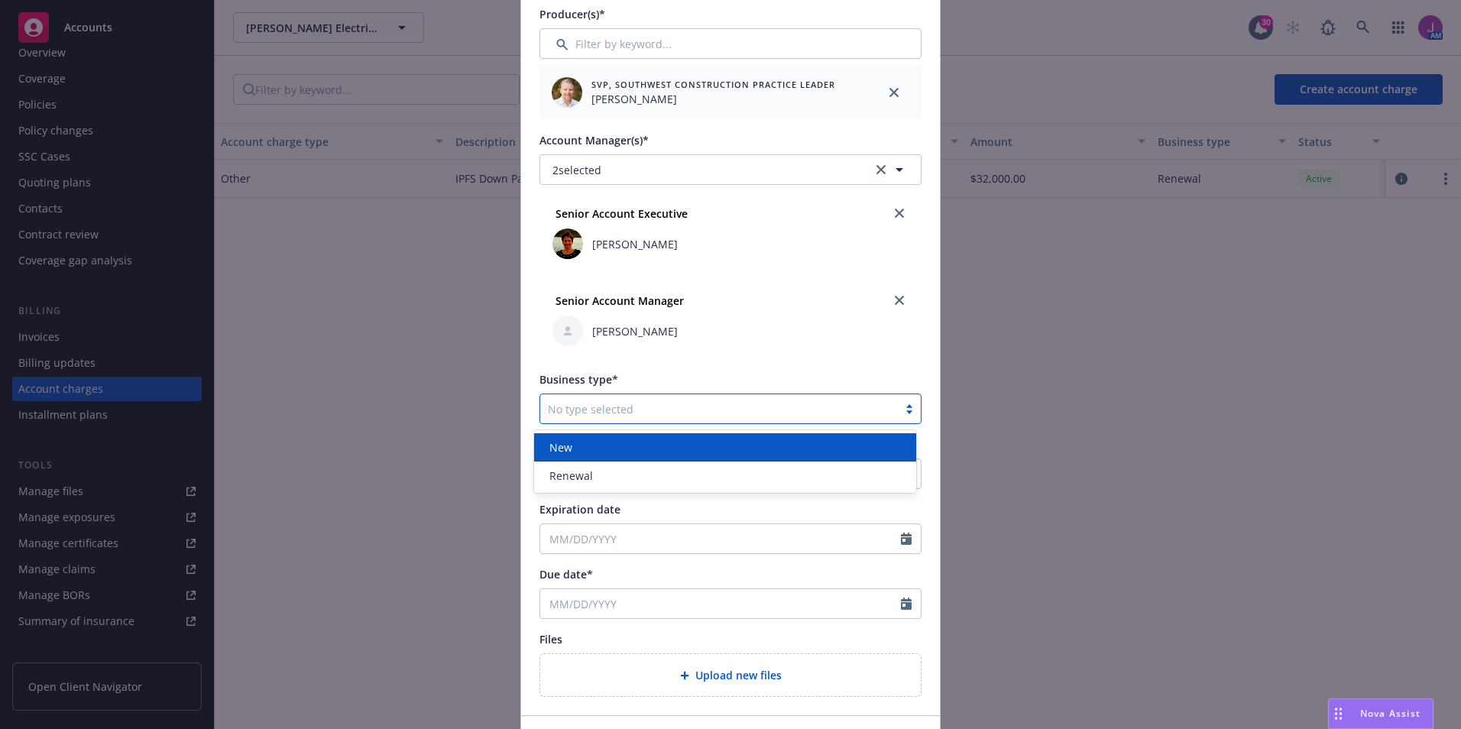
click at [637, 411] on div at bounding box center [719, 409] width 342 height 18
click at [1024, 335] on div "Create new account charge Account charge type* Other Amount* 2,515.77 Split amo…" at bounding box center [730, 364] width 1461 height 729
click at [604, 408] on div at bounding box center [719, 409] width 342 height 18
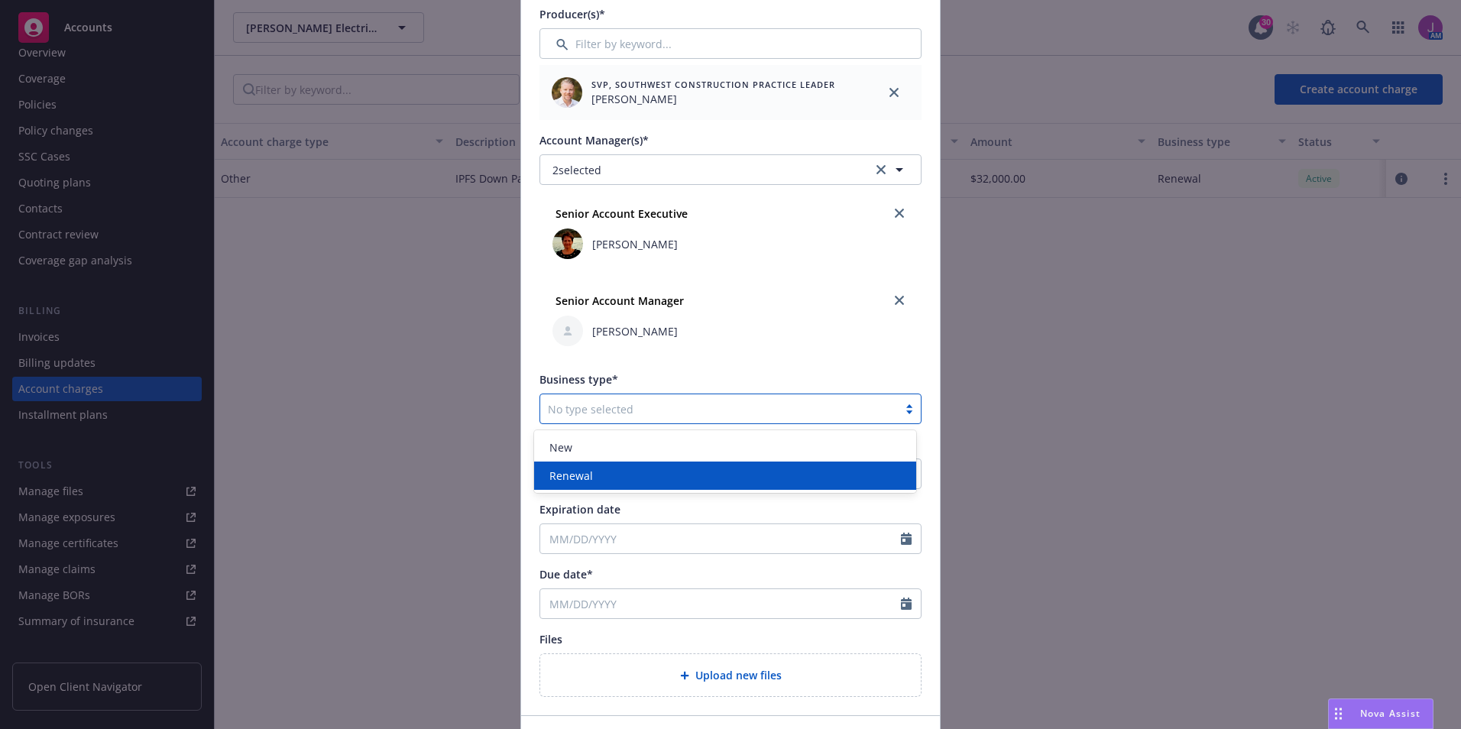
click at [604, 480] on div "Renewal" at bounding box center [725, 475] width 364 height 16
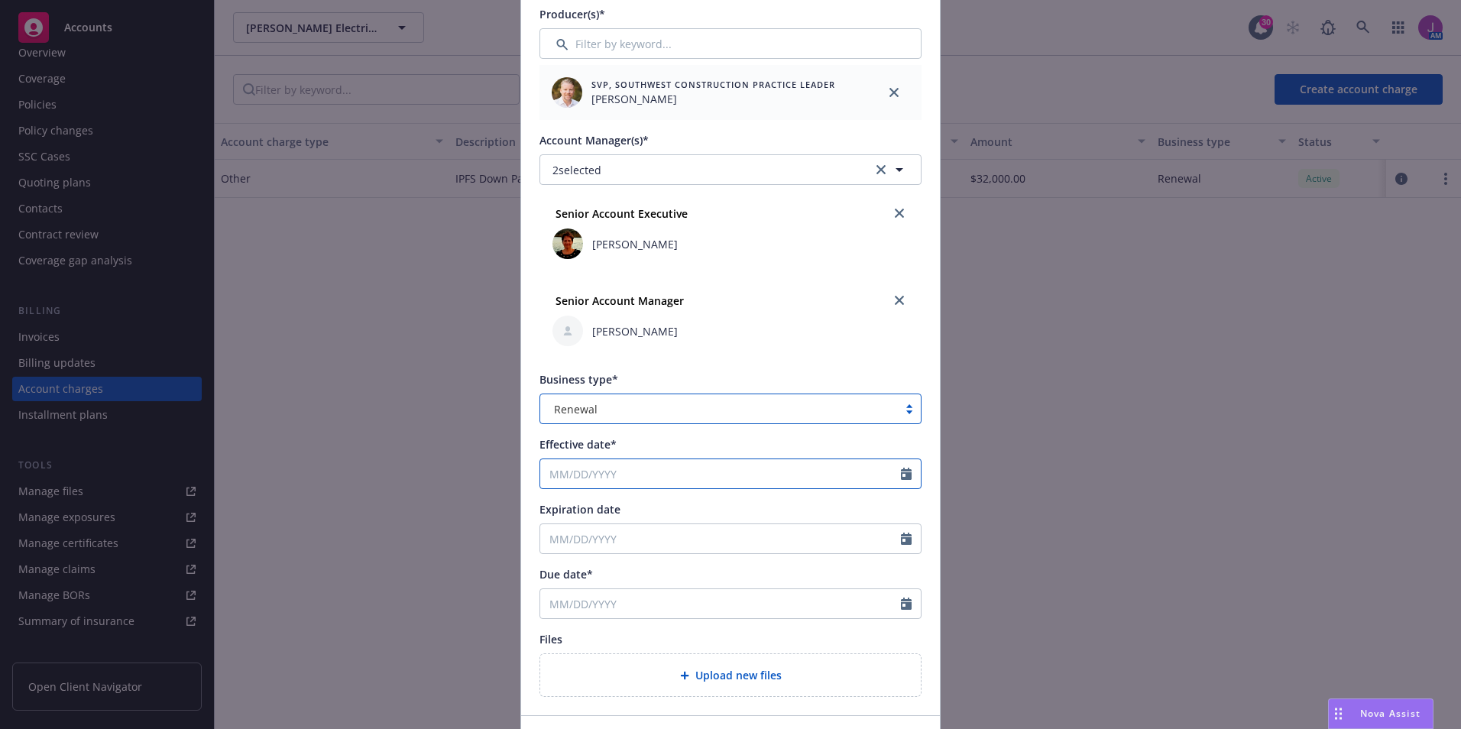
select select "8"
click at [611, 477] on input "Effective date*" at bounding box center [720, 473] width 361 height 29
type input "09/14/2023"
type input "09/14/2024"
click at [792, 500] on div "Account charge type* Other Amount* 2,515.77 Split amount between selected accou…" at bounding box center [730, 219] width 382 height 953
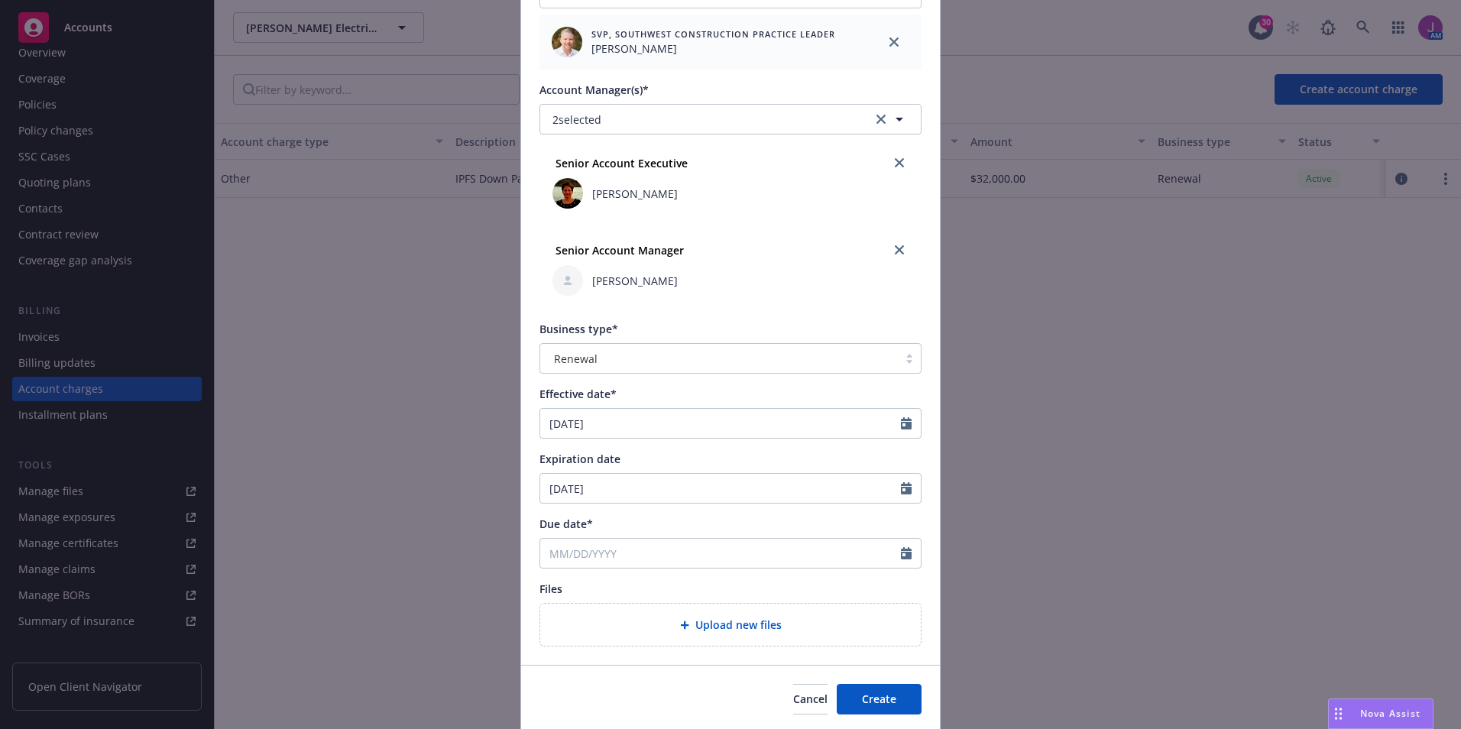
scroll to position [486, 0]
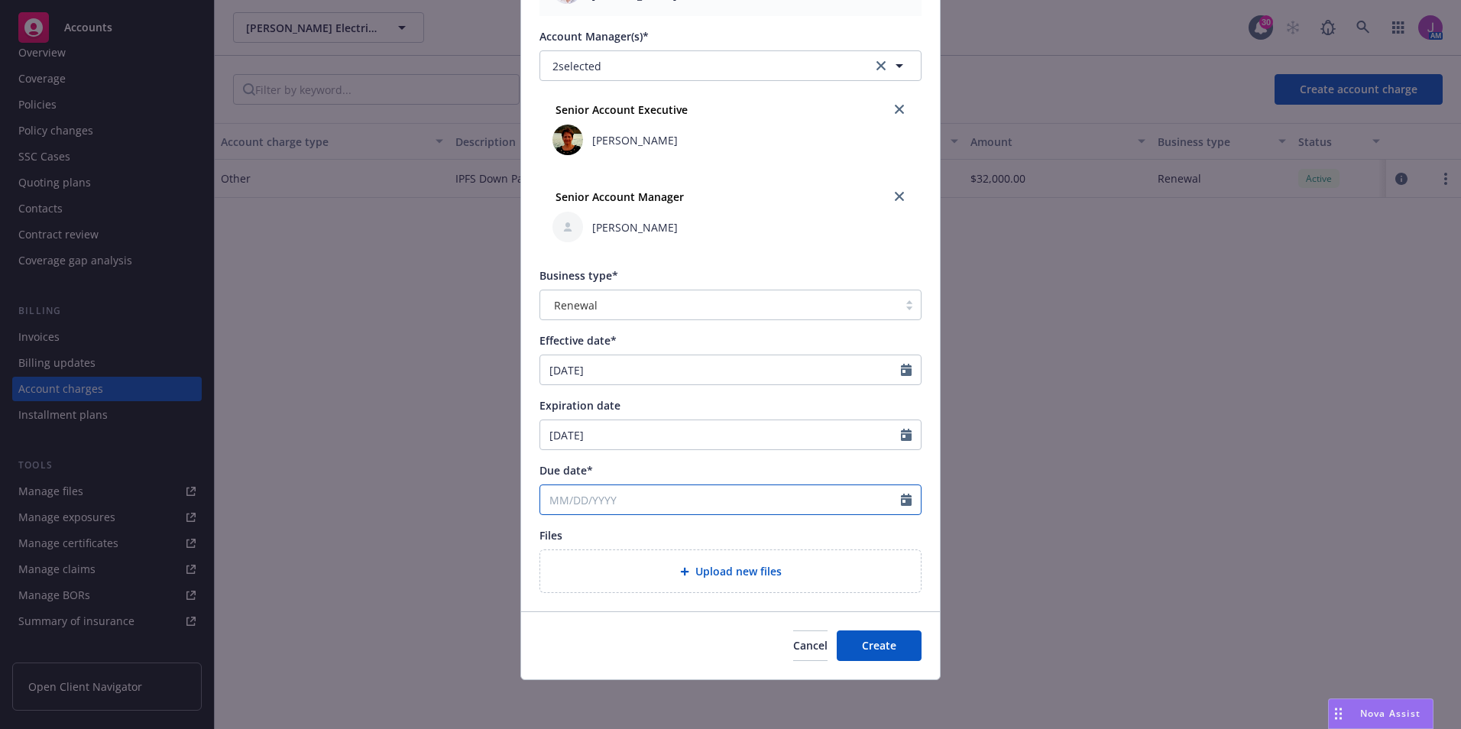
click at [559, 499] on input "Due date*" at bounding box center [720, 499] width 361 height 29
select select "8"
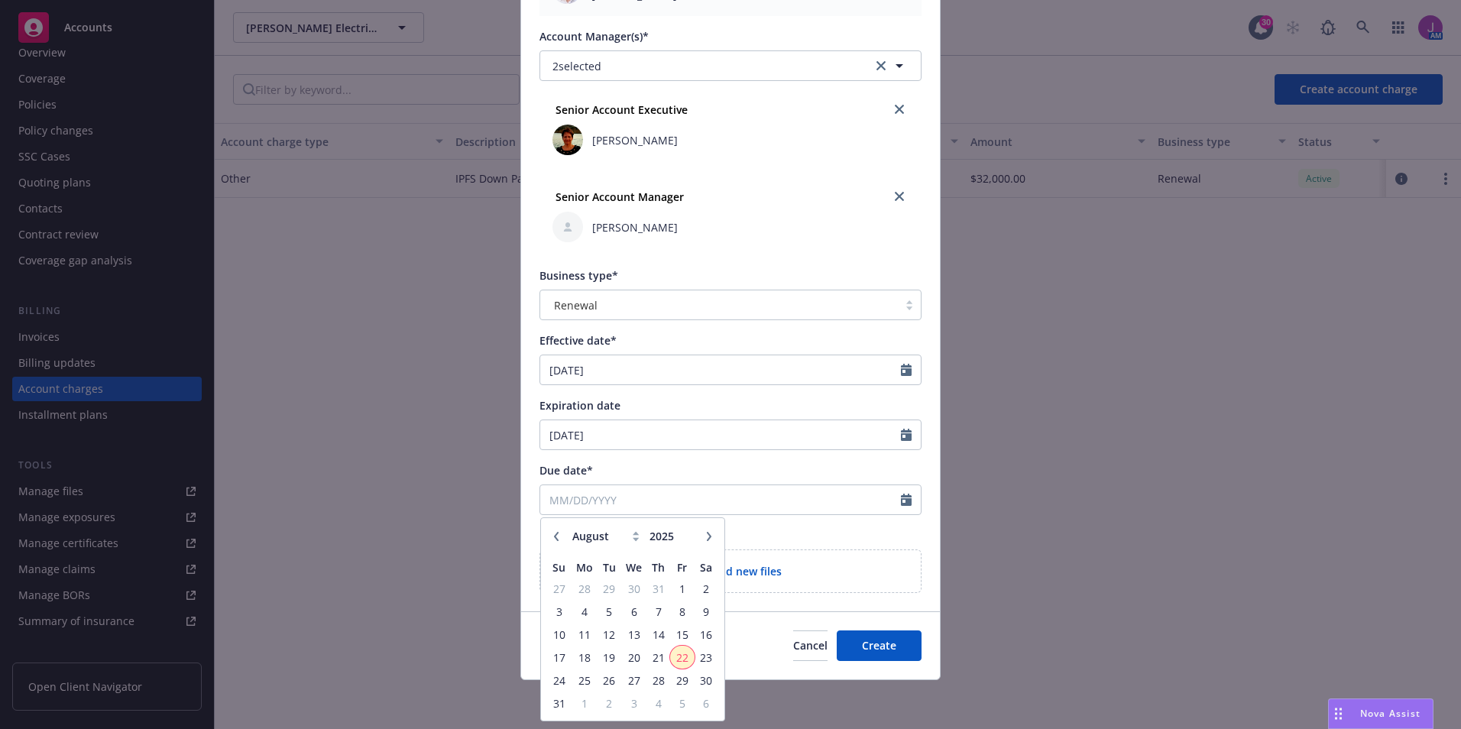
click at [677, 657] on span "22" at bounding box center [681, 657] width 21 height 19
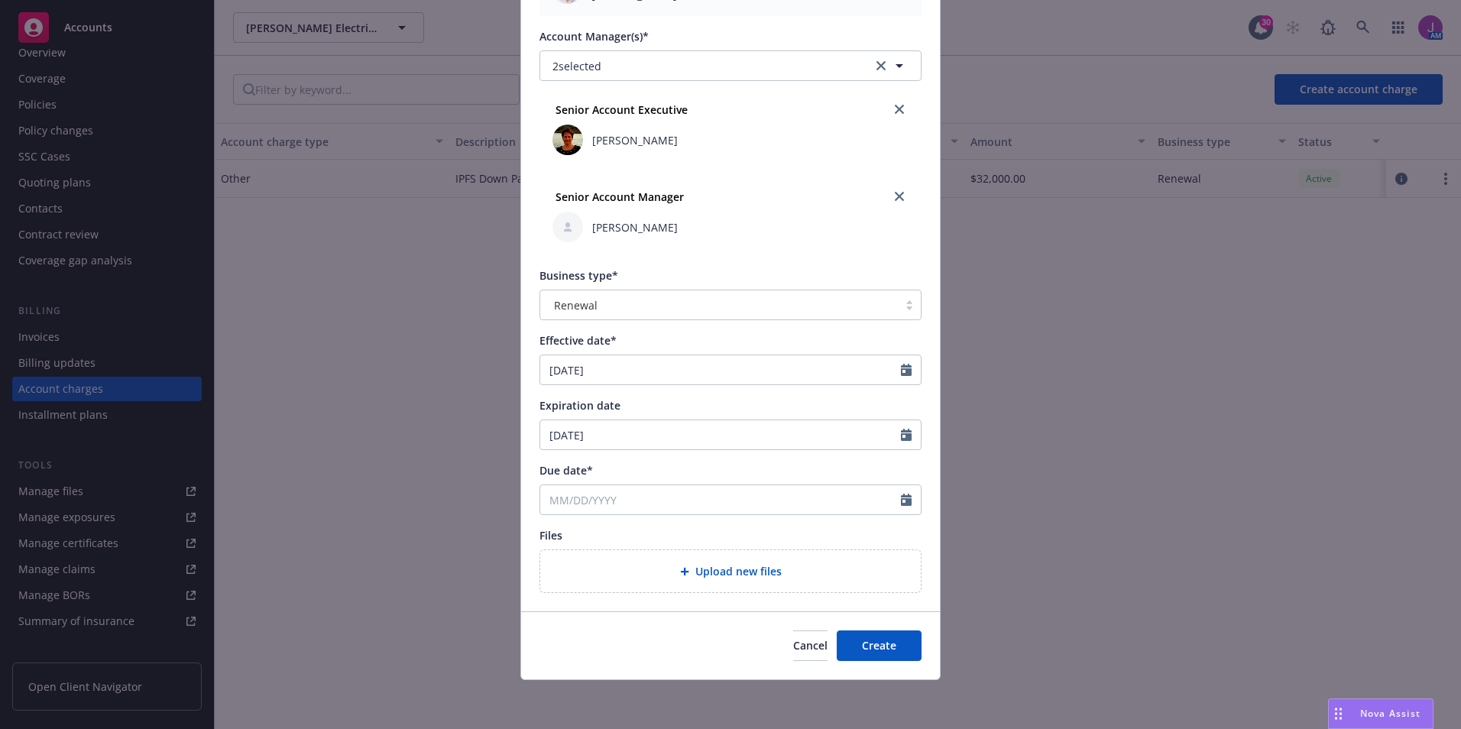
type input "[DATE]"
click at [862, 645] on span "Create" at bounding box center [879, 645] width 34 height 15
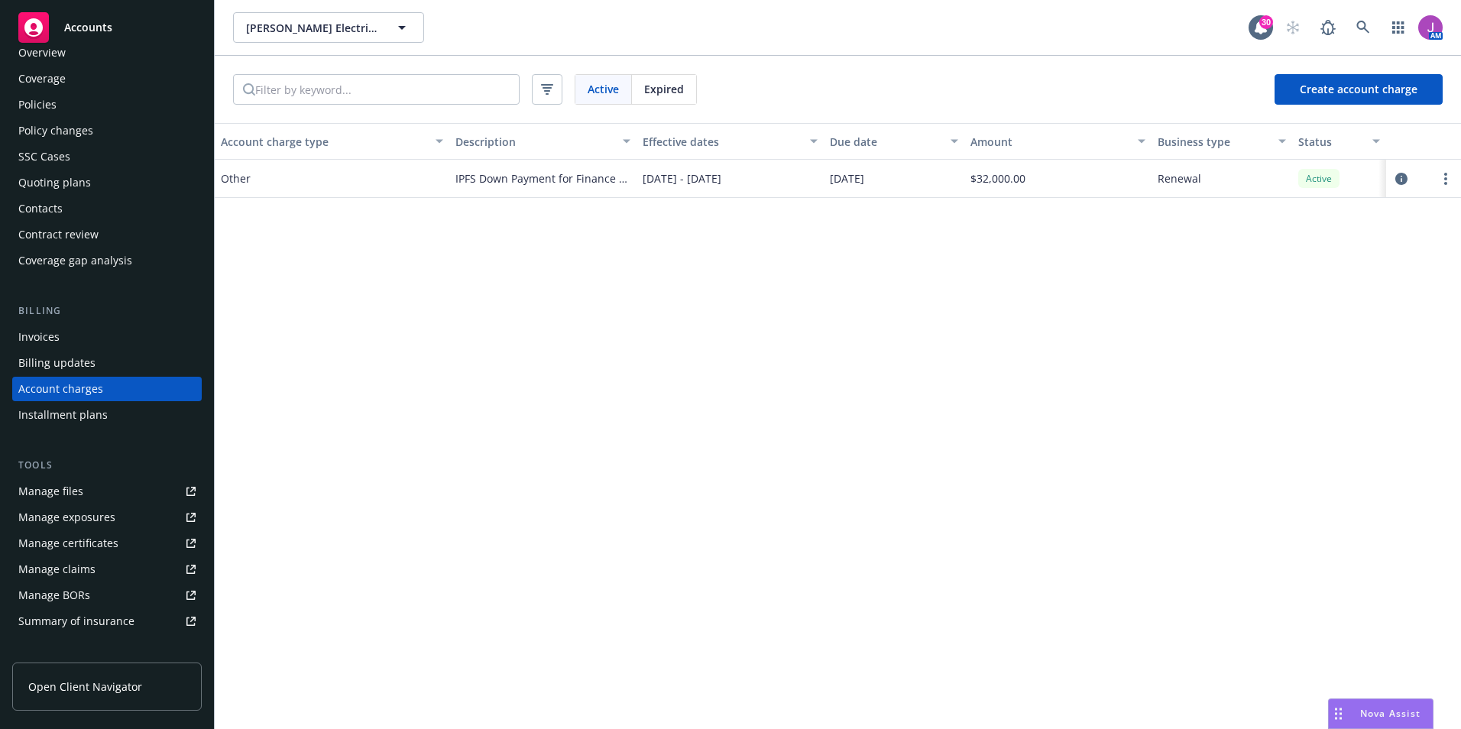
click at [73, 361] on div "Billing updates" at bounding box center [56, 363] width 77 height 24
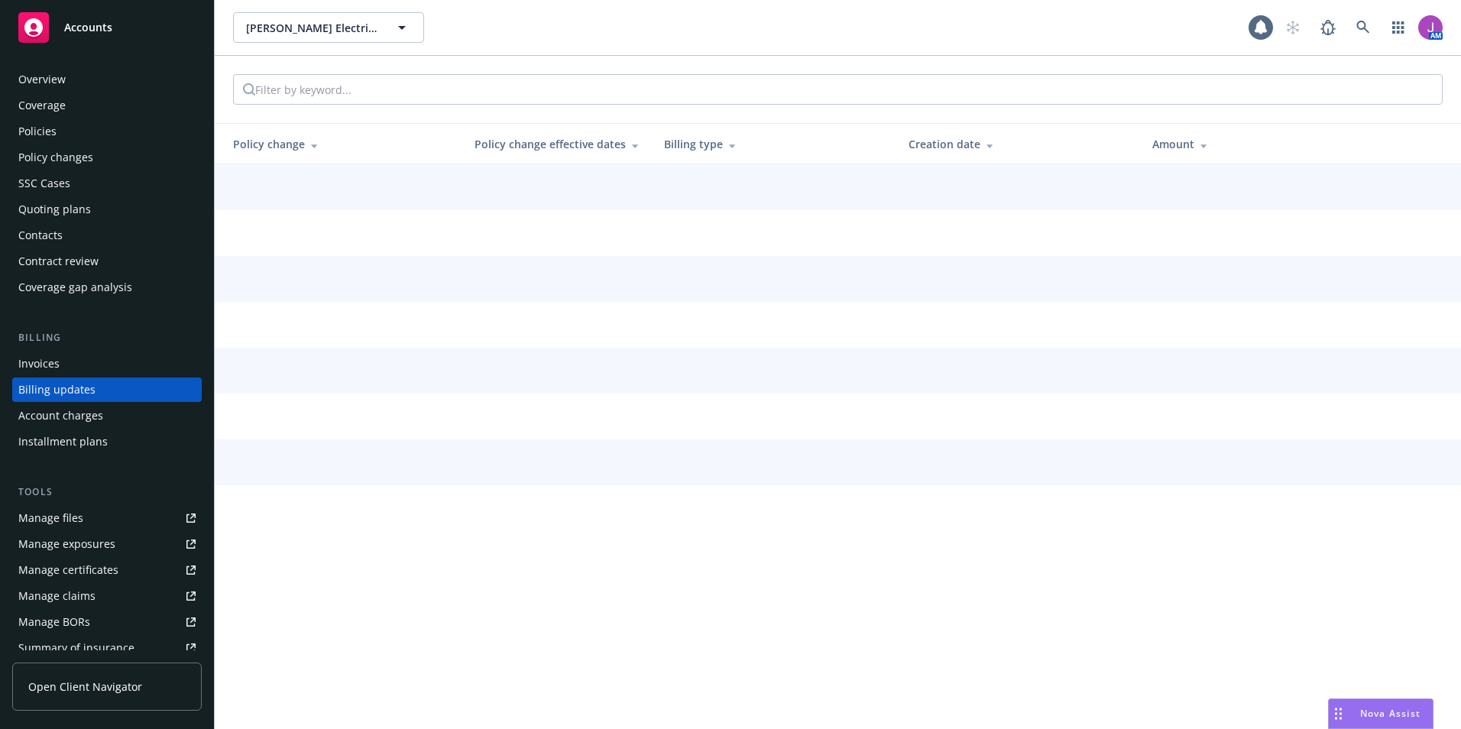
scroll to position [1, 0]
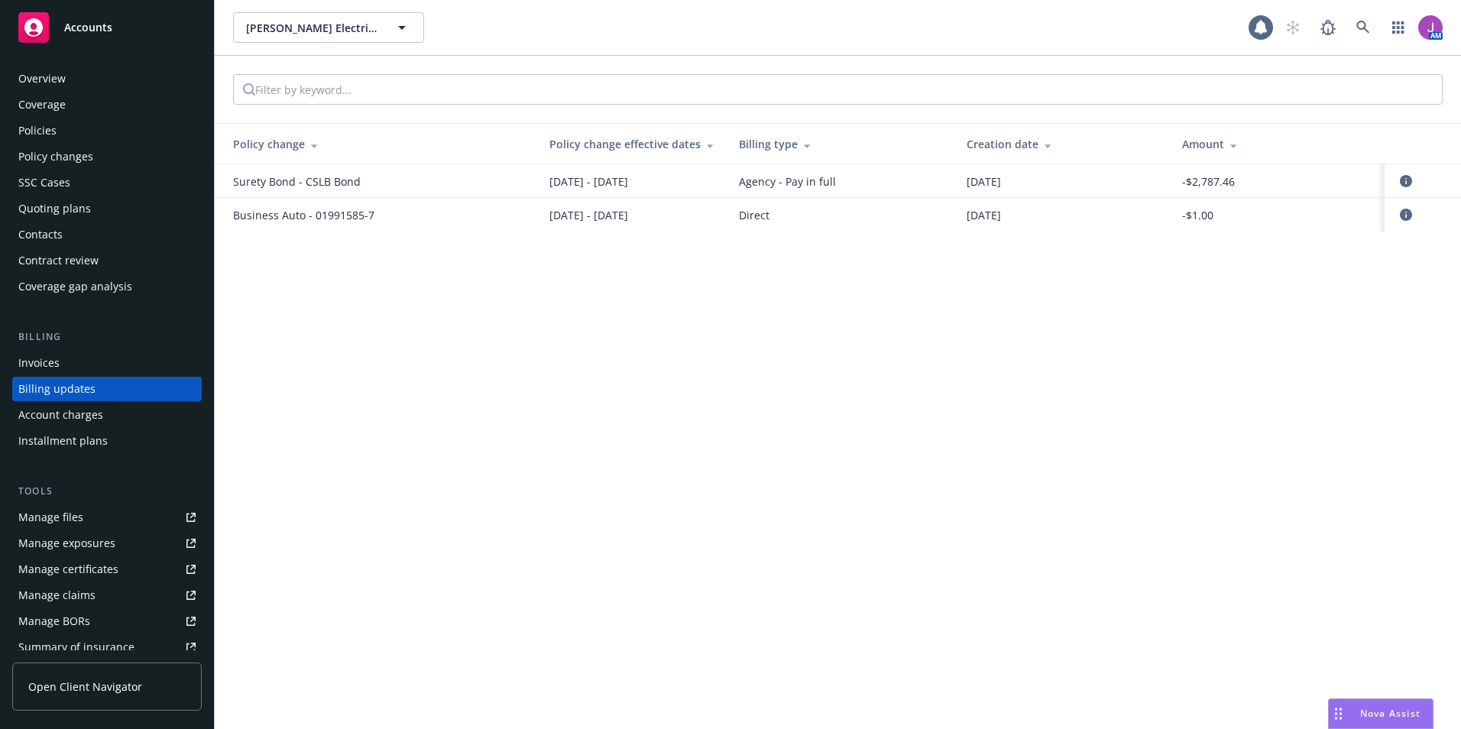
click at [82, 387] on div "Billing updates" at bounding box center [56, 389] width 77 height 24
click at [81, 415] on div "Account charges" at bounding box center [60, 415] width 85 height 24
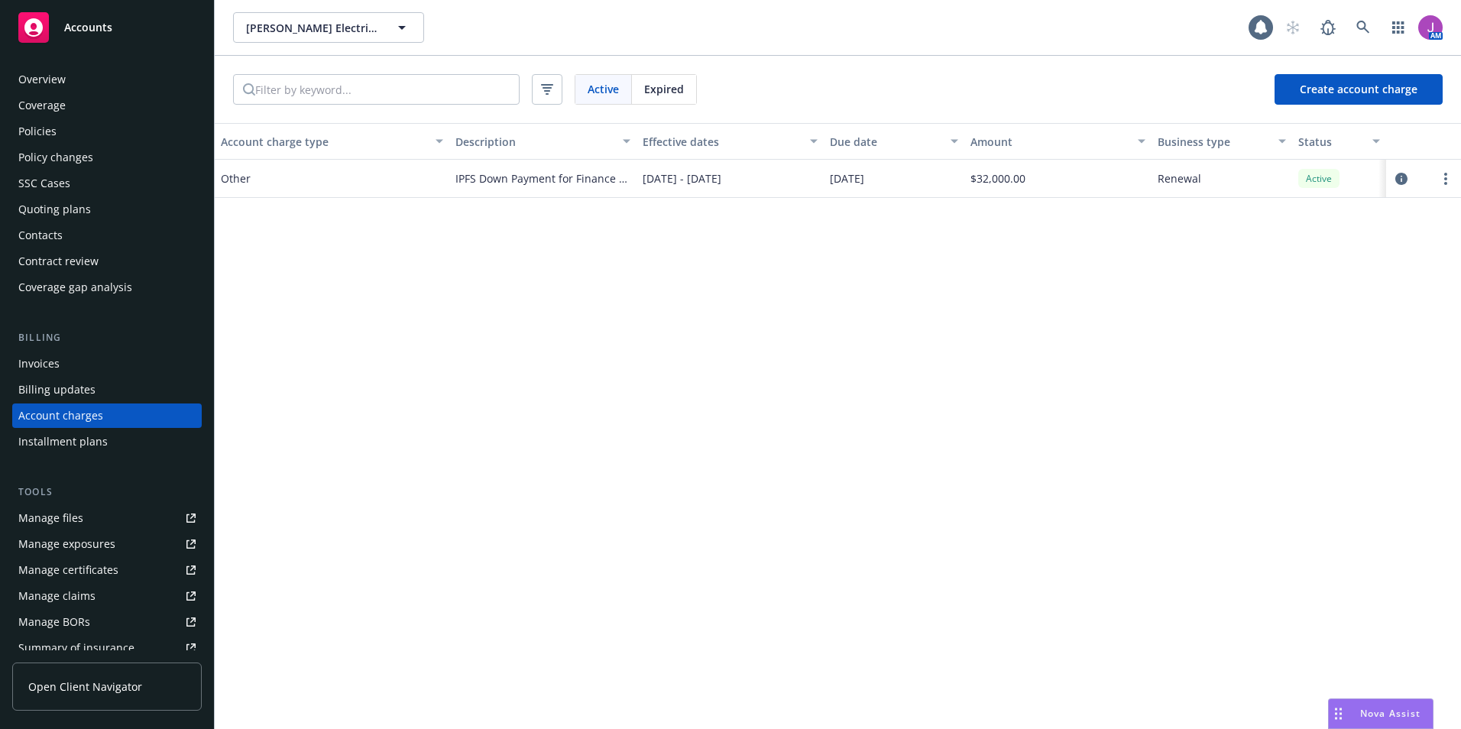
scroll to position [27, 0]
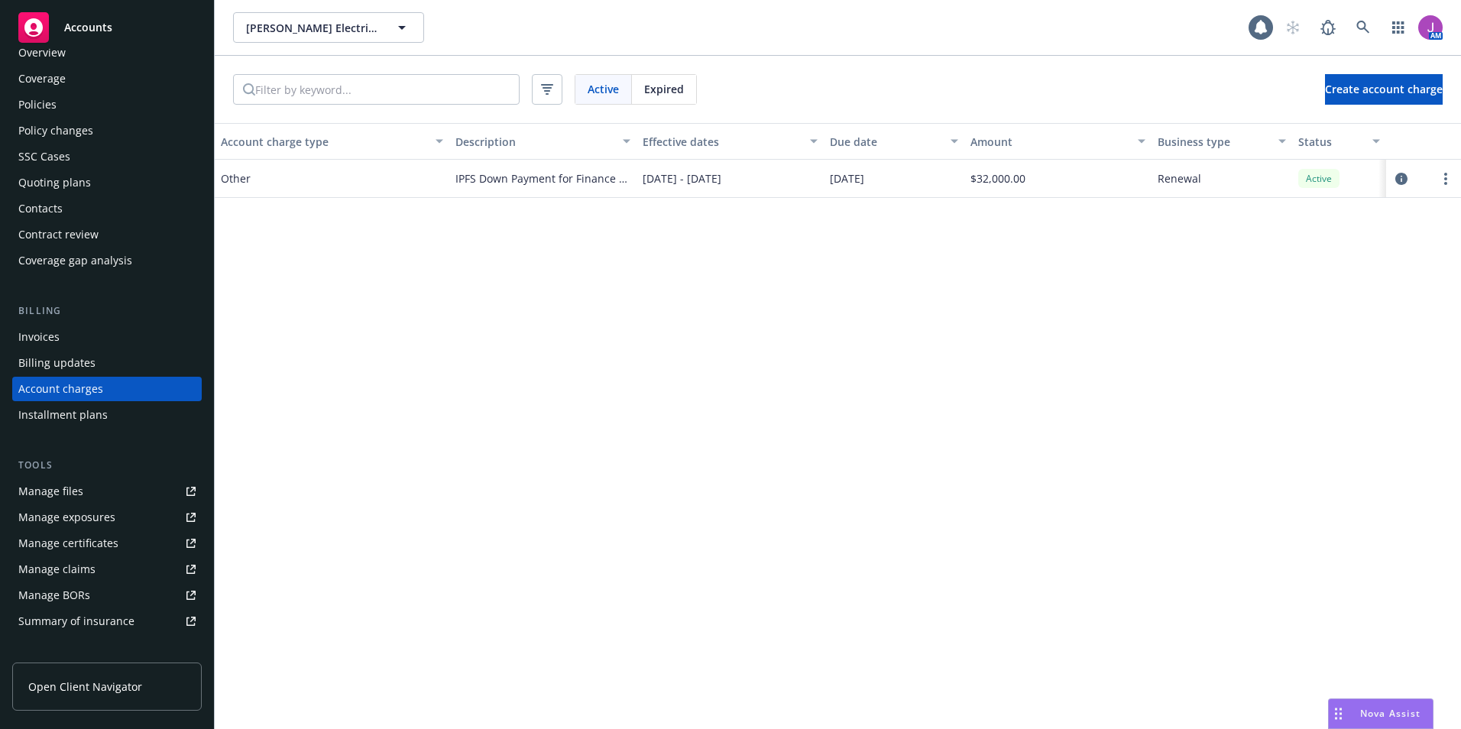
click at [663, 97] on div "Expired" at bounding box center [664, 89] width 64 height 29
click at [67, 130] on div "Policy changes" at bounding box center [55, 130] width 75 height 24
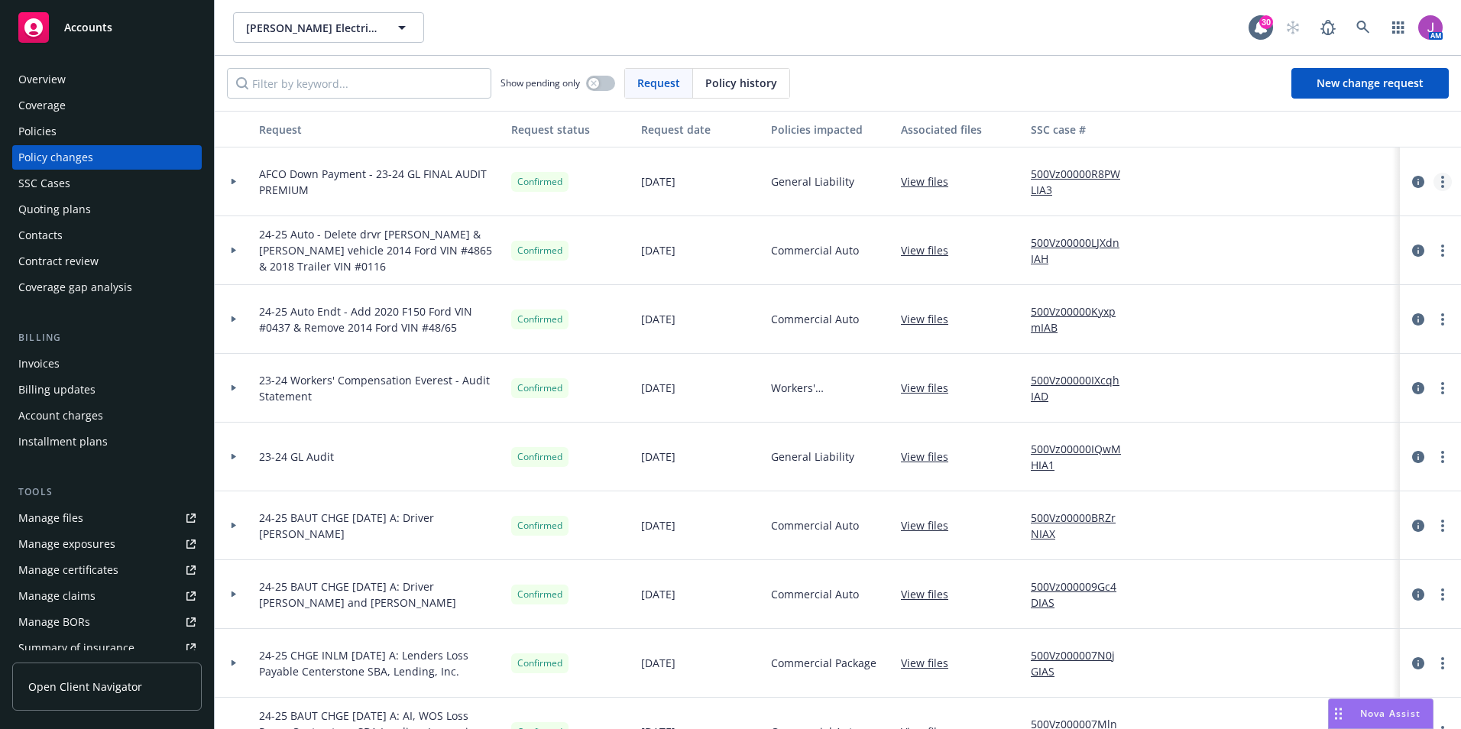
click at [1435, 185] on link "more" at bounding box center [1442, 182] width 18 height 18
click at [1275, 236] on link "Edit request summary" at bounding box center [1308, 243] width 262 height 31
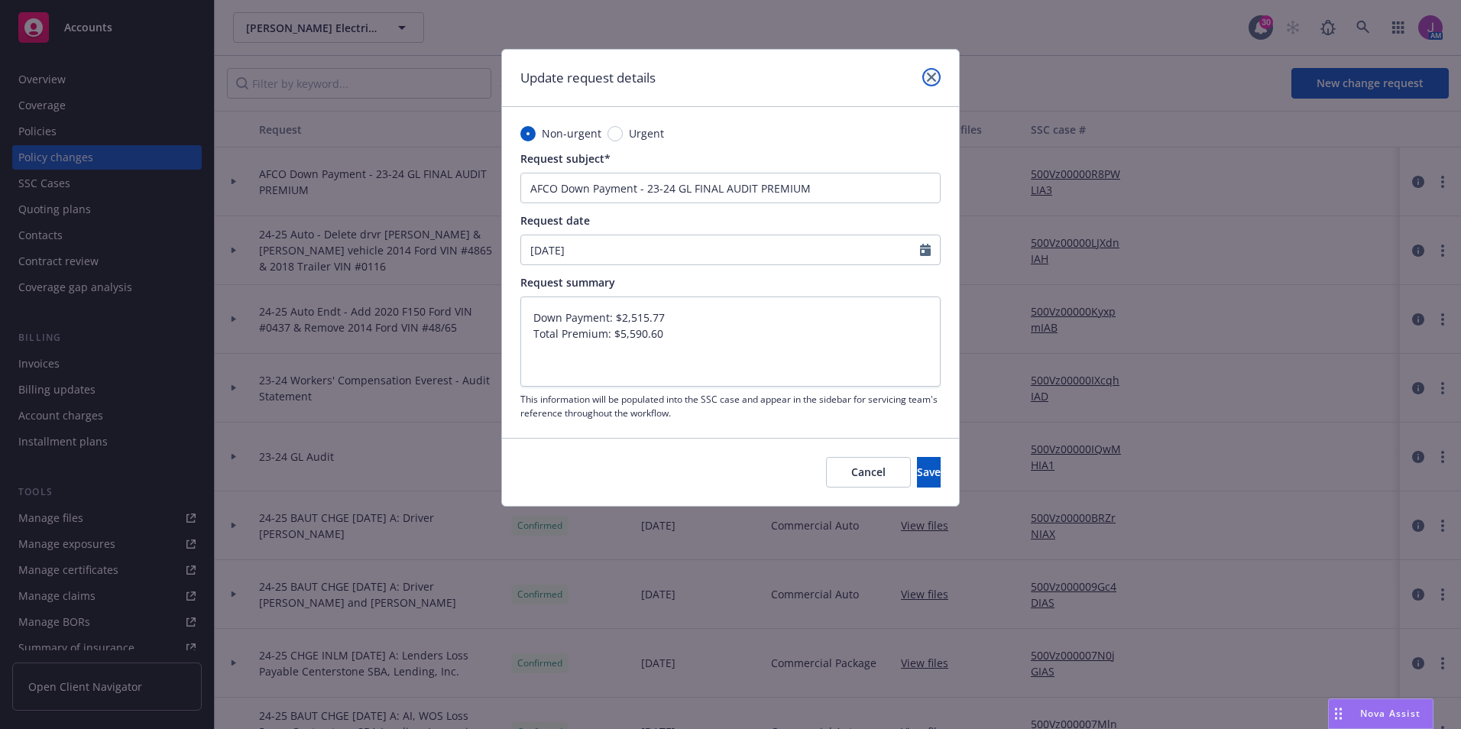
click at [935, 77] on icon "close" at bounding box center [931, 77] width 9 height 9
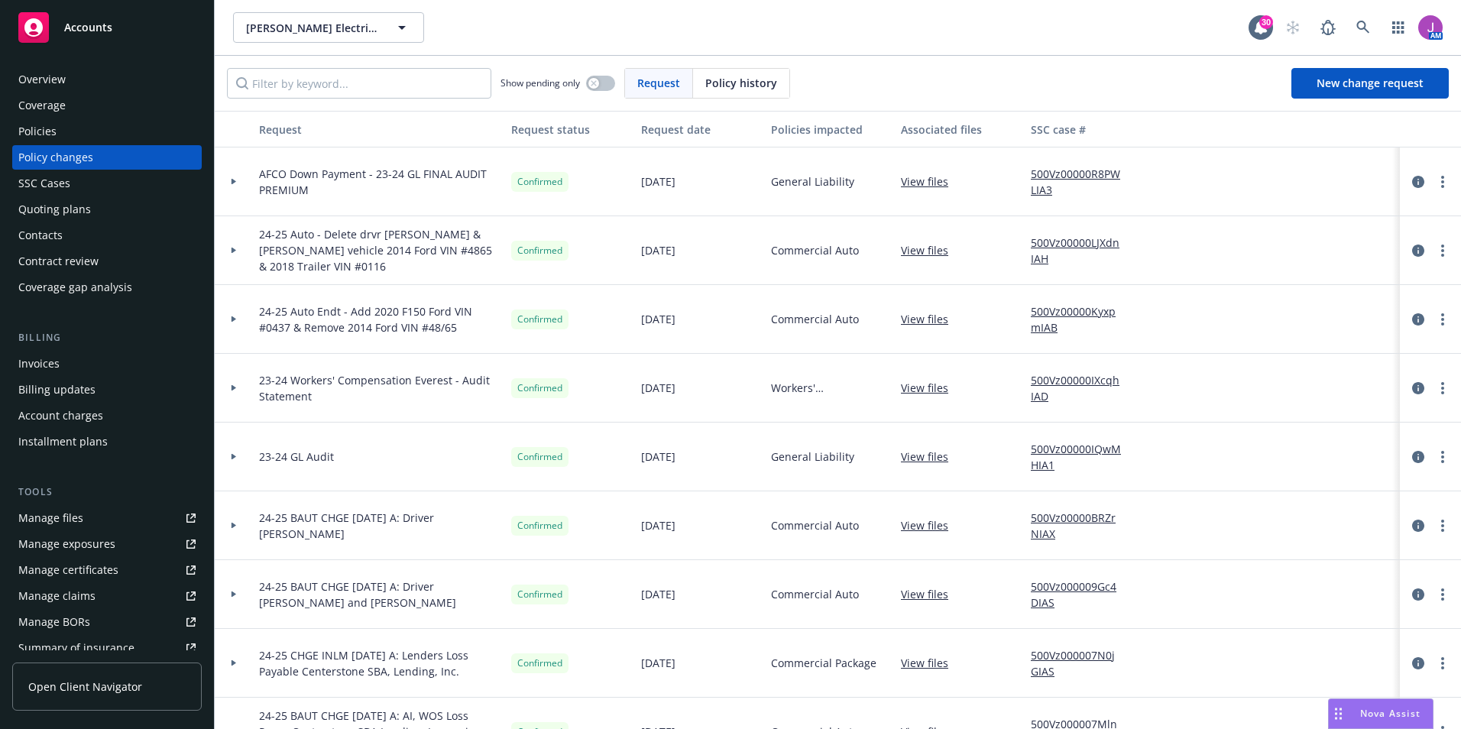
click at [1407, 192] on div at bounding box center [1429, 181] width 61 height 69
click at [1412, 183] on icon "circleInformation" at bounding box center [1418, 182] width 12 height 12
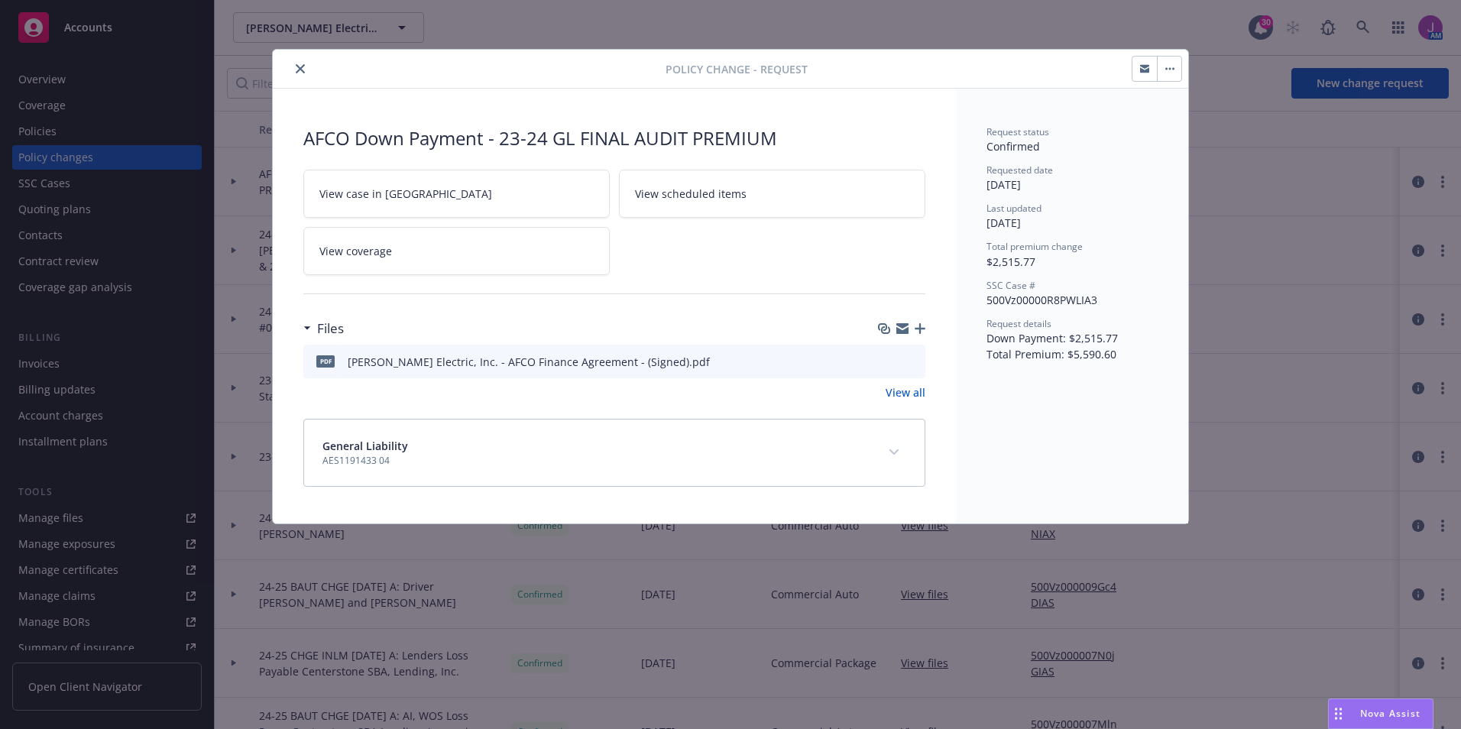
click at [1178, 79] on button "button" at bounding box center [1168, 69] width 24 height 24
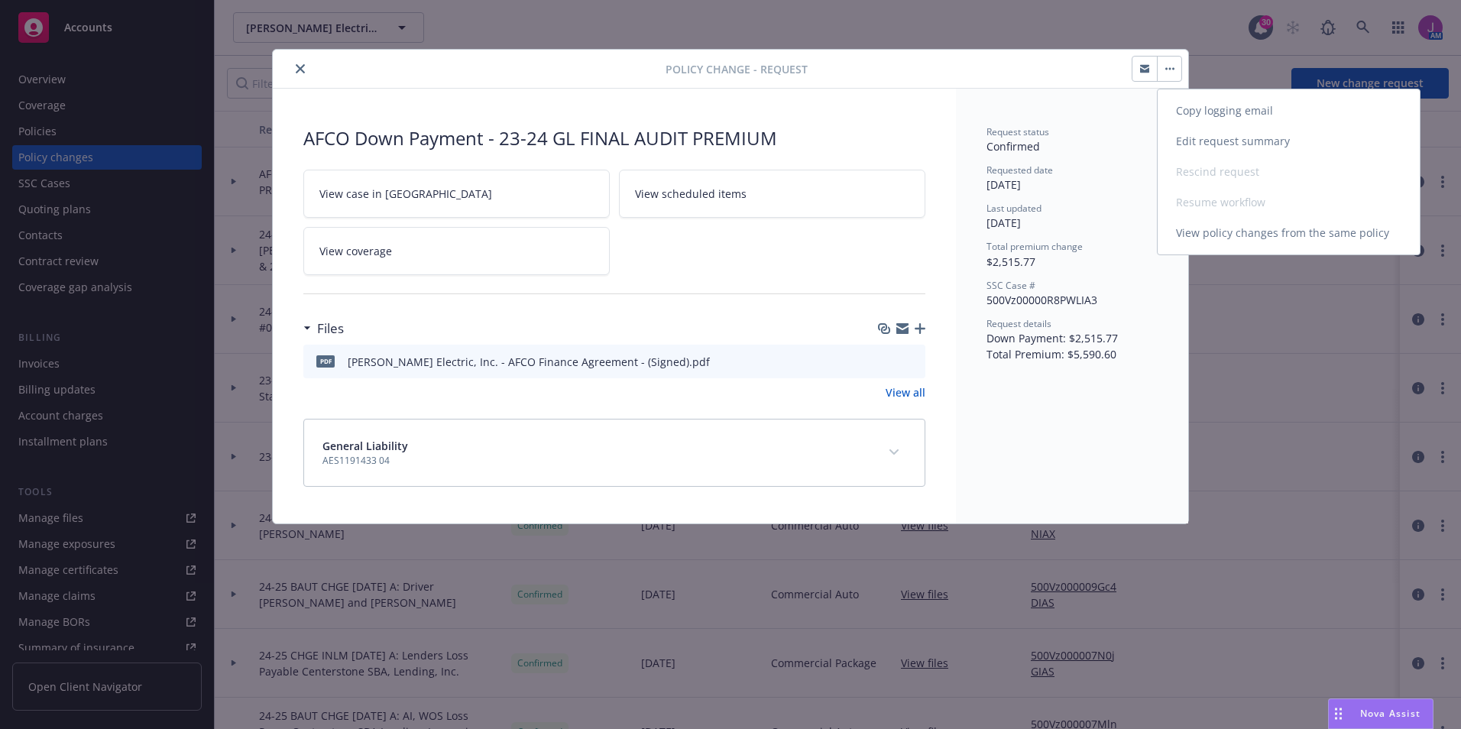
click at [1202, 139] on link "Edit request summary" at bounding box center [1288, 141] width 262 height 31
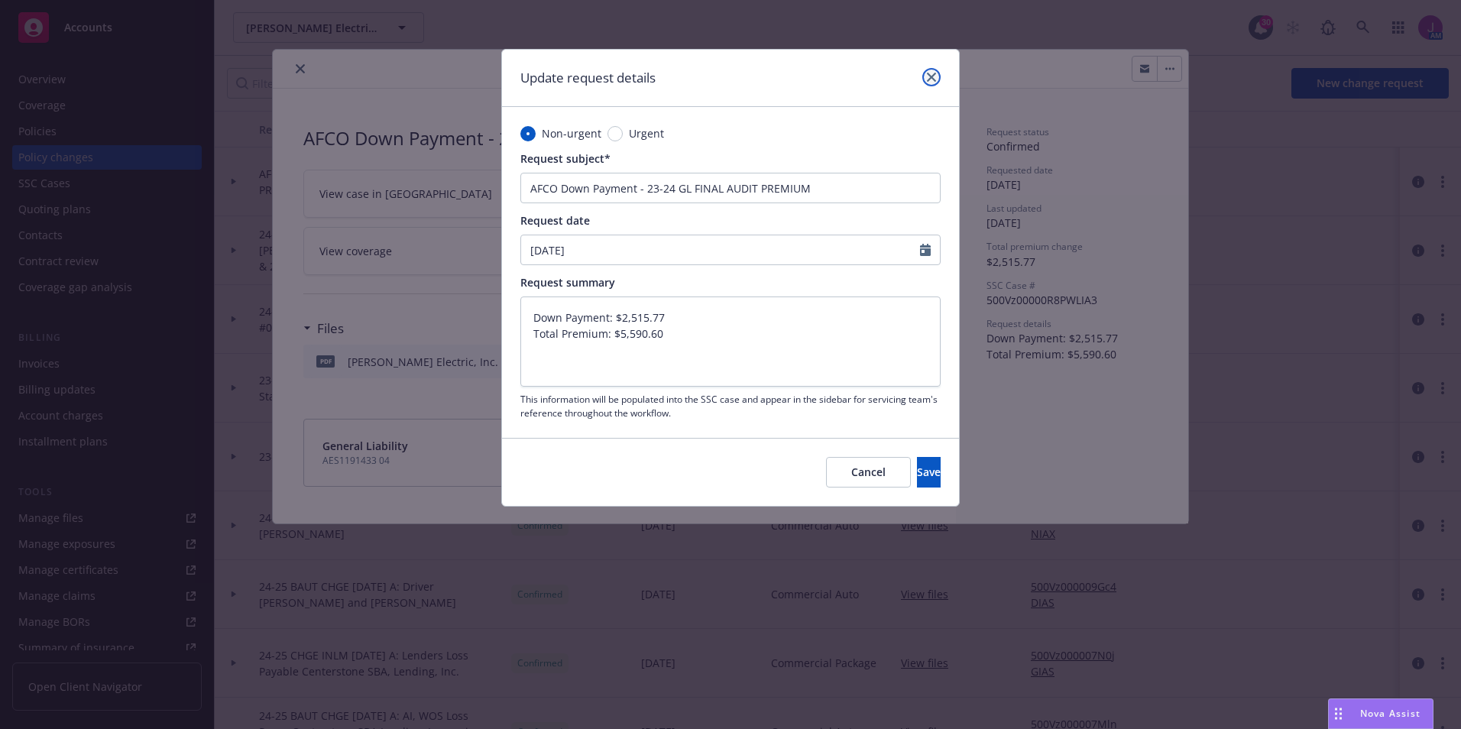
click at [933, 83] on link "close" at bounding box center [931, 77] width 18 height 18
type textarea "x"
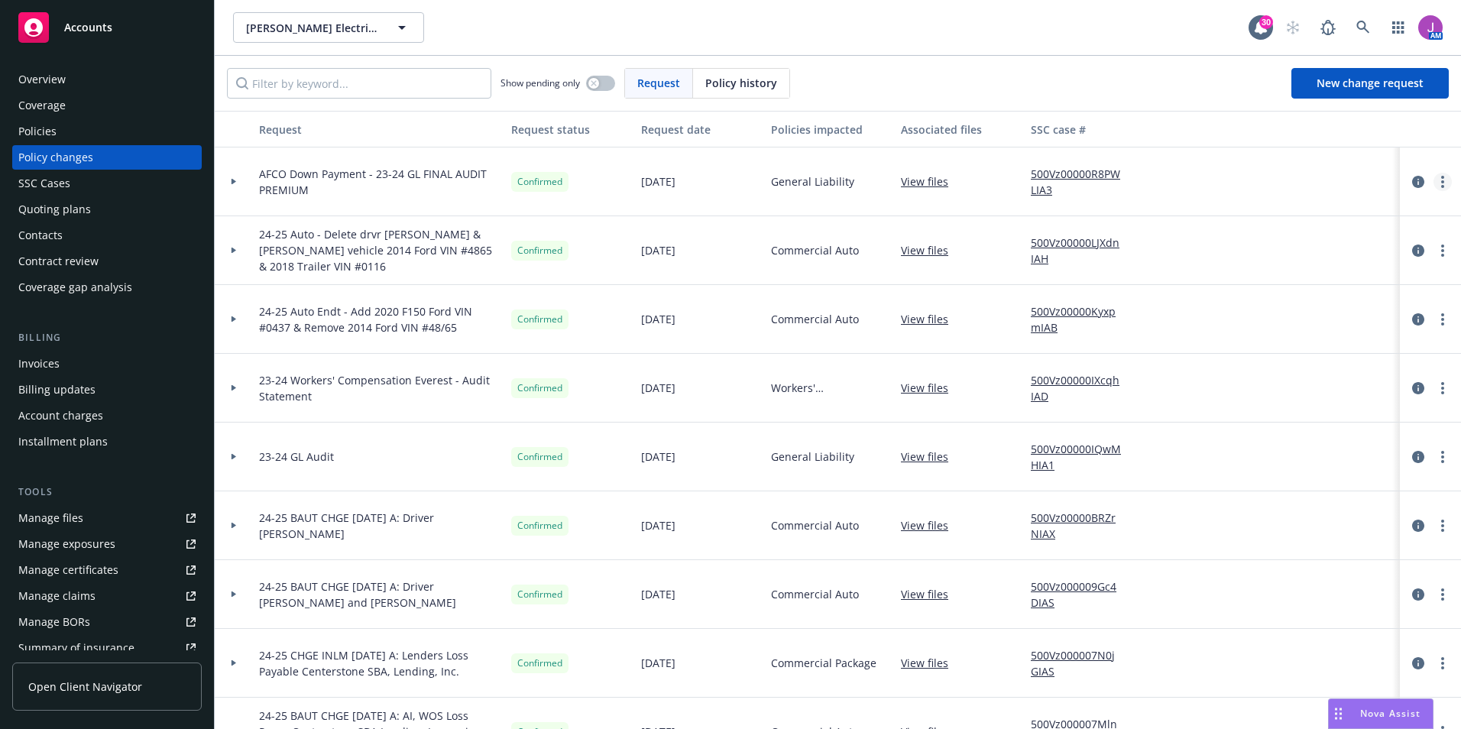
click at [1434, 176] on link "more" at bounding box center [1442, 182] width 18 height 18
click at [1412, 182] on icon "circleInformation" at bounding box center [1418, 182] width 12 height 12
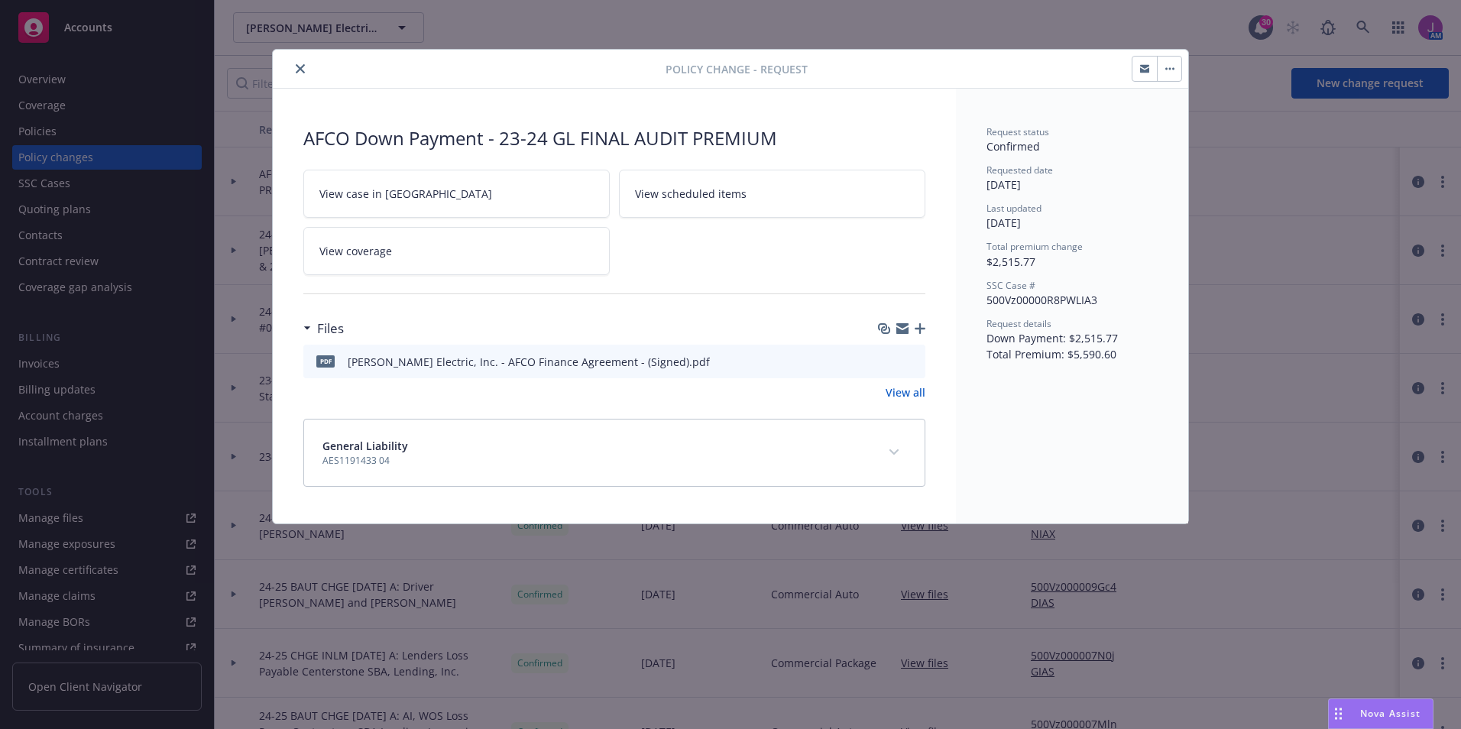
click at [1168, 74] on button "button" at bounding box center [1168, 69] width 24 height 24
click at [970, 209] on div "Request status Confirmed Requested date 08/22/2025 Last updated 08/22/2025 Tota…" at bounding box center [1072, 306] width 232 height 435
click at [292, 59] on div "Policy change - Request" at bounding box center [730, 69] width 915 height 39
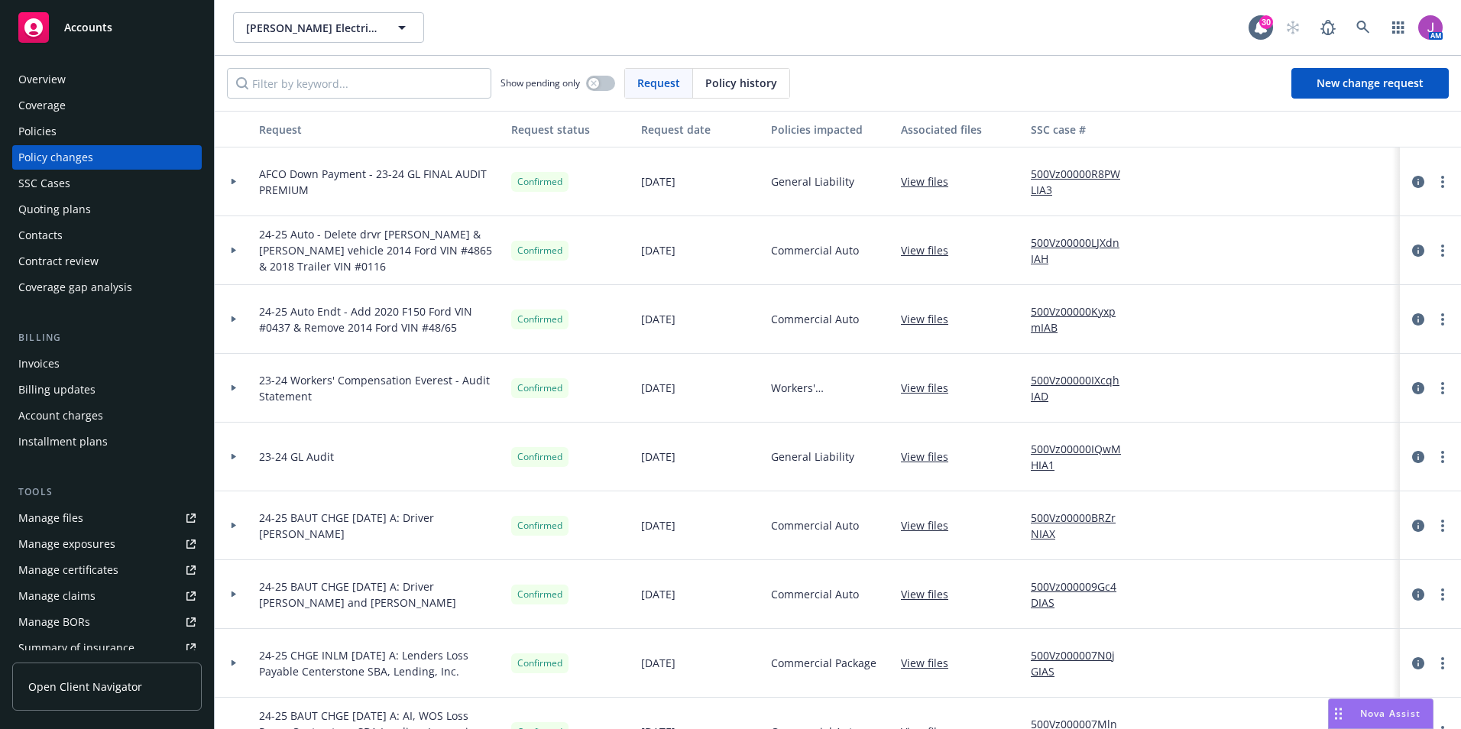
click at [236, 179] on div at bounding box center [234, 181] width 38 height 69
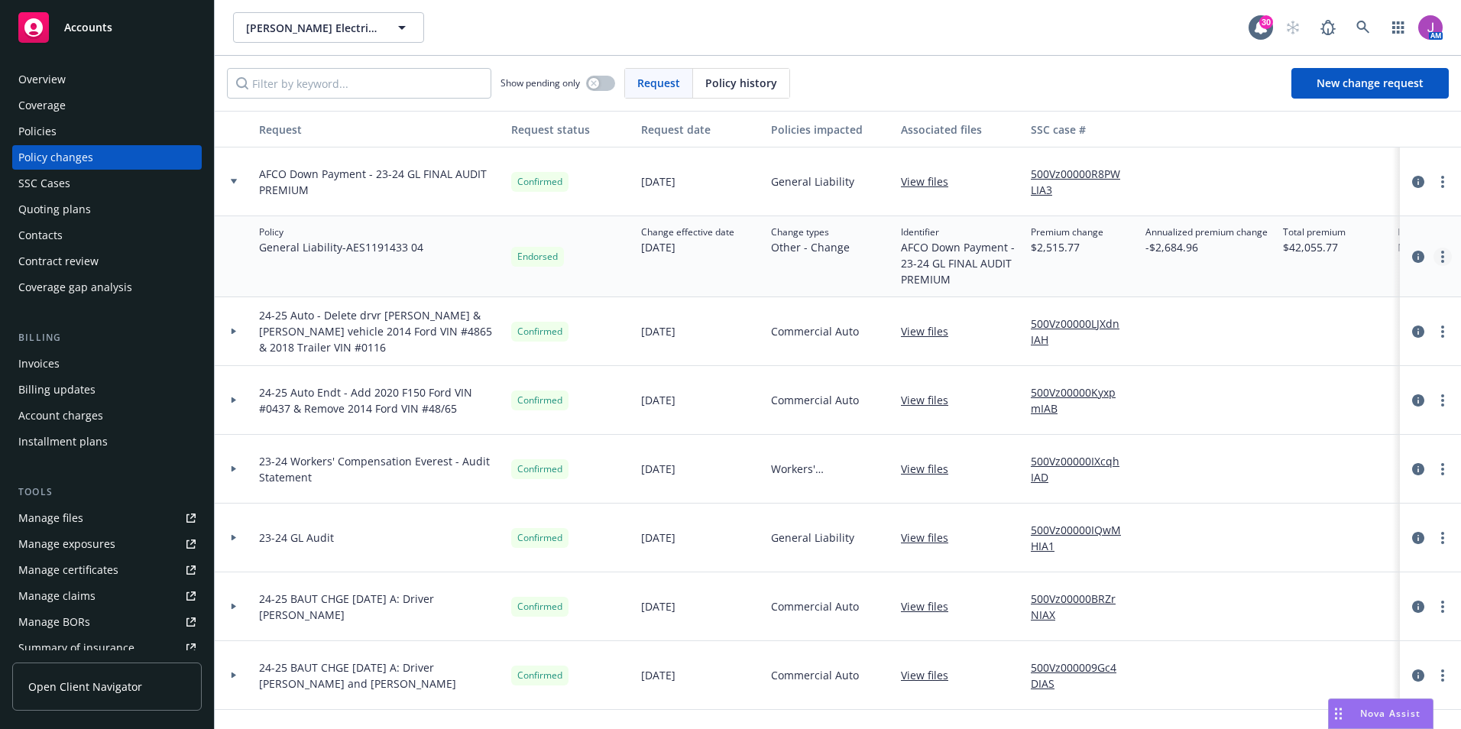
click at [1424, 252] on div at bounding box center [1430, 256] width 49 height 18
click at [1441, 261] on circle "more" at bounding box center [1442, 261] width 3 height 3
click at [1261, 373] on link "Edit billing info" at bounding box center [1308, 379] width 262 height 31
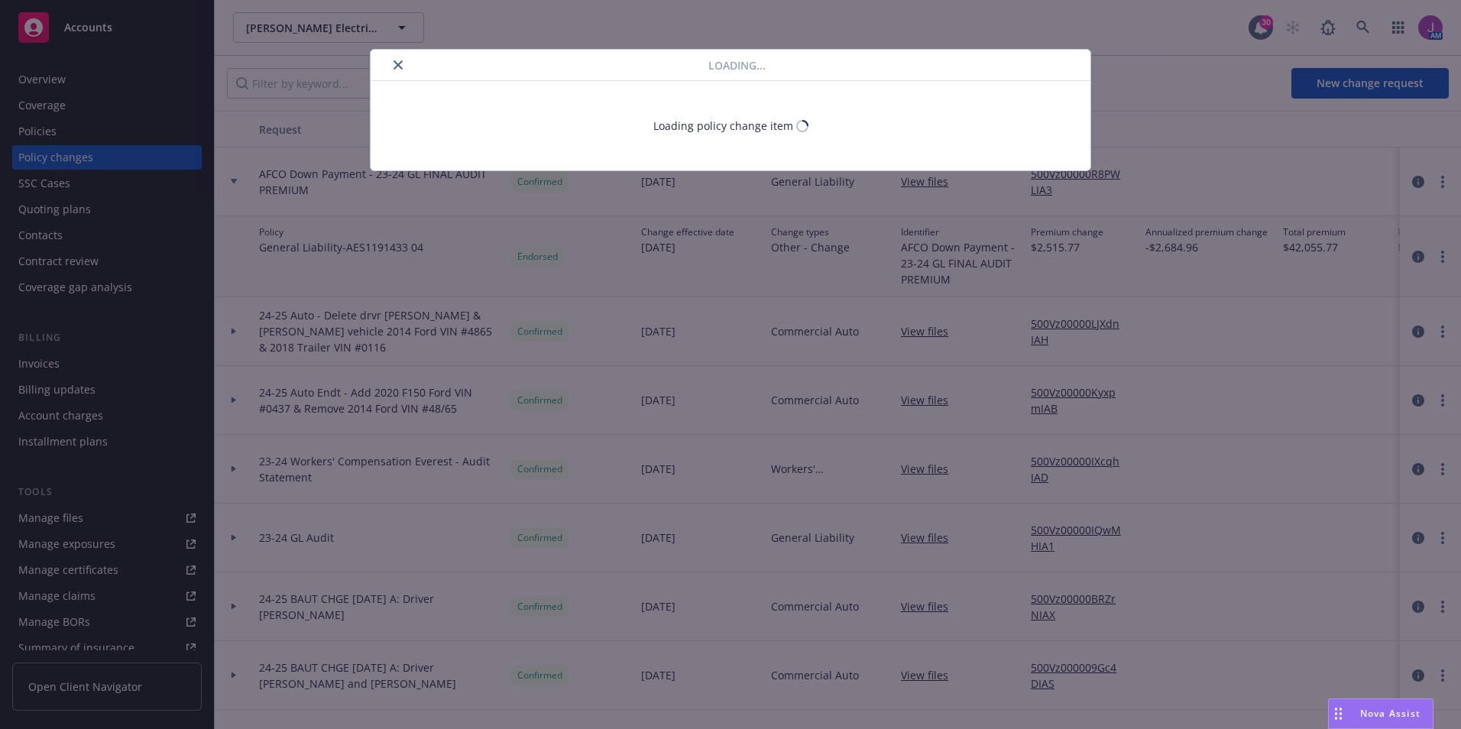
select select "CA"
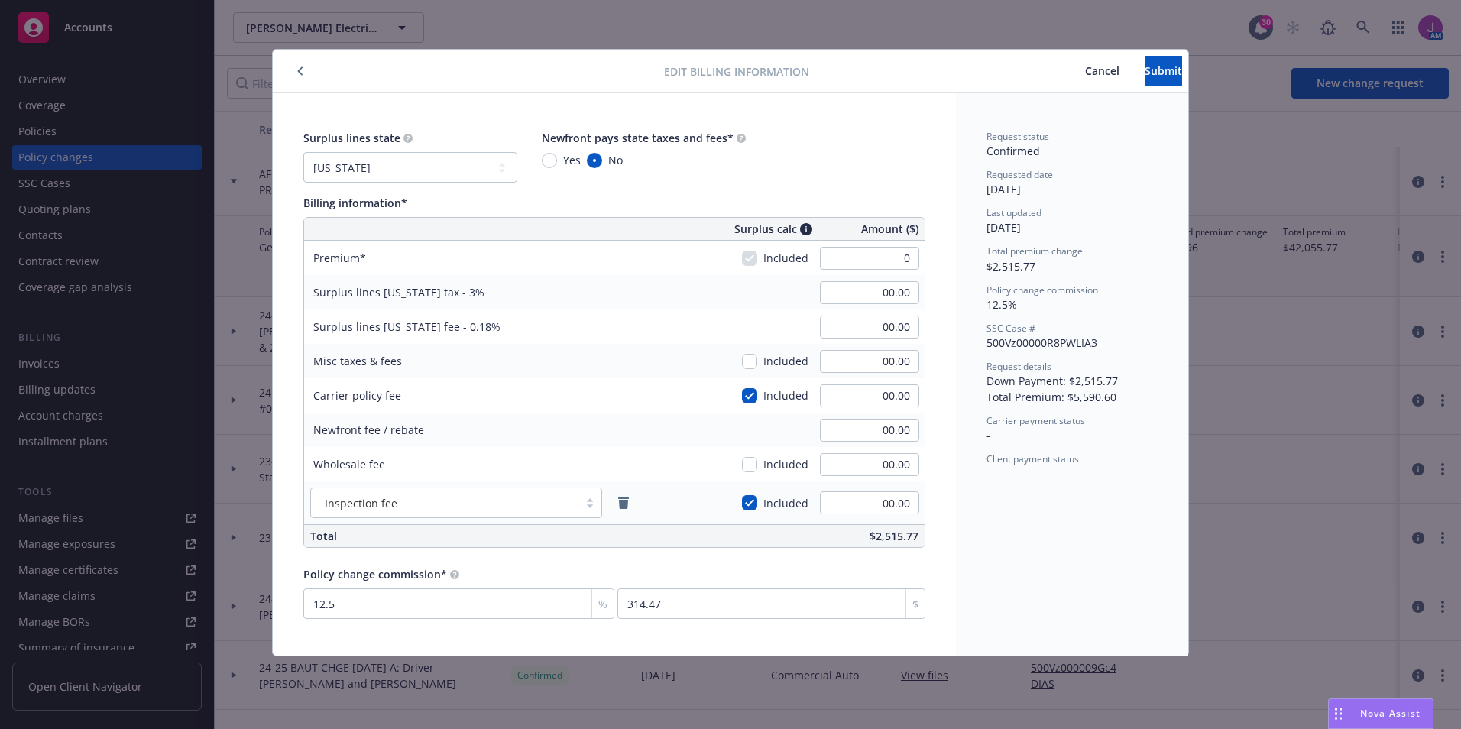
type input "00.00"
type input "0"
click at [898, 144] on div "Surplus lines state No surplus lines state Alaska Alabama Arkansas Arizona Cali…" at bounding box center [614, 156] width 622 height 53
click at [1144, 70] on span "Submit" at bounding box center [1162, 70] width 37 height 15
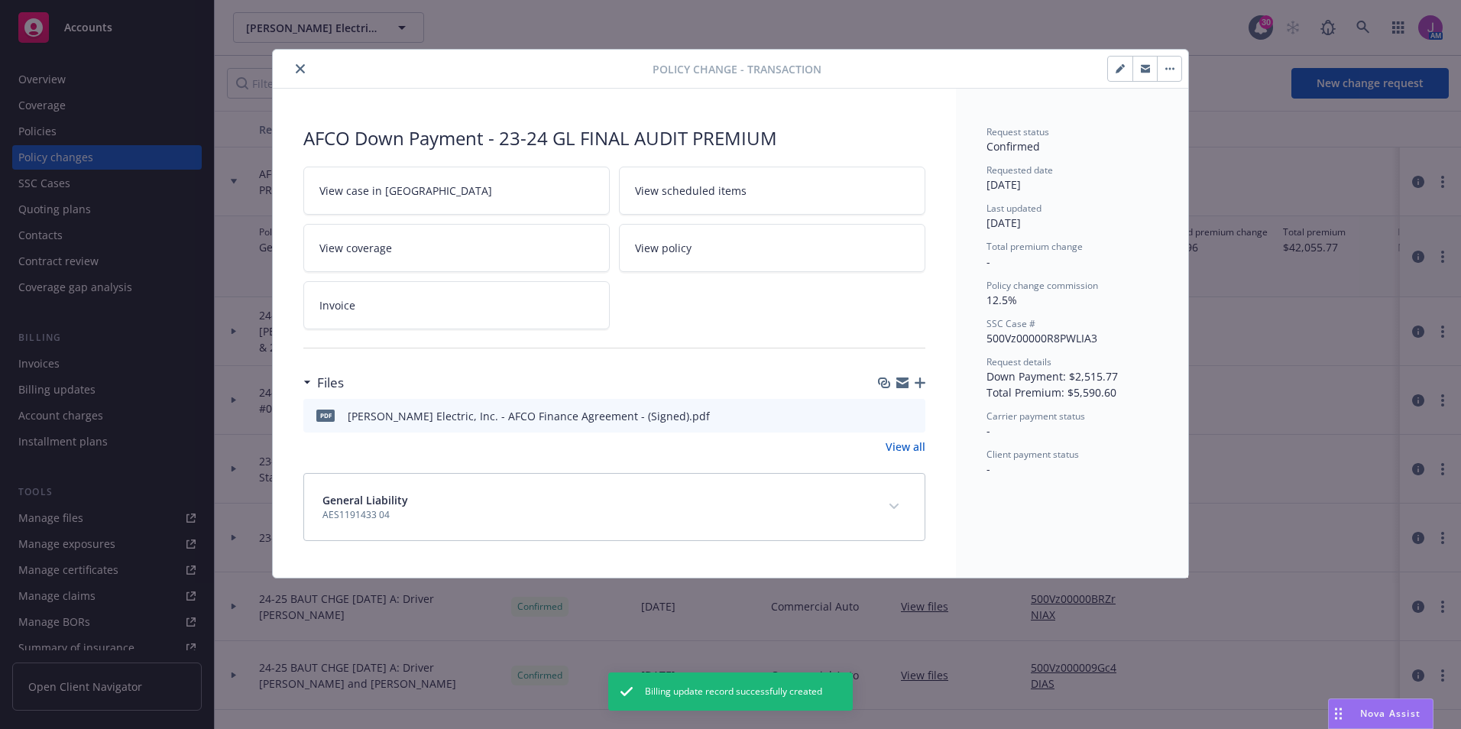
click at [298, 68] on icon "close" at bounding box center [300, 68] width 9 height 9
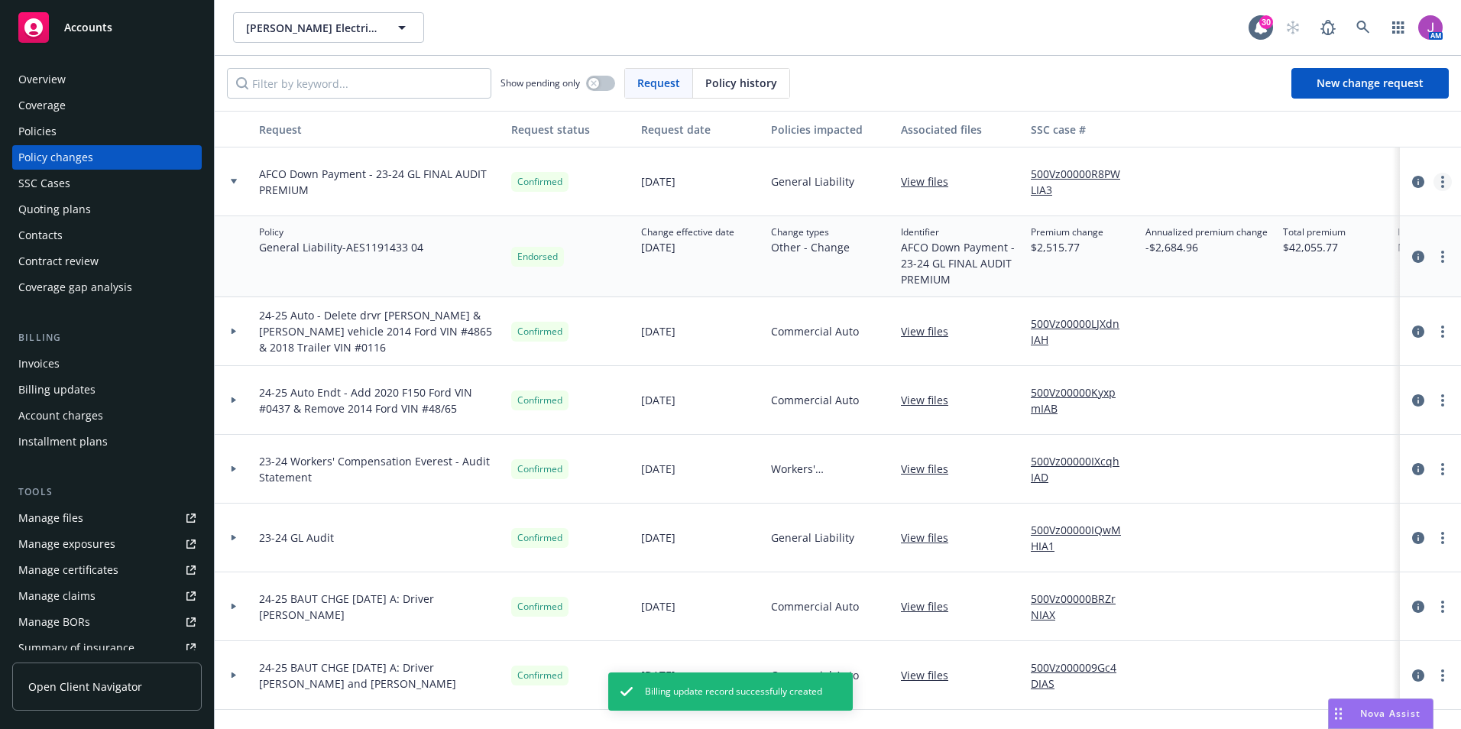
click at [1433, 180] on link "more" at bounding box center [1442, 182] width 18 height 18
click at [1304, 151] on div at bounding box center [1333, 181] width 115 height 69
click at [1412, 177] on icon "circleInformation" at bounding box center [1418, 182] width 12 height 12
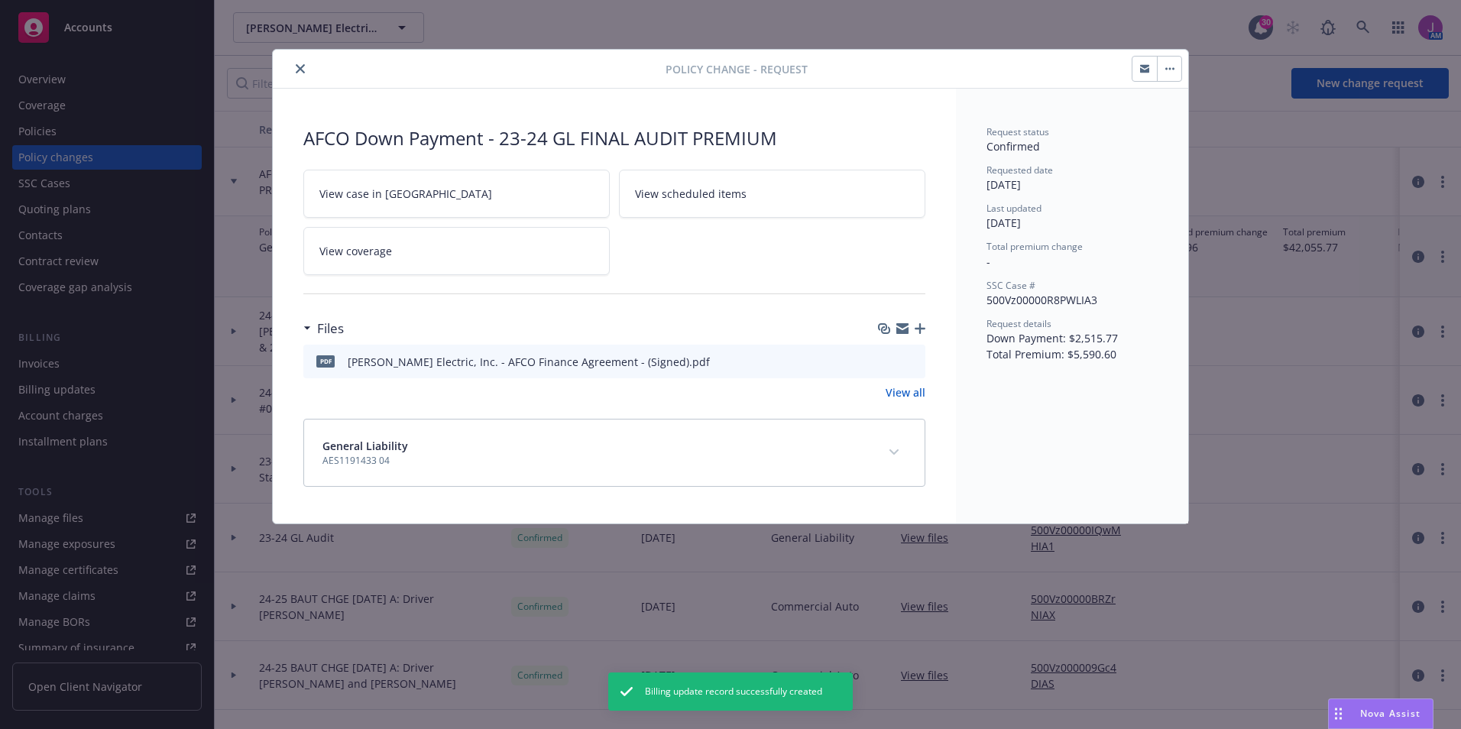
click at [1182, 69] on div at bounding box center [1156, 69] width 50 height 26
click at [1173, 66] on button "button" at bounding box center [1168, 69] width 24 height 24
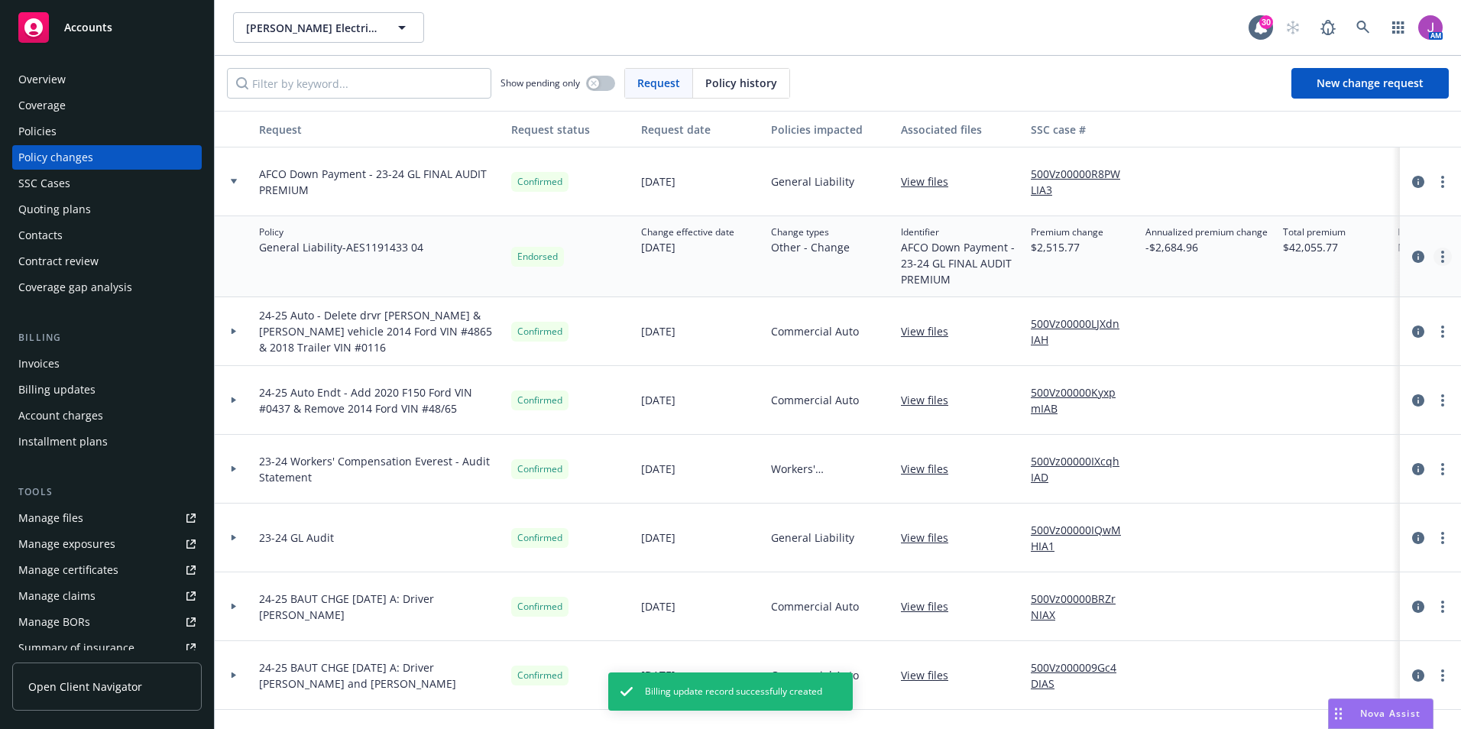
click at [1441, 257] on circle "more" at bounding box center [1442, 256] width 3 height 3
click at [1272, 350] on link "Edit policy change" at bounding box center [1308, 349] width 262 height 31
type textarea "x"
select select "ACCEPTED"
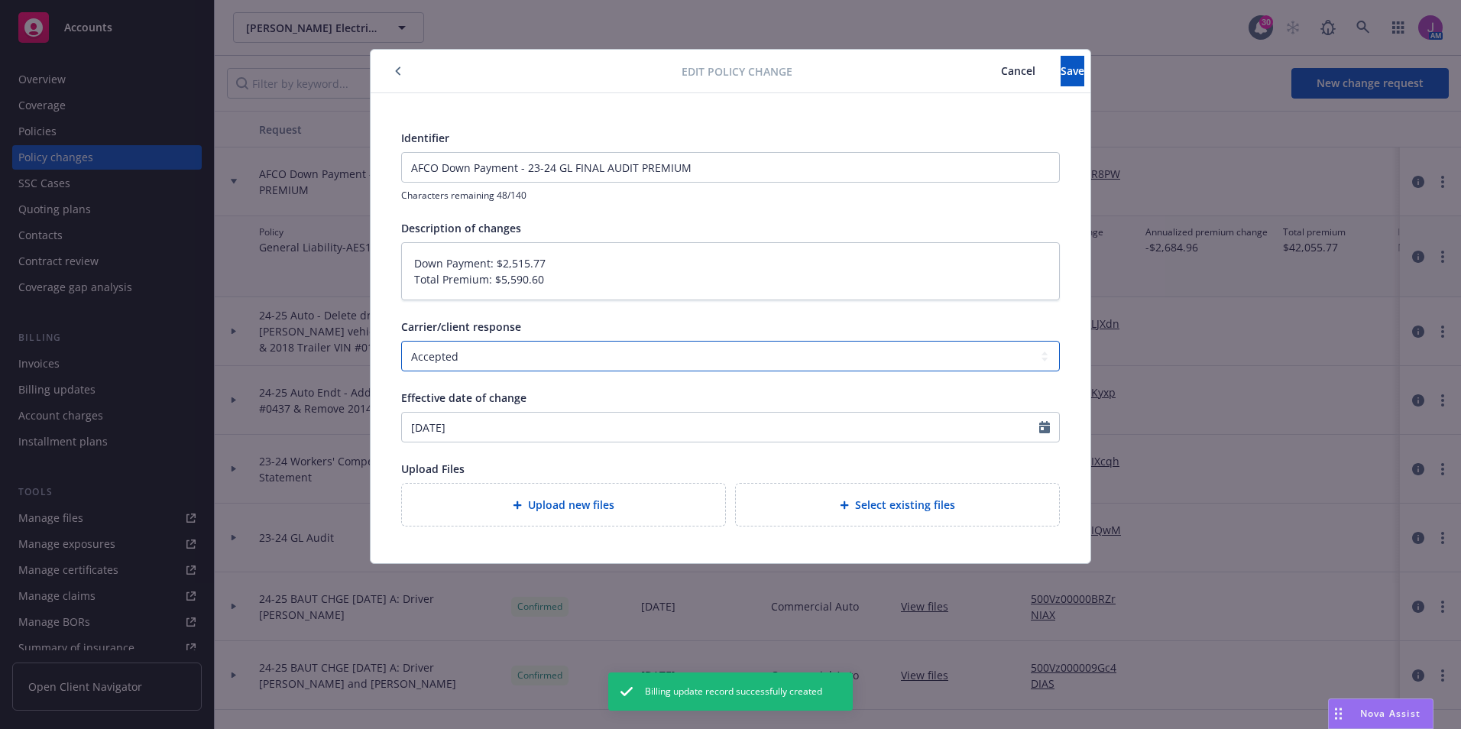
click at [459, 361] on select "Select a carrier response Accepted Accepted with revision No endorsement needed…" at bounding box center [730, 356] width 658 height 31
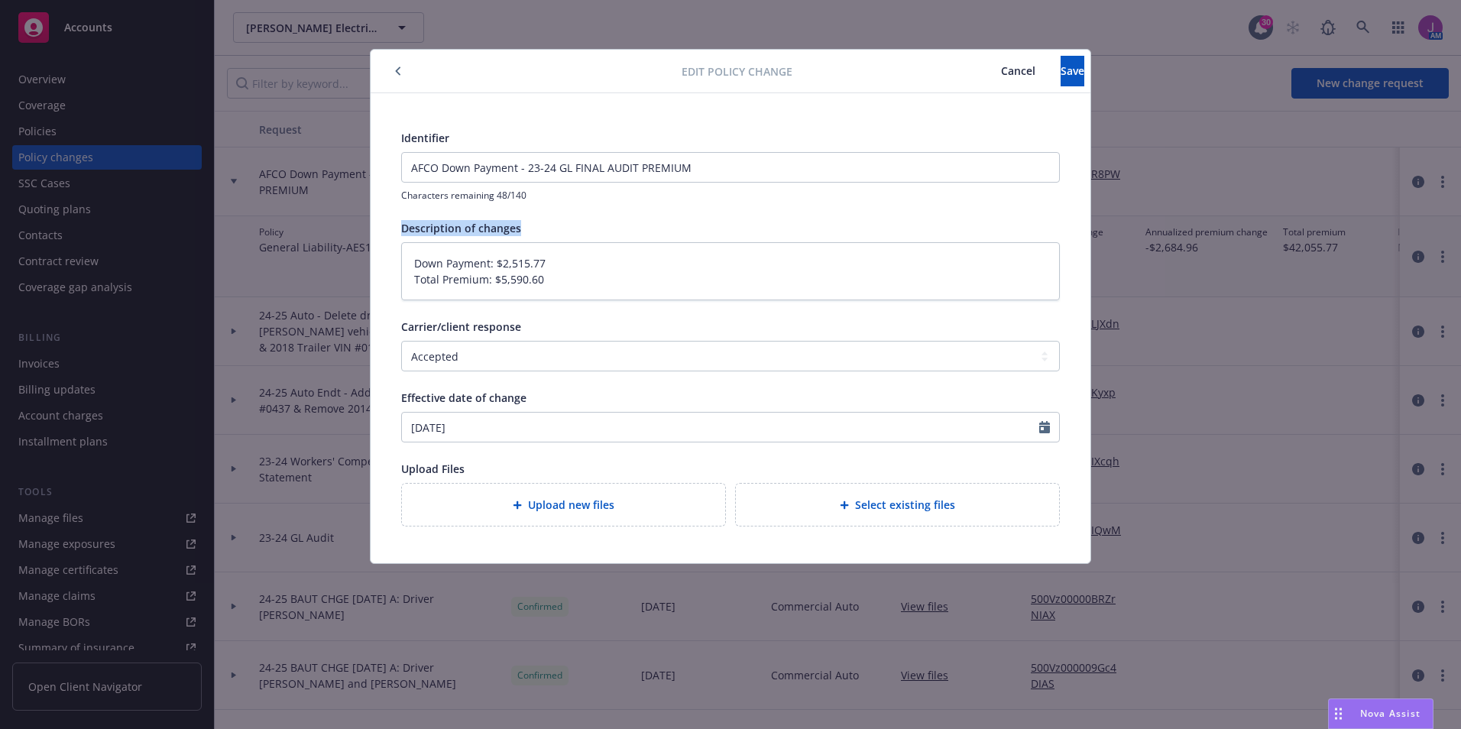
click at [733, 213] on div "Identifier AFCO Down Payment - 23-24 GL FINAL AUDIT PREMIUM Characters remainin…" at bounding box center [730, 328] width 658 height 396
drag, startPoint x: 733, startPoint y: 213, endPoint x: 971, endPoint y: 63, distance: 281.2
click at [975, 63] on button "Cancel" at bounding box center [1017, 71] width 85 height 31
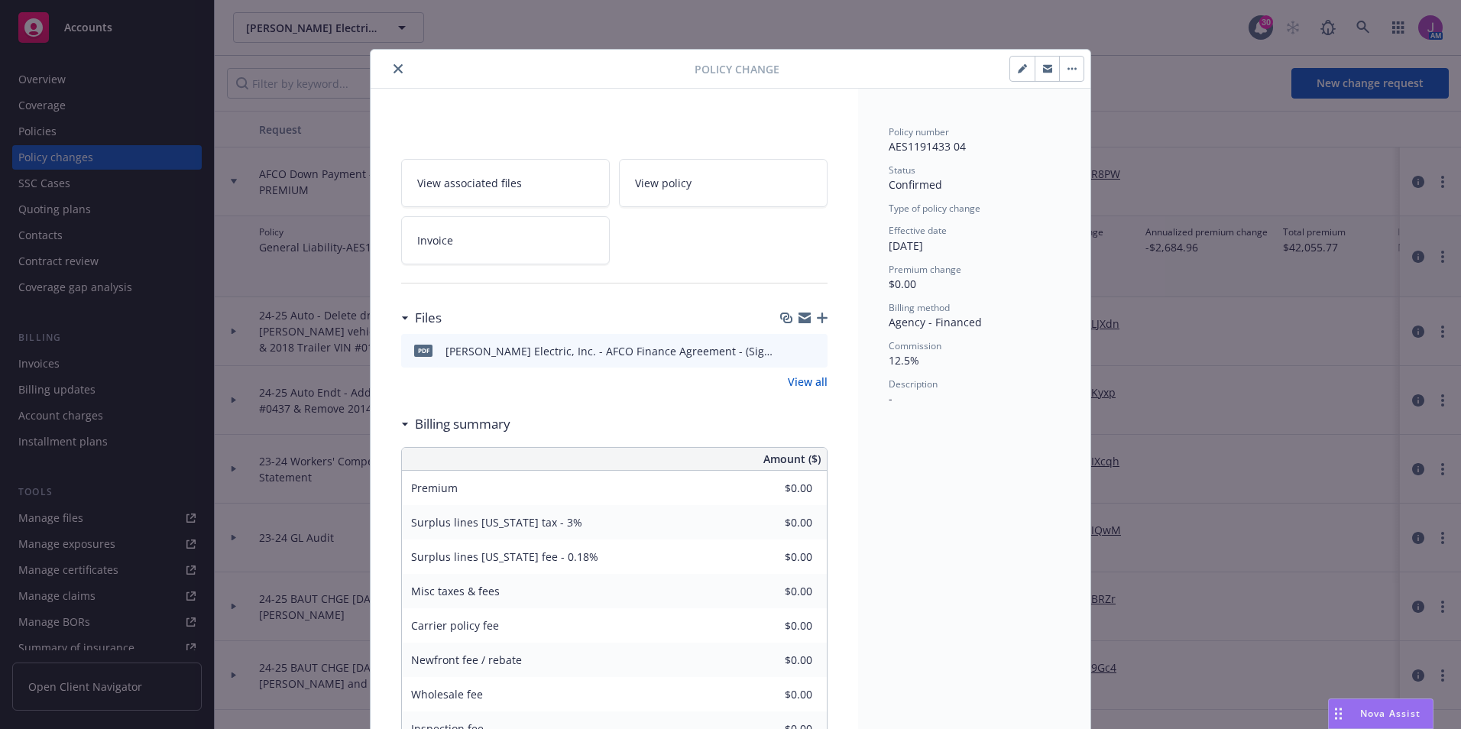
click at [967, 74] on div at bounding box center [932, 69] width 306 height 26
click at [1018, 72] on icon "button" at bounding box center [1021, 68] width 9 height 9
type textarea "x"
select select "ACCEPTED"
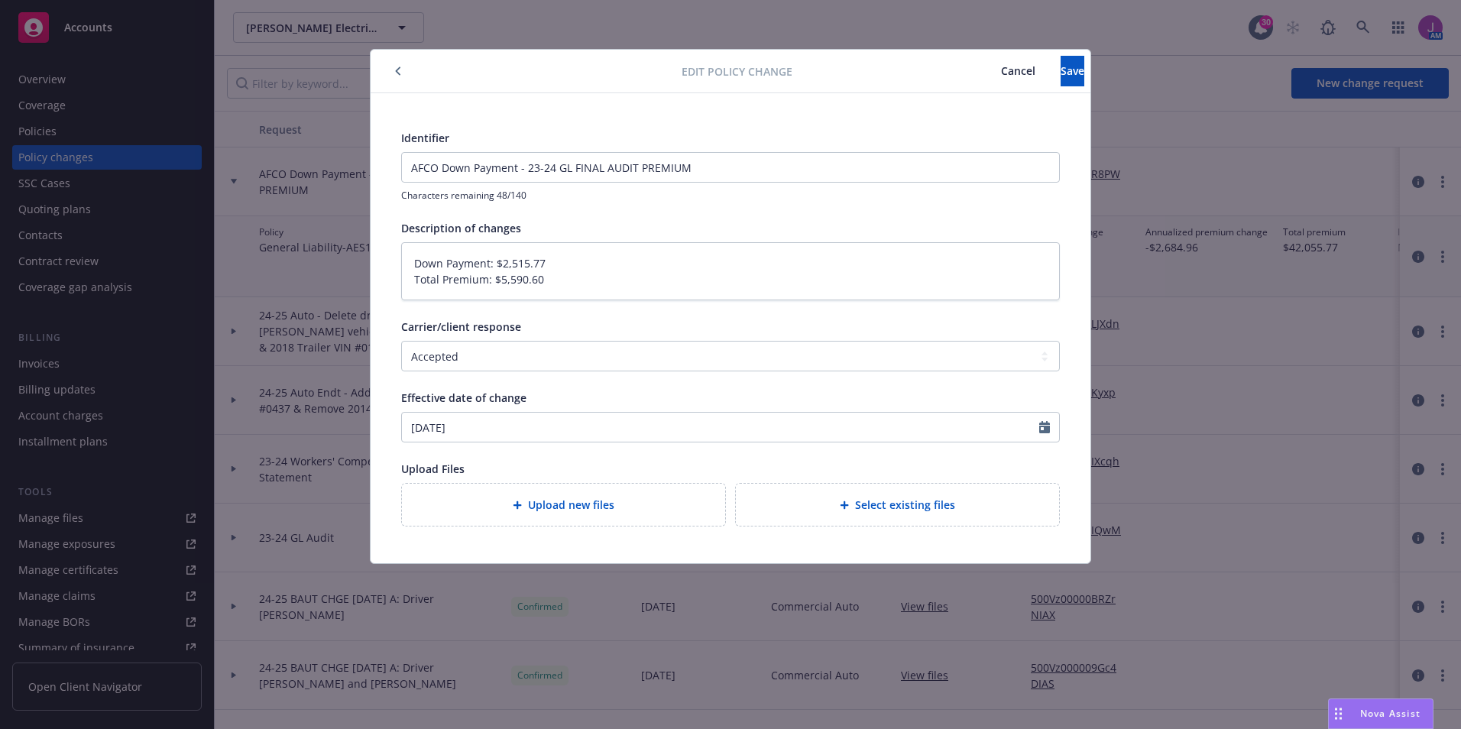
click at [1001, 74] on span "Cancel" at bounding box center [1018, 70] width 34 height 15
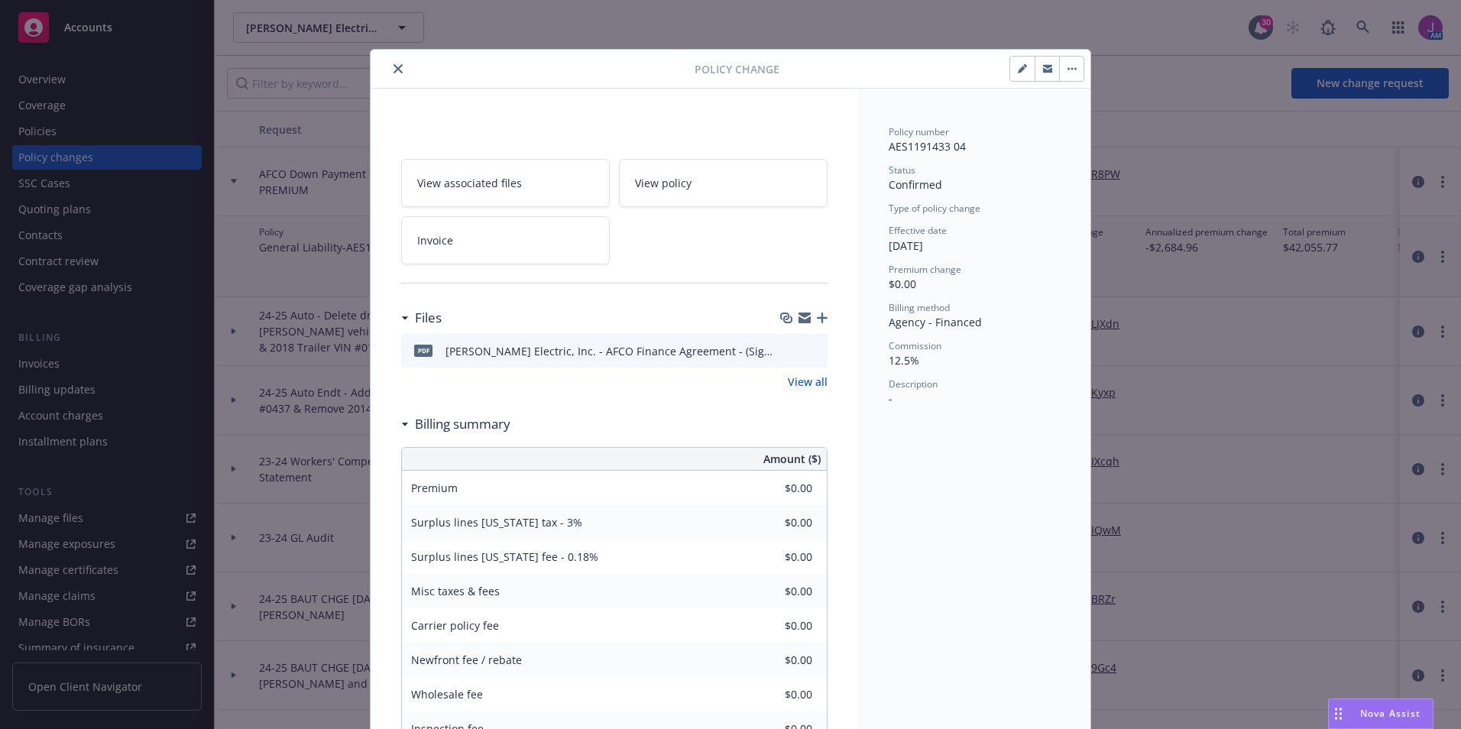
click at [1043, 72] on icon "button" at bounding box center [1047, 69] width 9 height 5
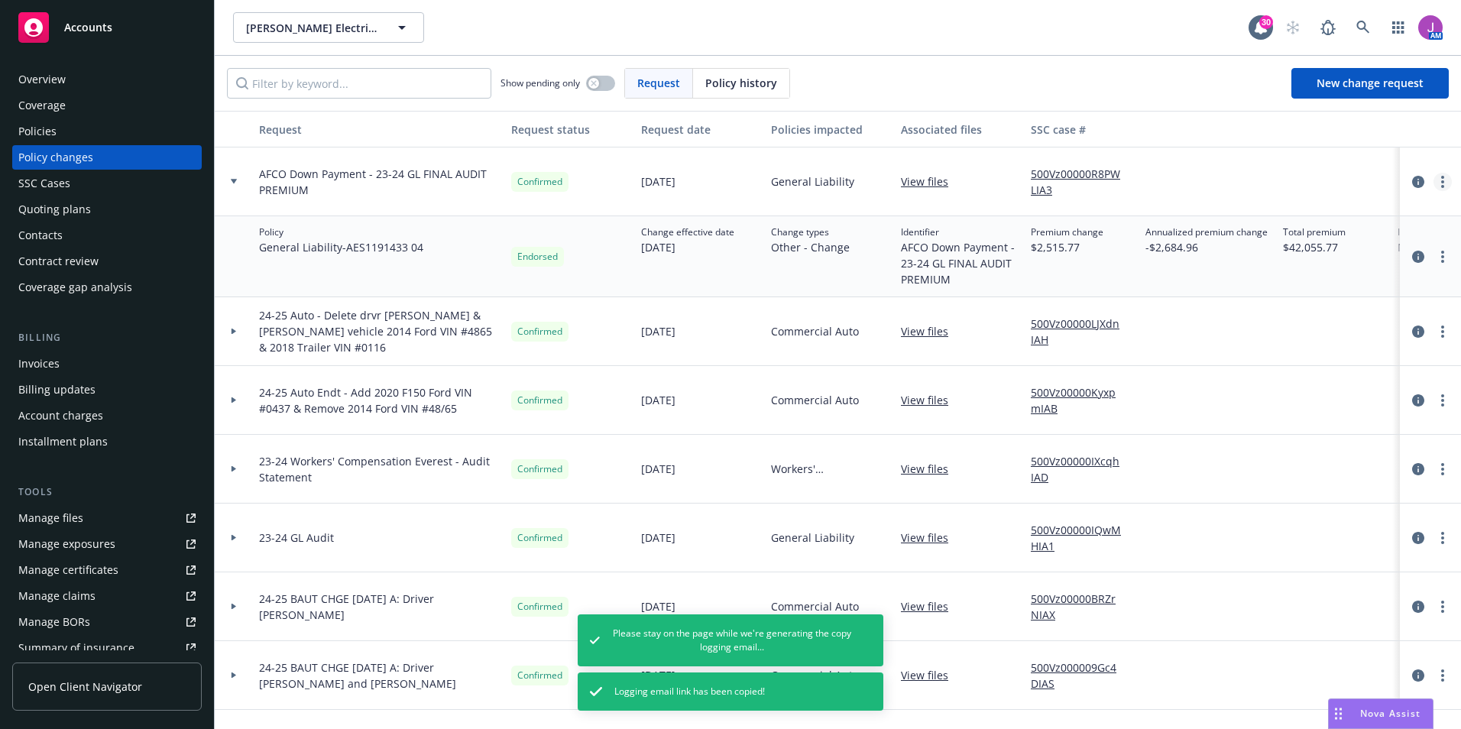
click at [1433, 186] on link "more" at bounding box center [1442, 182] width 18 height 18
click at [1412, 177] on icon "circleInformation" at bounding box center [1418, 182] width 12 height 12
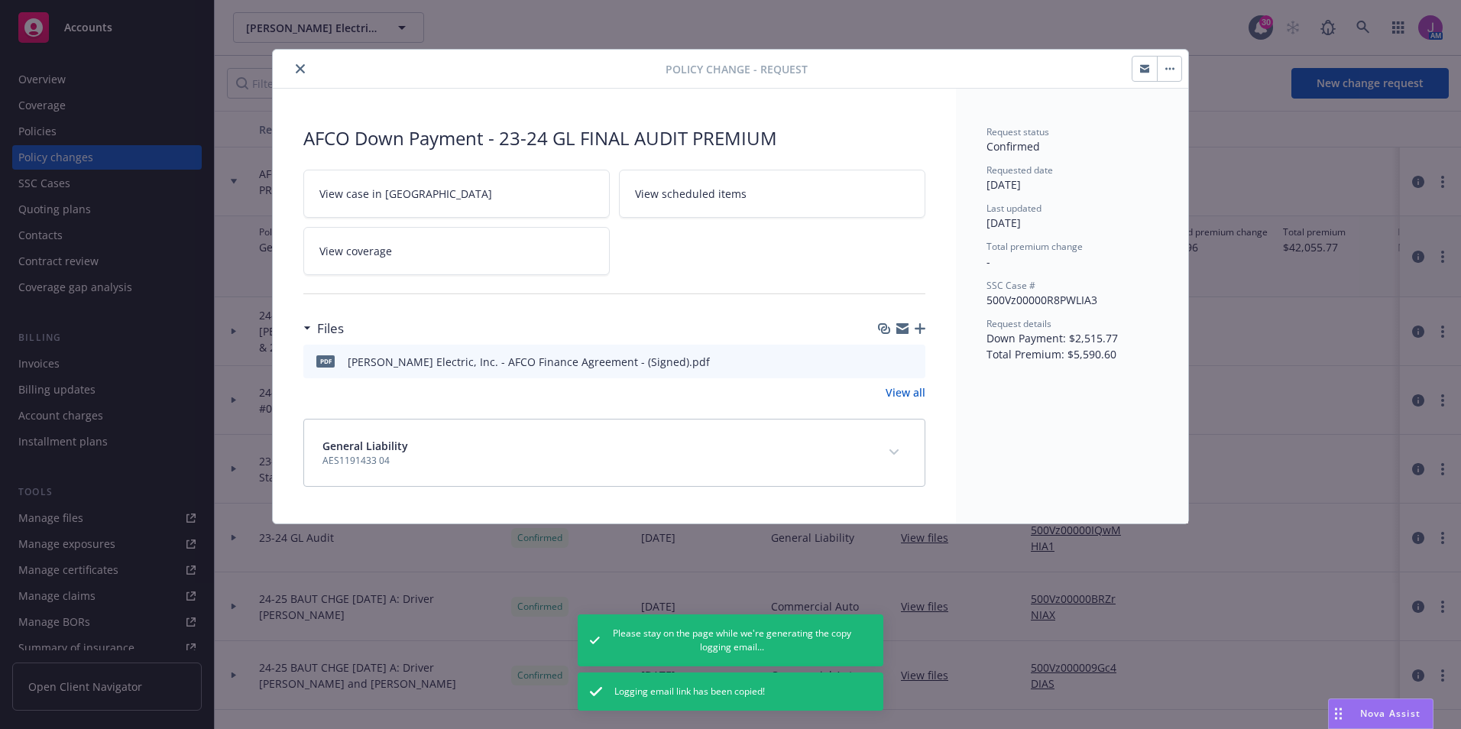
click at [1169, 79] on button "button" at bounding box center [1168, 69] width 24 height 24
drag, startPoint x: 1069, startPoint y: 170, endPoint x: 542, endPoint y: 96, distance: 532.1
click at [1063, 170] on div "Requested date" at bounding box center [1071, 169] width 171 height 13
click at [298, 66] on icon "close" at bounding box center [300, 68] width 9 height 9
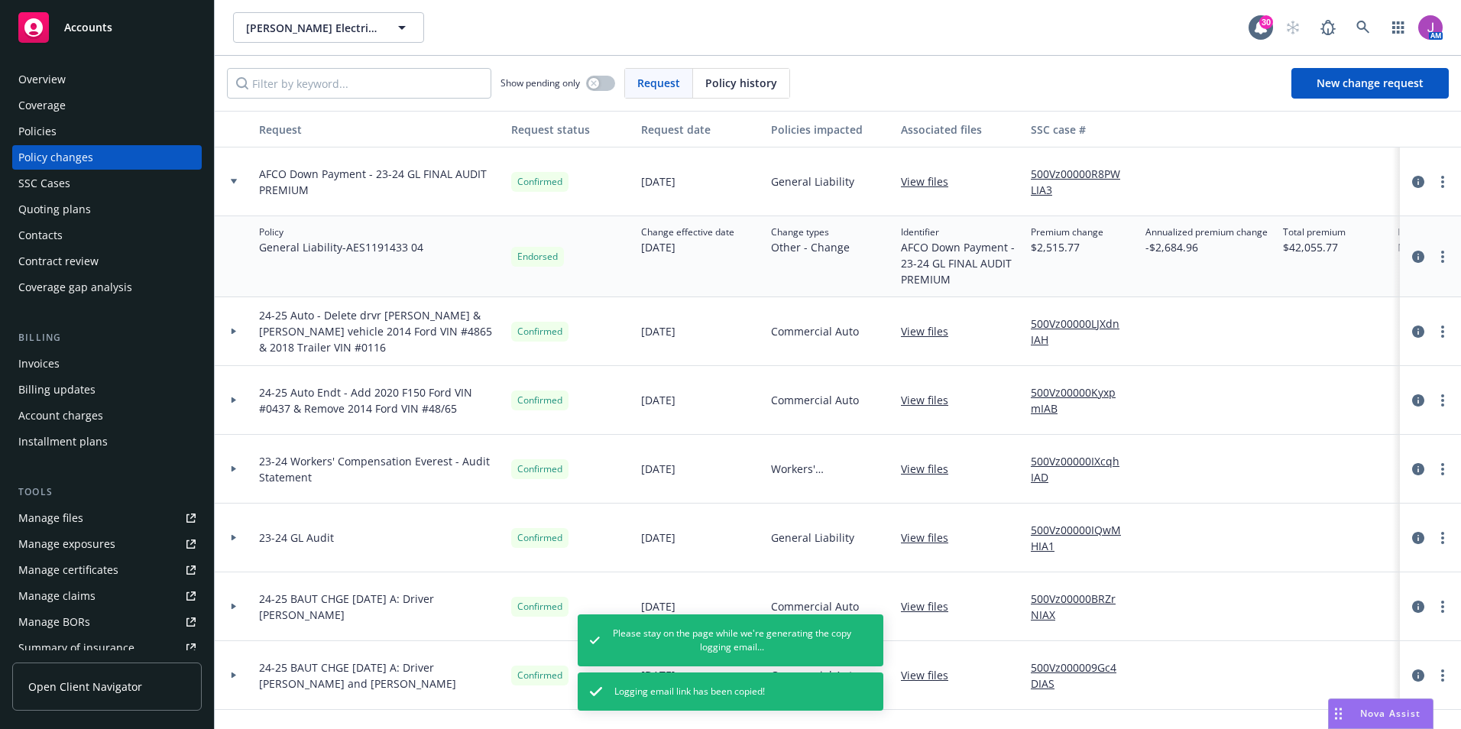
click at [231, 177] on div at bounding box center [234, 181] width 38 height 69
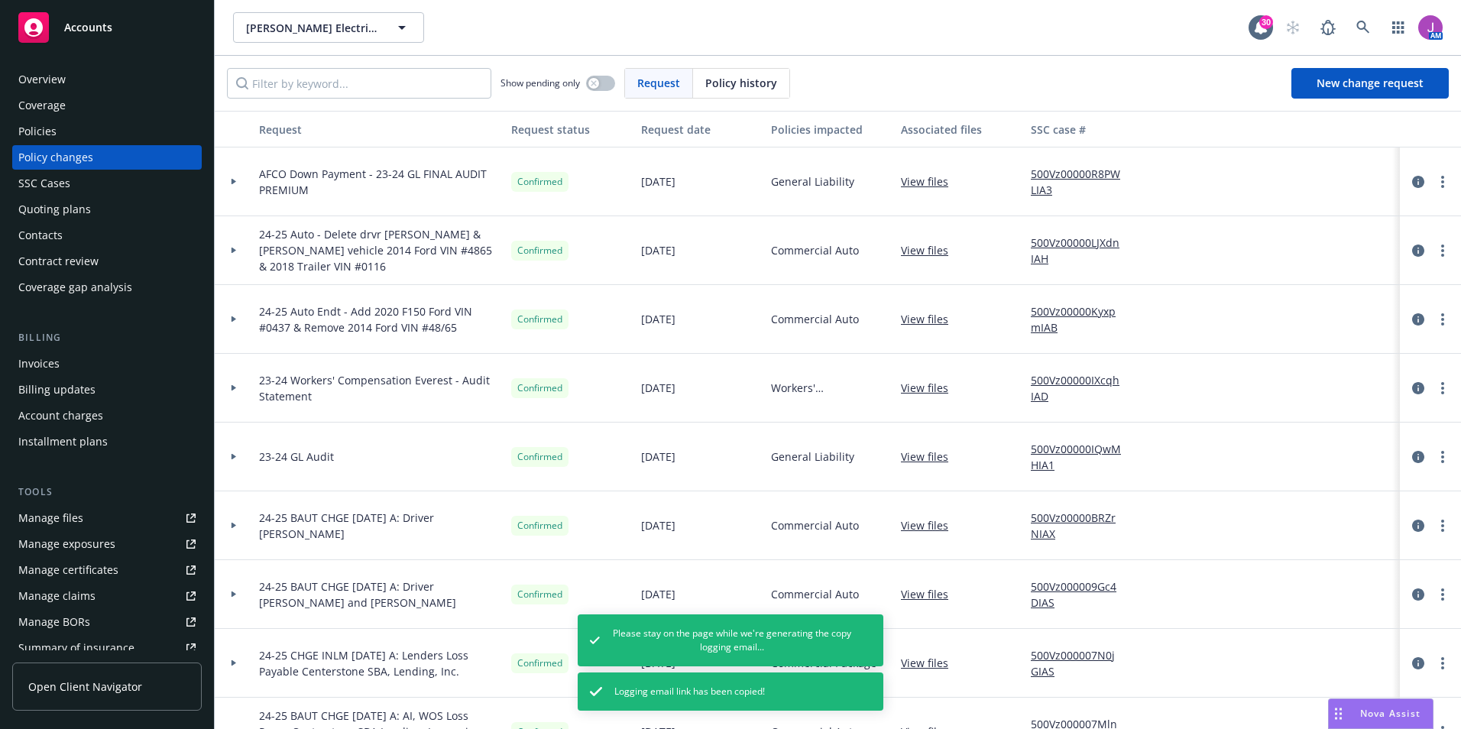
click at [1439, 176] on div at bounding box center [1430, 182] width 49 height 18
click at [1433, 182] on link "more" at bounding box center [1442, 182] width 18 height 18
click at [1242, 141] on button "button" at bounding box center [1207, 129] width 137 height 37
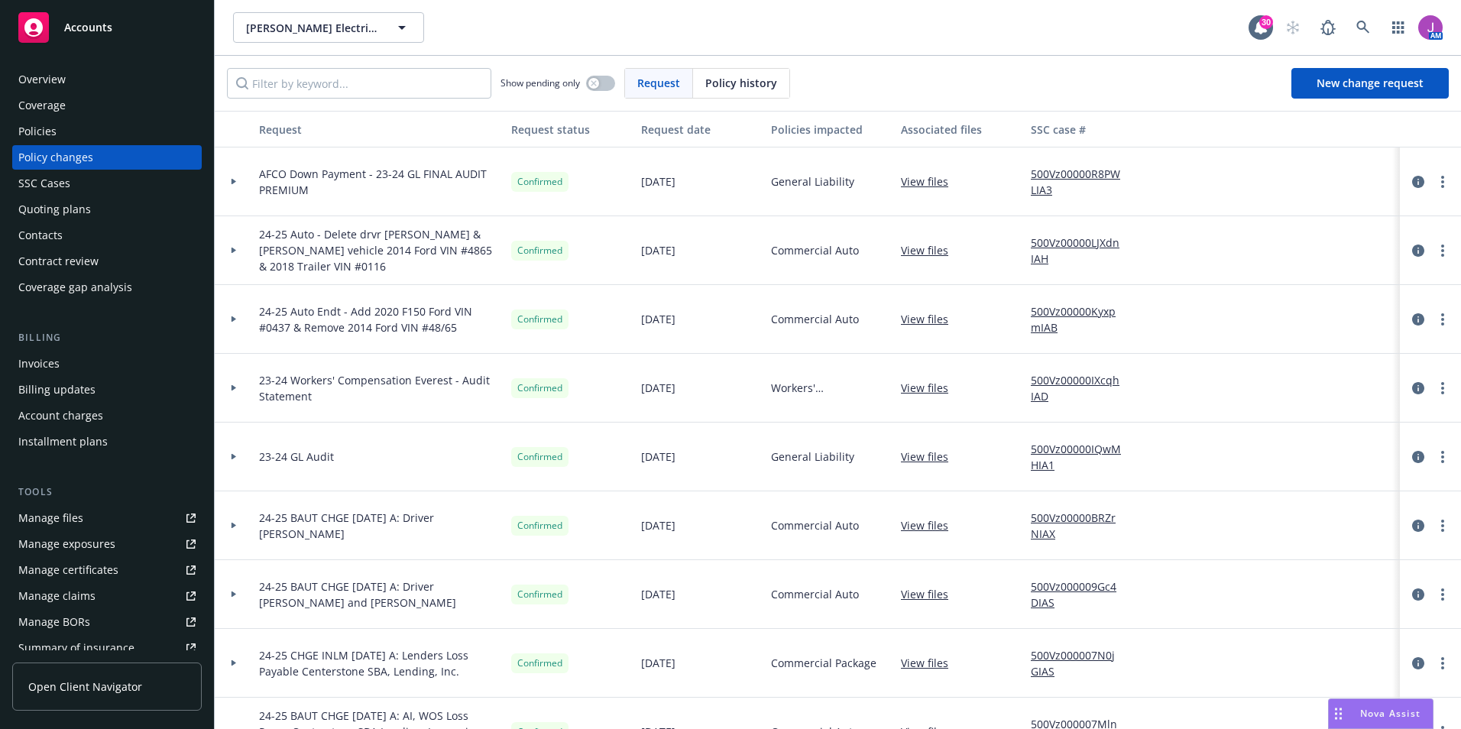
click at [86, 131] on div "Policies" at bounding box center [106, 131] width 177 height 24
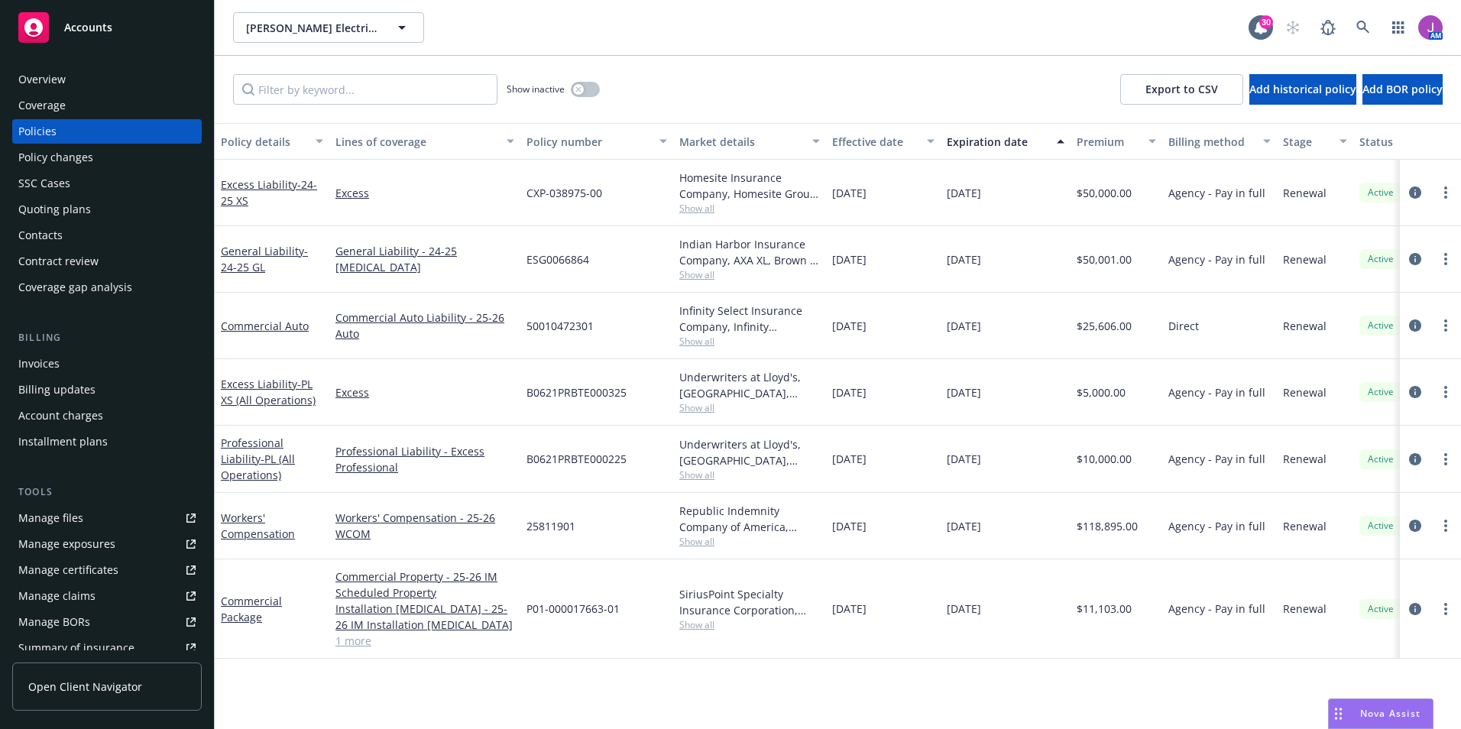
click at [98, 164] on div "Policy changes" at bounding box center [106, 157] width 177 height 24
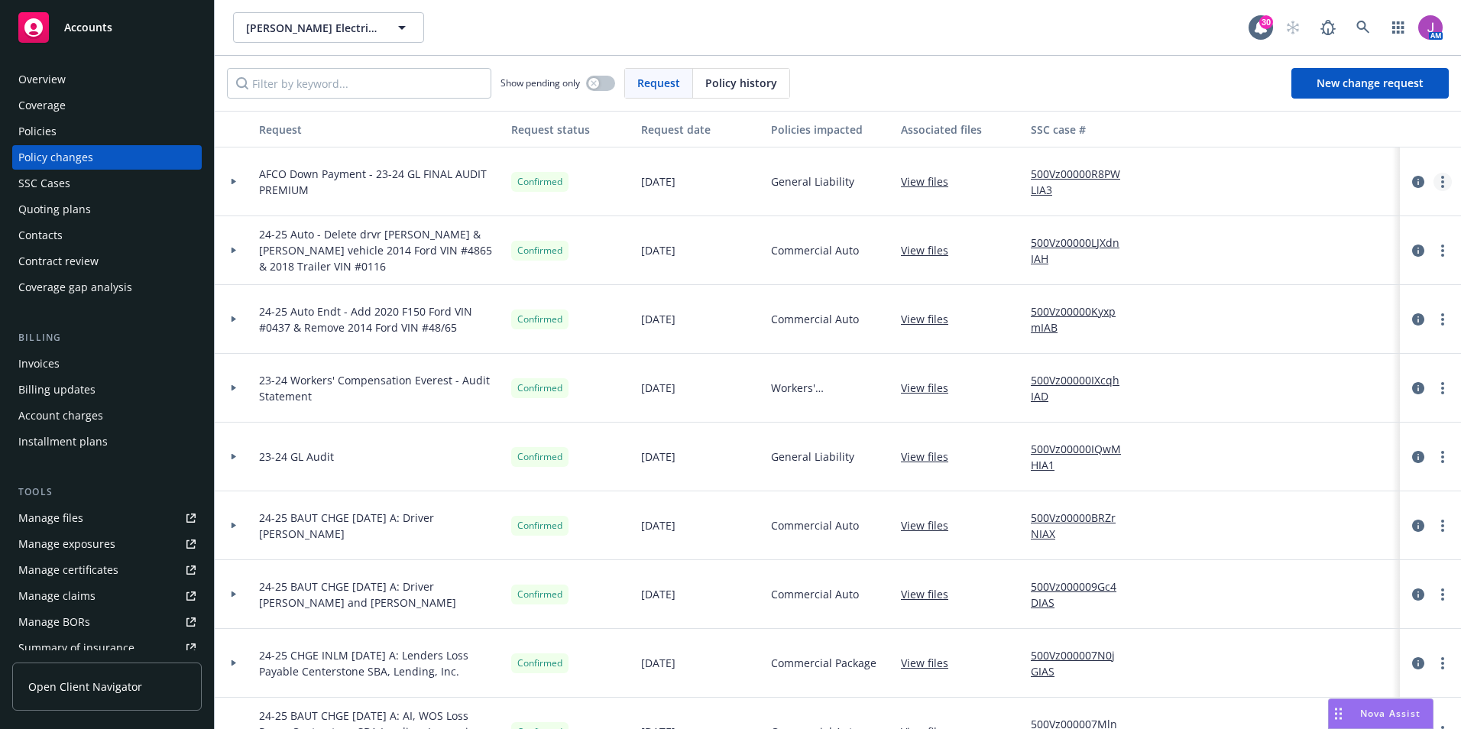
click at [1433, 182] on link "more" at bounding box center [1442, 182] width 18 height 18
drag, startPoint x: 1266, startPoint y: 248, endPoint x: 1200, endPoint y: 238, distance: 67.2
click at [1266, 249] on link "Edit request summary" at bounding box center [1308, 243] width 262 height 31
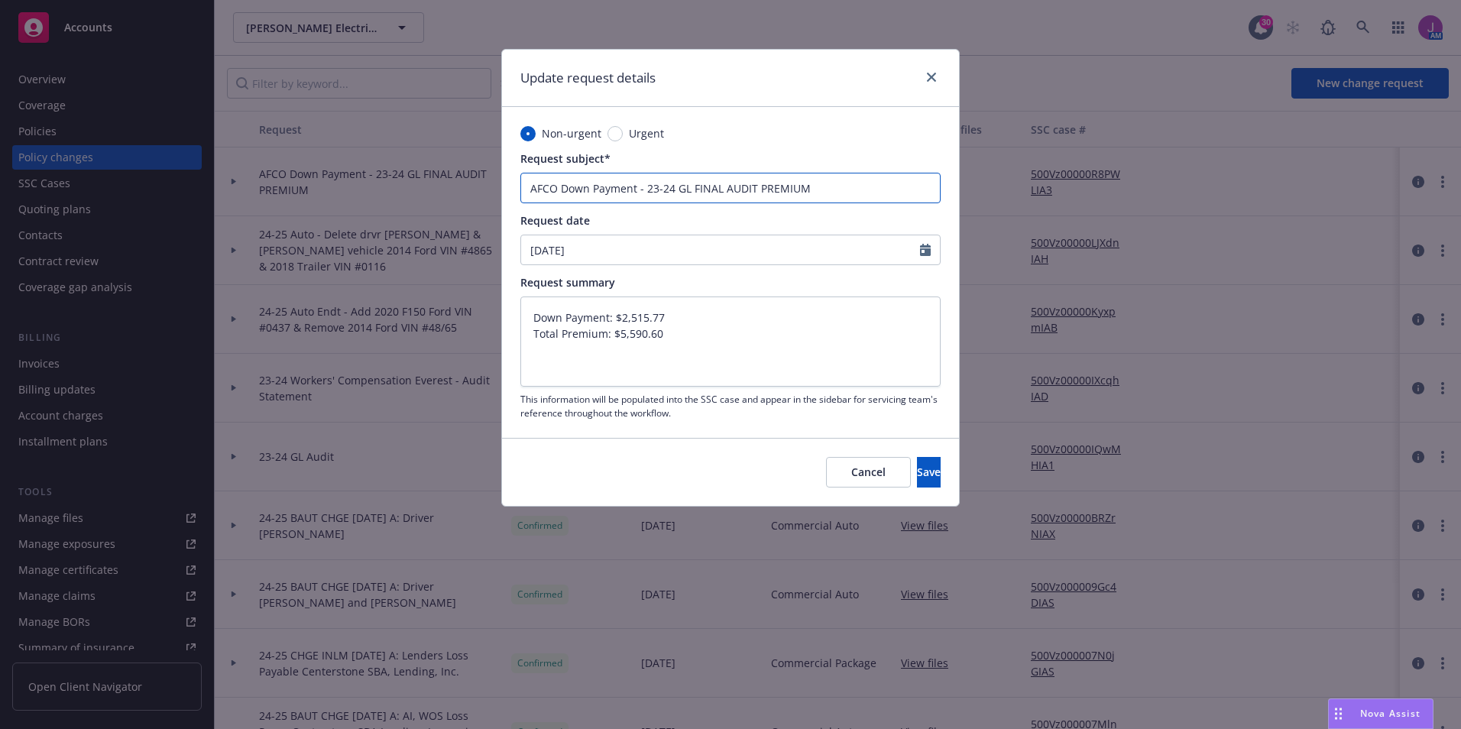
drag, startPoint x: 816, startPoint y: 188, endPoint x: 445, endPoint y: 173, distance: 370.8
click at [440, 169] on div "Update request details Non-urgent Urgent Request subject* AFCO Down Payment - 2…" at bounding box center [730, 364] width 1461 height 729
type textarea "x"
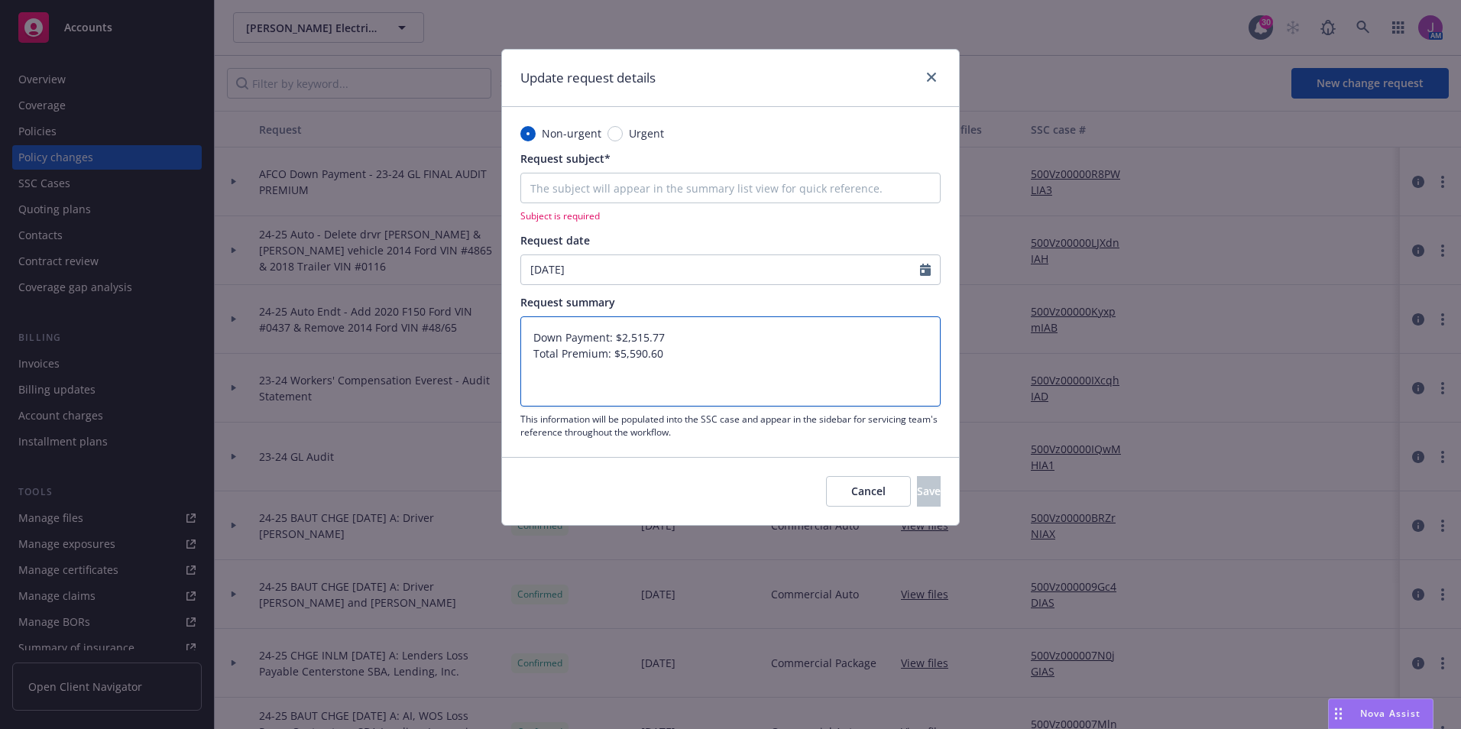
drag, startPoint x: 655, startPoint y: 354, endPoint x: 487, endPoint y: 280, distance: 184.0
click at [478, 302] on div "Update request details Non-urgent Urgent Request subject* Subject is required R…" at bounding box center [730, 364] width 1461 height 729
type textarea "x"
click at [568, 200] on input "Request subject*" at bounding box center [730, 188] width 420 height 31
type textarea "x"
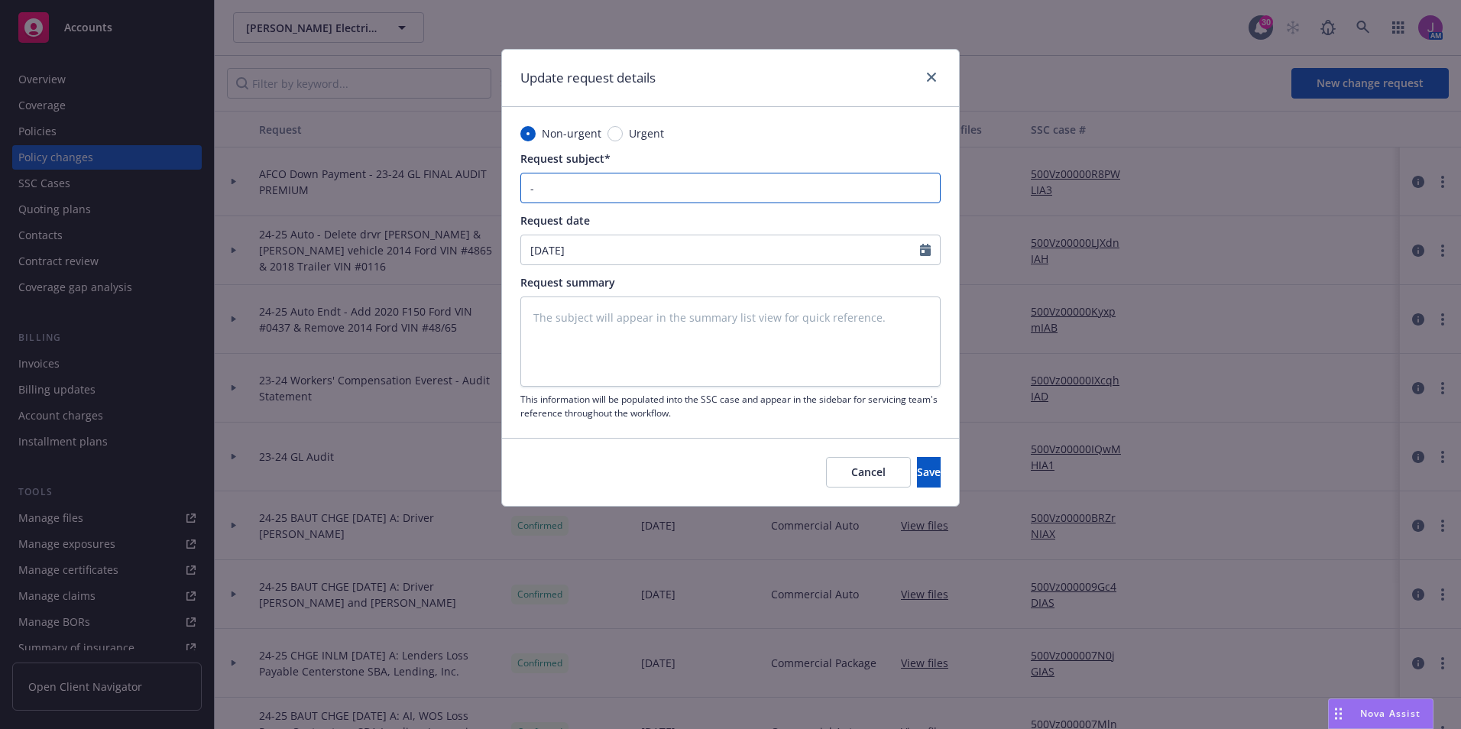
type input "-"
select select "8"
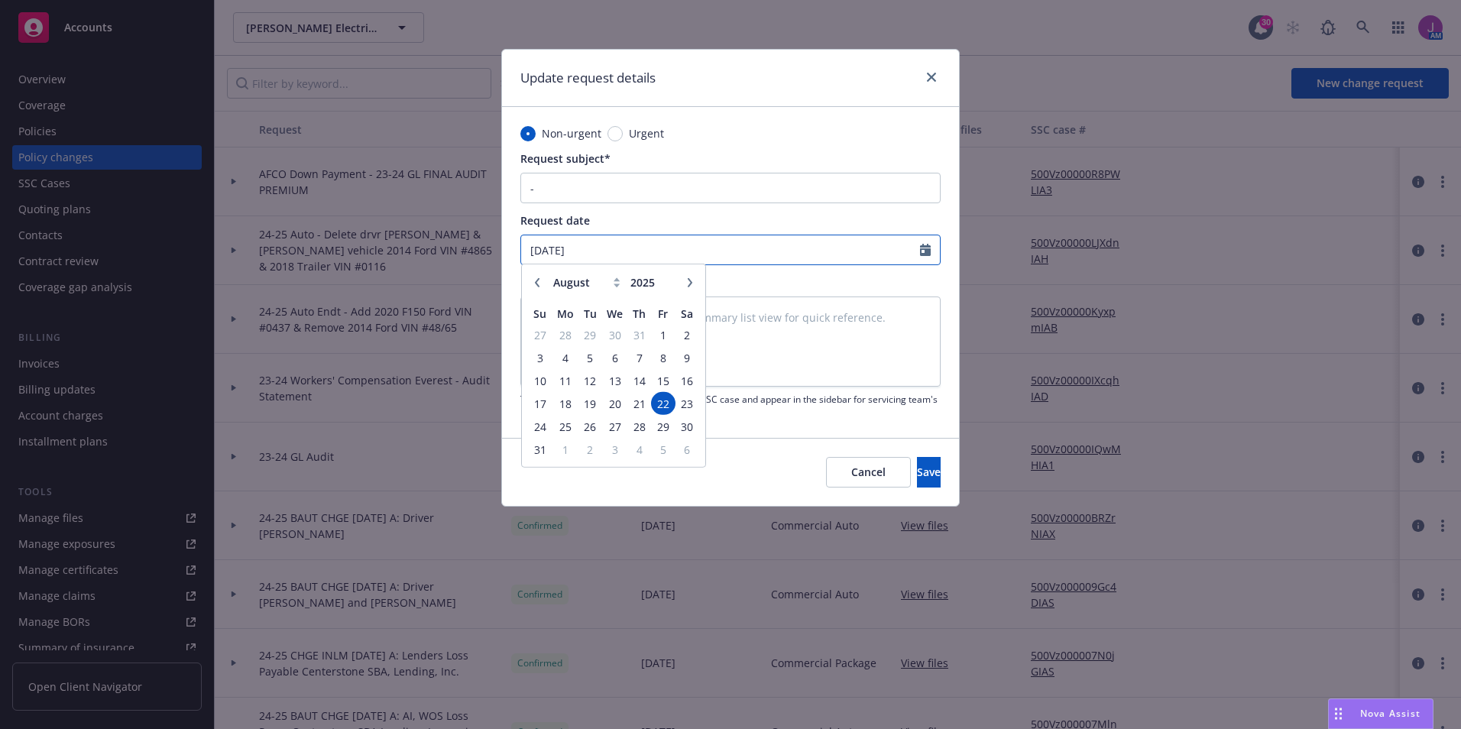
drag, startPoint x: 605, startPoint y: 254, endPoint x: 495, endPoint y: 246, distance: 110.3
click at [495, 246] on div "Update request details Non-urgent Urgent Request subject* - Request date 08/22/…" at bounding box center [730, 364] width 1461 height 729
click at [917, 485] on button "Save" at bounding box center [929, 472] width 24 height 31
type textarea "x"
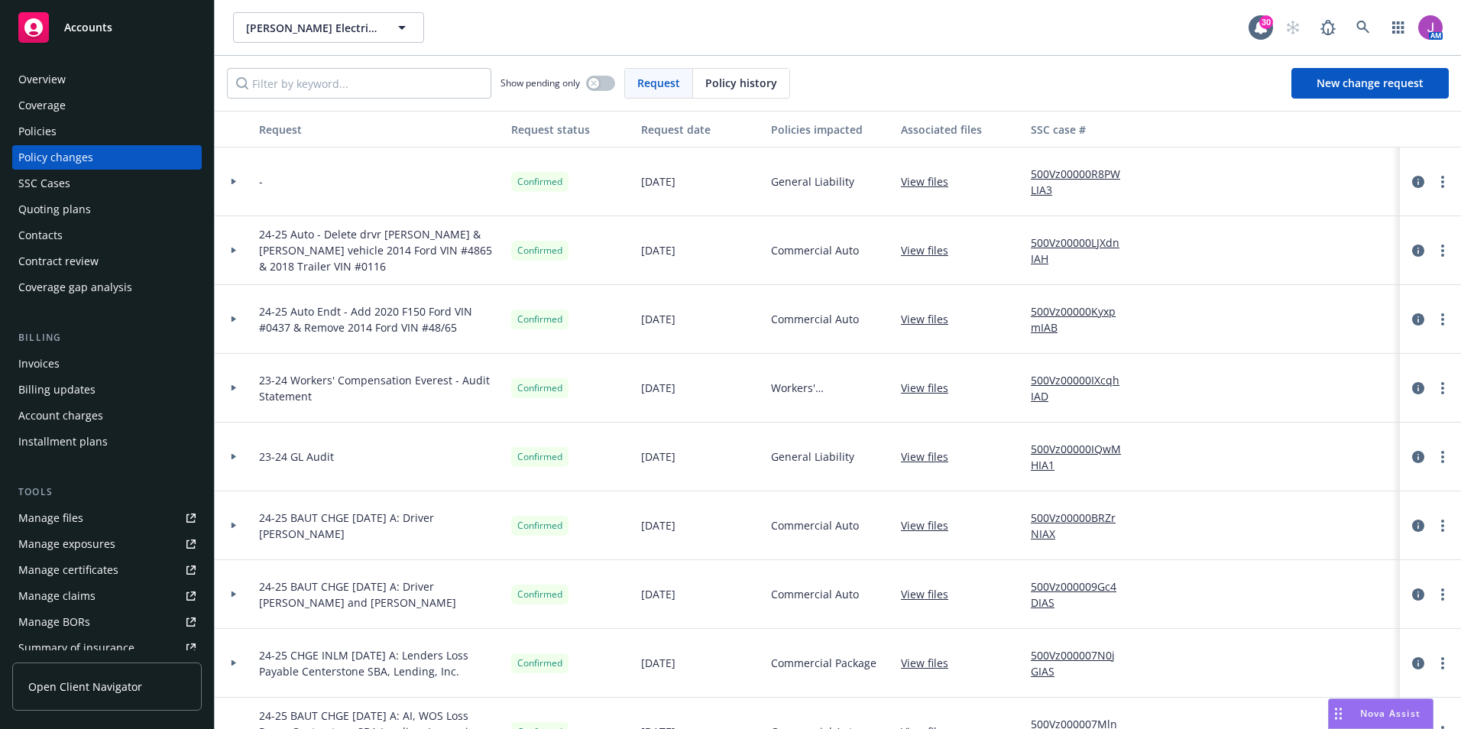
click at [79, 359] on div "Invoices" at bounding box center [106, 363] width 177 height 24
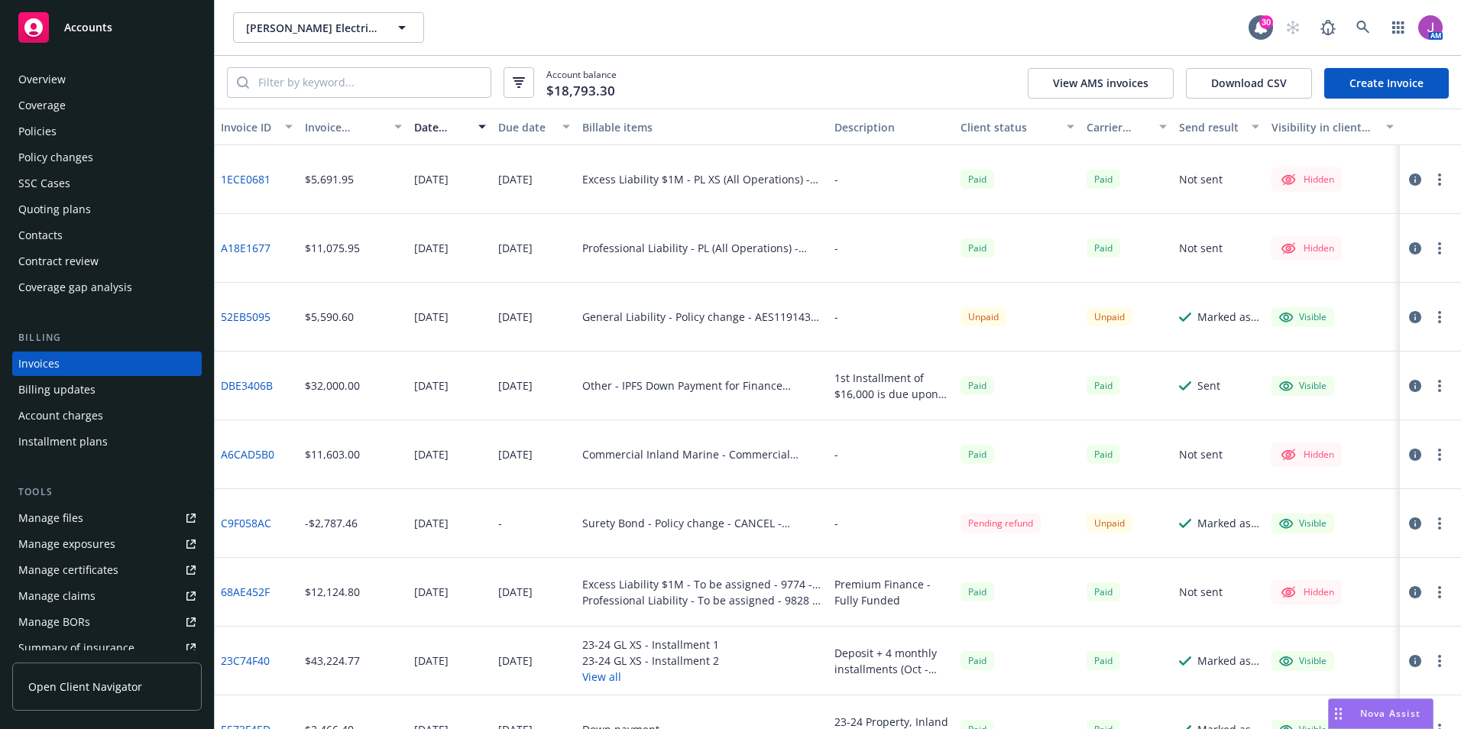
click at [1383, 89] on link "Create Invoice" at bounding box center [1386, 83] width 125 height 31
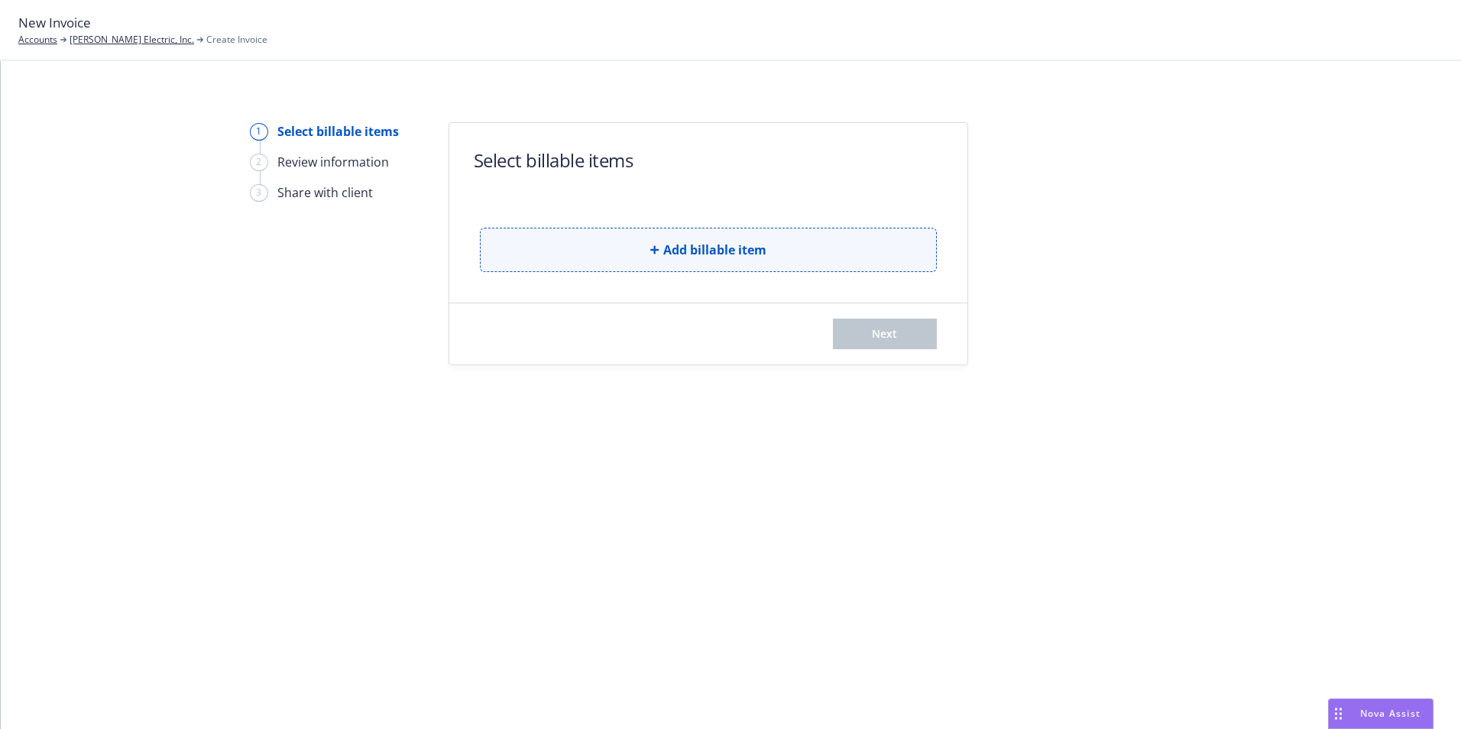
click at [671, 262] on button "Add billable item" at bounding box center [708, 250] width 457 height 44
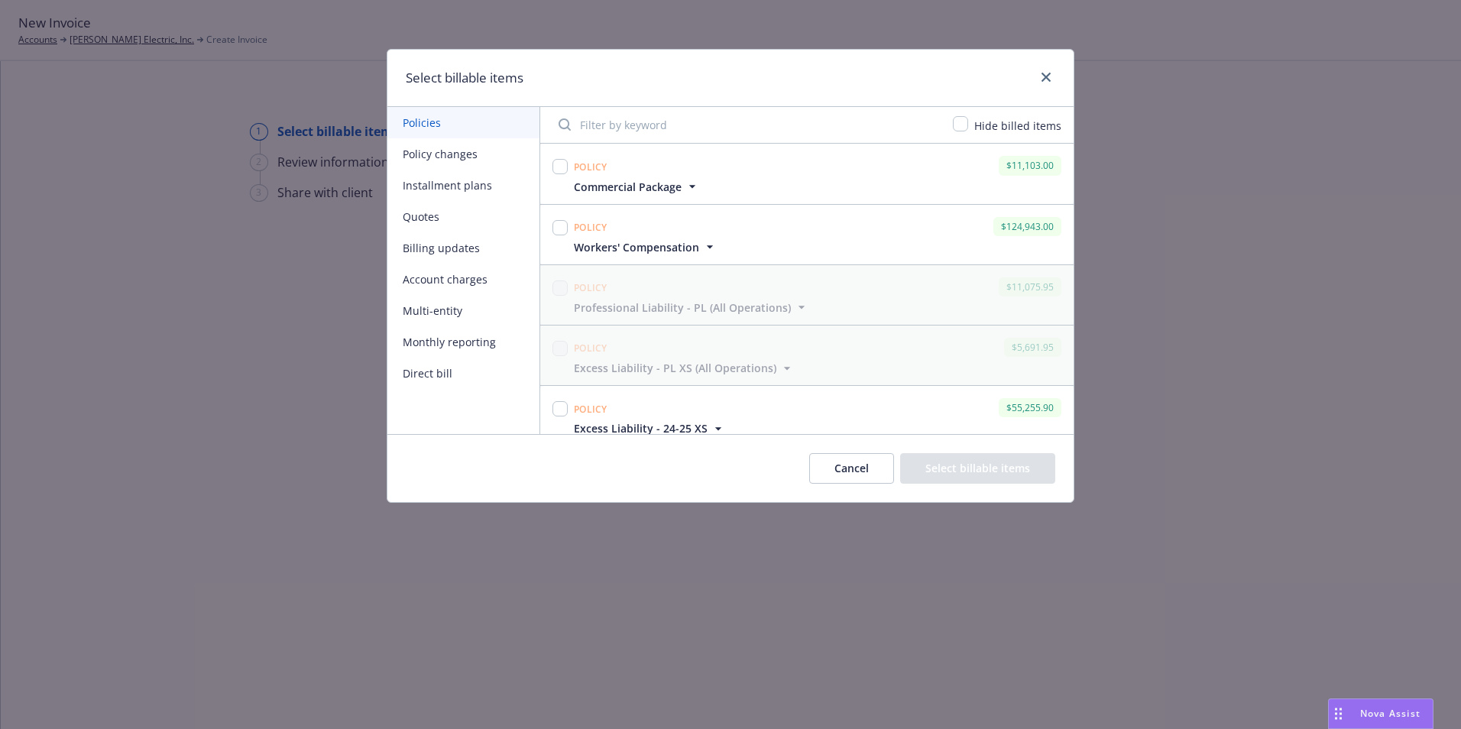
click at [438, 283] on button "Account charges" at bounding box center [463, 279] width 152 height 31
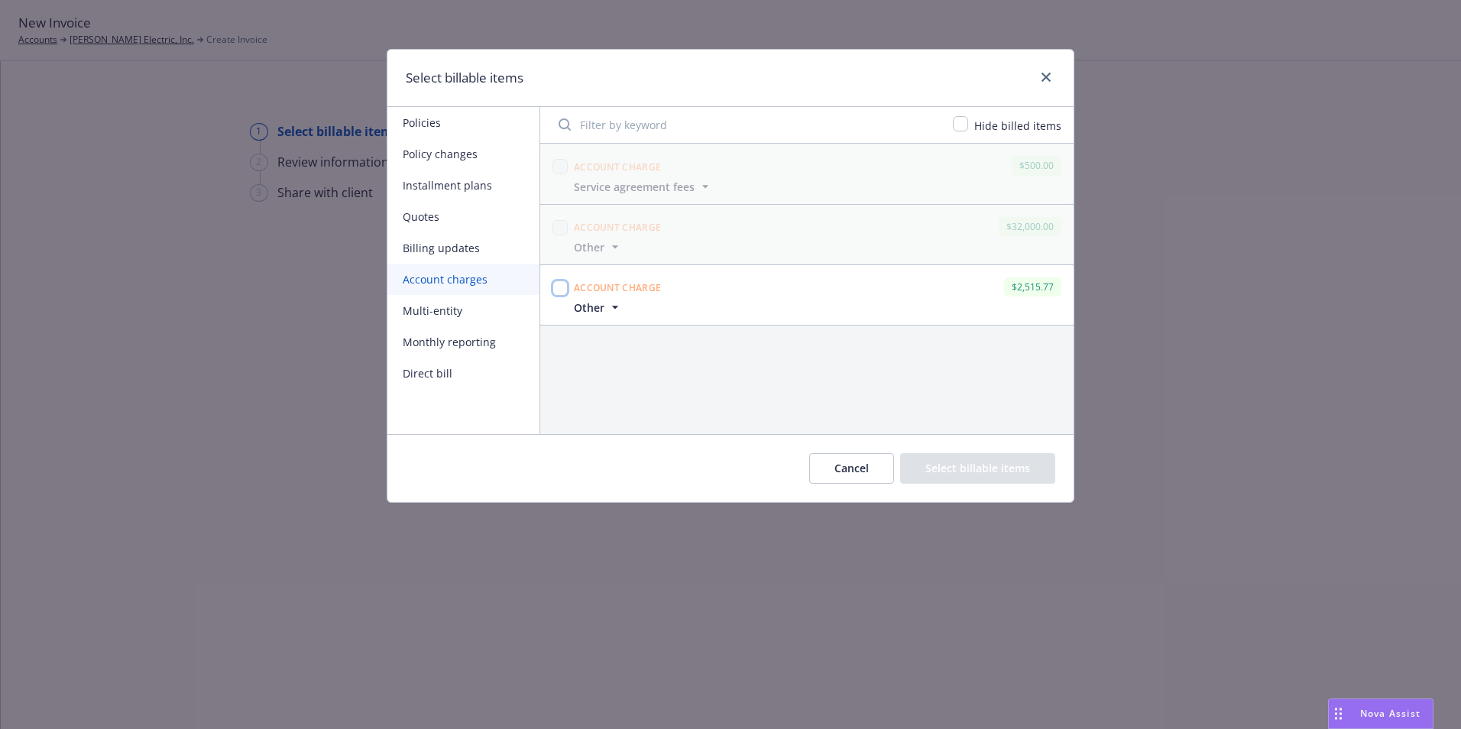
click at [558, 286] on input "checkbox" at bounding box center [559, 287] width 15 height 15
checkbox input "true"
click at [982, 470] on button "Select billable items" at bounding box center [977, 468] width 155 height 31
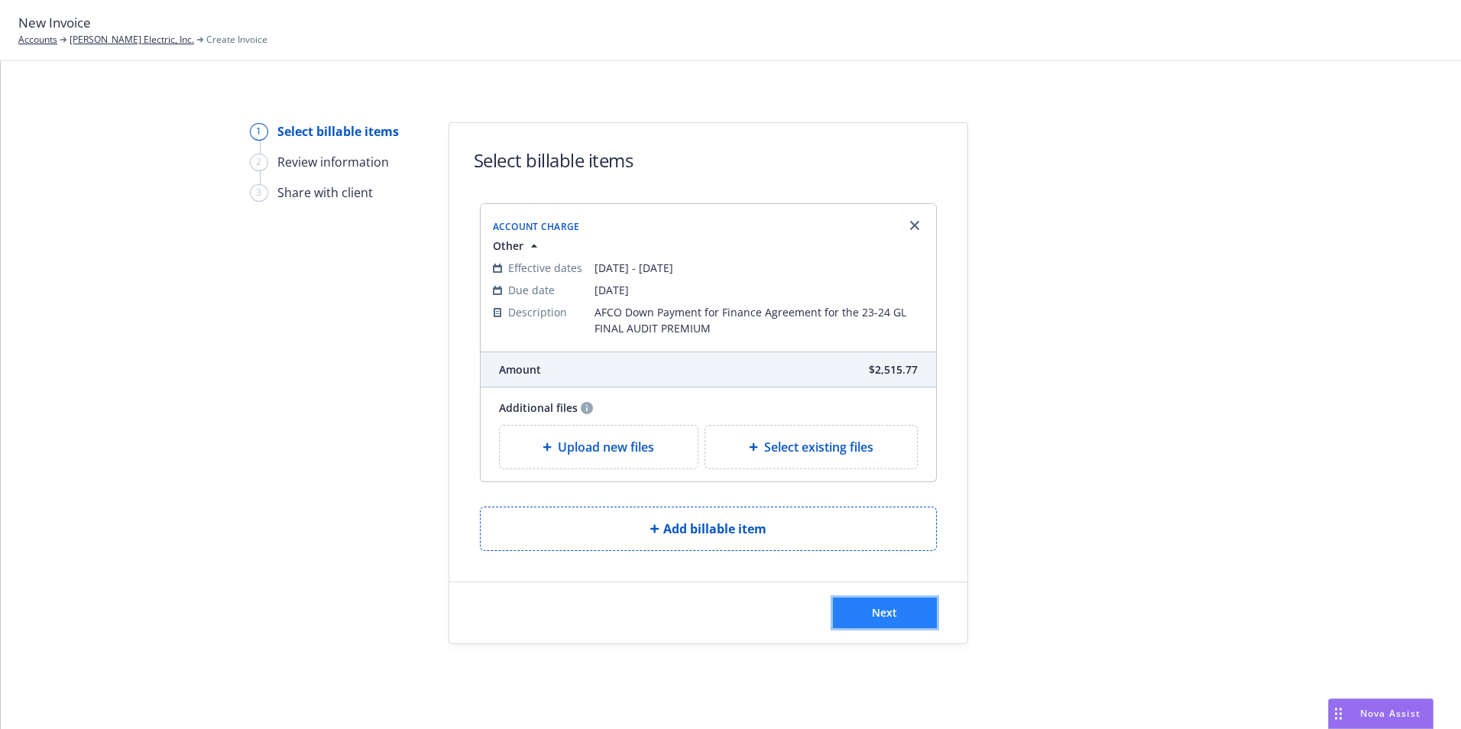
click at [888, 620] on button "Next" at bounding box center [885, 612] width 104 height 31
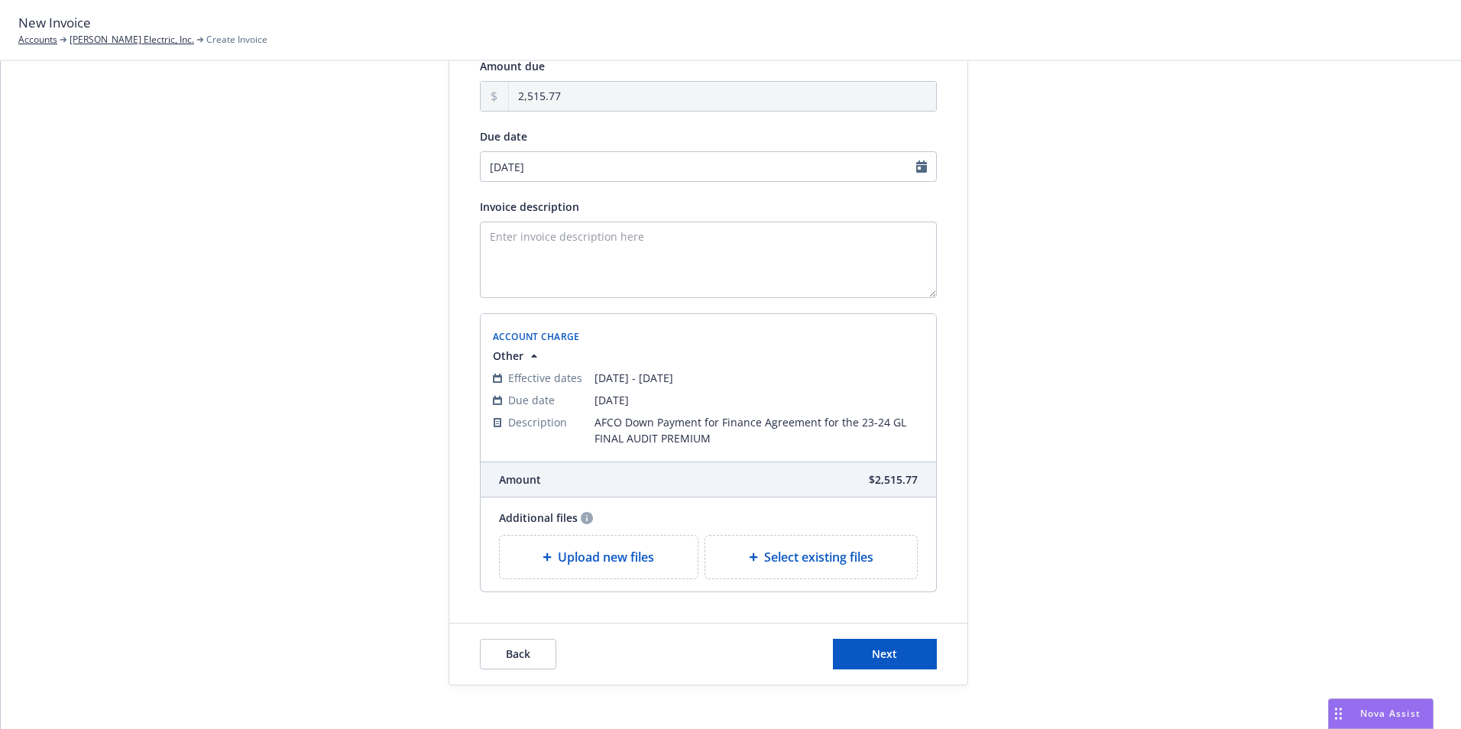
scroll to position [164, 0]
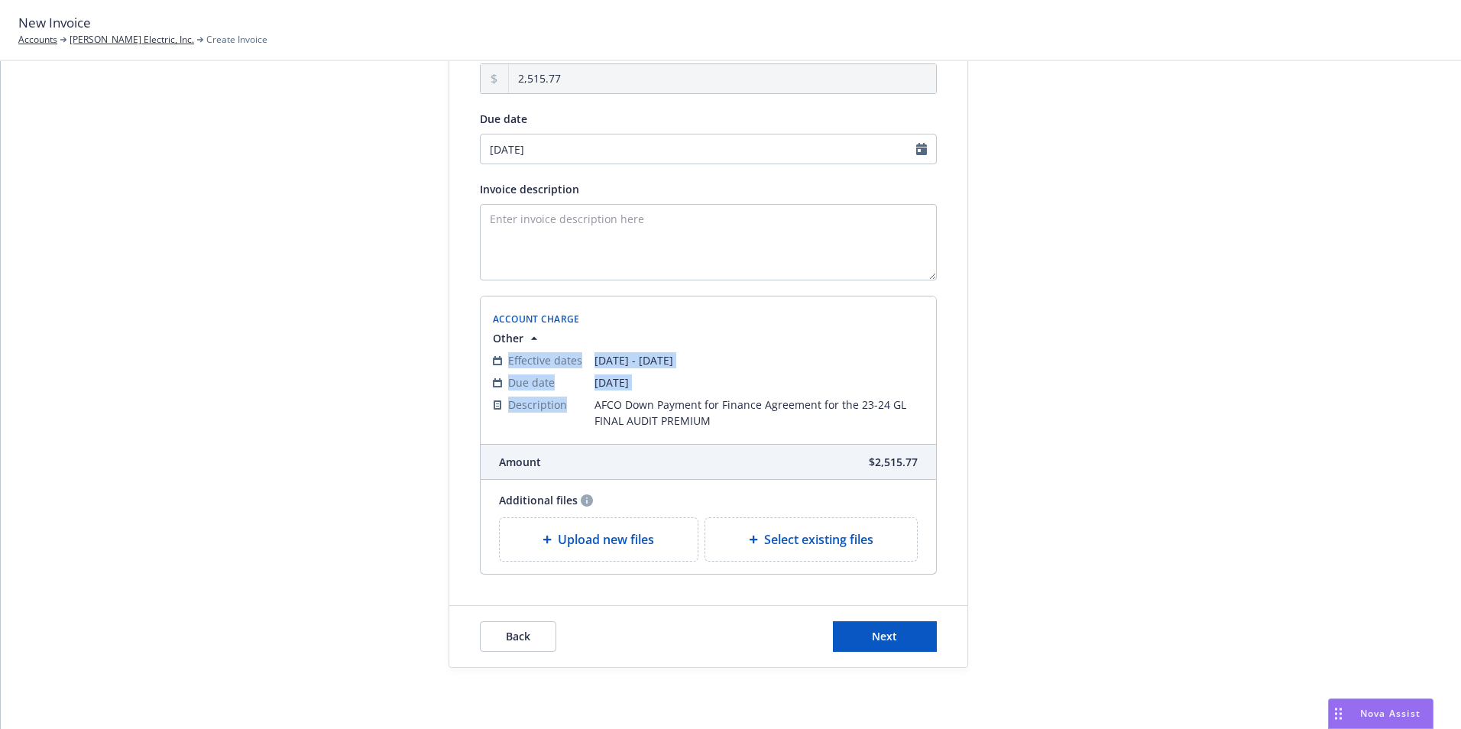
drag, startPoint x: 587, startPoint y: 405, endPoint x: 707, endPoint y: 433, distance: 124.0
click at [707, 433] on div "Effective dates 09/14/2023 - 09/14/2024 Due date 08/22/2025 Description AFCO Do…" at bounding box center [708, 390] width 437 height 89
copy tbody "Effective dates 09/14/2023 - 09/14/2024 Due date 08/22/2025 Description"
click at [568, 231] on textarea "Invoice description" at bounding box center [708, 242] width 457 height 76
paste textarea "AFCO Down Payment for Finance Agreement for the 23-24 GL FINAL AUDIT PREMIUM"
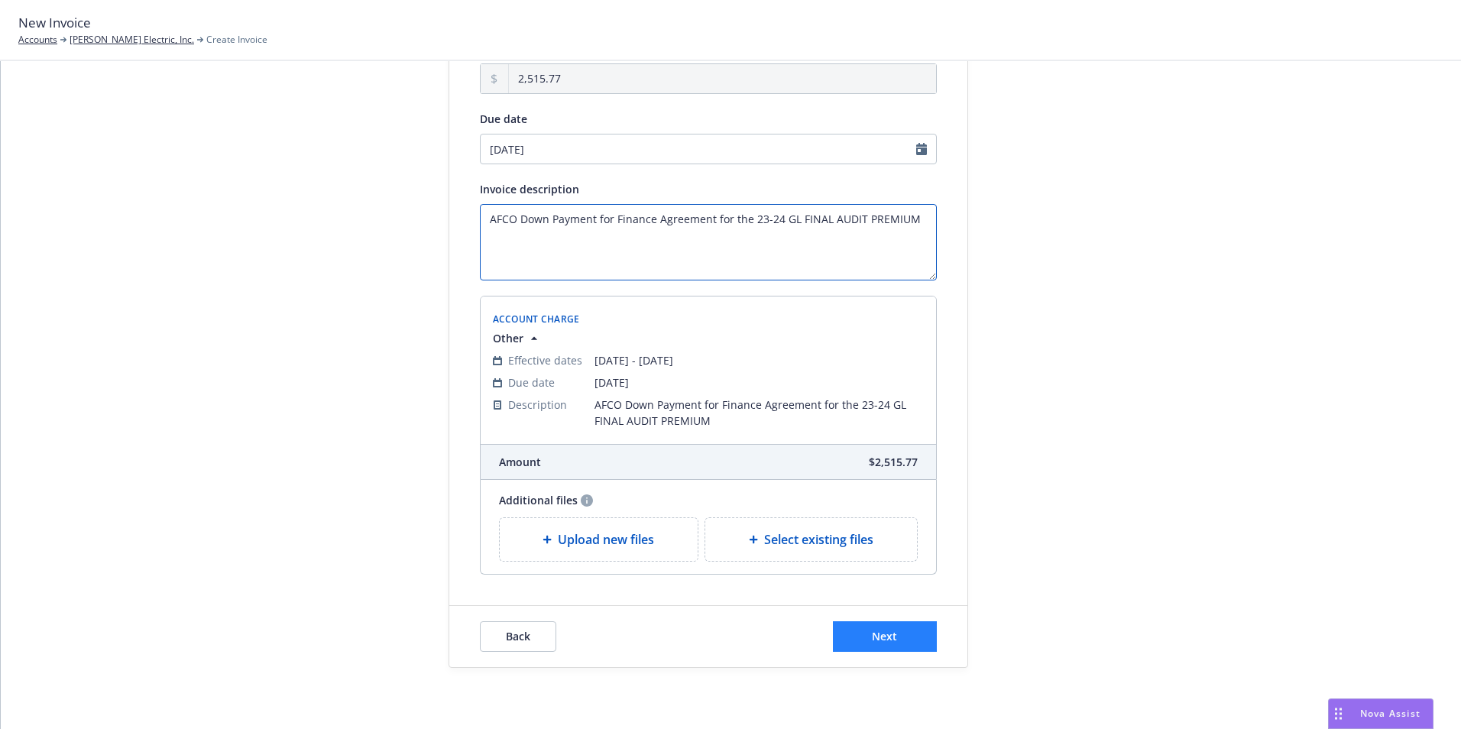
type textarea "AFCO Down Payment for Finance Agreement for the 23-24 GL FINAL AUDIT PREMIUM"
click at [872, 641] on span "Next" at bounding box center [884, 636] width 25 height 15
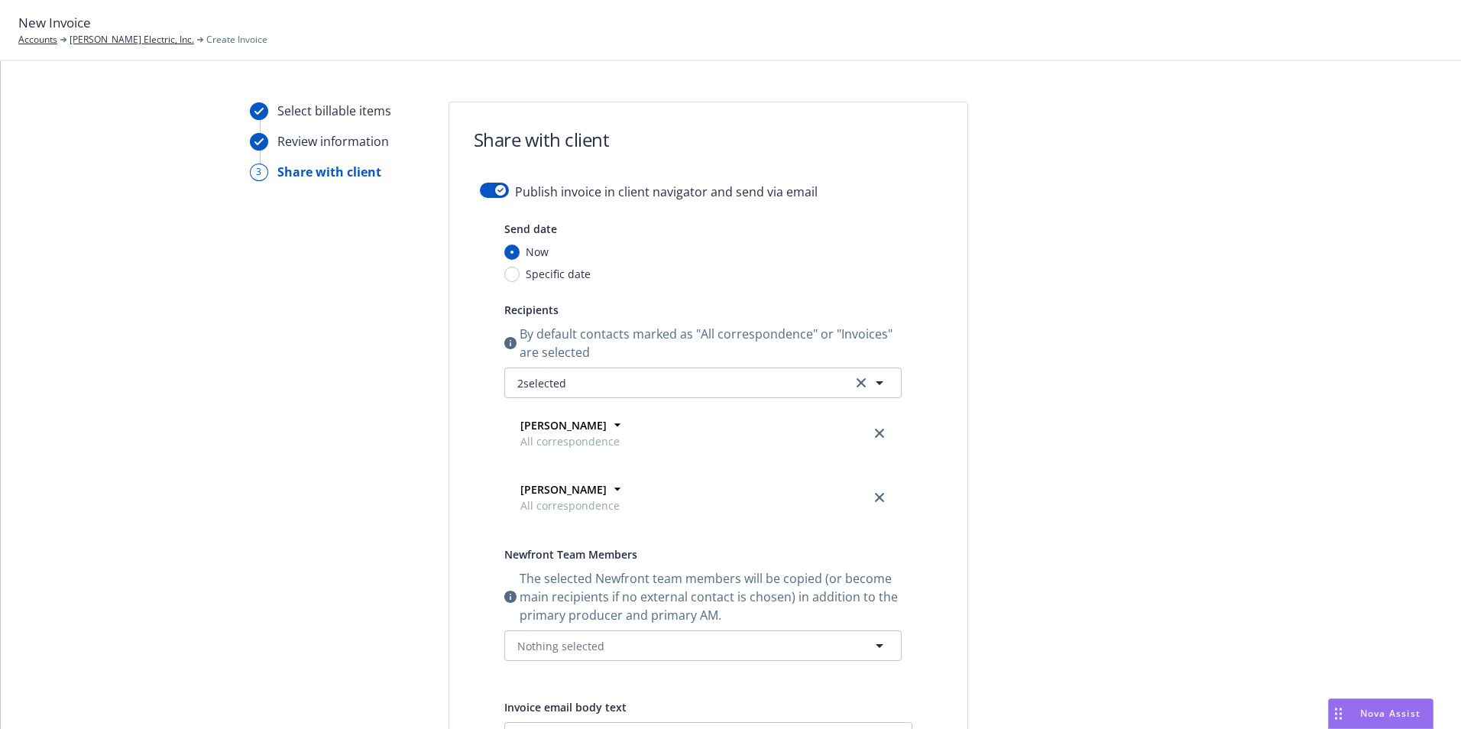
scroll to position [0, 0]
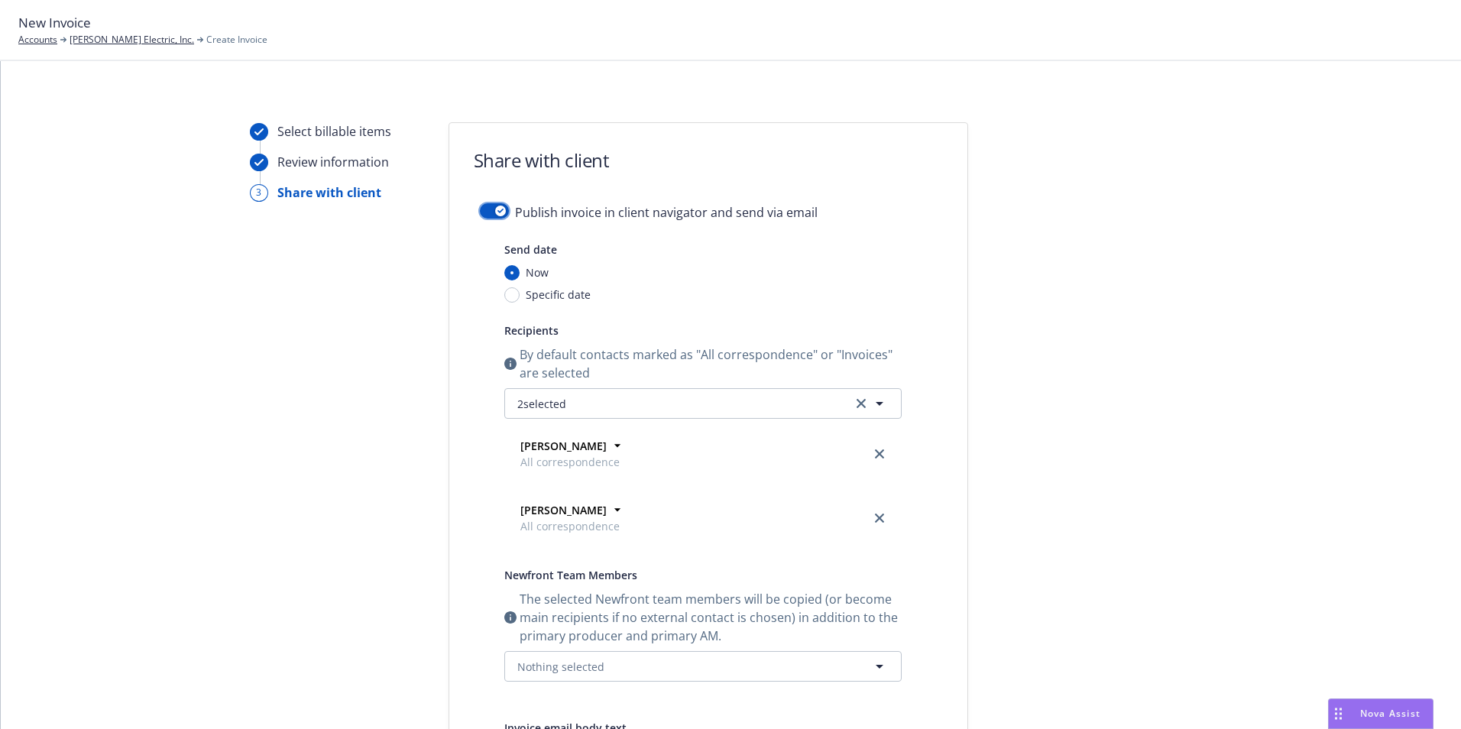
click at [497, 209] on icon "button" at bounding box center [500, 211] width 6 height 5
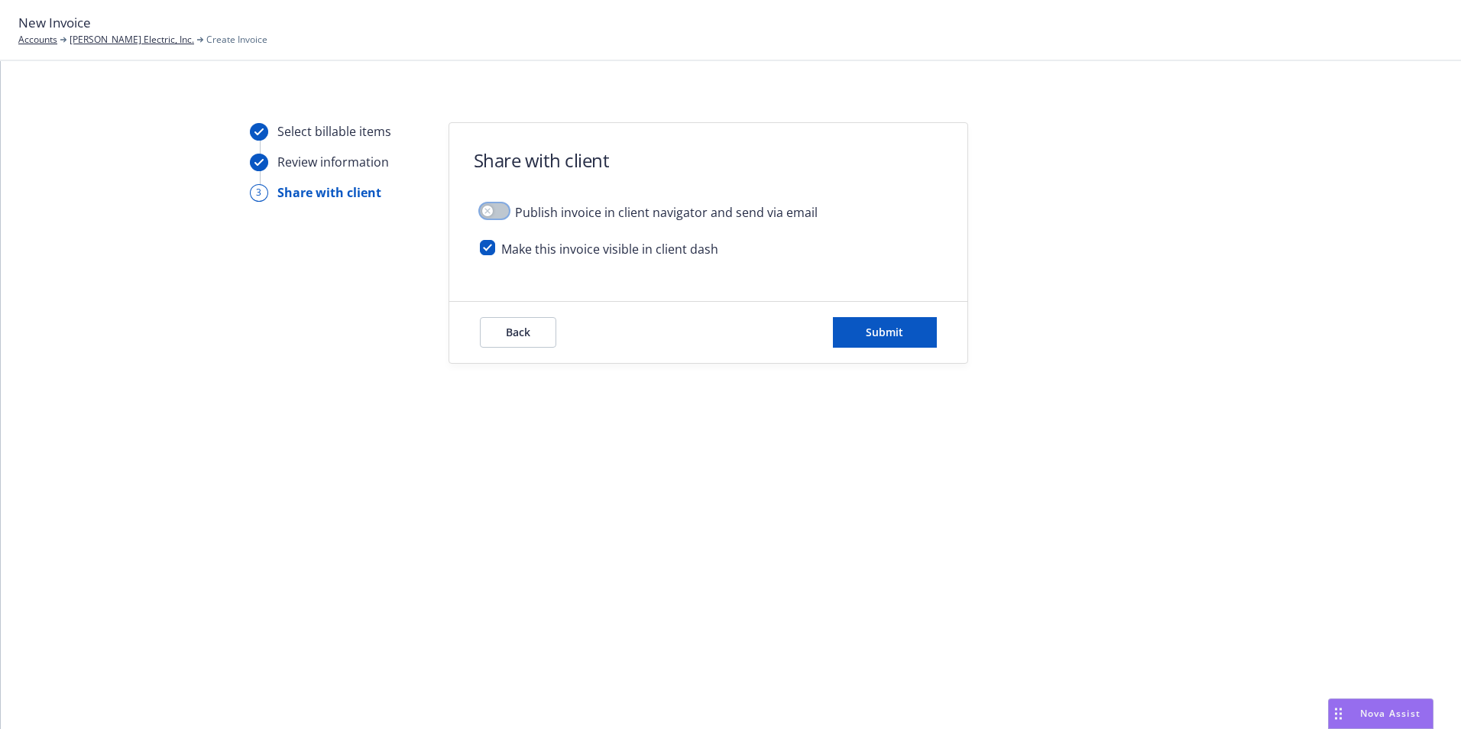
click at [491, 209] on div "button" at bounding box center [487, 210] width 11 height 11
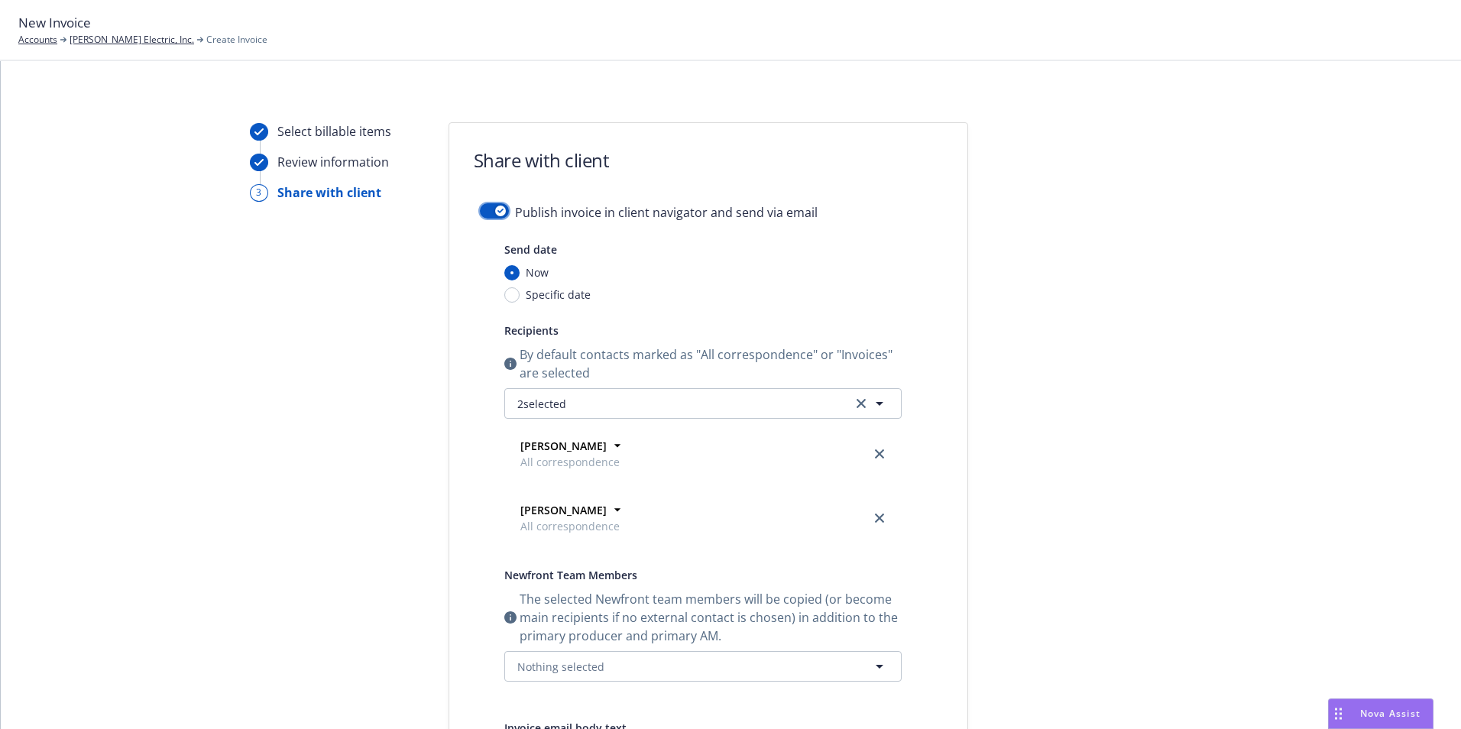
click at [495, 207] on div "button" at bounding box center [500, 210] width 11 height 11
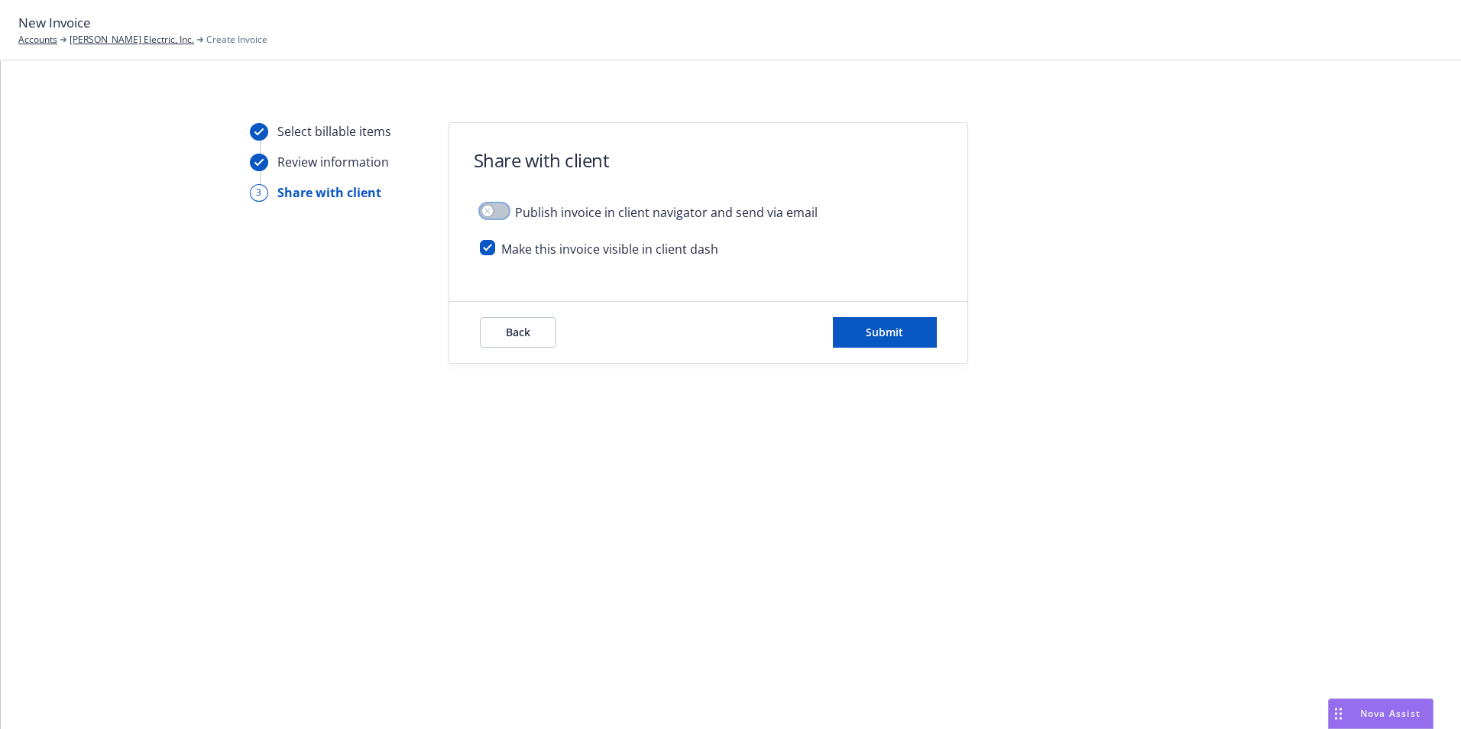
click at [497, 215] on button "button" at bounding box center [494, 210] width 29 height 15
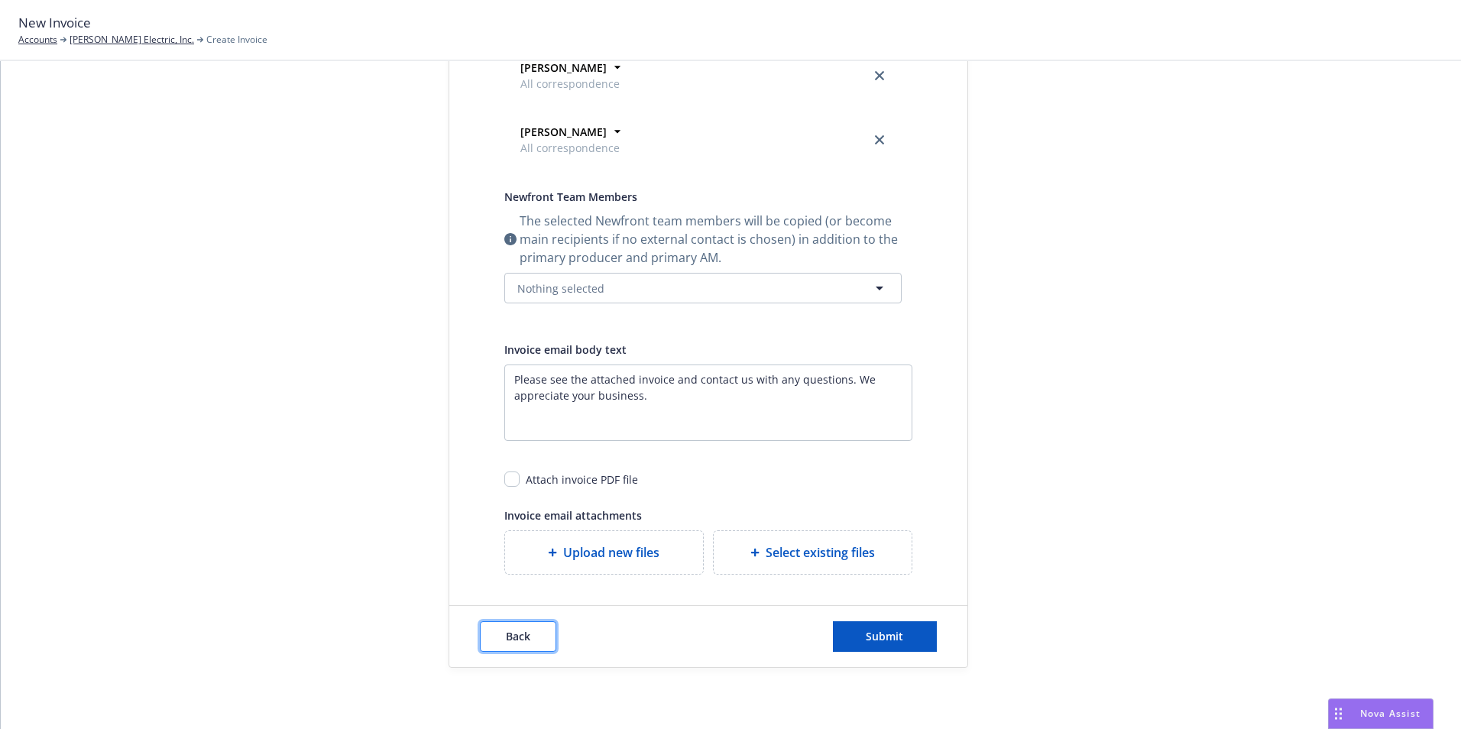
click at [510, 640] on span "Back" at bounding box center [518, 636] width 24 height 15
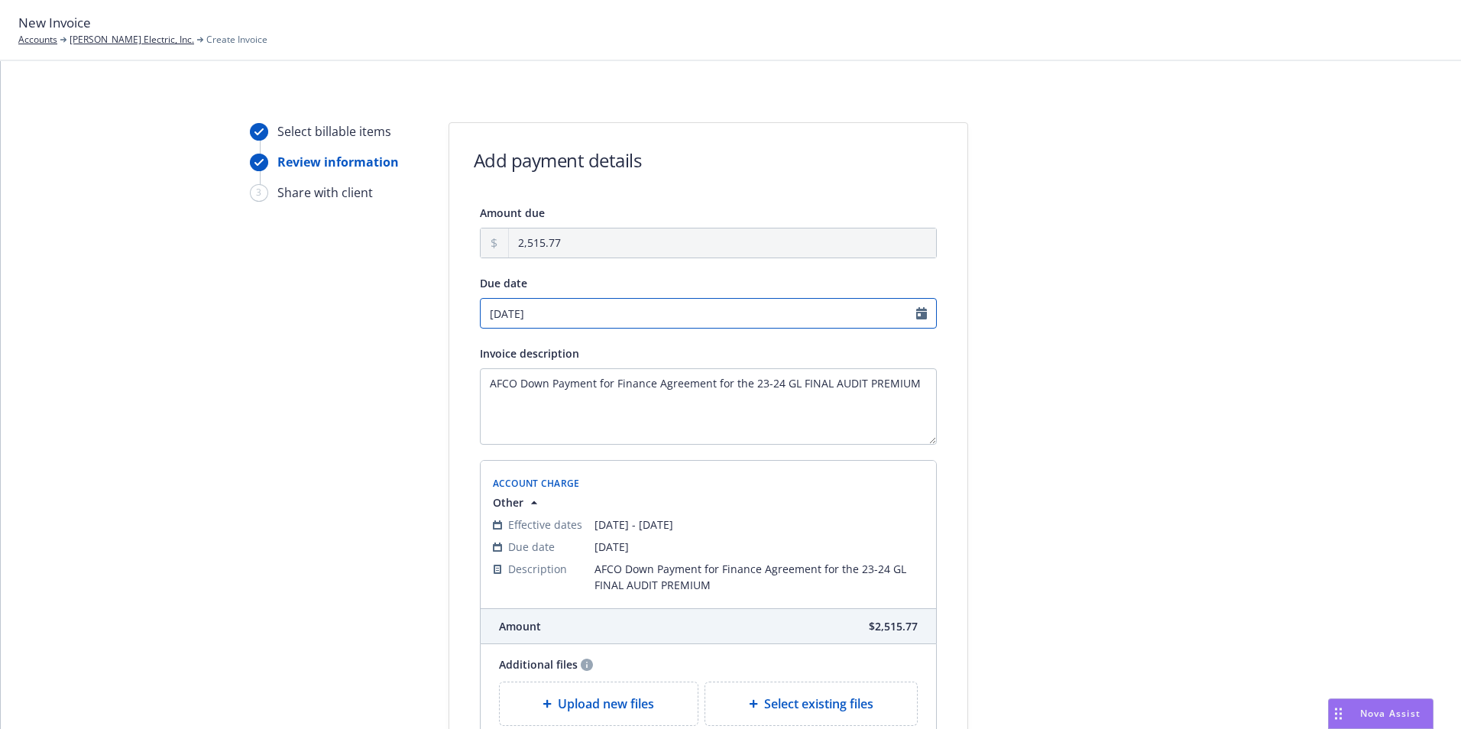
click at [549, 314] on input "09/05/2025" at bounding box center [708, 313] width 457 height 31
select select "September"
select select "2025"
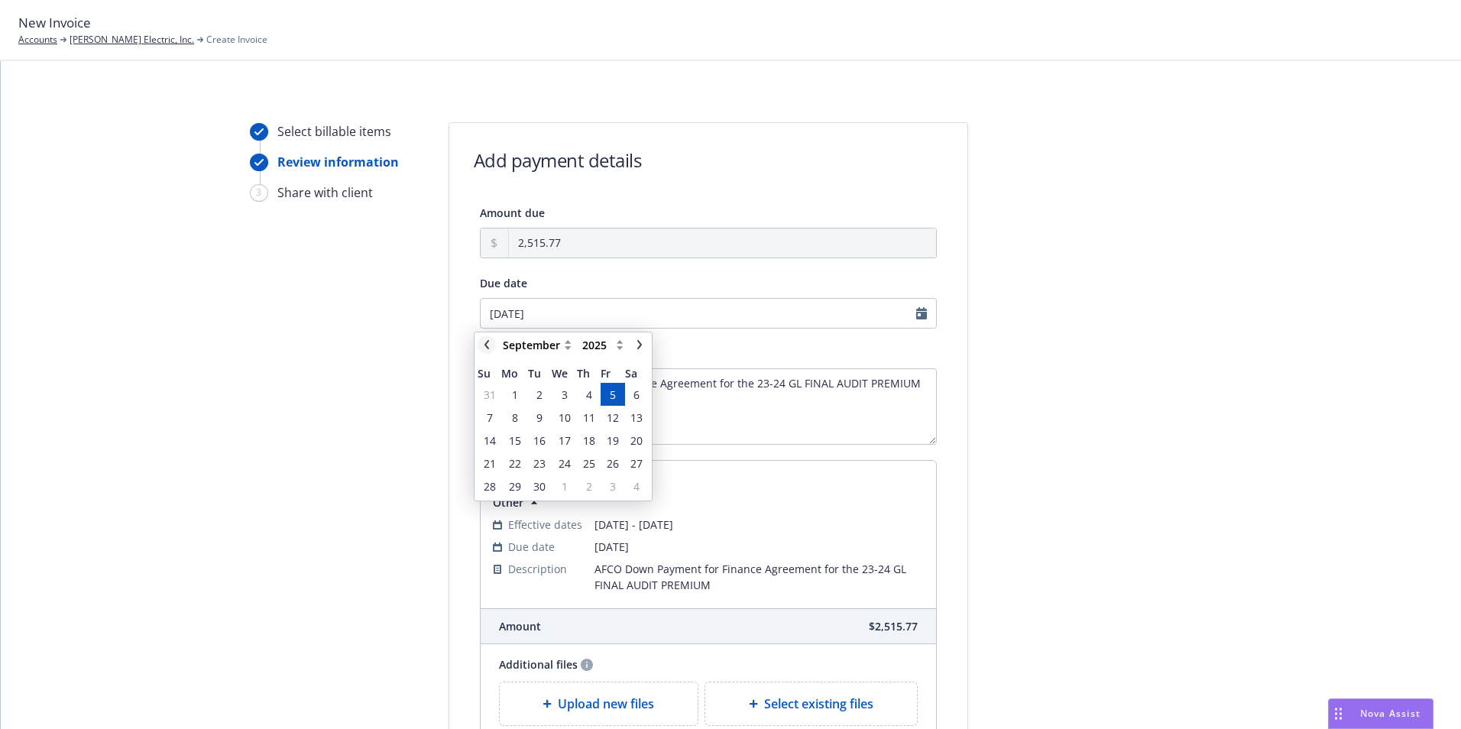
click at [485, 342] on icon "chevronLeft" at bounding box center [486, 344] width 9 height 9
select select "August"
click at [609, 464] on span "22" at bounding box center [613, 463] width 12 height 16
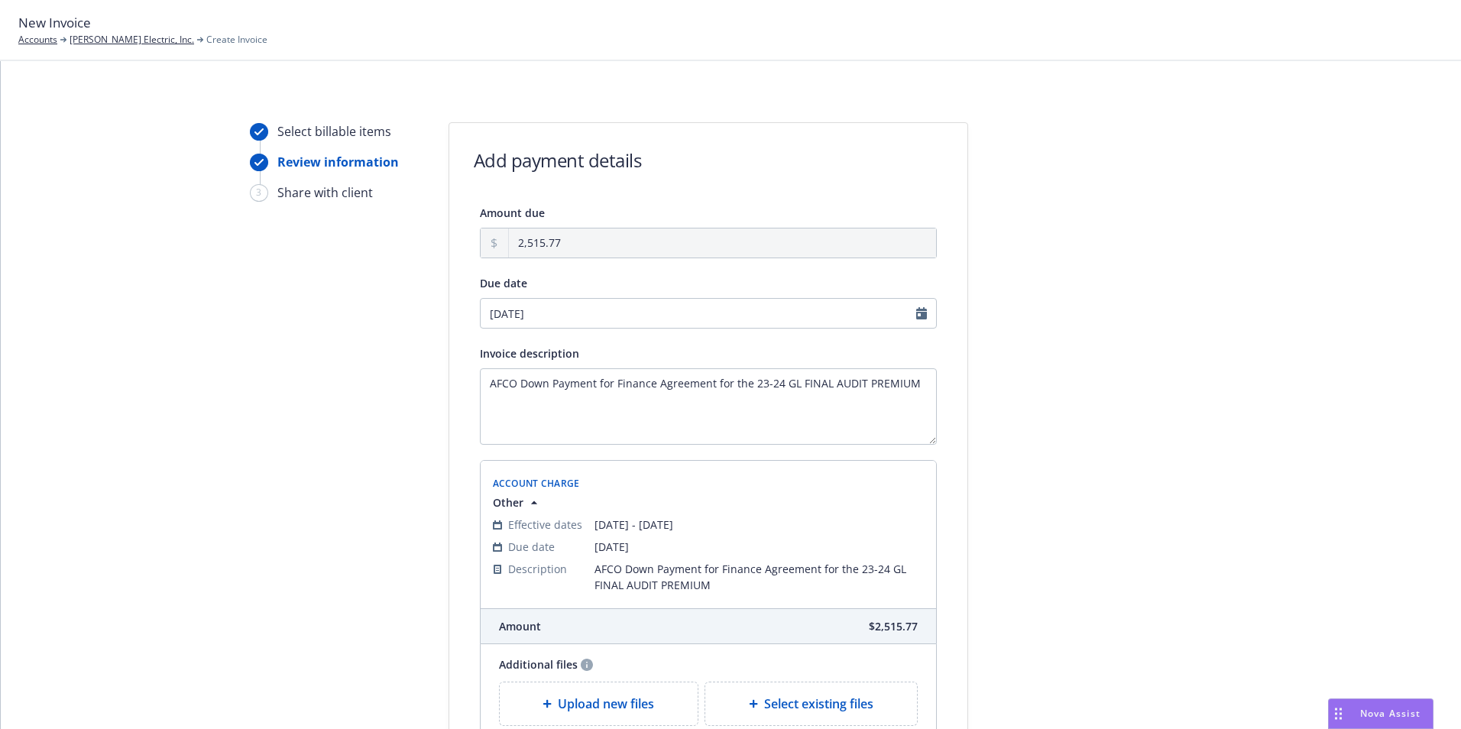
type input "[DATE]"
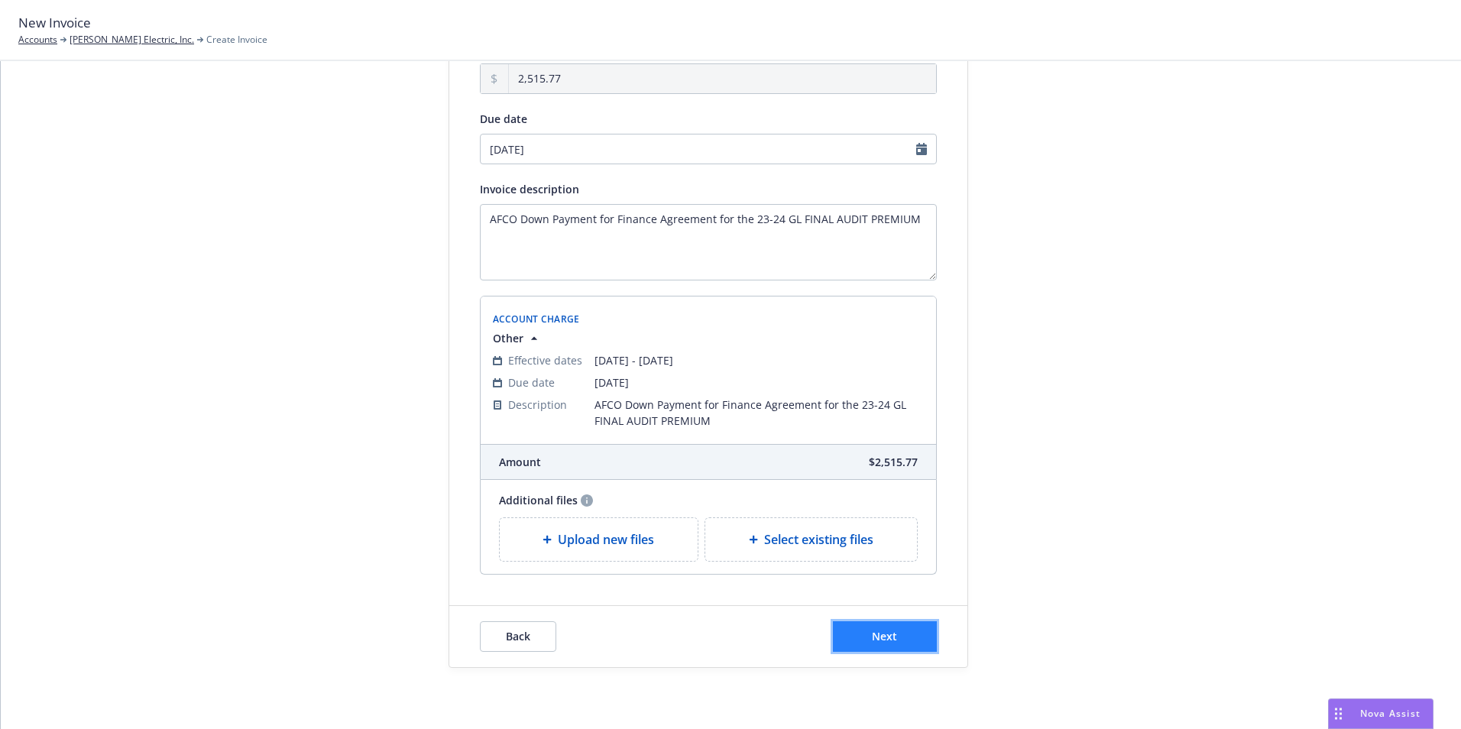
click at [912, 639] on button "Next" at bounding box center [885, 636] width 104 height 31
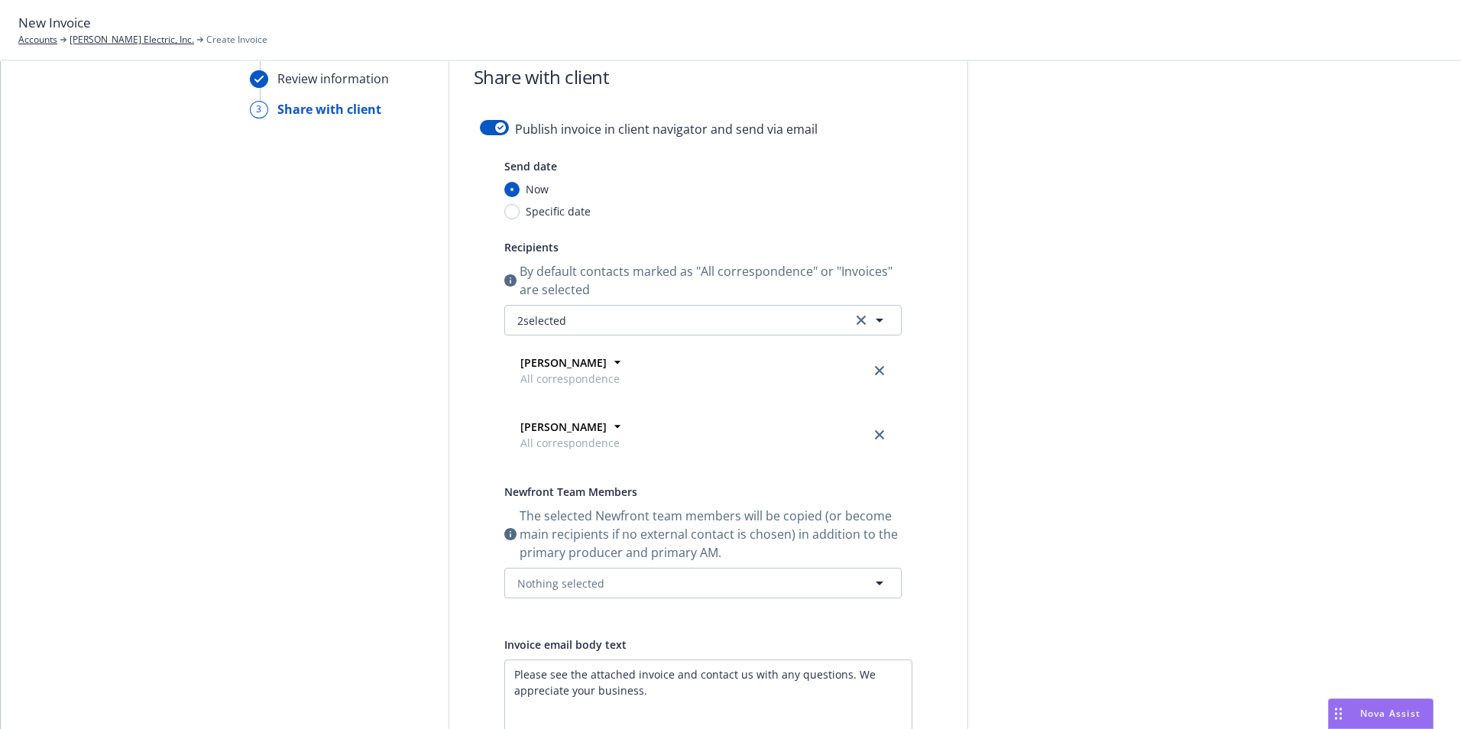
scroll to position [0, 0]
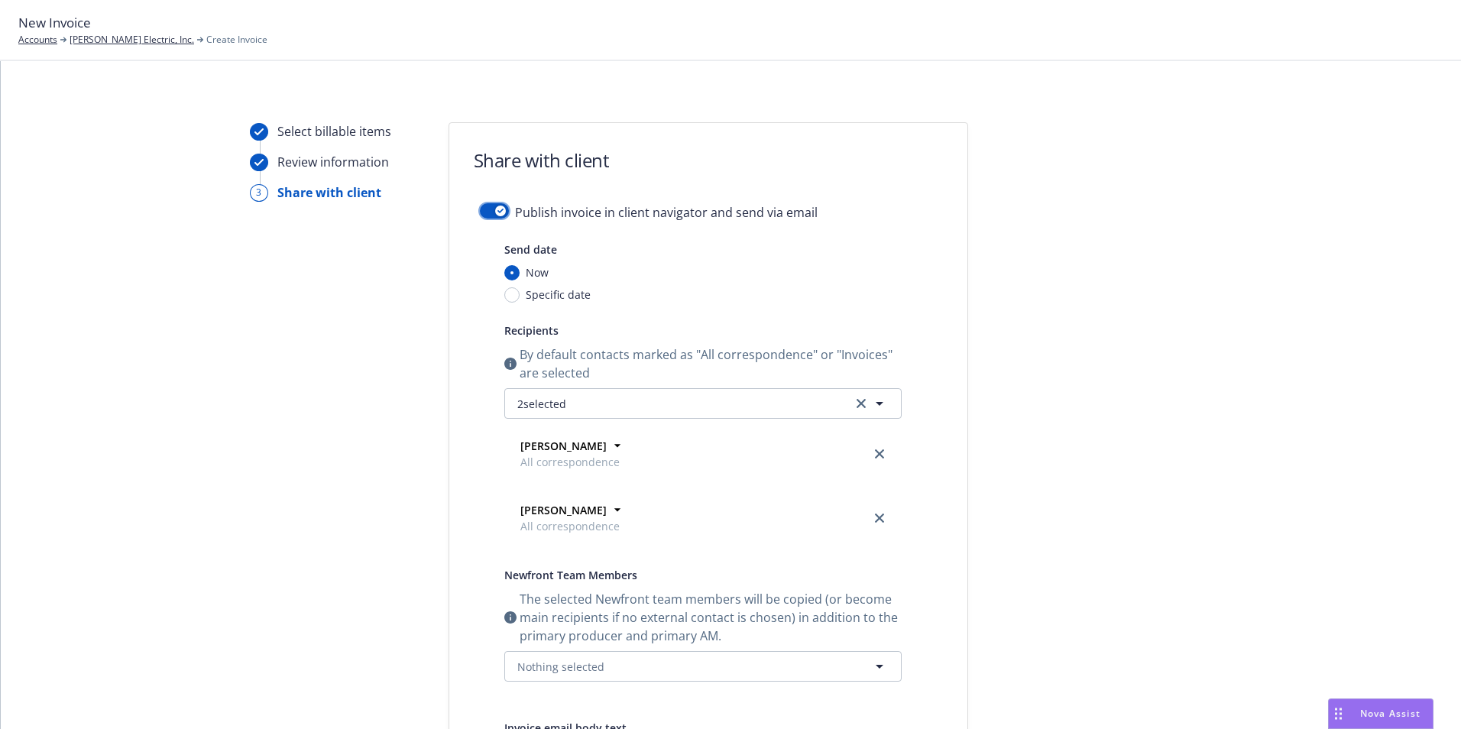
click at [497, 212] on icon "button" at bounding box center [500, 211] width 6 height 5
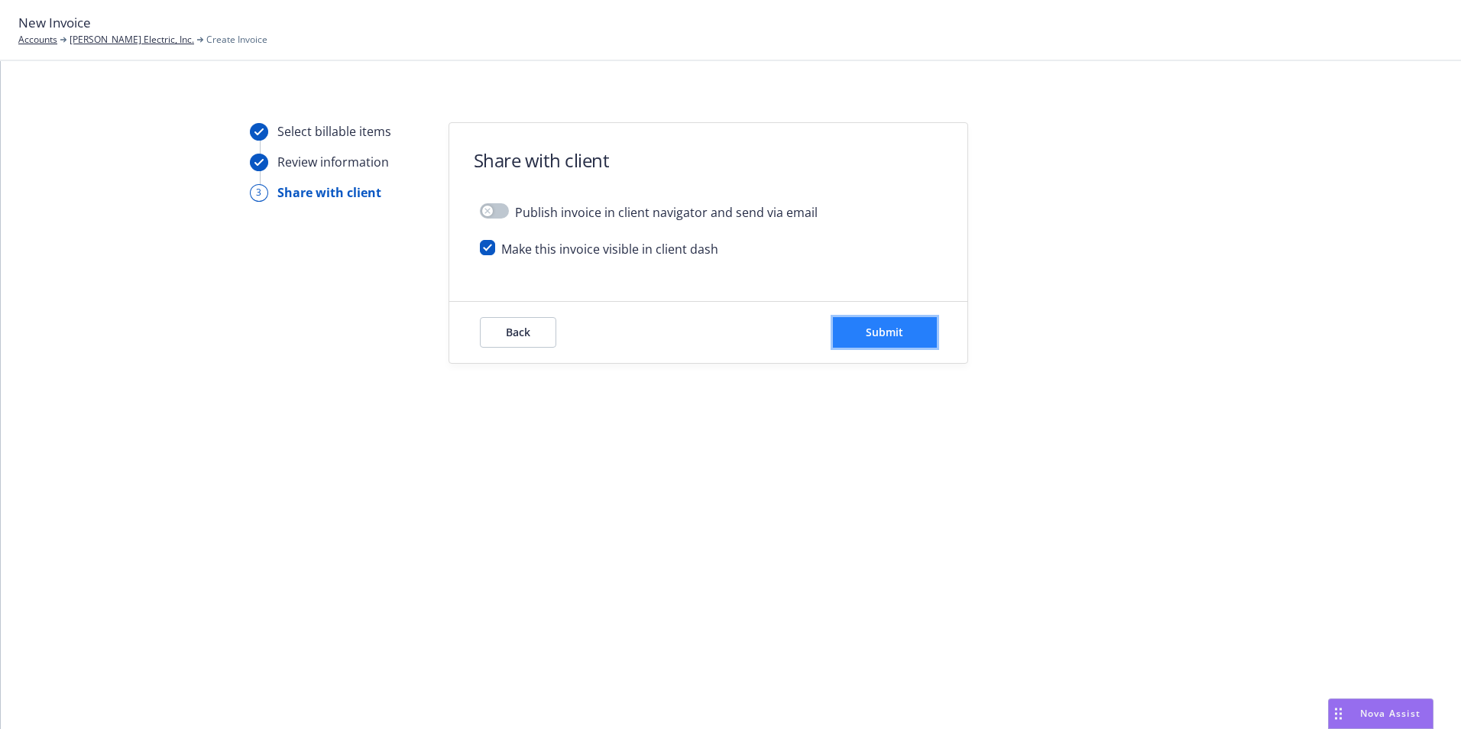
click at [883, 324] on button "Submit" at bounding box center [885, 332] width 104 height 31
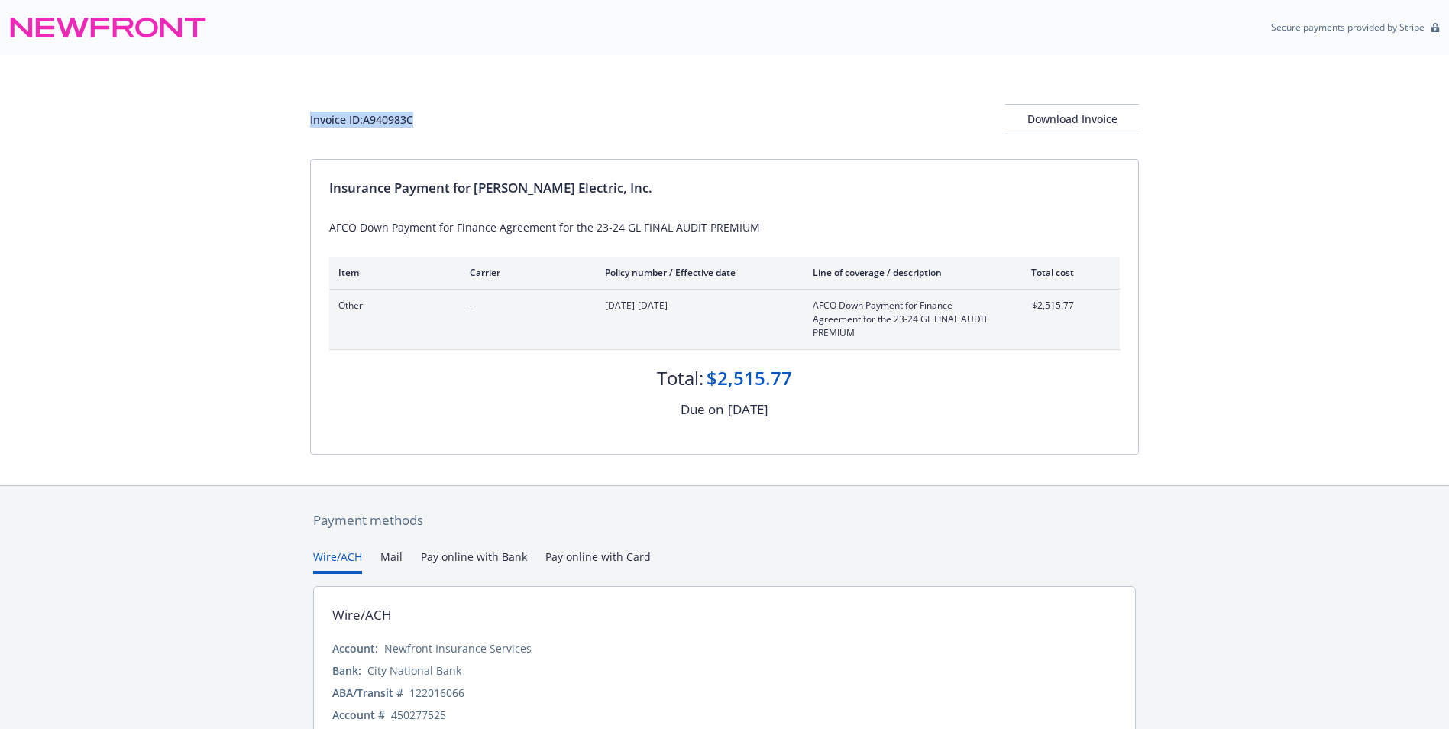
drag, startPoint x: 302, startPoint y: 123, endPoint x: 435, endPoint y: 124, distance: 132.9
click at [435, 124] on div "Invoice ID: A940983C Download Invoice Insurance Payment for [PERSON_NAME] Elect…" at bounding box center [724, 270] width 1449 height 430
copy div "Invoice ID: A940983C"
click at [1060, 136] on div "Invoice ID: A940983C Download Invoice" at bounding box center [724, 107] width 829 height 104
click at [1047, 125] on div "Download Invoice" at bounding box center [1072, 119] width 134 height 29
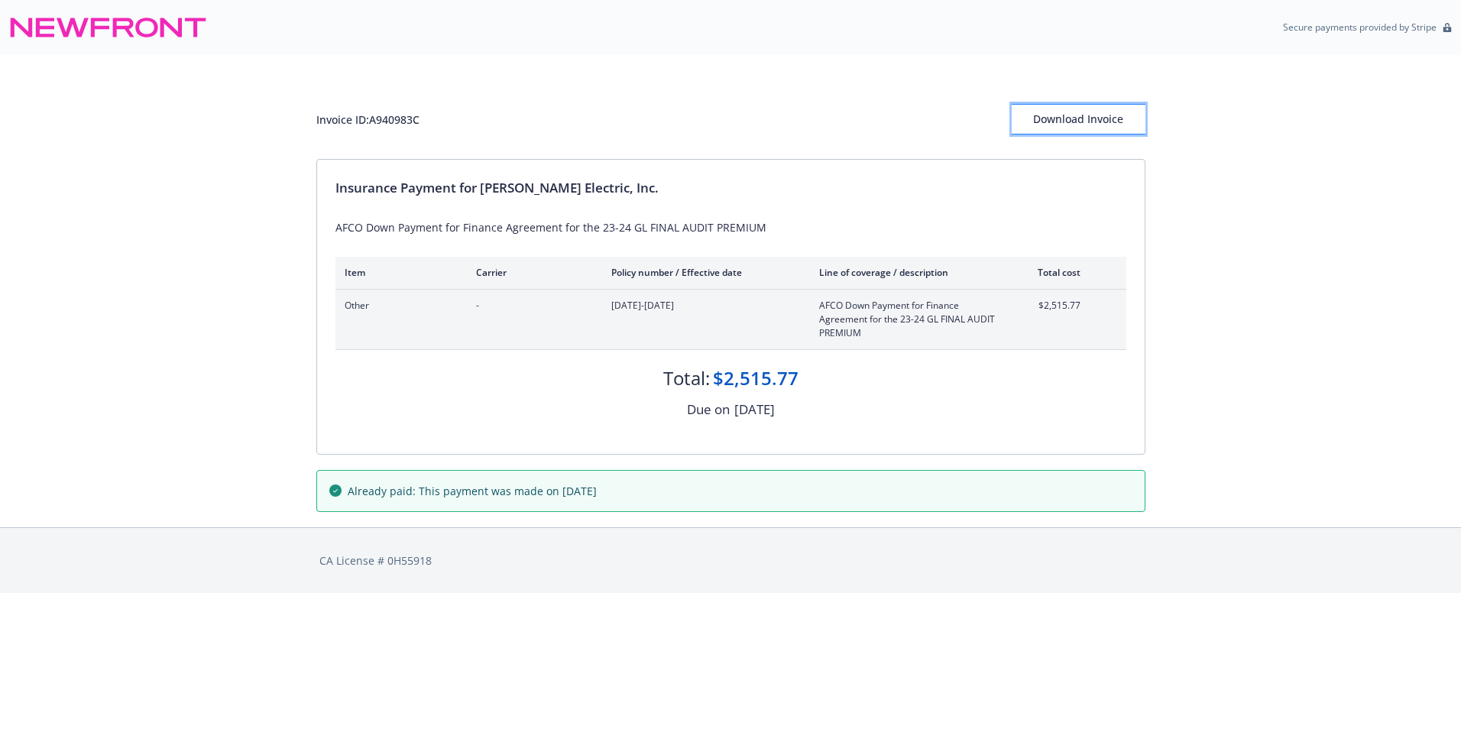
click at [1133, 125] on button "Download Invoice" at bounding box center [1078, 119] width 134 height 31
drag, startPoint x: 548, startPoint y: 491, endPoint x: 755, endPoint y: 502, distance: 207.3
click at [755, 502] on div "Already paid: This payment was made on [DATE]" at bounding box center [730, 491] width 827 height 40
drag, startPoint x: 755, startPoint y: 502, endPoint x: 763, endPoint y: 564, distance: 62.3
click at [763, 564] on div "CA License # 0H55918" at bounding box center [730, 560] width 823 height 16
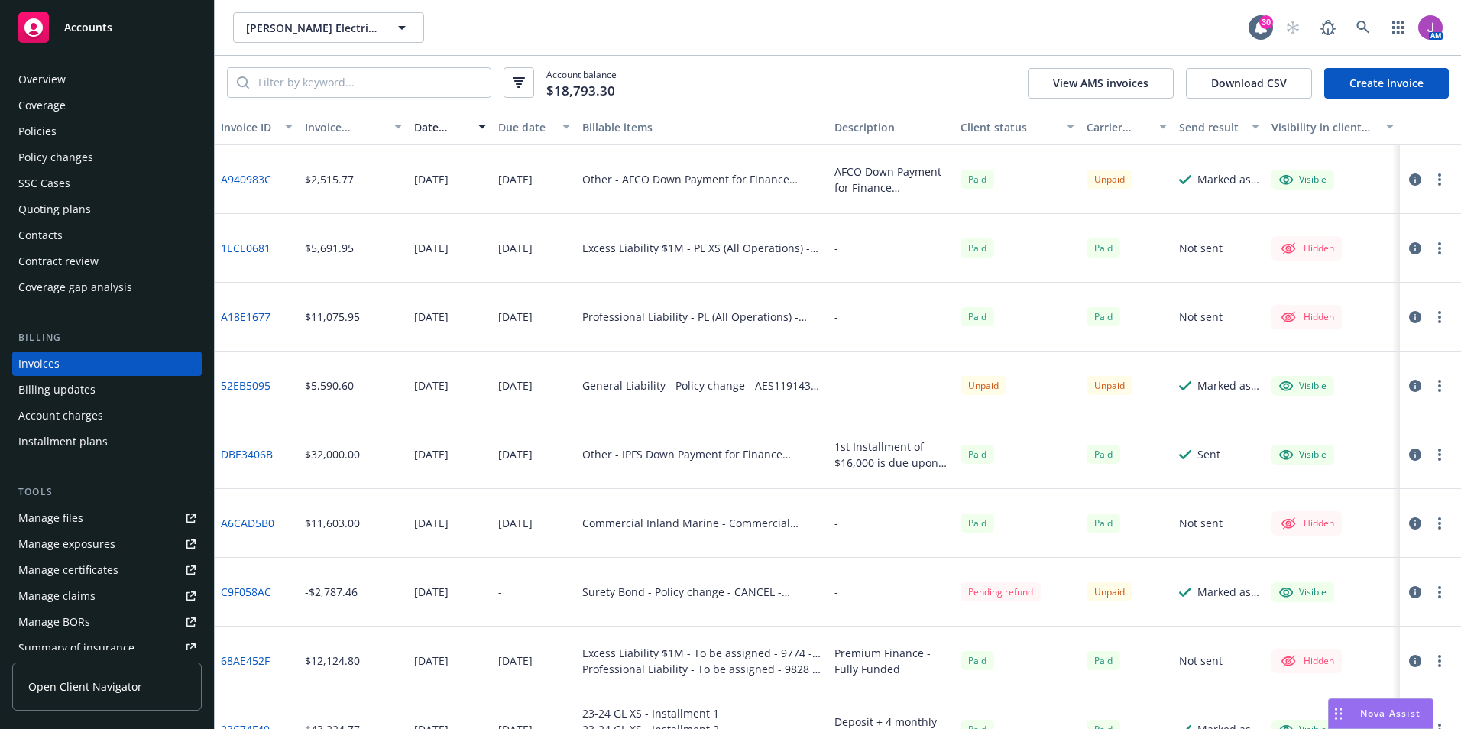
click at [1431, 185] on button "button" at bounding box center [1439, 179] width 18 height 18
click at [1330, 373] on link "Download invoice PDF" at bounding box center [1338, 363] width 195 height 31
click at [1409, 183] on icon "button" at bounding box center [1415, 179] width 12 height 12
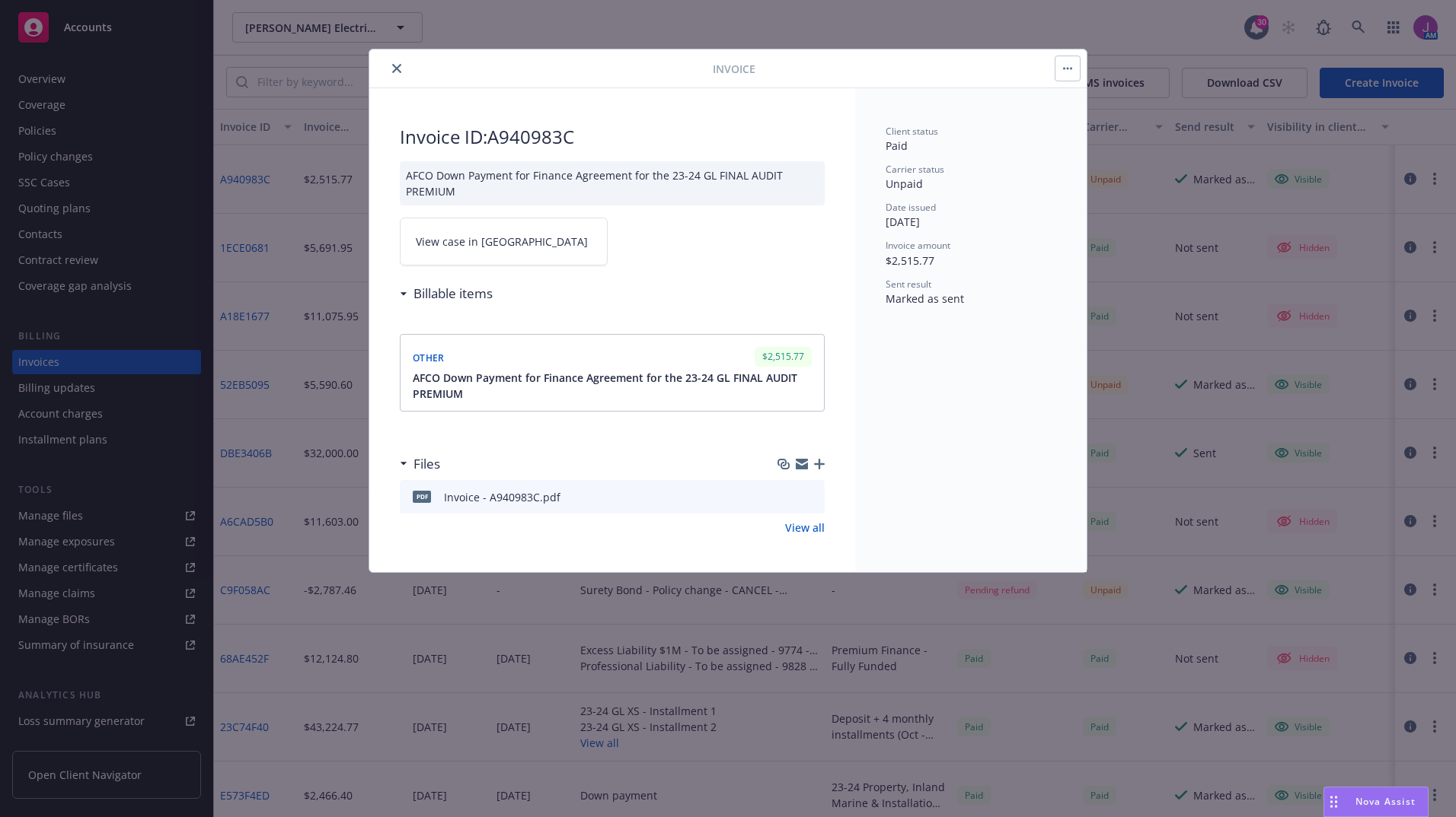
click at [394, 75] on button "close" at bounding box center [397, 69] width 18 height 18
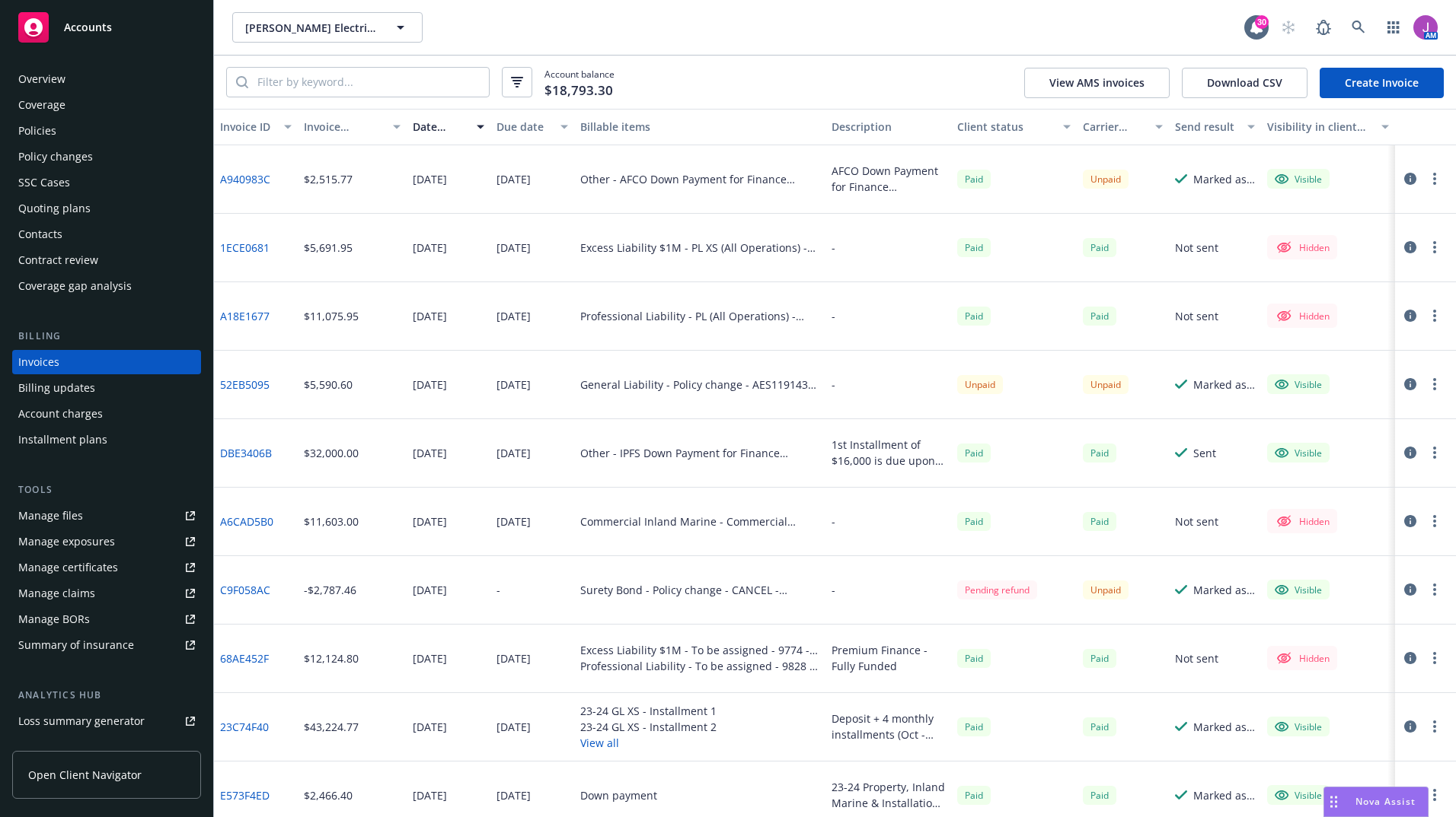
click at [76, 64] on div "Overview Coverage Policies Policy changes SSC Cases Quoting plans Contacts Cont…" at bounding box center [107, 433] width 213 height 769
click at [66, 77] on div "Overview" at bounding box center [106, 79] width 176 height 24
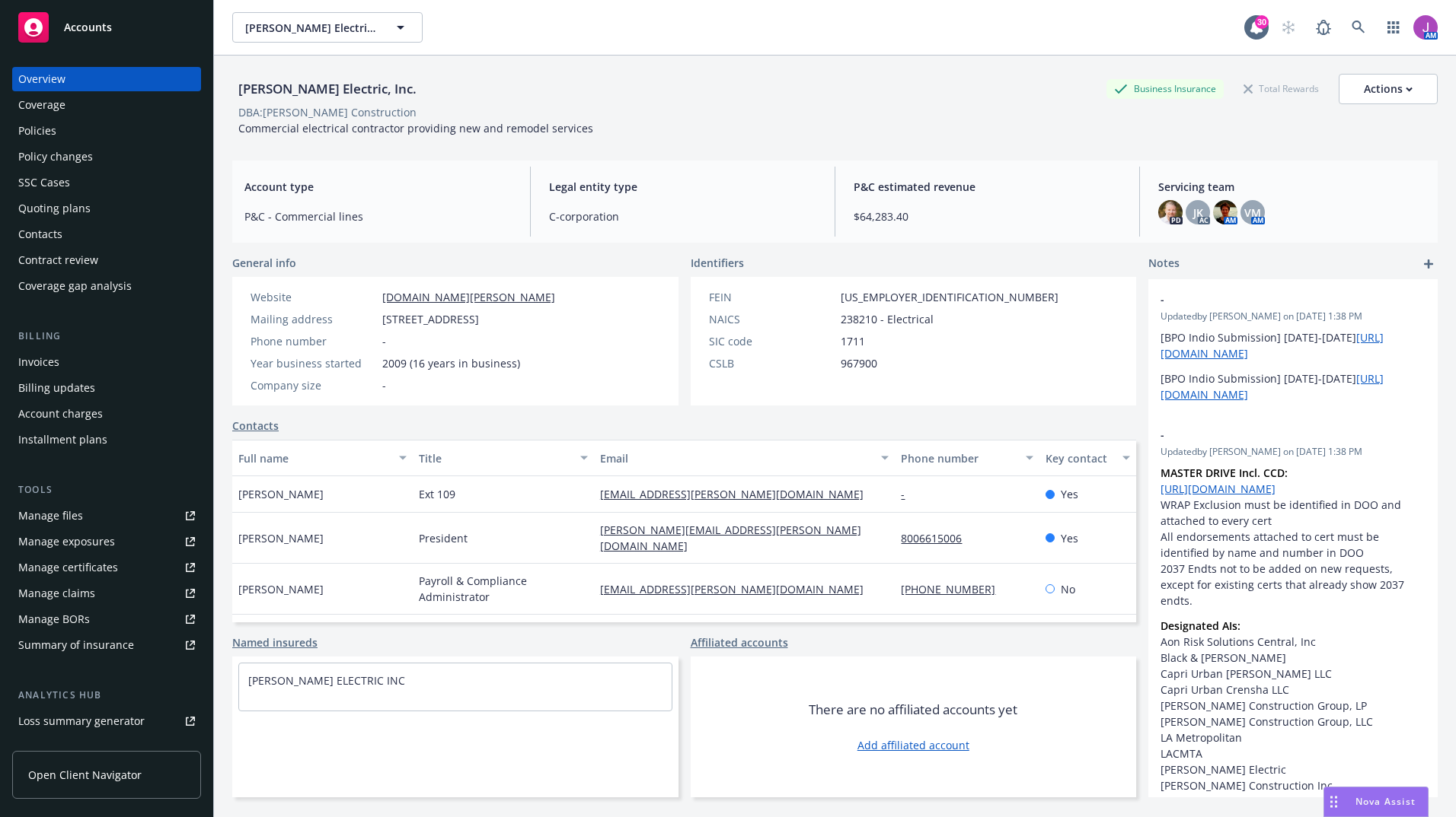
click at [74, 158] on div "Policy changes" at bounding box center [55, 156] width 75 height 24
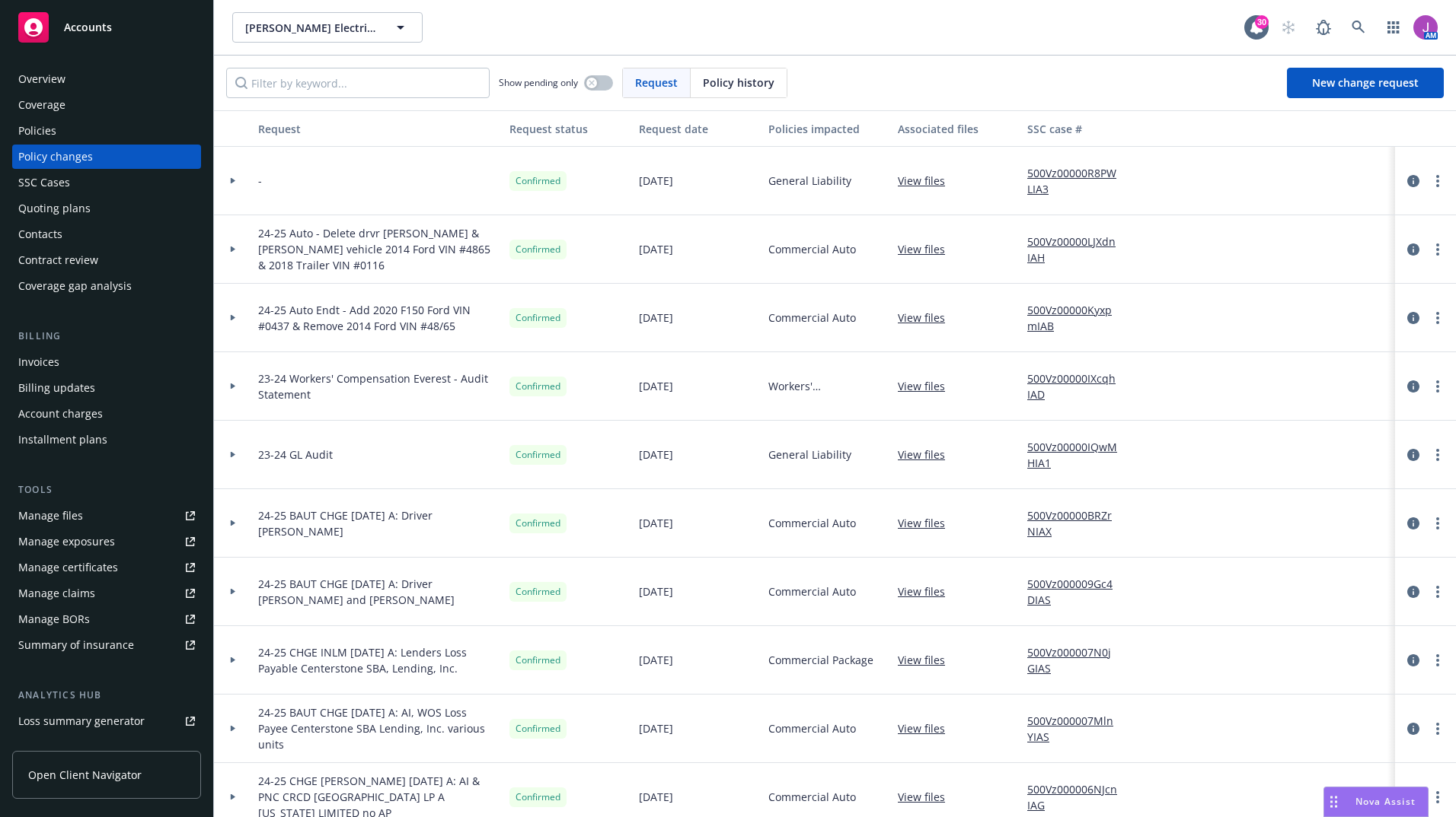
click at [1062, 174] on link "500Vz00000R8PWLIA3" at bounding box center [1077, 181] width 102 height 32
click at [1428, 180] on link "more" at bounding box center [1437, 181] width 18 height 18
click at [1278, 239] on link "Edit request summary" at bounding box center [1304, 242] width 261 height 31
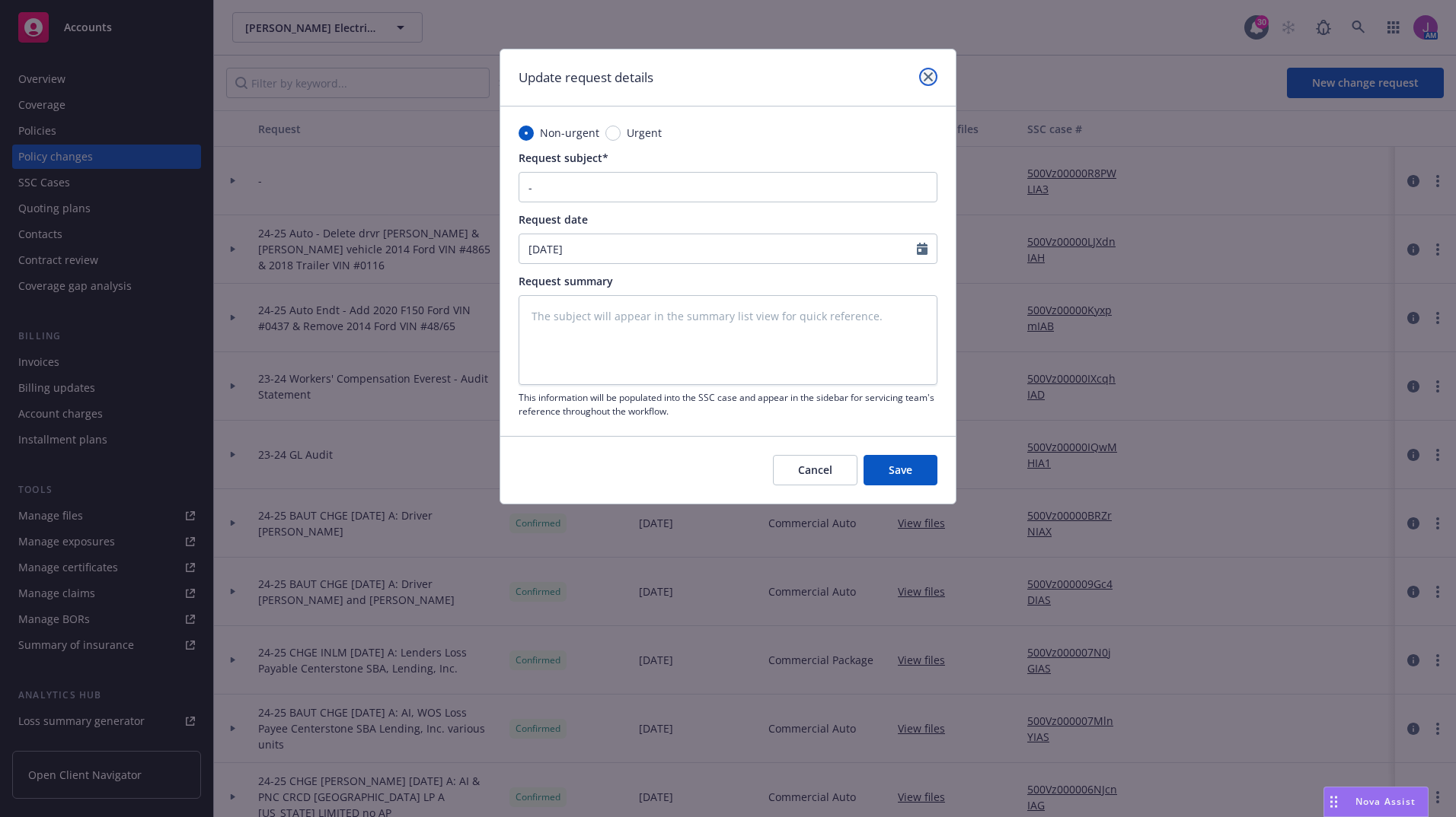
click at [925, 73] on icon "close" at bounding box center [928, 77] width 9 height 9
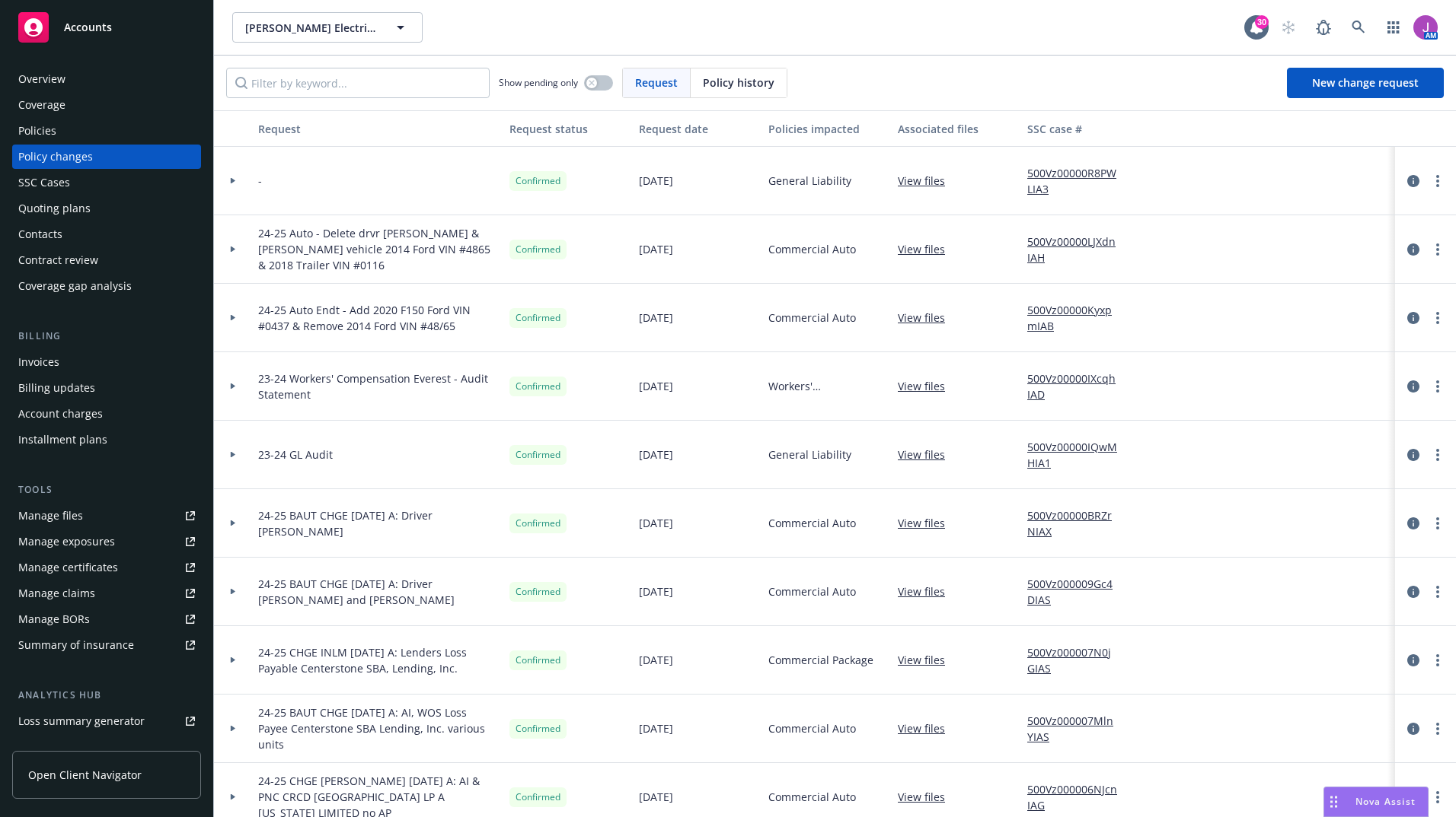
click at [227, 178] on div at bounding box center [233, 180] width 26 height 5
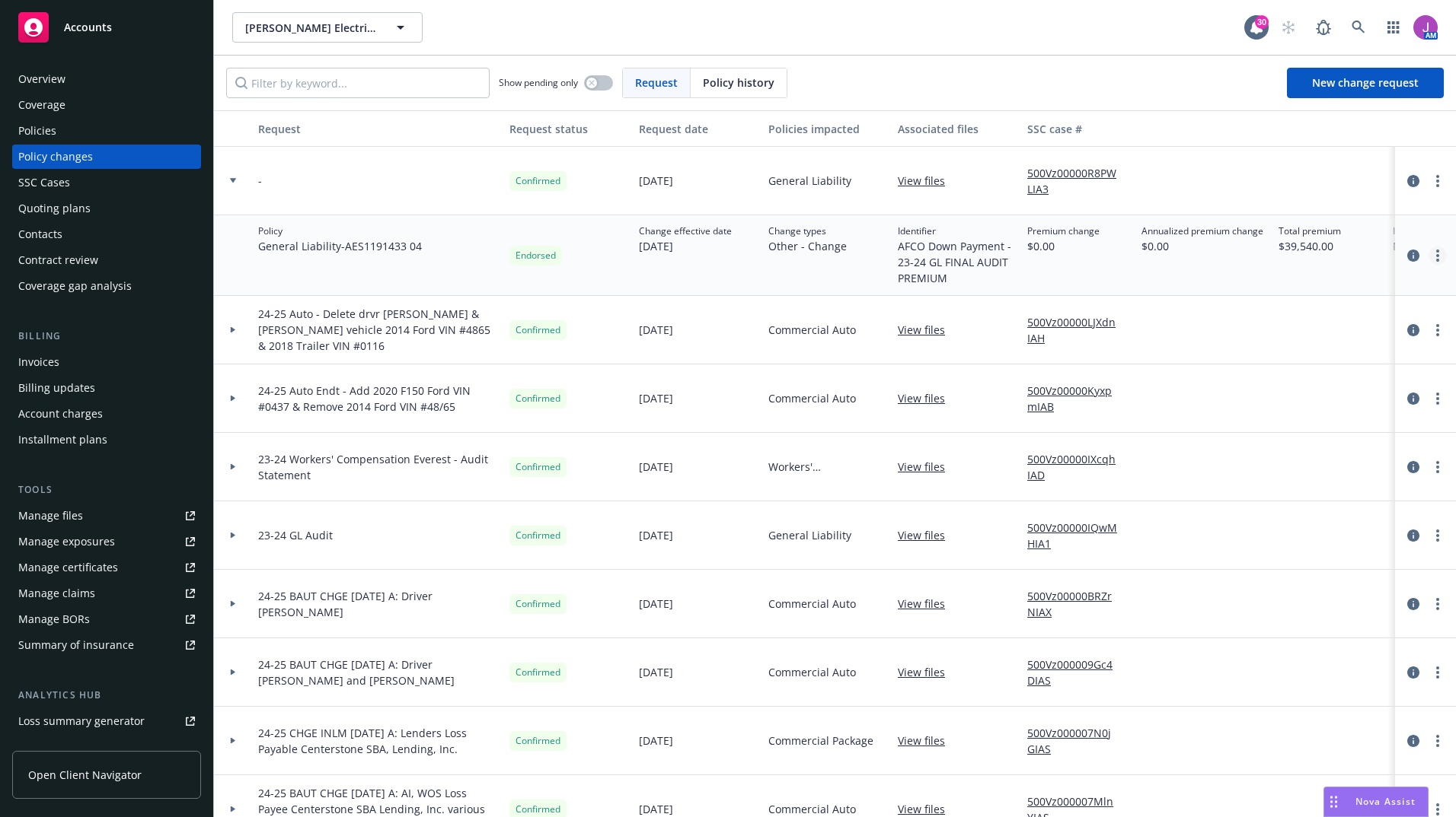
click at [1428, 253] on link "more" at bounding box center [1437, 255] width 18 height 18
drag, startPoint x: 1272, startPoint y: 343, endPoint x: 1225, endPoint y: 340, distance: 47.1
click at [1225, 340] on link "Edit policy change" at bounding box center [1304, 348] width 261 height 31
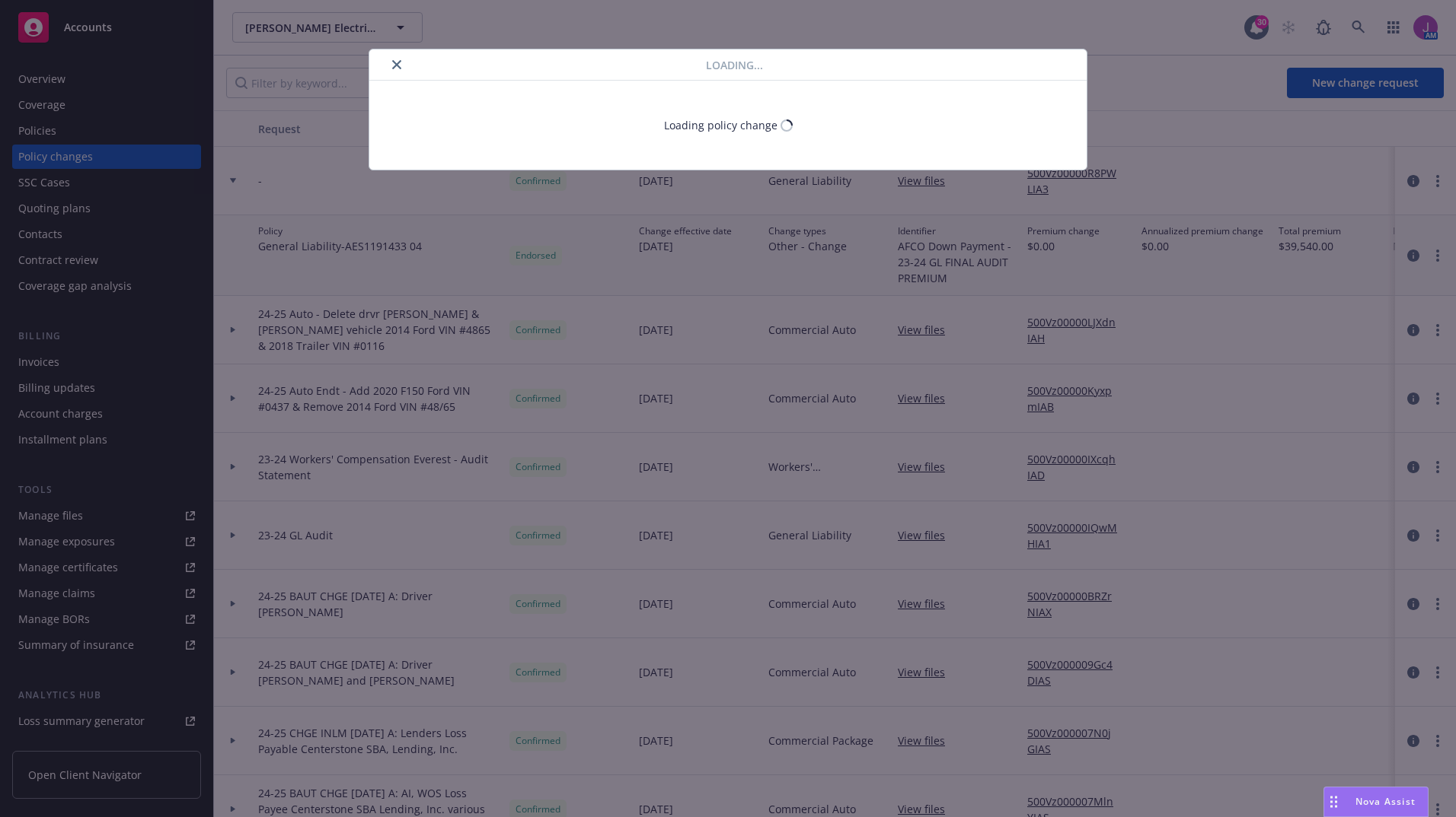
type textarea "x"
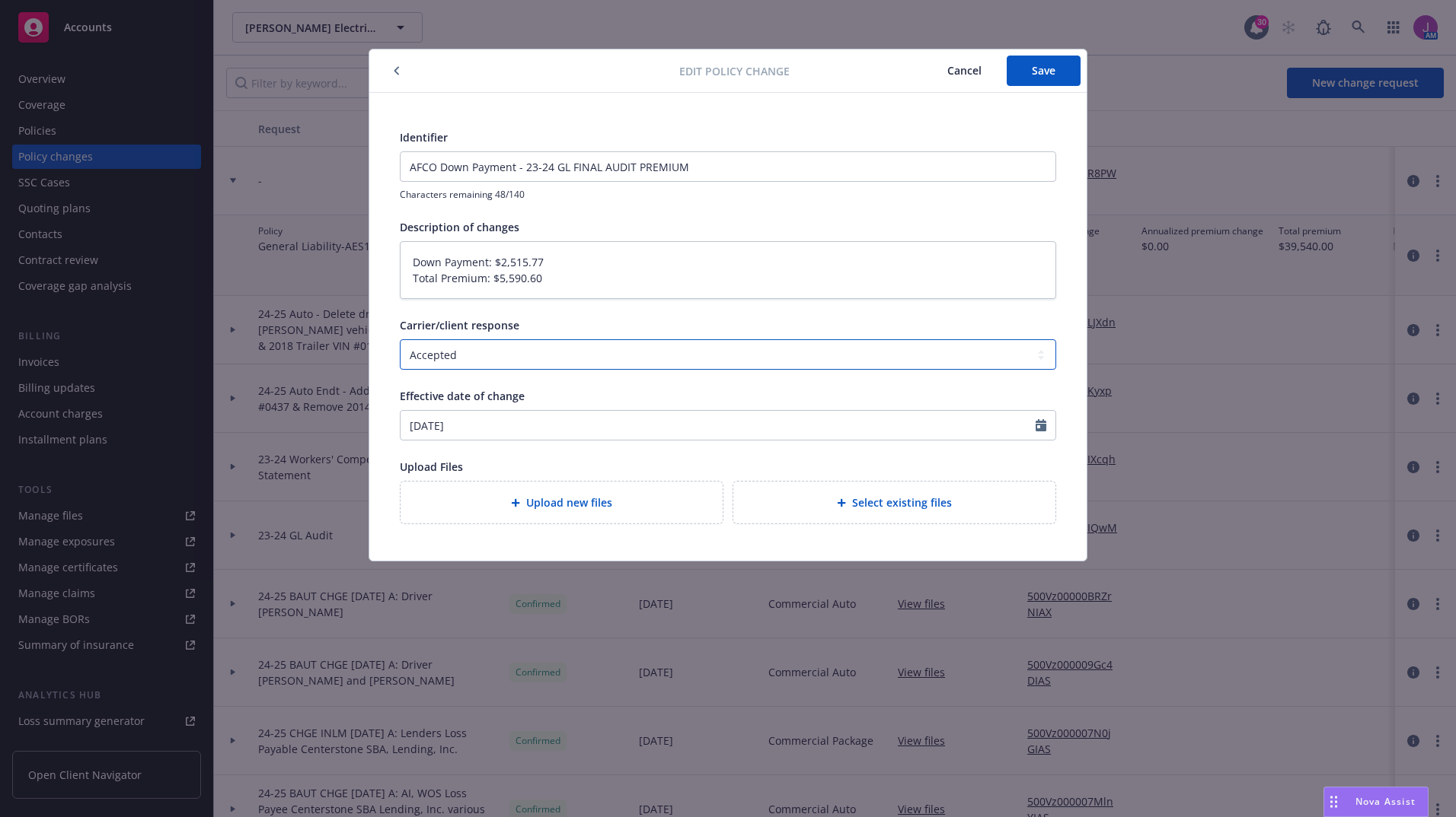
click at [1035, 352] on select "Select a carrier response Accepted Accepted with revision No endorsement needed…" at bounding box center [728, 355] width 656 height 31
select select "NO_ENDORSEMENT_NEEDED"
click at [400, 340] on select "Select a carrier response Accepted Accepted with revision No endorsement needed…" at bounding box center [728, 355] width 656 height 31
type textarea "x"
drag, startPoint x: 556, startPoint y: 279, endPoint x: 353, endPoint y: 228, distance: 209.3
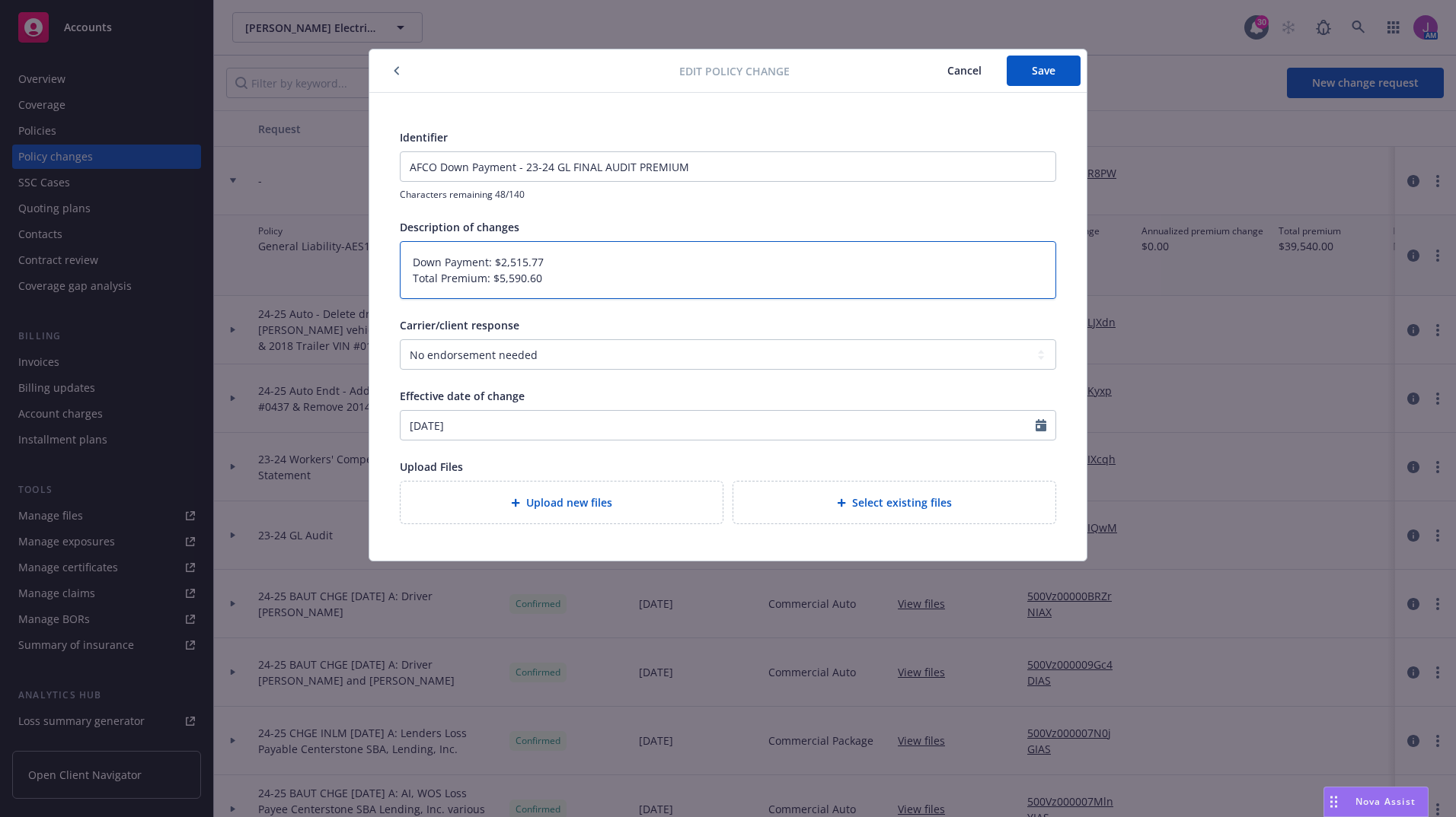
click at [353, 228] on div "Edit policy change Cancel Save Identifier AFCO Down Payment - 23-24 GL FINAL AU…" at bounding box center [728, 408] width 1456 height 817
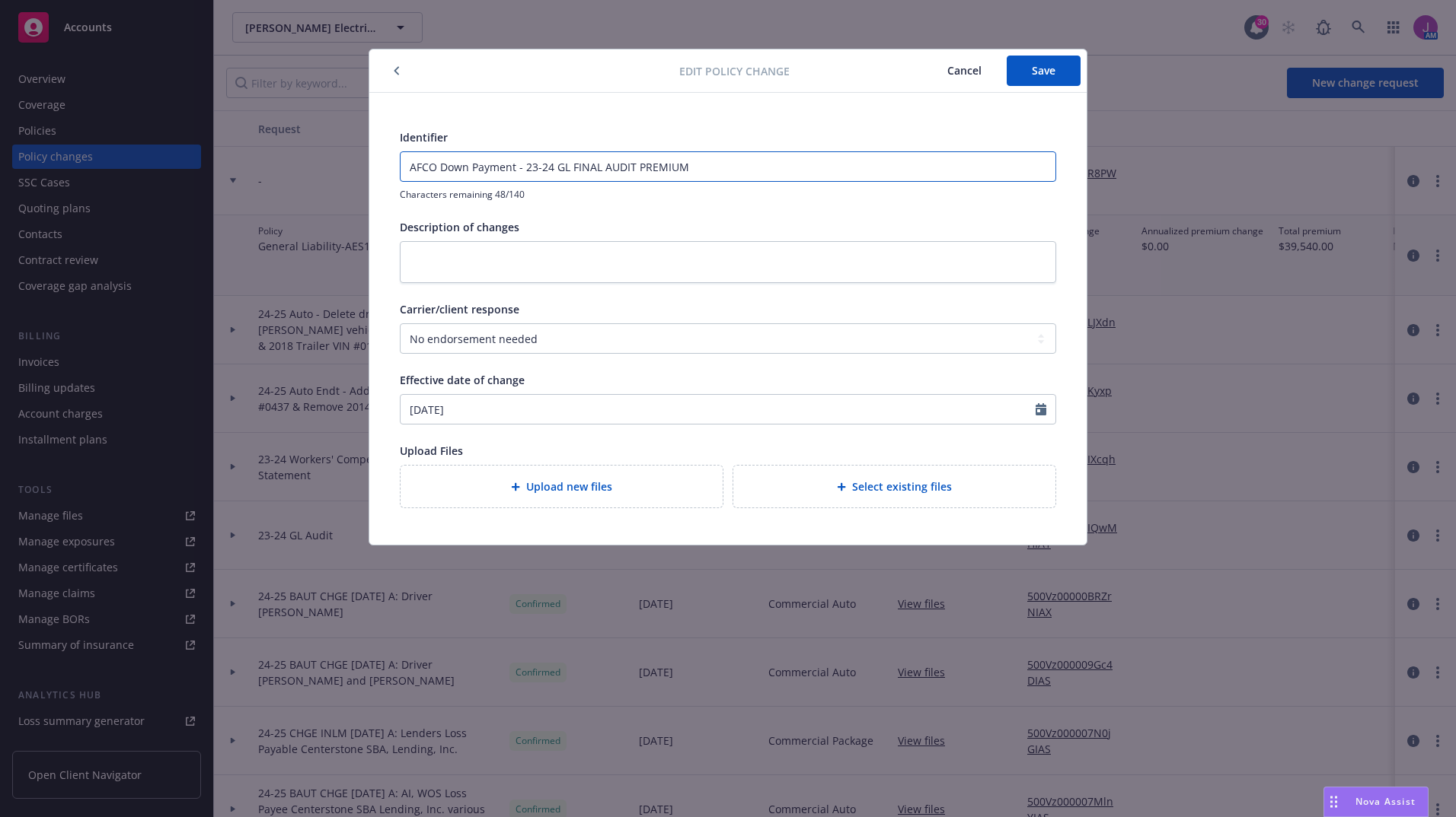
drag, startPoint x: 739, startPoint y: 154, endPoint x: 212, endPoint y: 135, distance: 527.3
click at [212, 135] on div "Edit policy change Cancel Save Identifier AFCO Down Payment - 23-24 GL FINAL AU…" at bounding box center [728, 408] width 1456 height 817
type input "-"
click at [1041, 76] on span "Save" at bounding box center [1043, 70] width 24 height 15
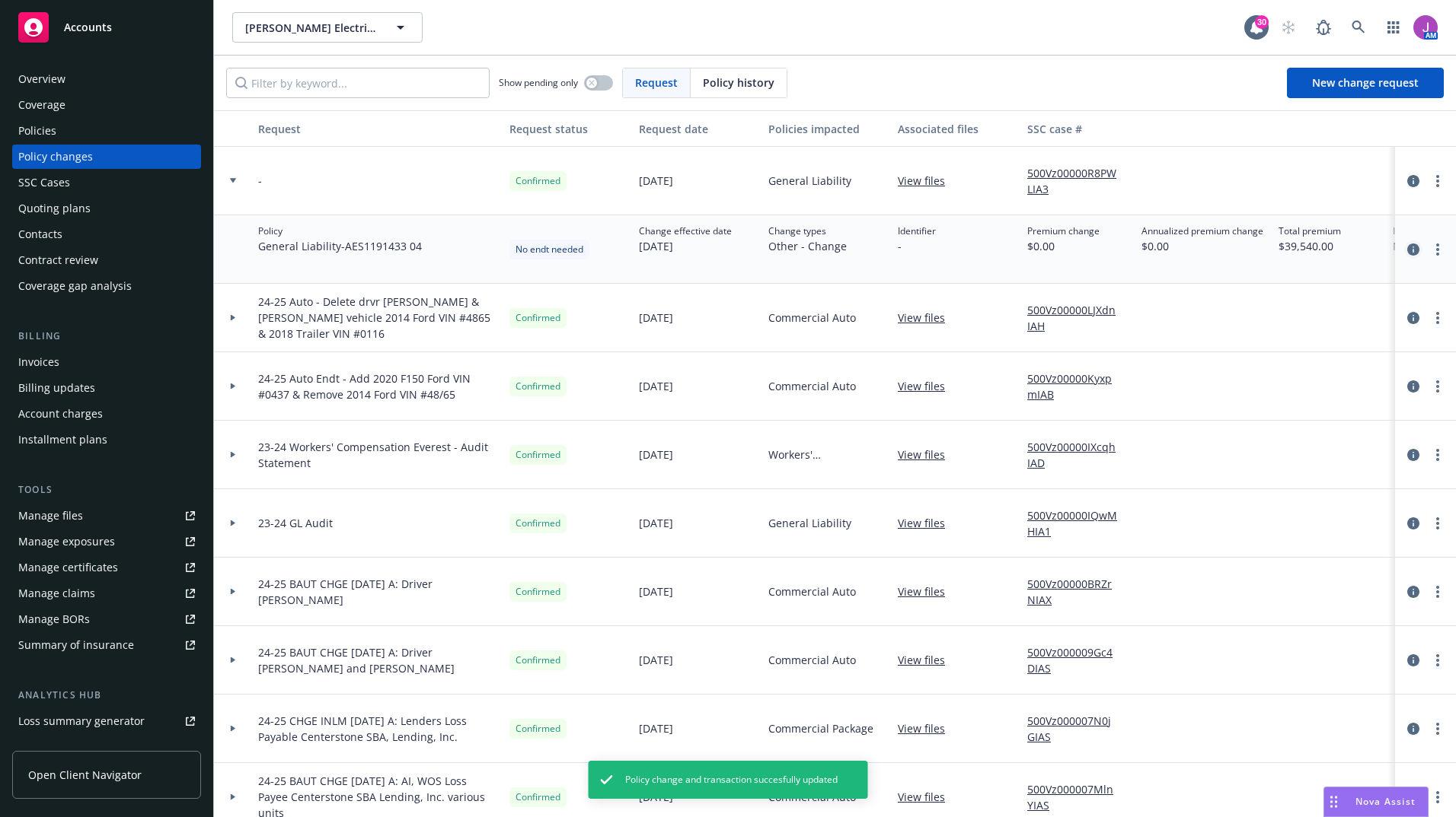
click at [1407, 249] on icon "circleInformation" at bounding box center [1413, 249] width 12 height 12
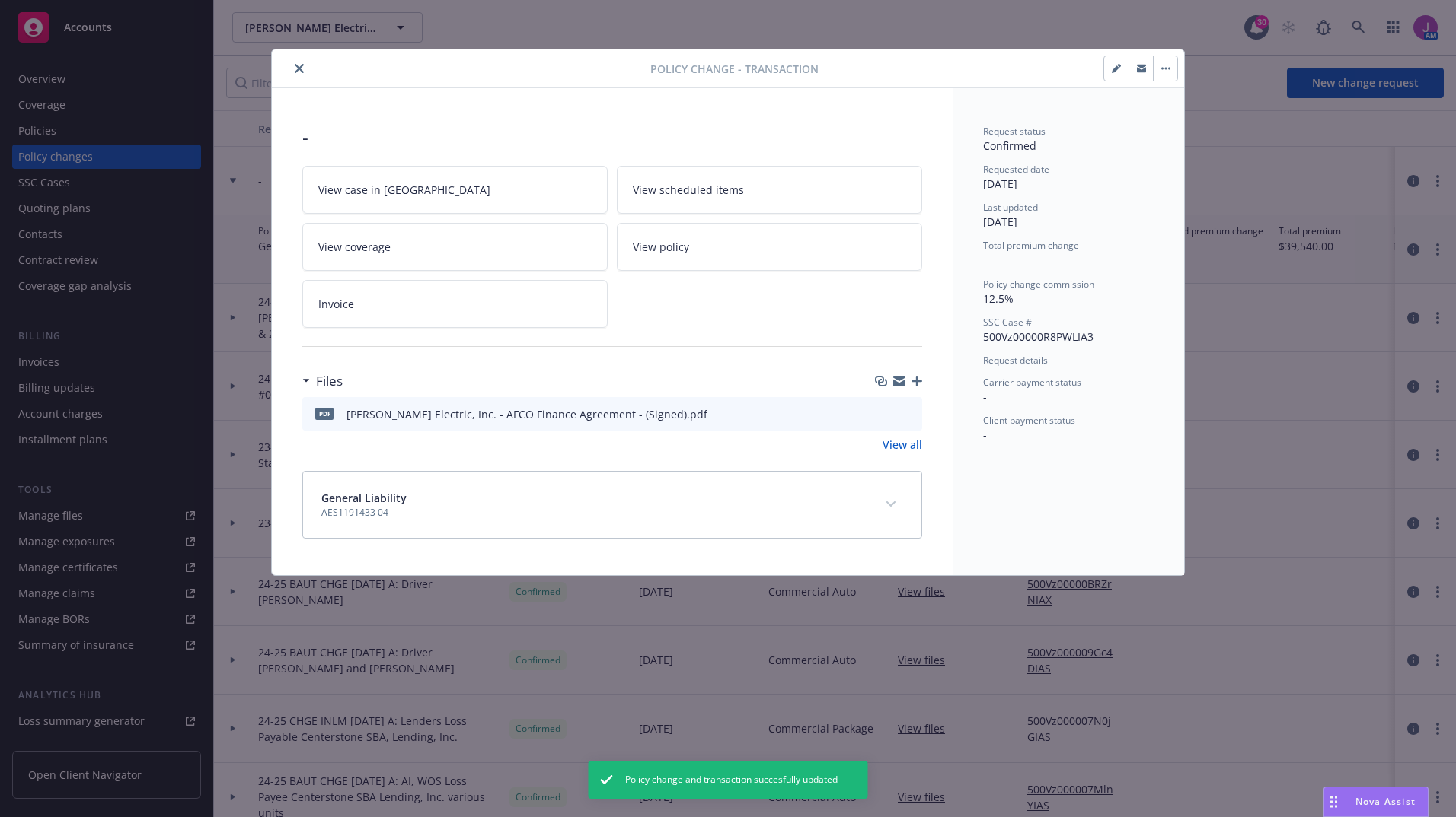
click at [1161, 61] on button "button" at bounding box center [1164, 69] width 24 height 24
click at [1126, 72] on button "button" at bounding box center [1116, 69] width 24 height 24
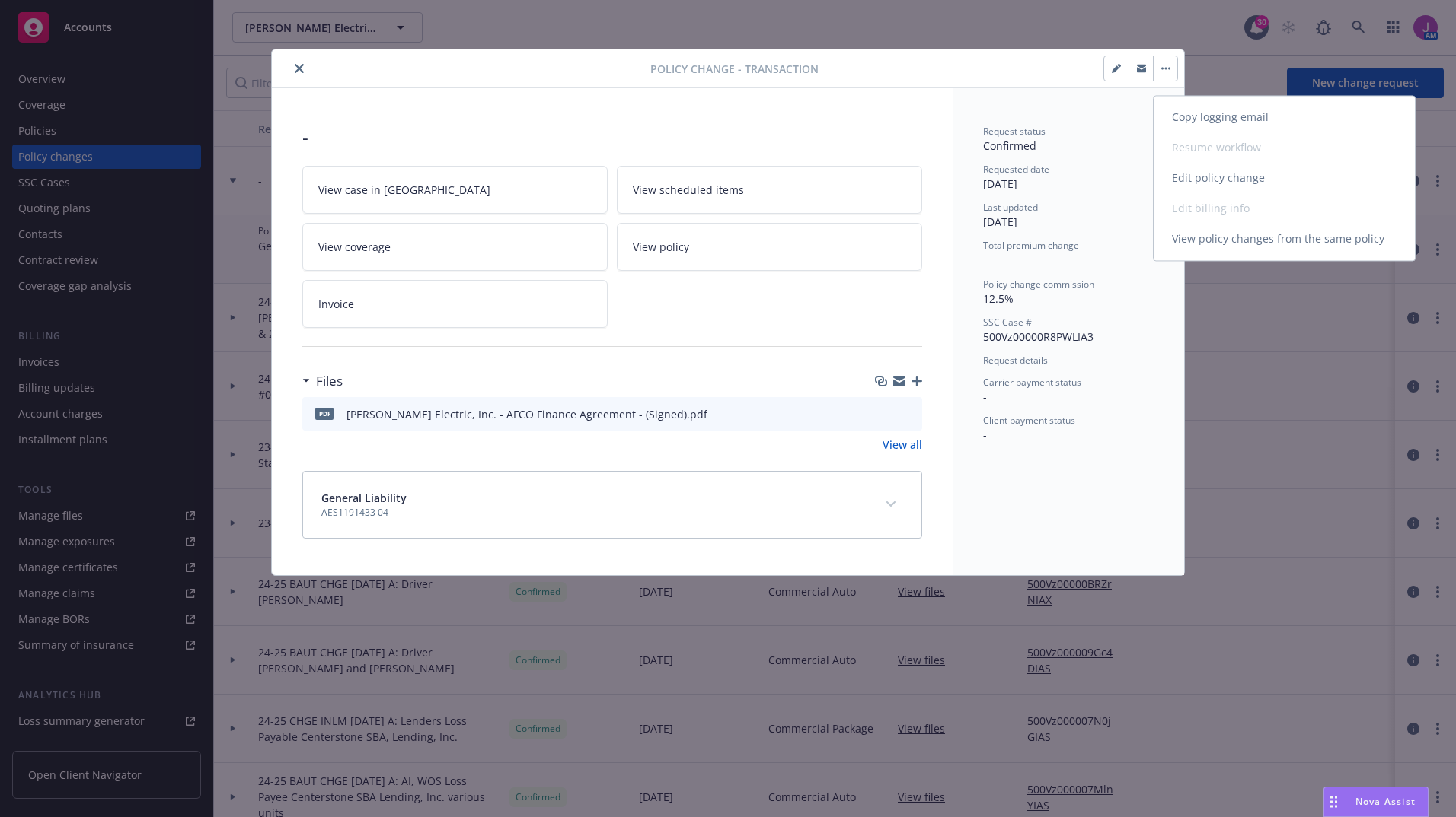
type textarea "x"
select select "NO_ENDORSEMENT_NEEDED"
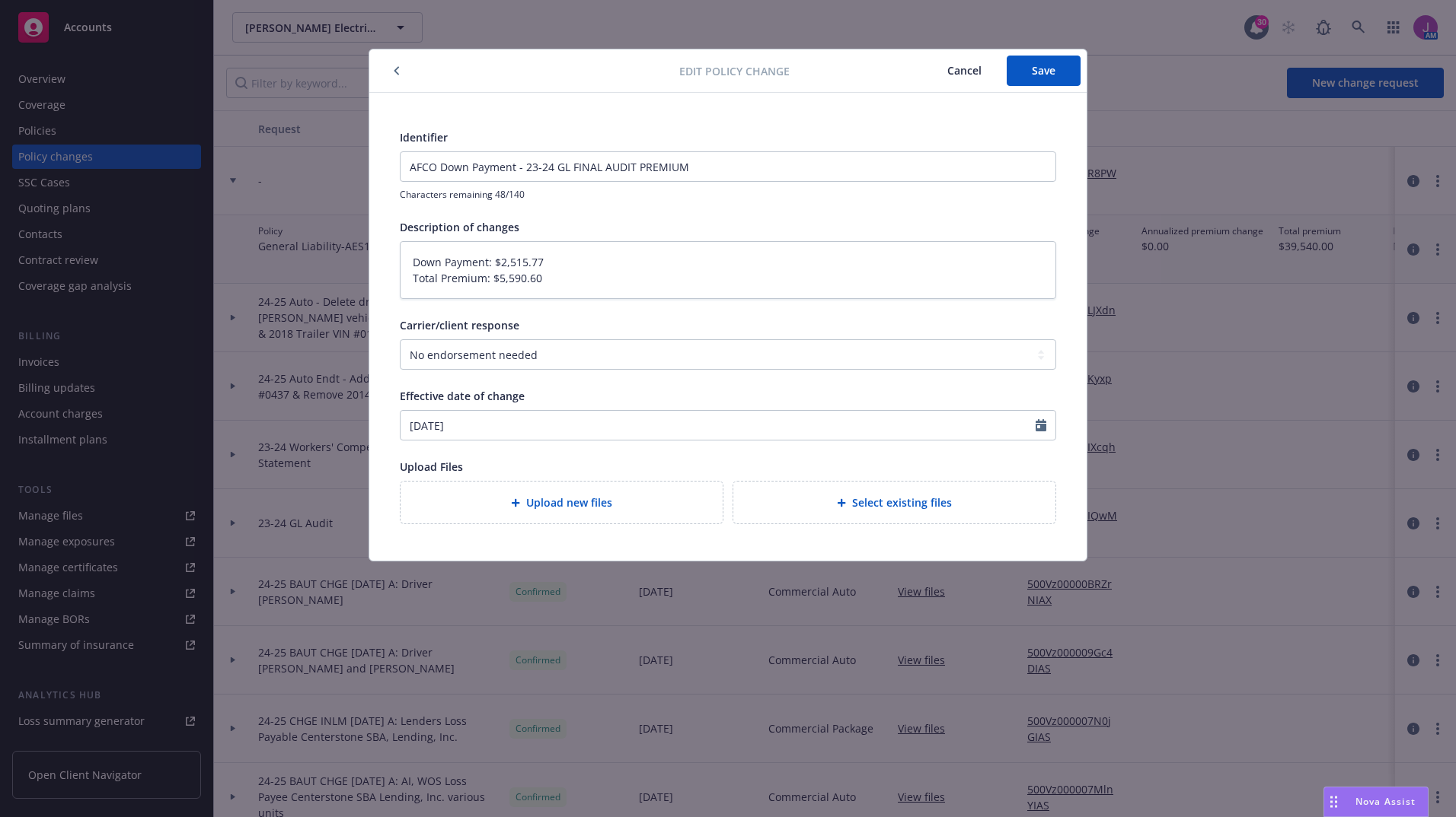
type textarea "x"
type input "-"
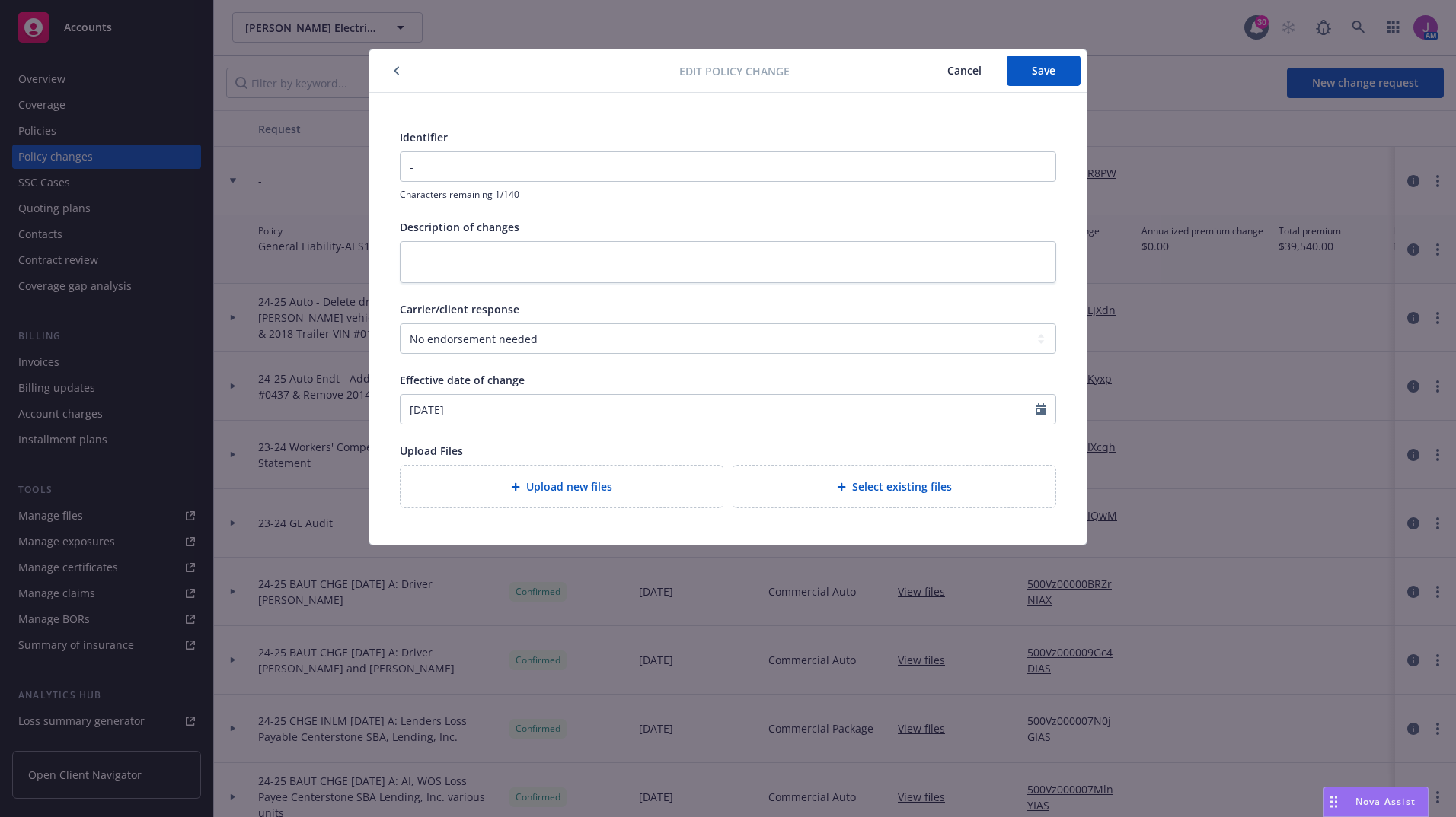
click at [967, 75] on span "Cancel" at bounding box center [964, 70] width 34 height 15
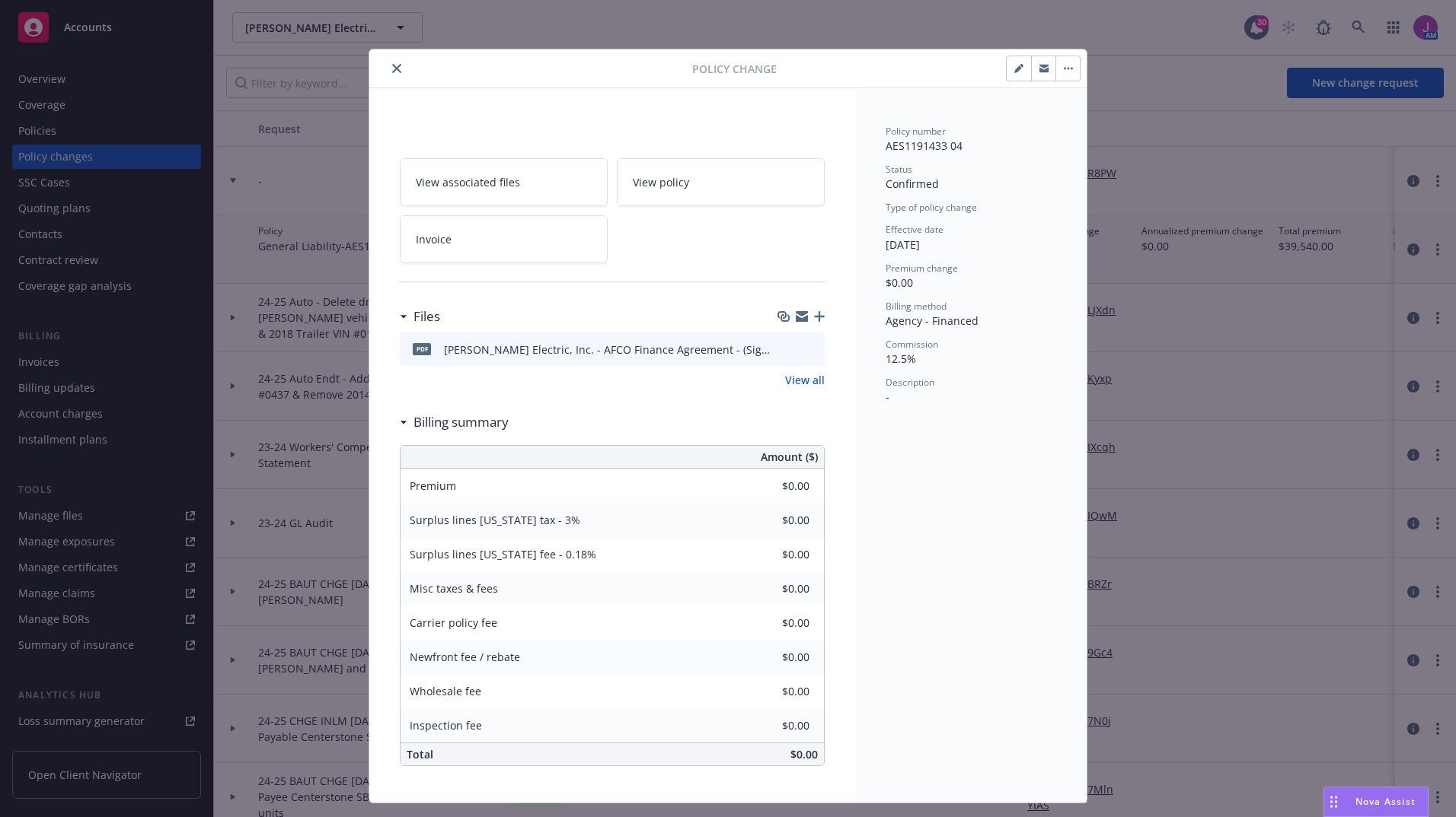
click at [388, 68] on button "close" at bounding box center [397, 69] width 18 height 18
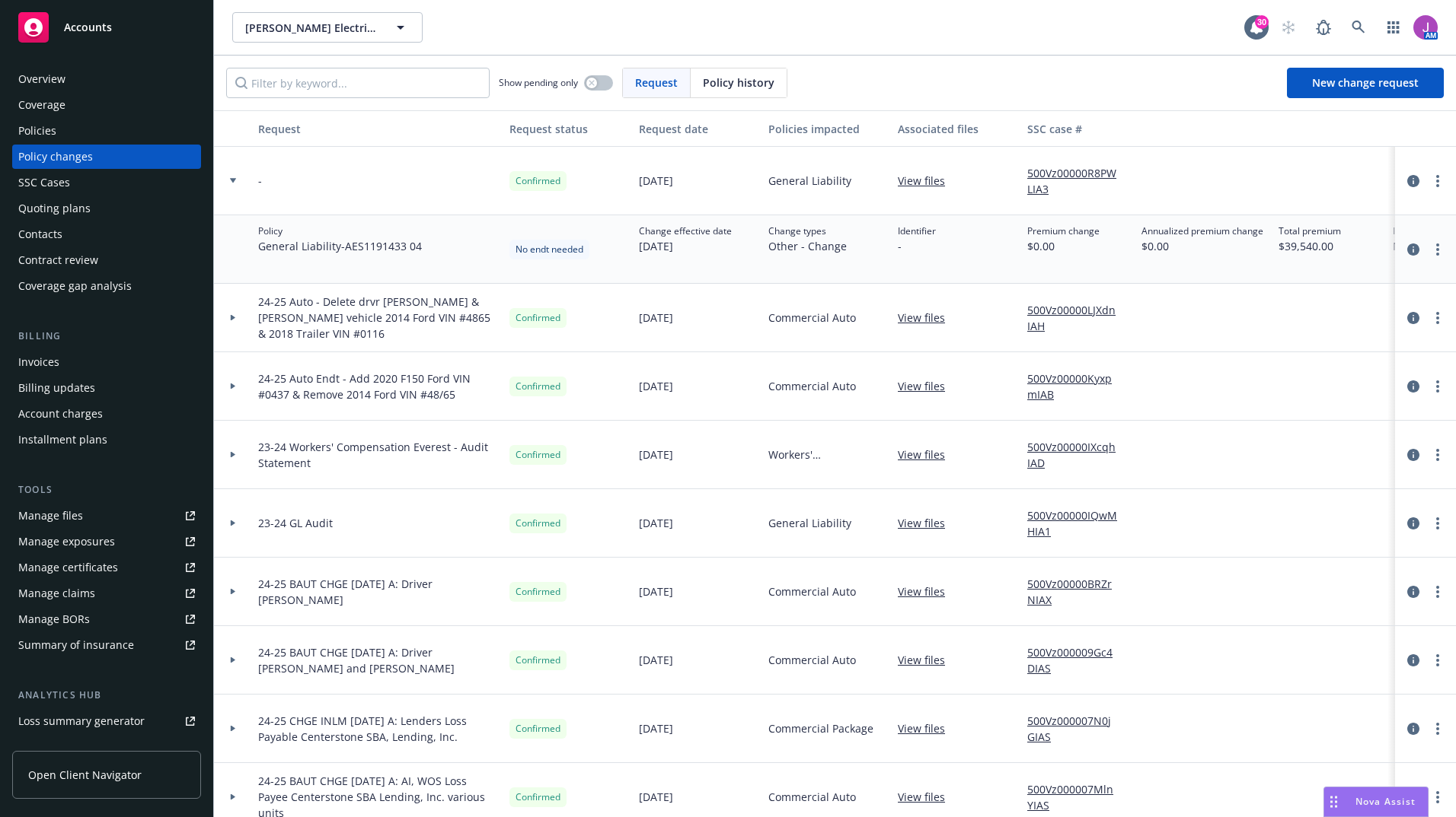
click at [1046, 173] on link "500Vz00000R8PWLIA3" at bounding box center [1077, 181] width 102 height 32
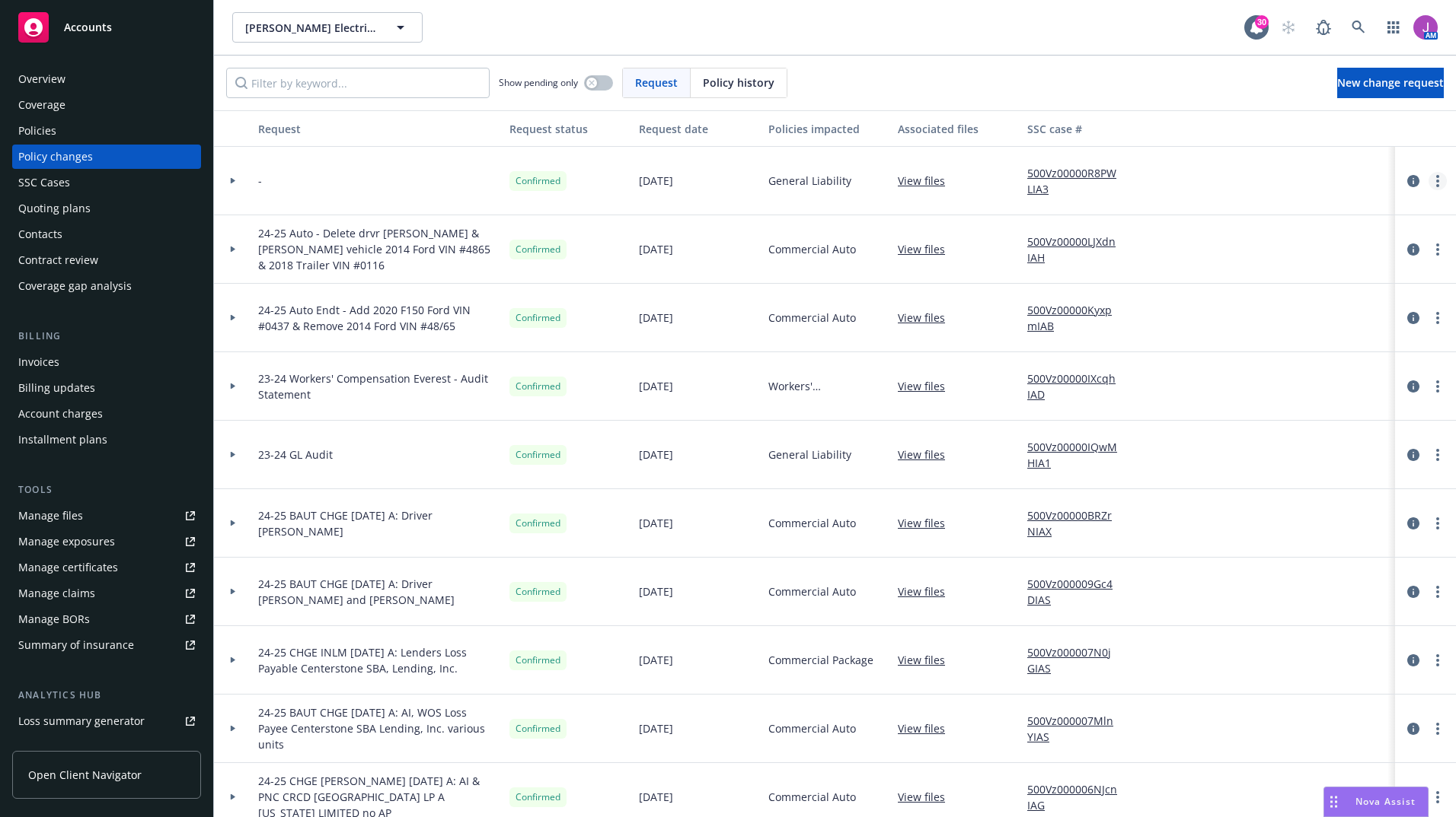
click at [1436, 183] on icon "more" at bounding box center [1437, 181] width 3 height 12
click at [1430, 182] on link "more" at bounding box center [1437, 181] width 18 height 18
click at [1428, 180] on link "more" at bounding box center [1437, 181] width 18 height 18
click at [331, 28] on span "[PERSON_NAME] Electric, Inc." at bounding box center [311, 28] width 132 height 16
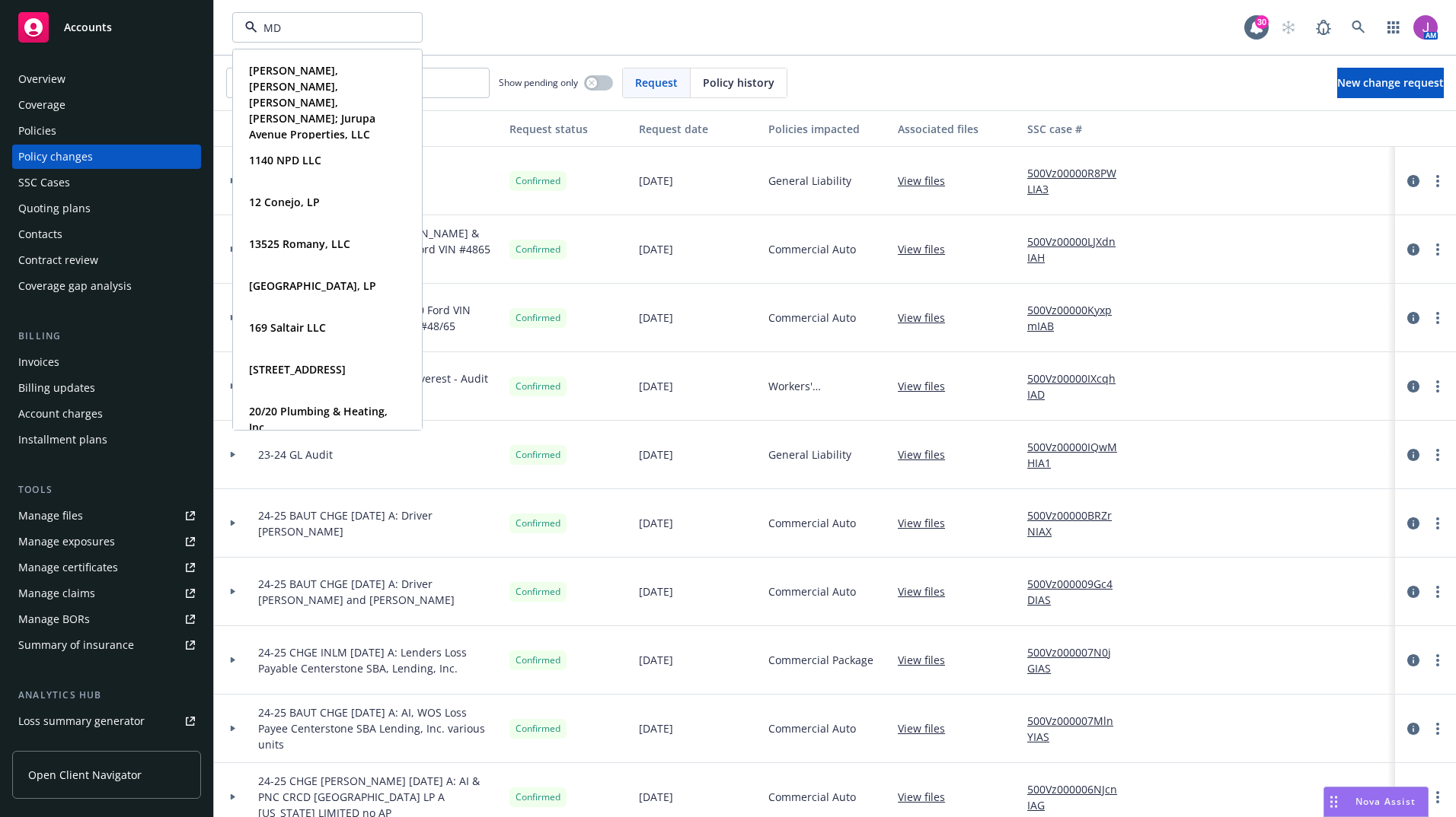
type input "MDB"
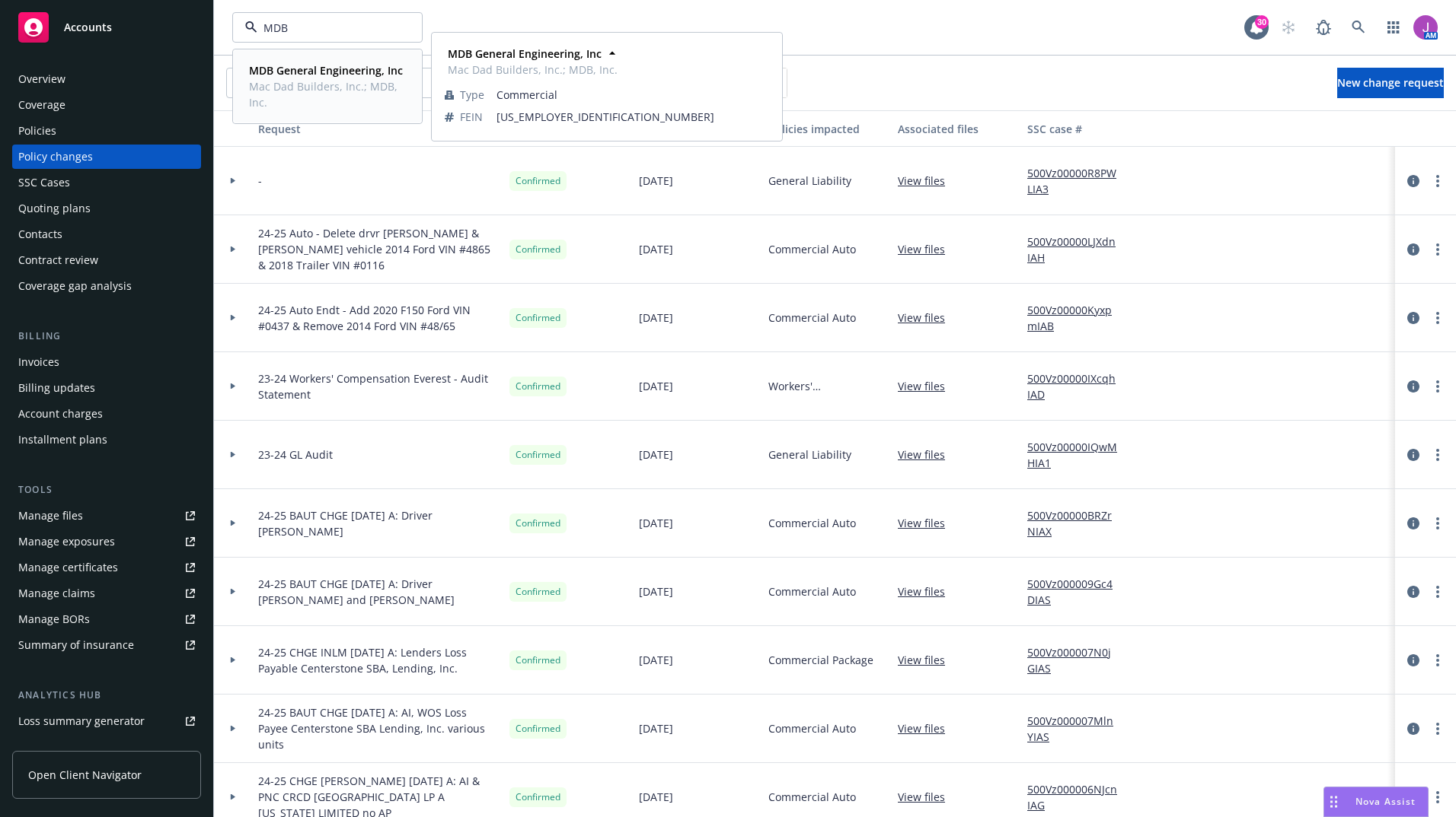
click at [269, 91] on span "Mac Dad Builders, Inc.; MDB, Inc." at bounding box center [326, 95] width 153 height 32
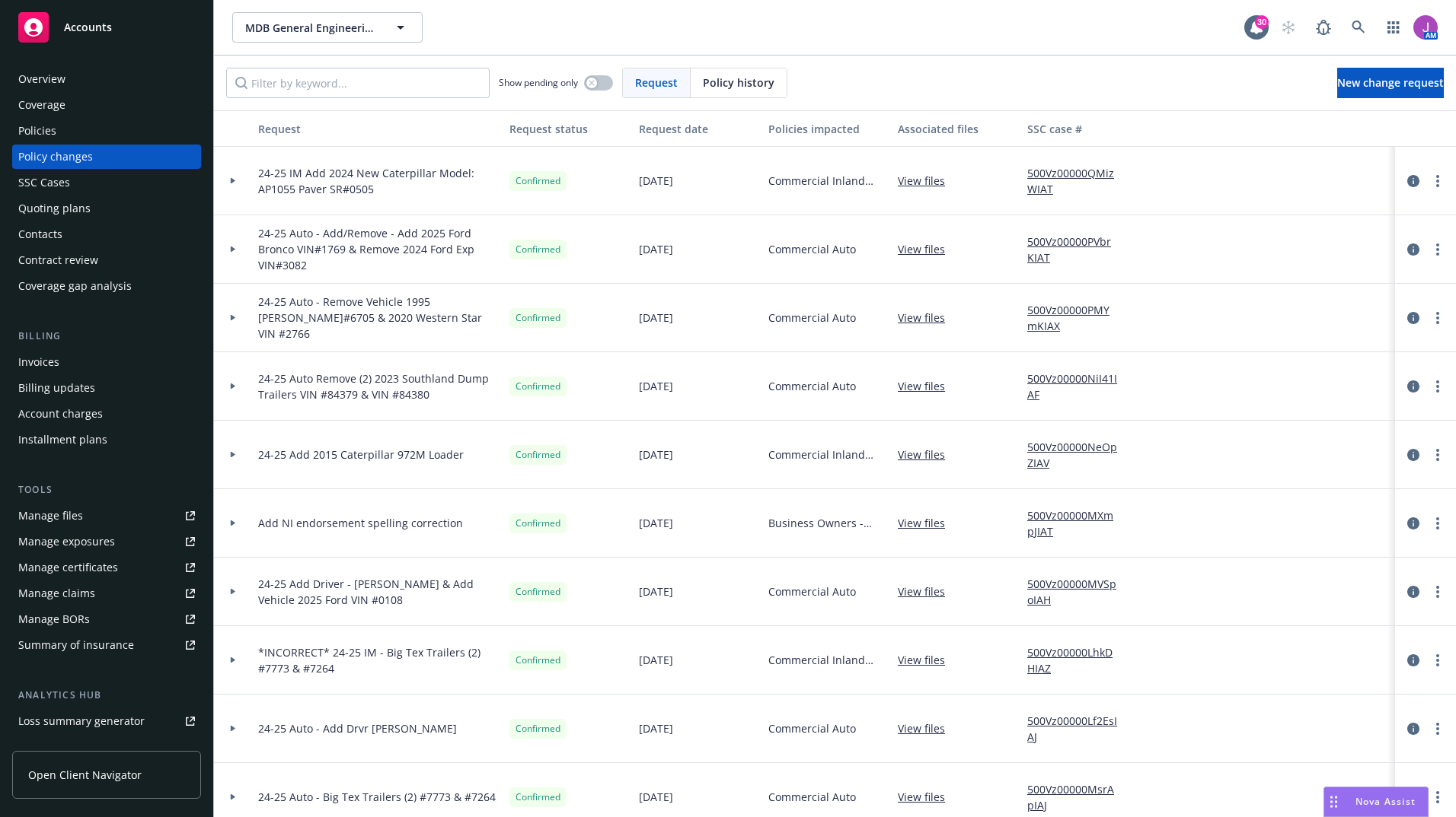
click at [89, 137] on div "Policies" at bounding box center [106, 131] width 176 height 24
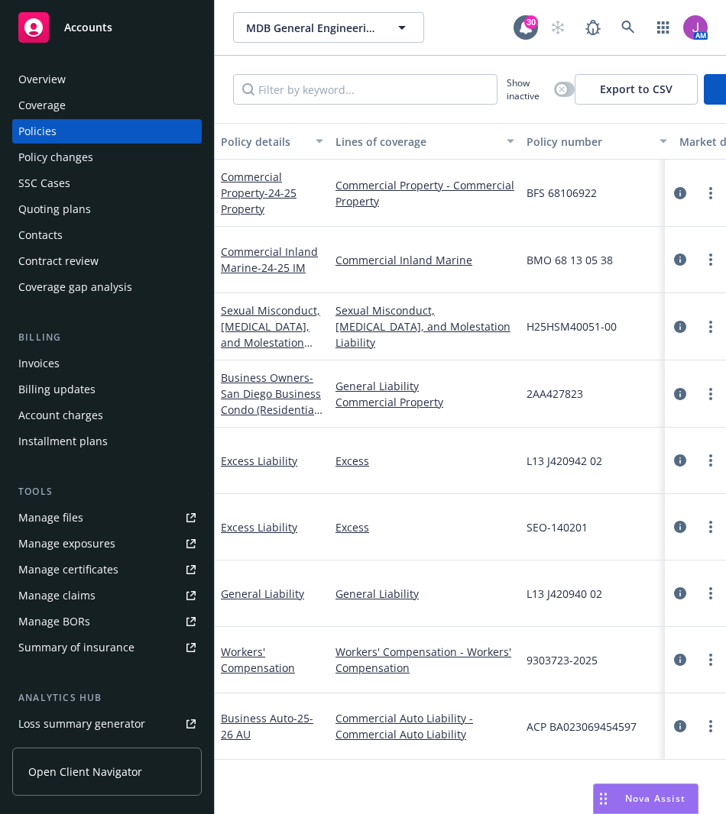
click at [451, 23] on div "MDB General Engineering, Inc MDB General Engineering, Inc" at bounding box center [373, 27] width 280 height 31
click at [300, 100] on input "Filter by keyword..." at bounding box center [365, 89] width 264 height 31
paste input "L13 J420940 01"
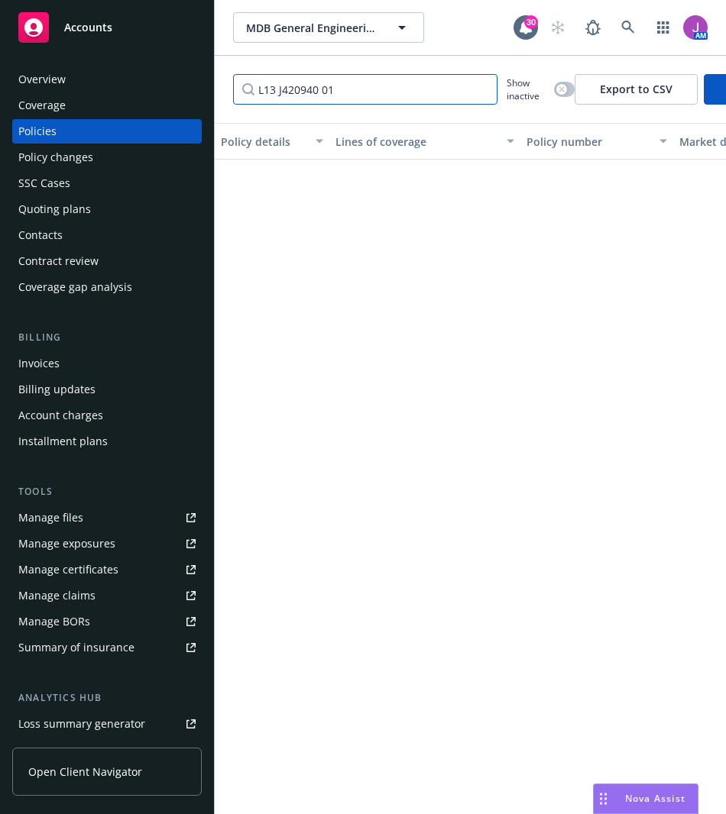
type input "L13 J420940 01"
click at [564, 92] on div "button" at bounding box center [561, 89] width 11 height 11
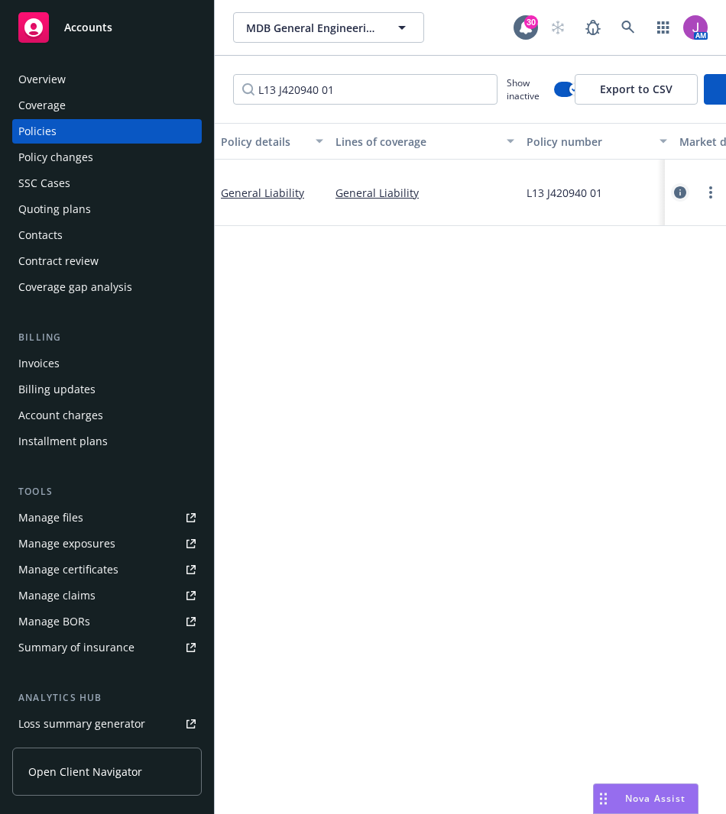
click at [683, 187] on icon "circleInformation" at bounding box center [680, 192] width 12 height 12
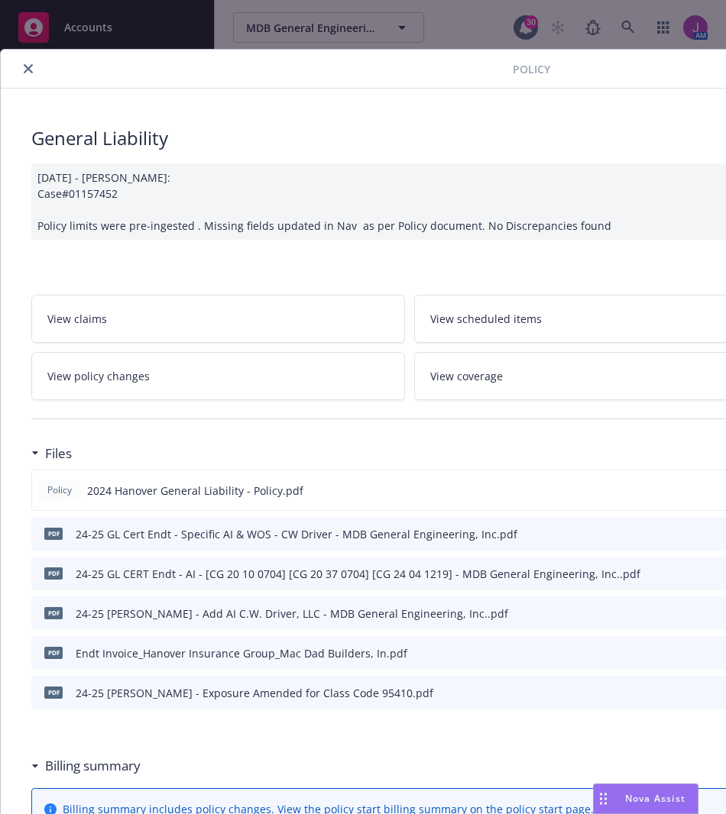
click at [131, 382] on span "View policy changes" at bounding box center [98, 376] width 102 height 16
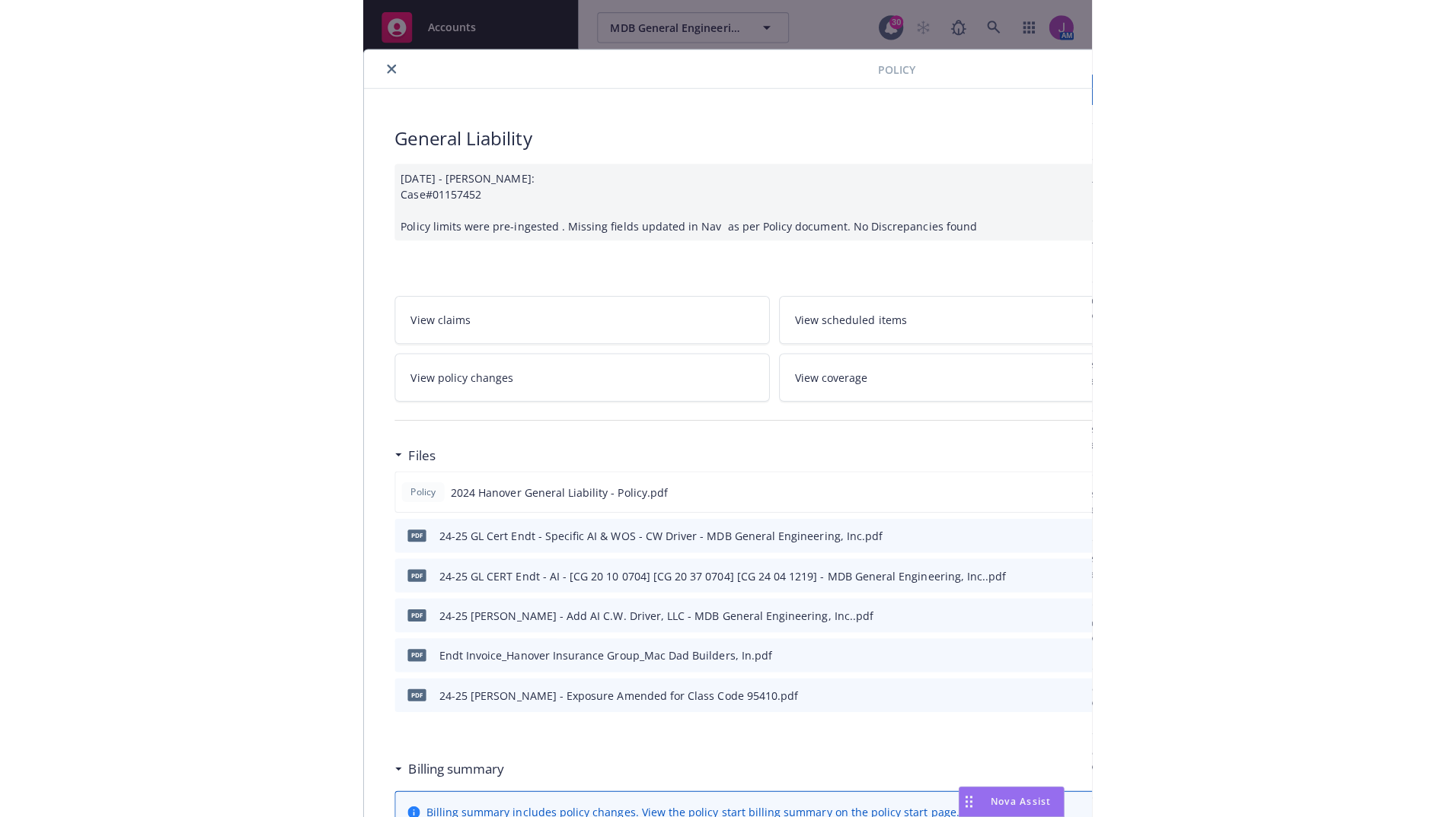
scroll to position [66, 0]
